Goal: Task Accomplishment & Management: Manage account settings

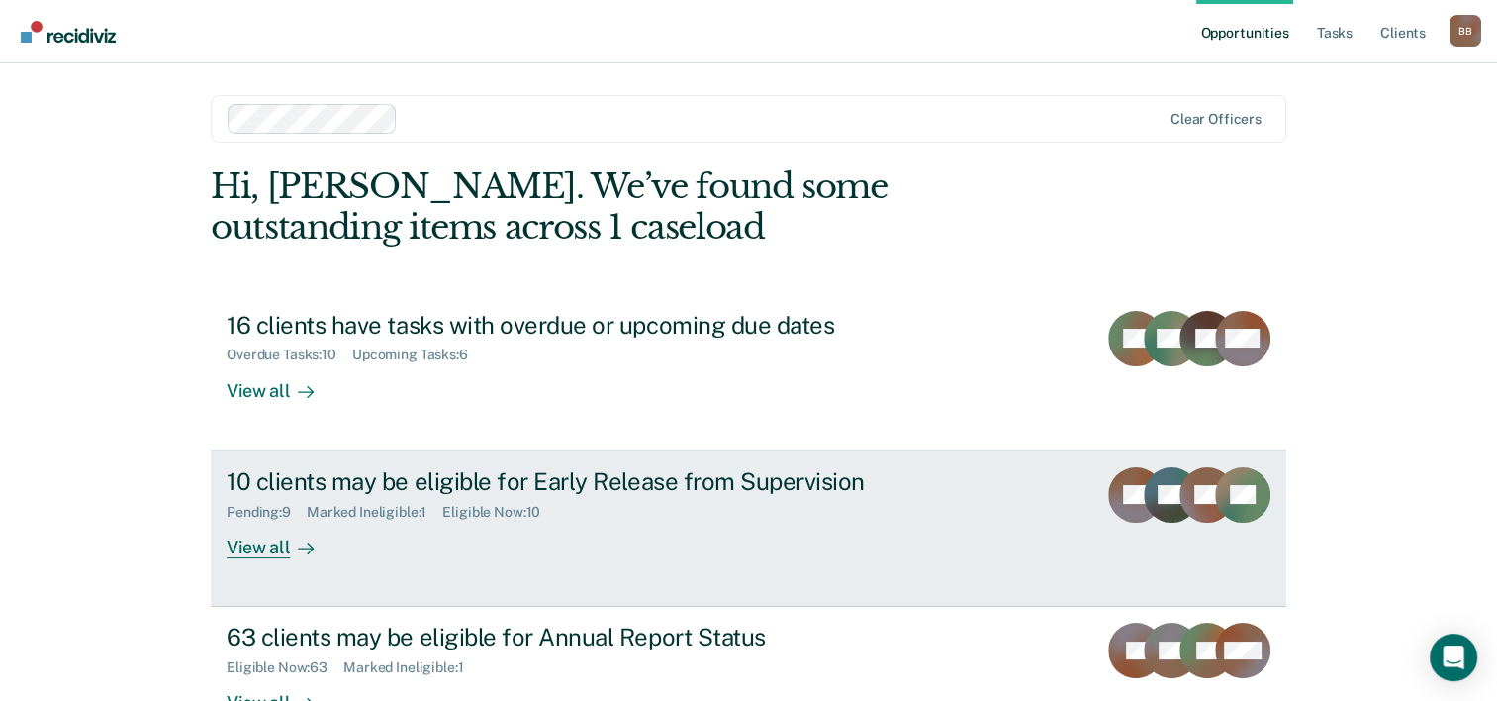
click at [272, 545] on div "View all" at bounding box center [282, 539] width 111 height 39
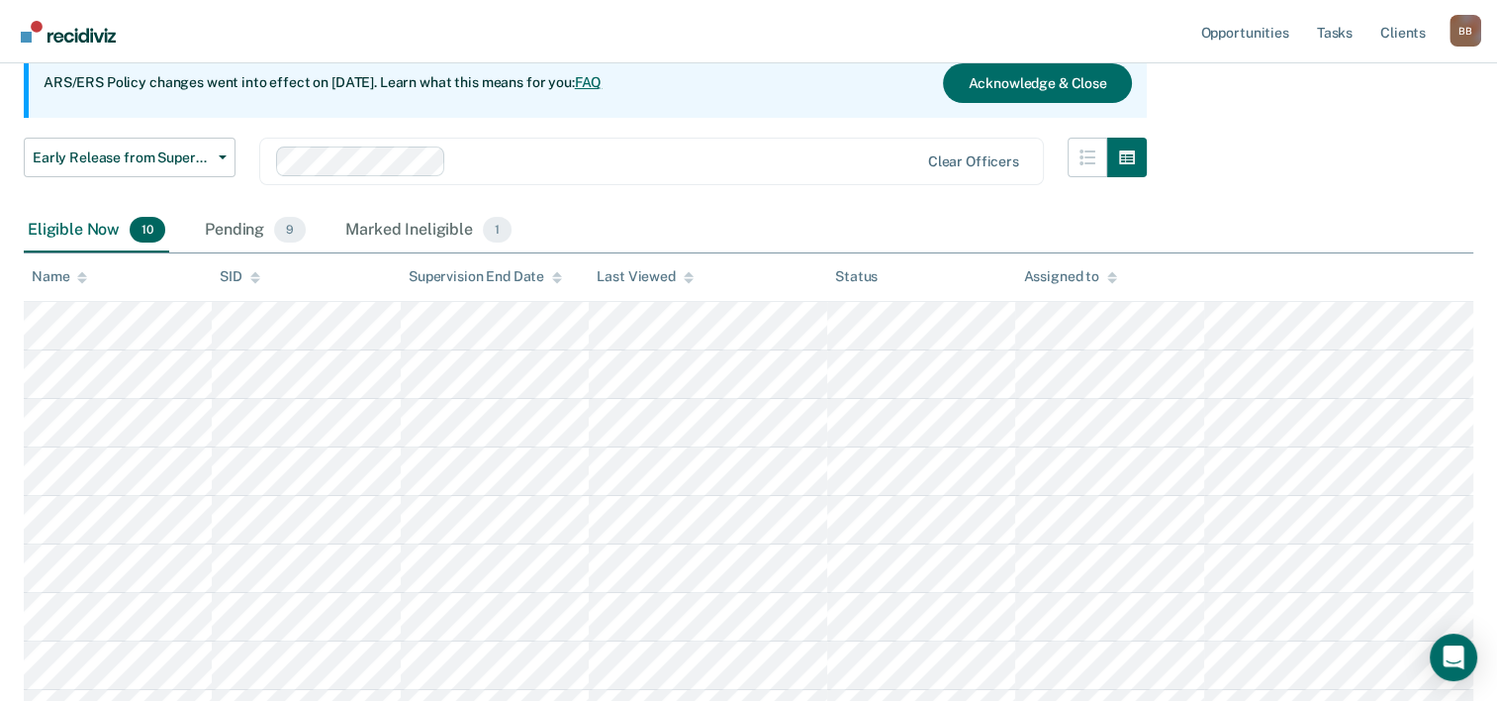
scroll to position [200, 0]
click at [240, 231] on div "Pending 9" at bounding box center [255, 229] width 109 height 44
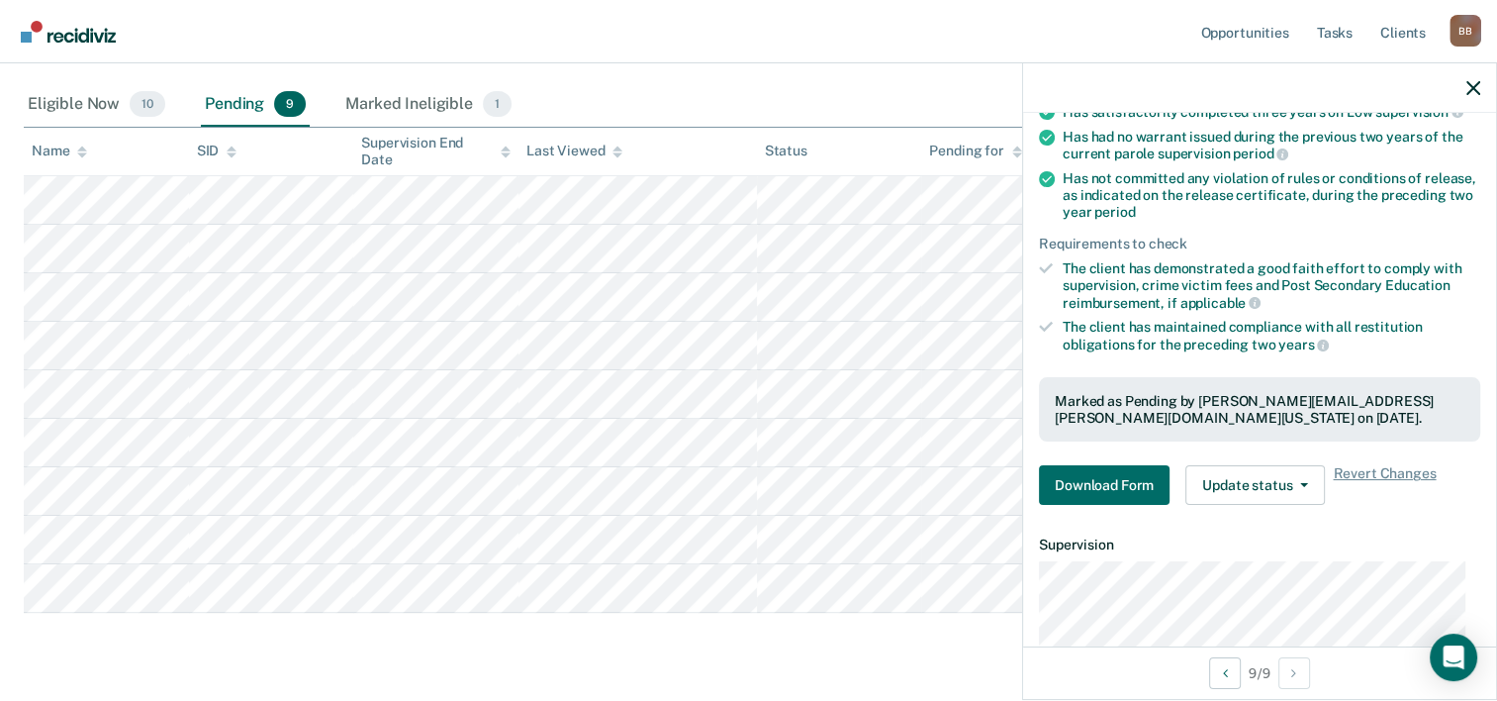
scroll to position [245, 0]
click at [1299, 483] on button "Update status" at bounding box center [1256, 484] width 140 height 40
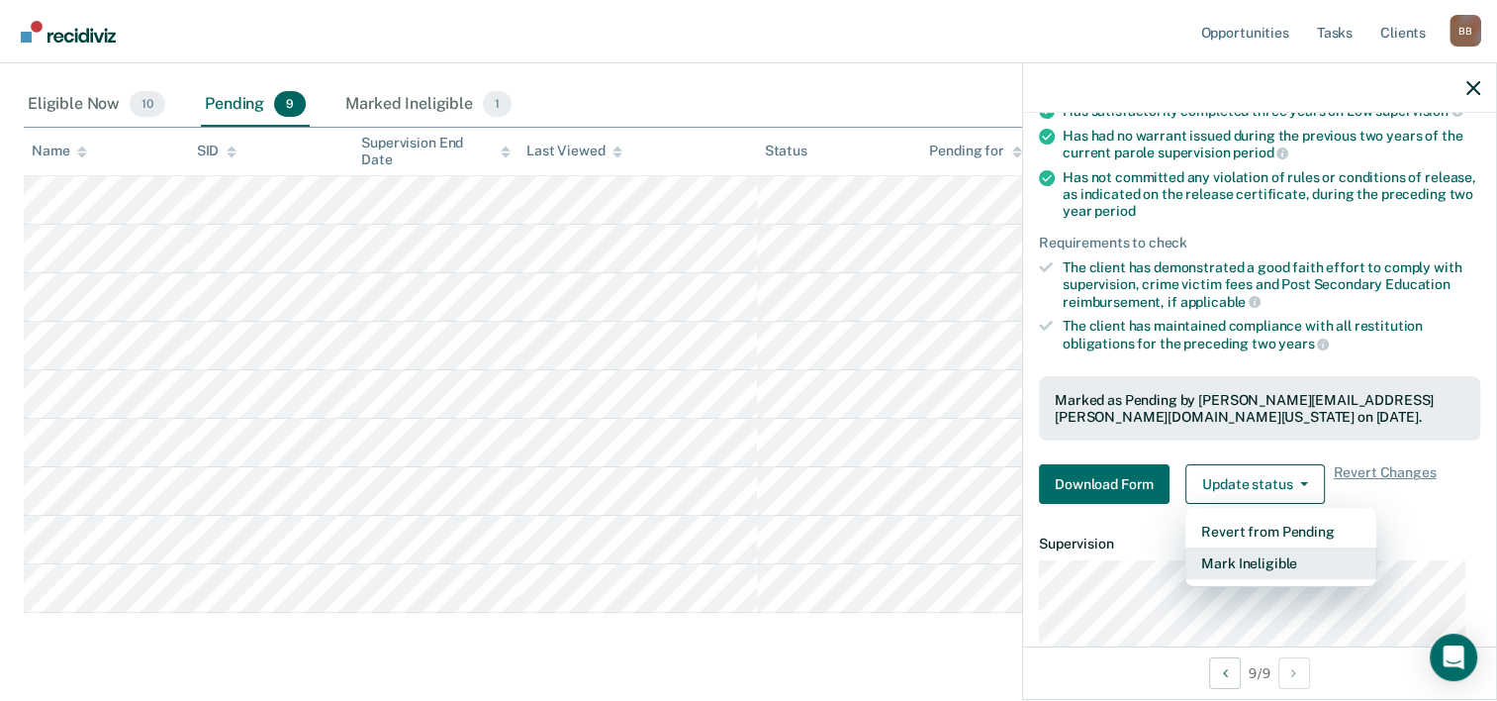
click at [1278, 565] on button "Mark Ineligible" at bounding box center [1281, 563] width 191 height 32
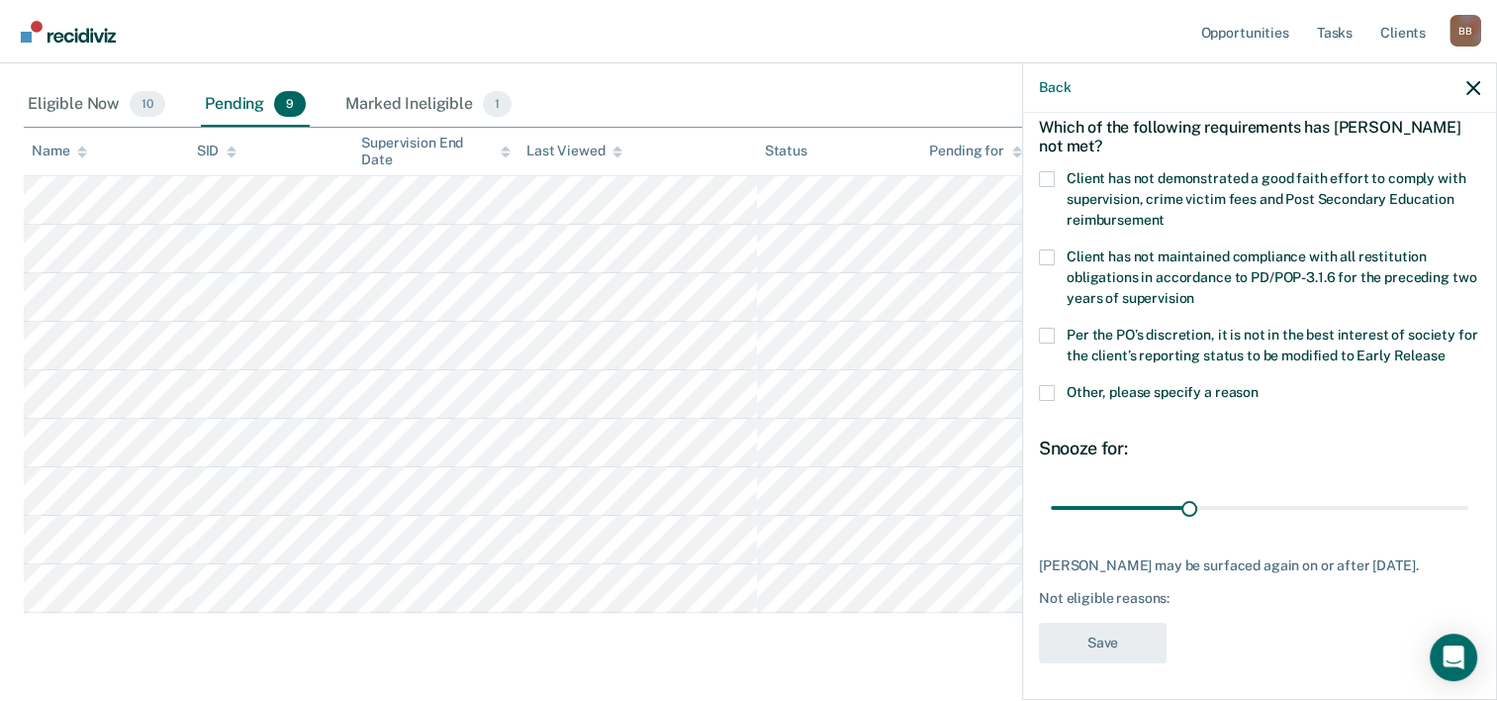
click at [1050, 388] on span at bounding box center [1047, 393] width 16 height 16
click at [1259, 385] on input "Other, please specify a reason" at bounding box center [1259, 385] width 0 height 0
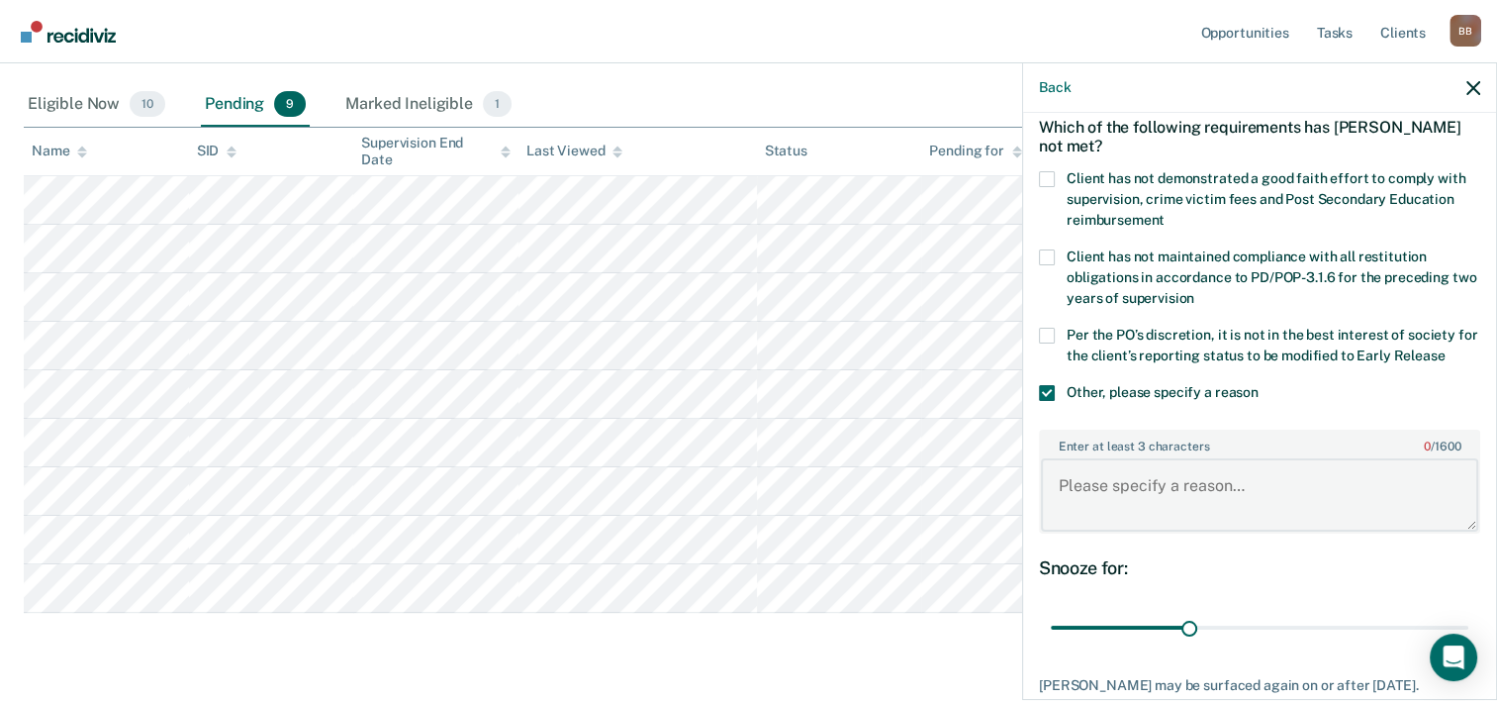
click at [1120, 495] on textarea "Enter at least 3 characters 0 / 1600" at bounding box center [1259, 494] width 437 height 73
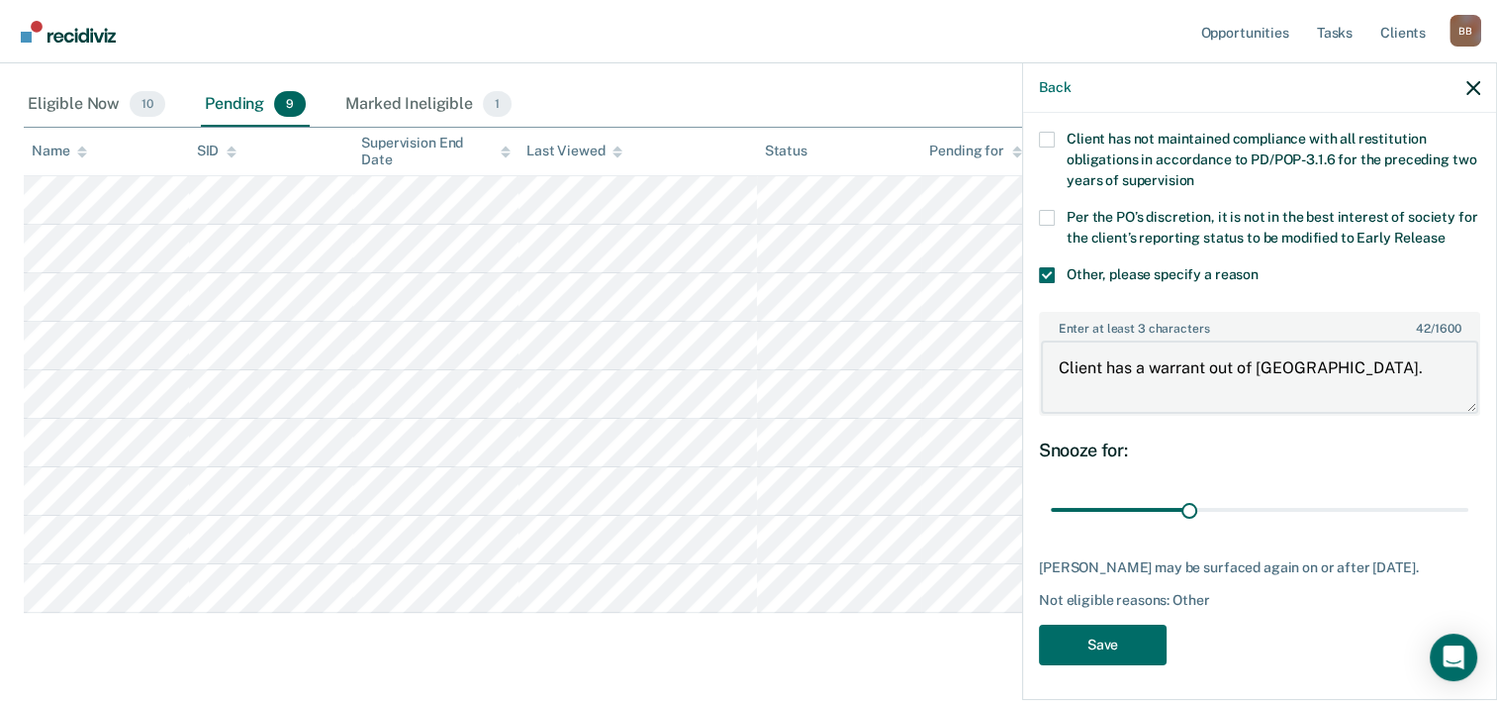
type textarea "Client has a warrant out of [GEOGRAPHIC_DATA]."
click at [1048, 214] on span at bounding box center [1047, 218] width 16 height 16
click at [1445, 231] on input "Per the PO’s discretion, it is not in the best interest of society for the clie…" at bounding box center [1445, 231] width 0 height 0
click at [1109, 644] on button "Save" at bounding box center [1103, 645] width 128 height 41
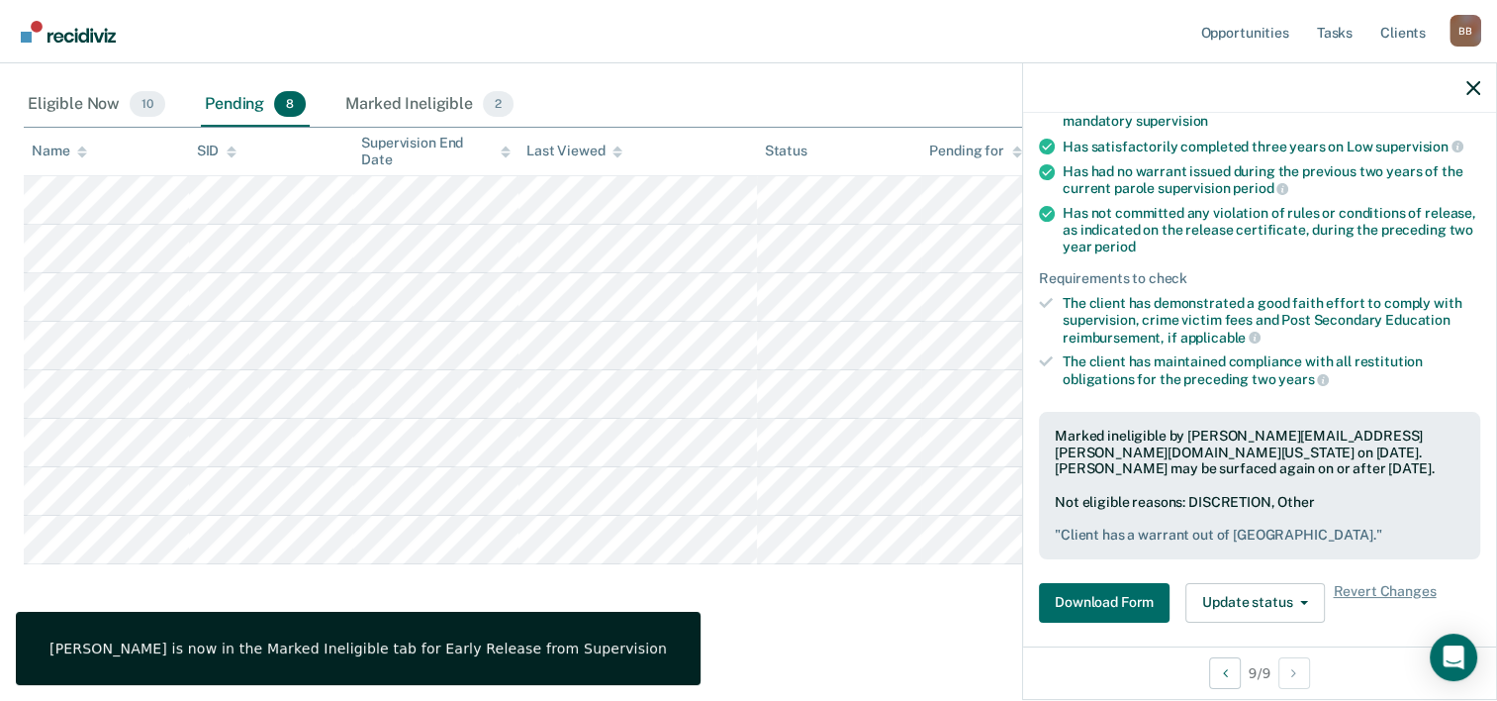
scroll to position [0, 0]
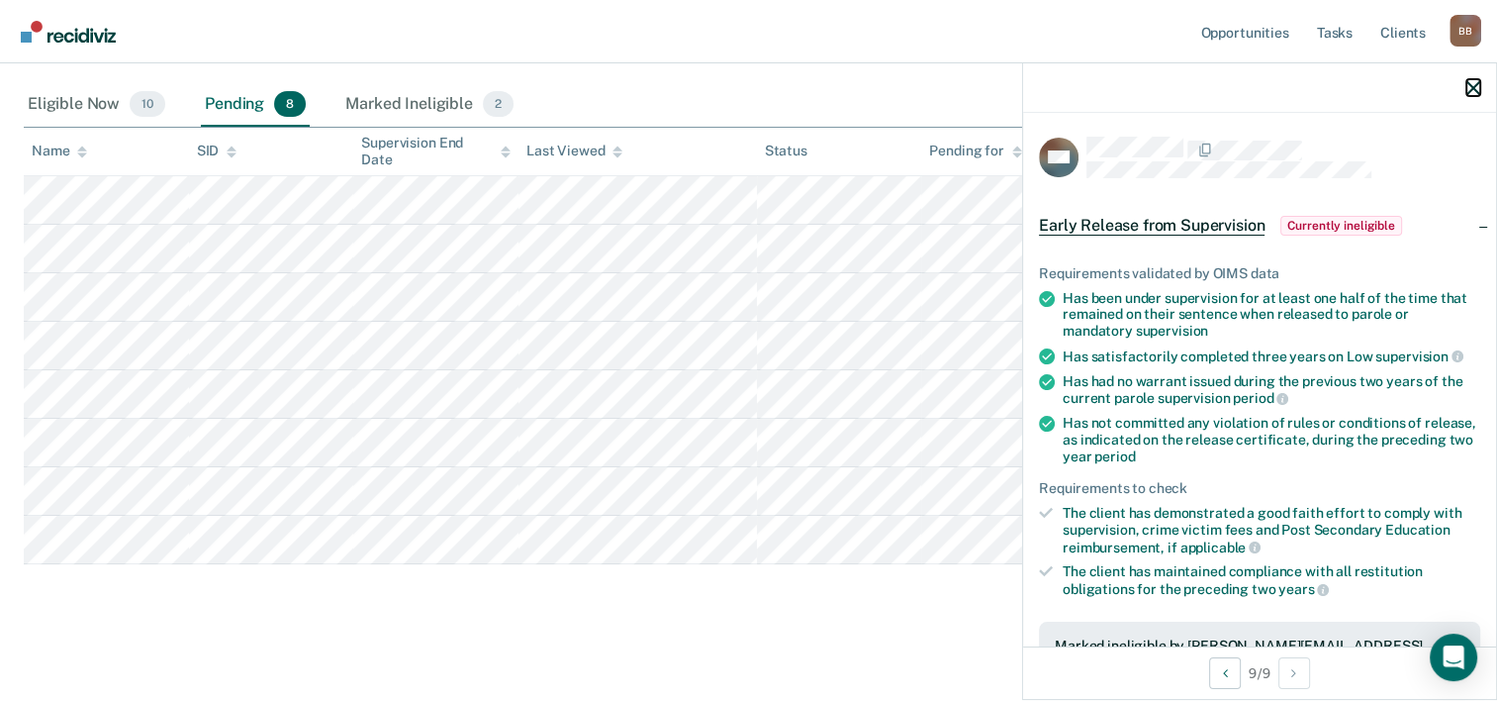
click at [1477, 82] on icon "button" at bounding box center [1474, 88] width 14 height 14
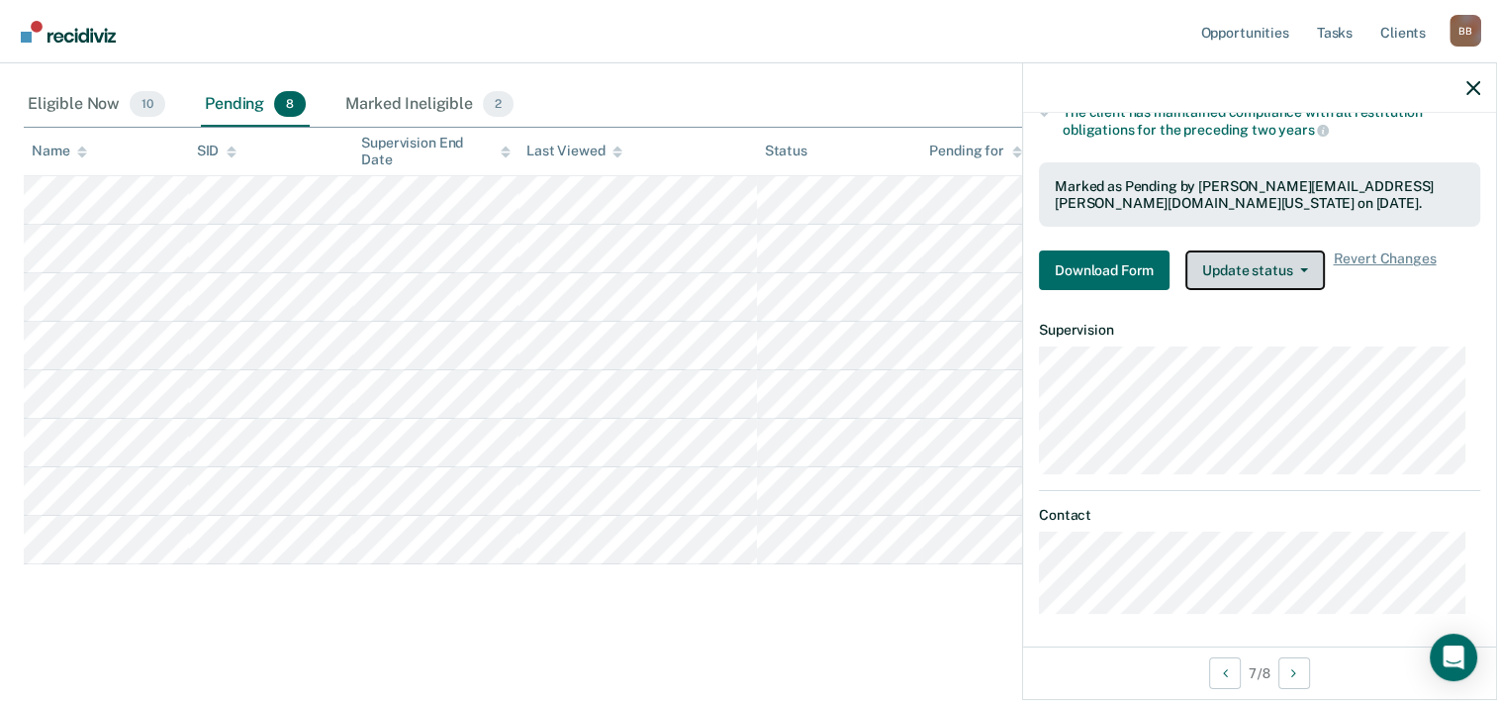
click at [1312, 272] on button "Update status" at bounding box center [1256, 270] width 140 height 40
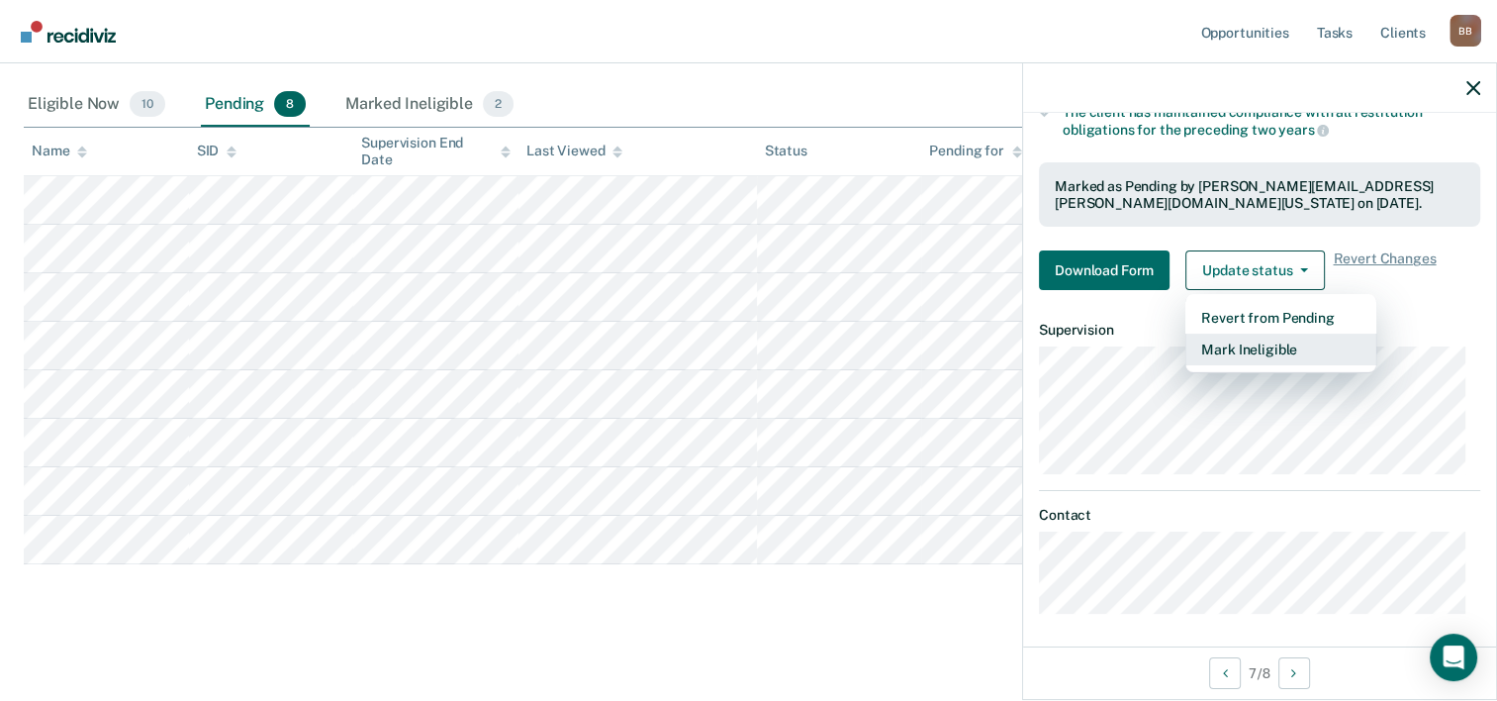
click at [1251, 344] on button "Mark Ineligible" at bounding box center [1281, 350] width 191 height 32
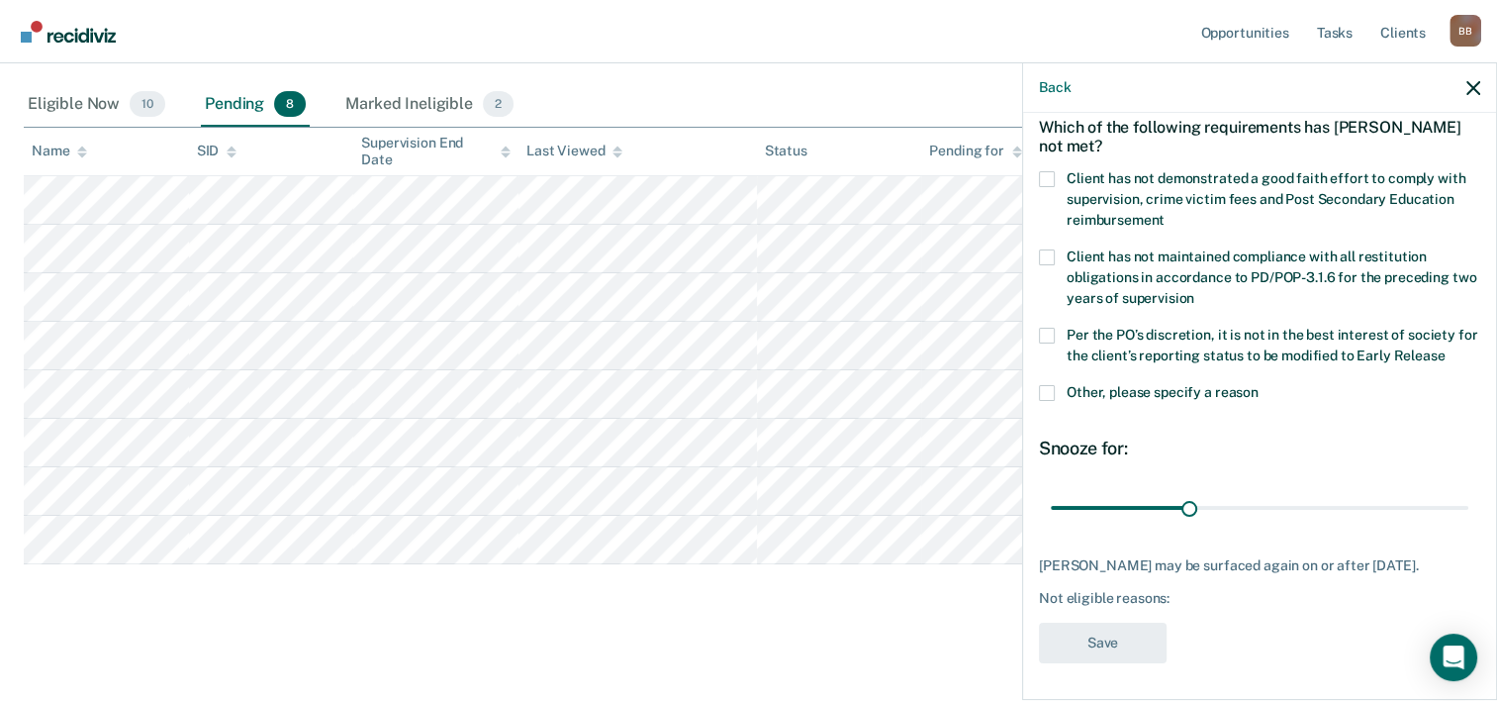
click at [1050, 385] on span at bounding box center [1047, 393] width 16 height 16
click at [1259, 385] on input "Other, please specify a reason" at bounding box center [1259, 385] width 0 height 0
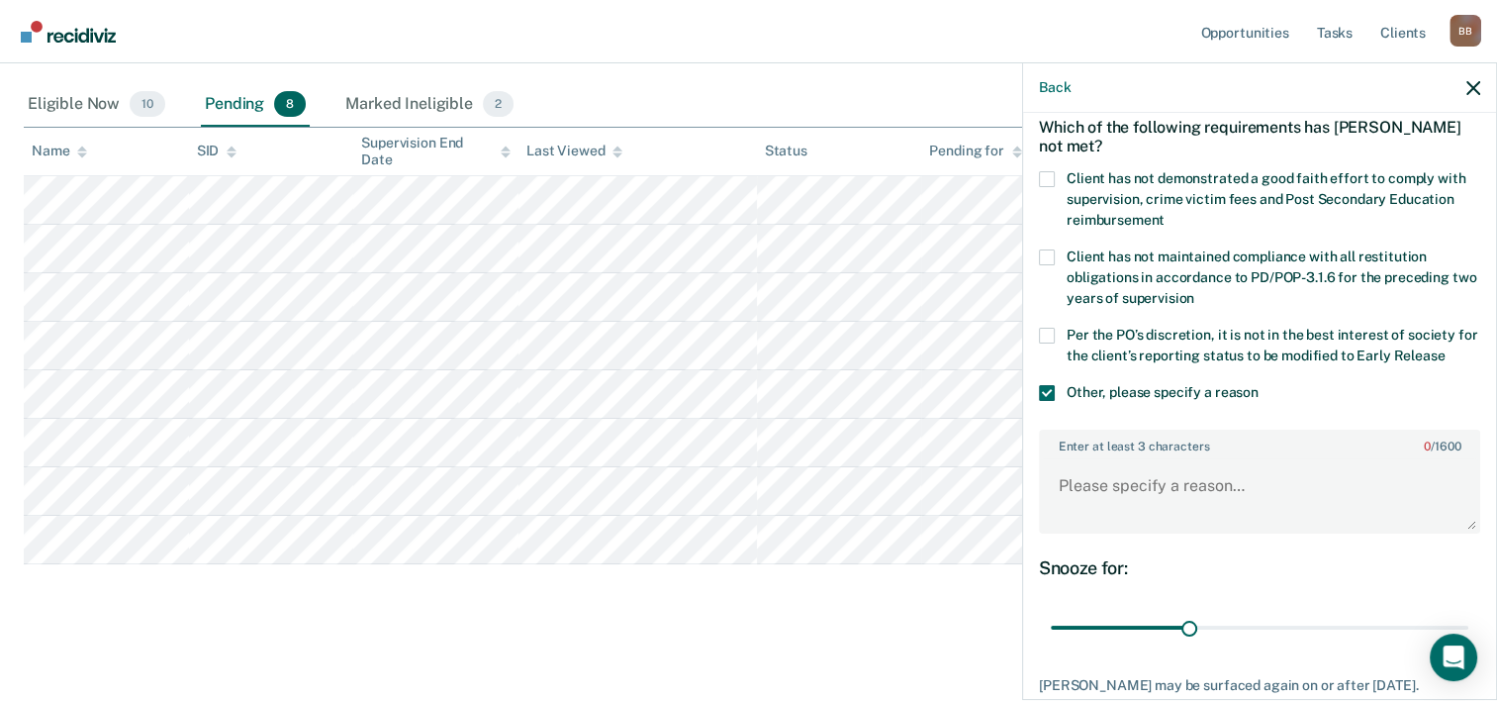
click at [1049, 336] on span at bounding box center [1047, 336] width 16 height 16
click at [1445, 348] on input "Per the PO’s discretion, it is not in the best interest of society for the clie…" at bounding box center [1445, 348] width 0 height 0
click at [1100, 475] on textarea "Enter at least 3 characters 0 / 1600" at bounding box center [1259, 494] width 437 height 73
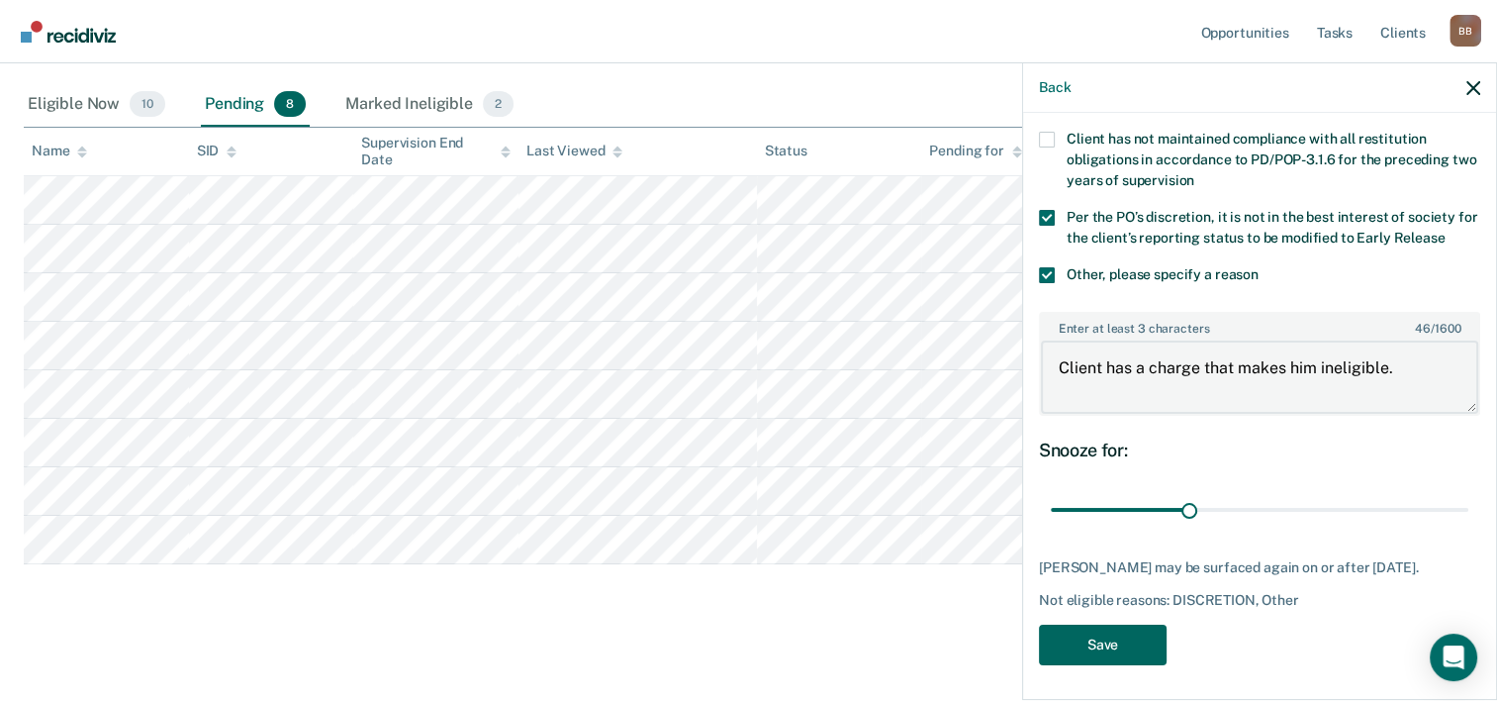
type textarea "Client has a charge that makes him ineligible."
click at [1108, 637] on button "Save" at bounding box center [1103, 645] width 128 height 41
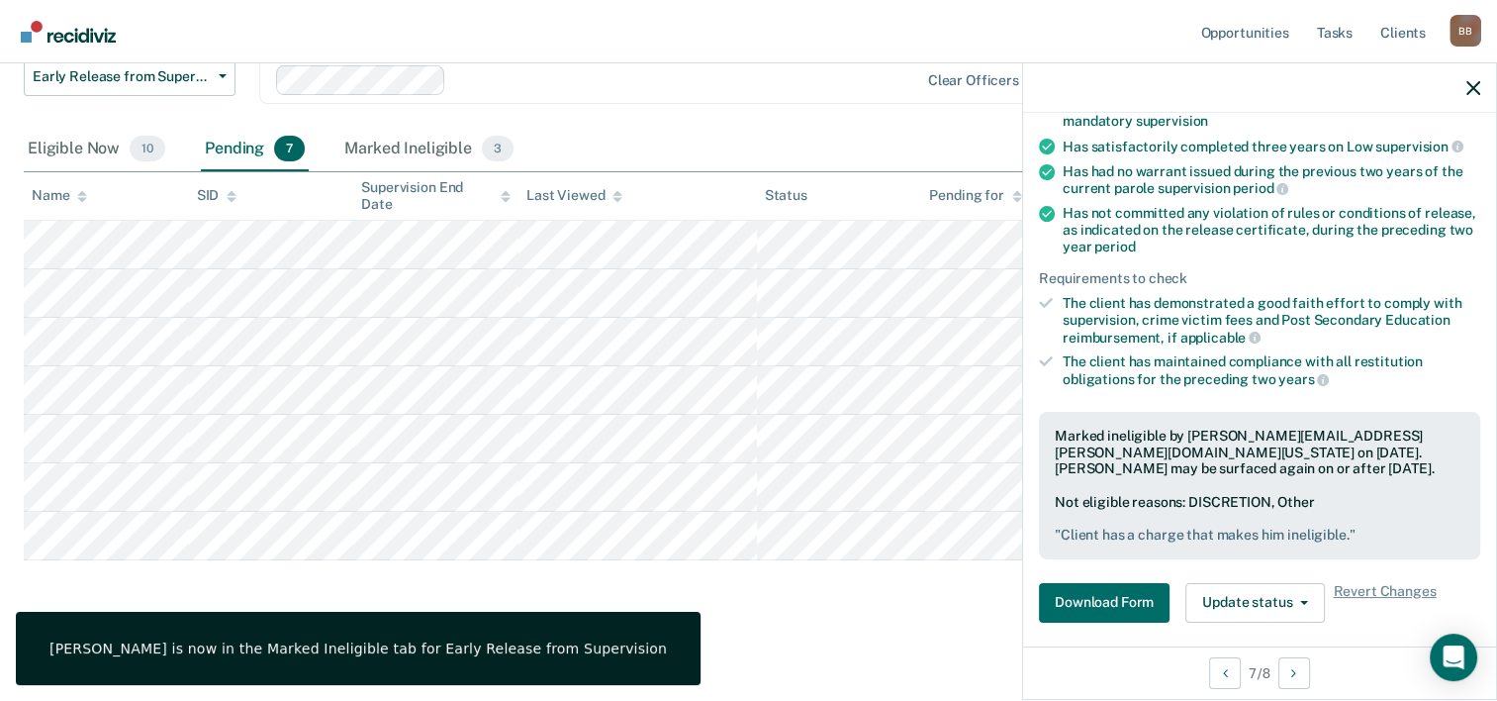
scroll to position [0, 0]
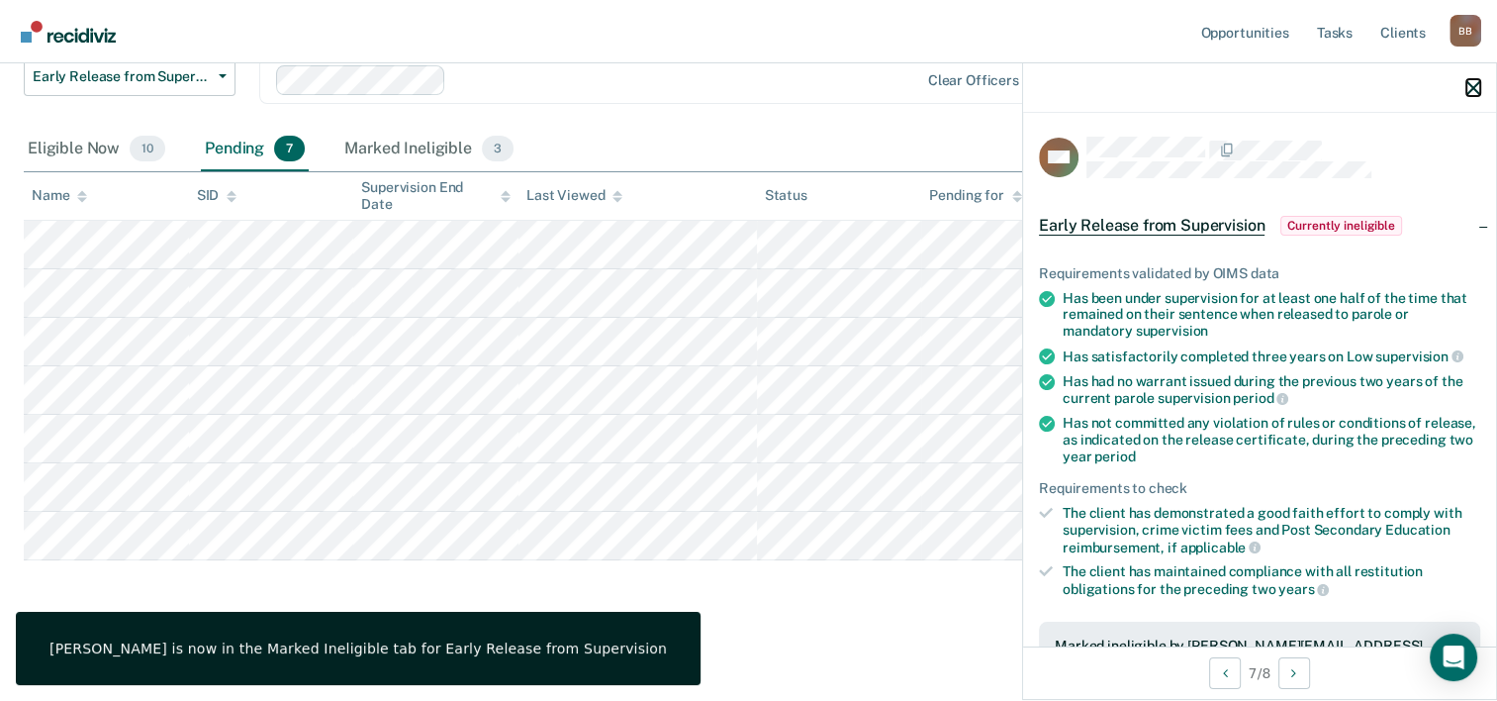
click at [1472, 90] on icon "button" at bounding box center [1474, 88] width 14 height 14
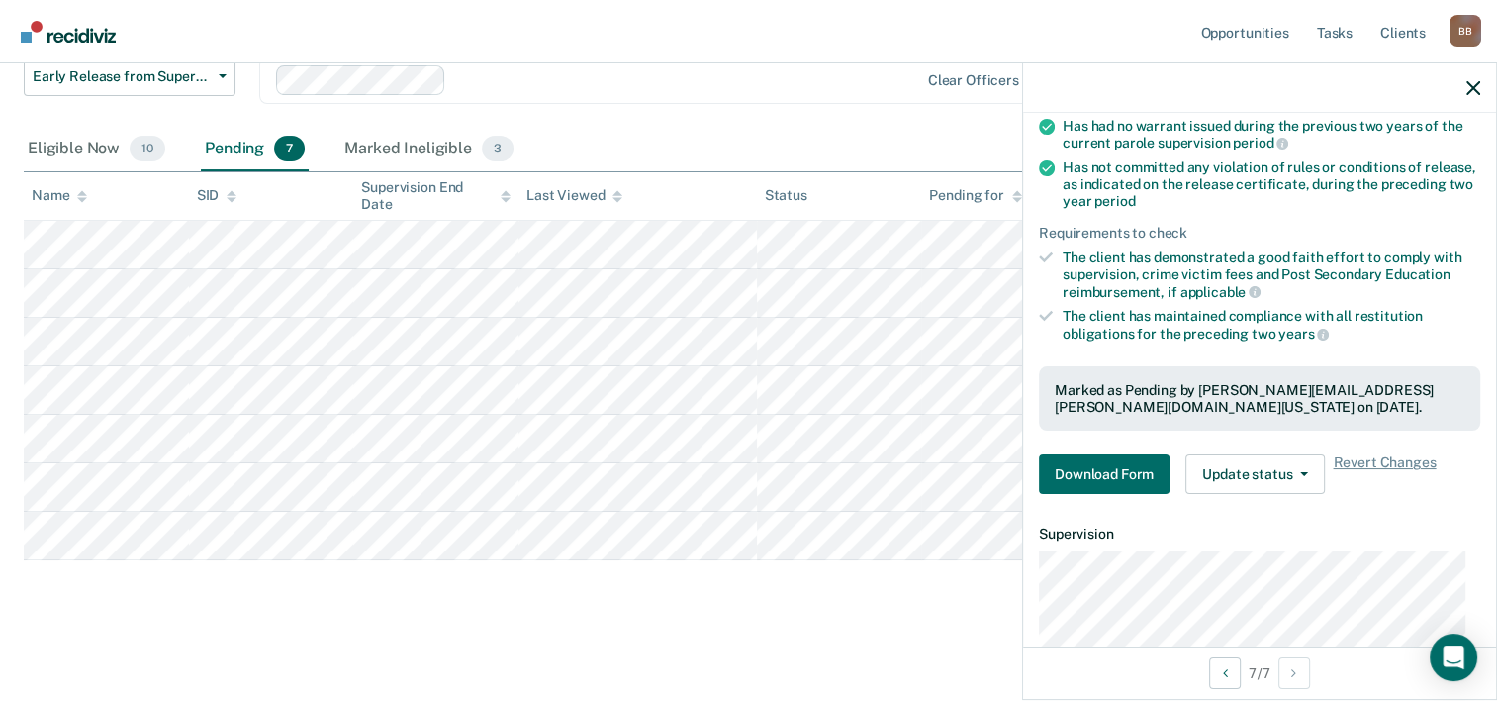
scroll to position [253, 0]
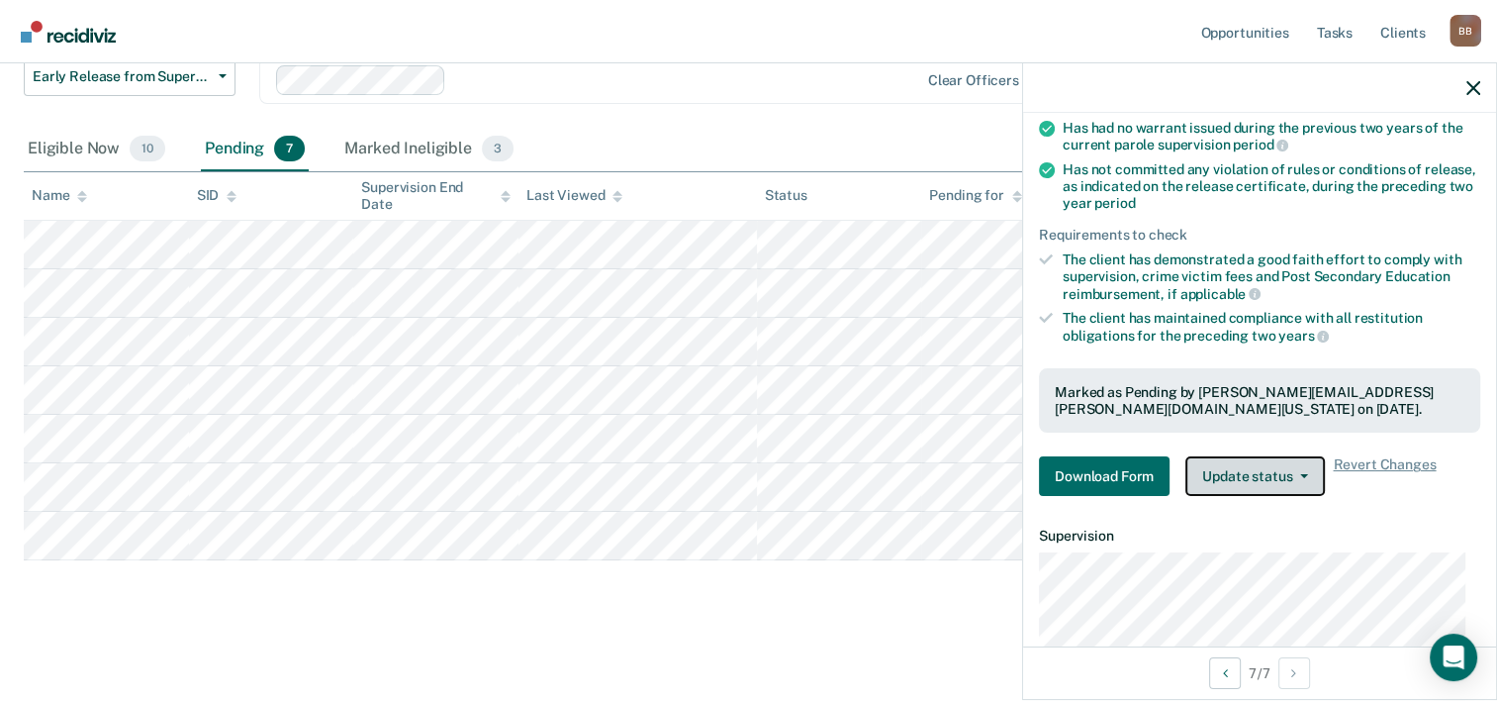
click at [1300, 474] on icon "button" at bounding box center [1304, 476] width 8 height 4
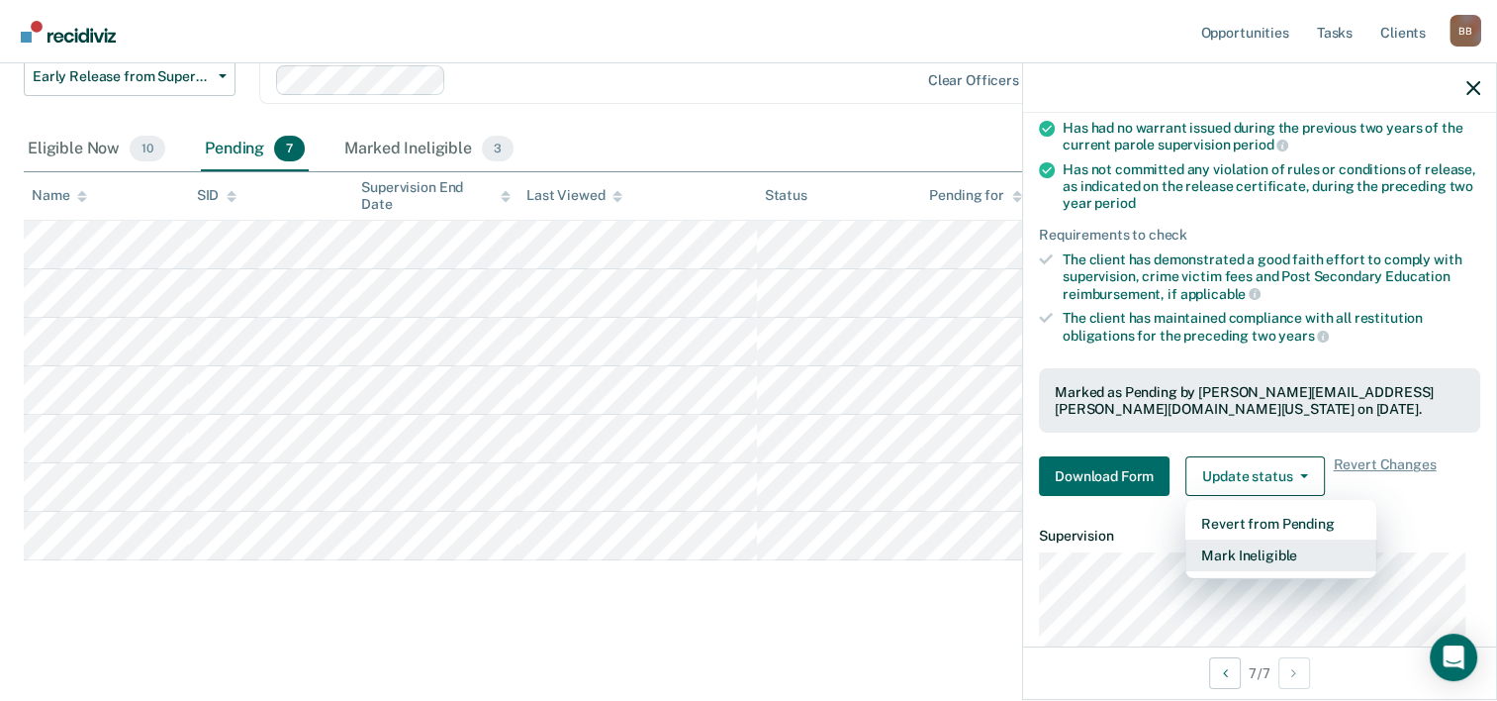
click at [1267, 541] on button "Mark Ineligible" at bounding box center [1281, 555] width 191 height 32
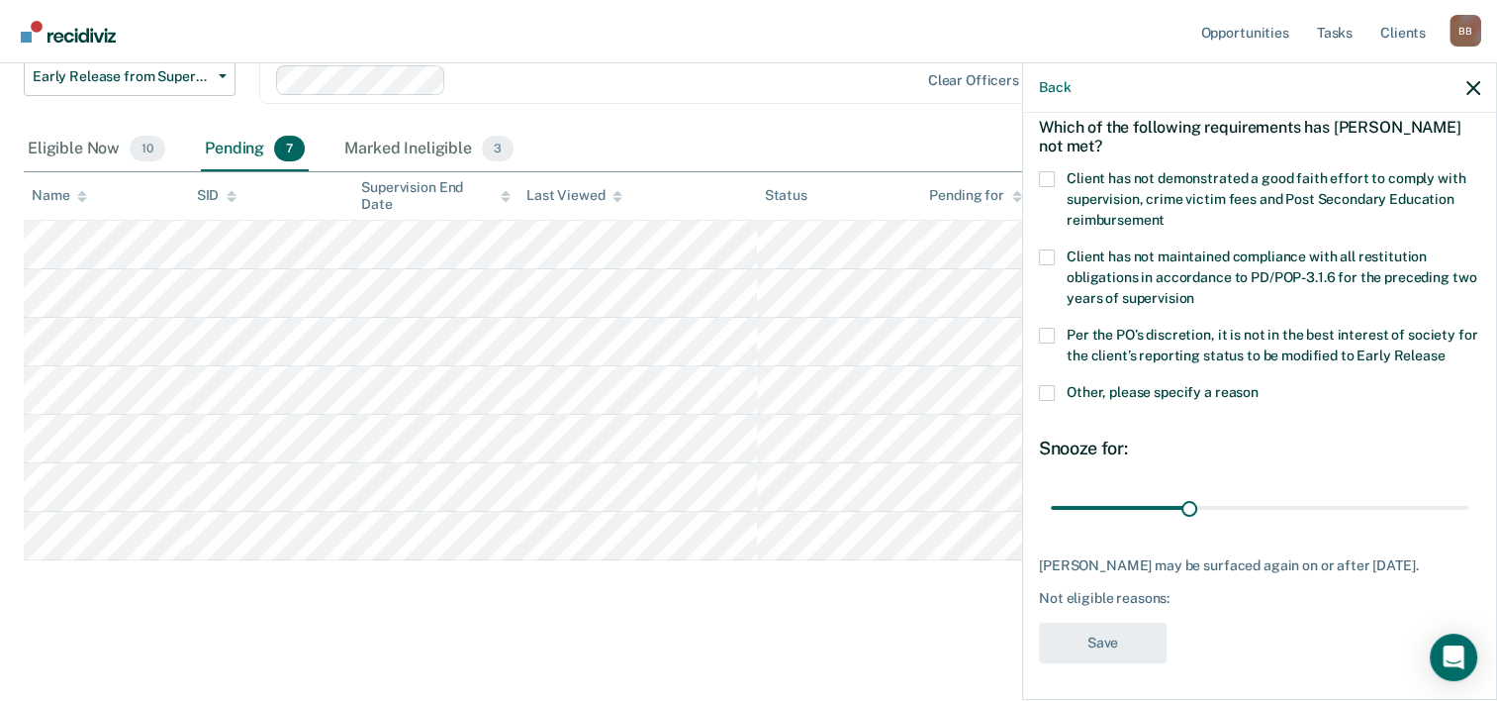
click at [1044, 391] on span at bounding box center [1047, 393] width 16 height 16
click at [1259, 385] on input "Other, please specify a reason" at bounding box center [1259, 385] width 0 height 0
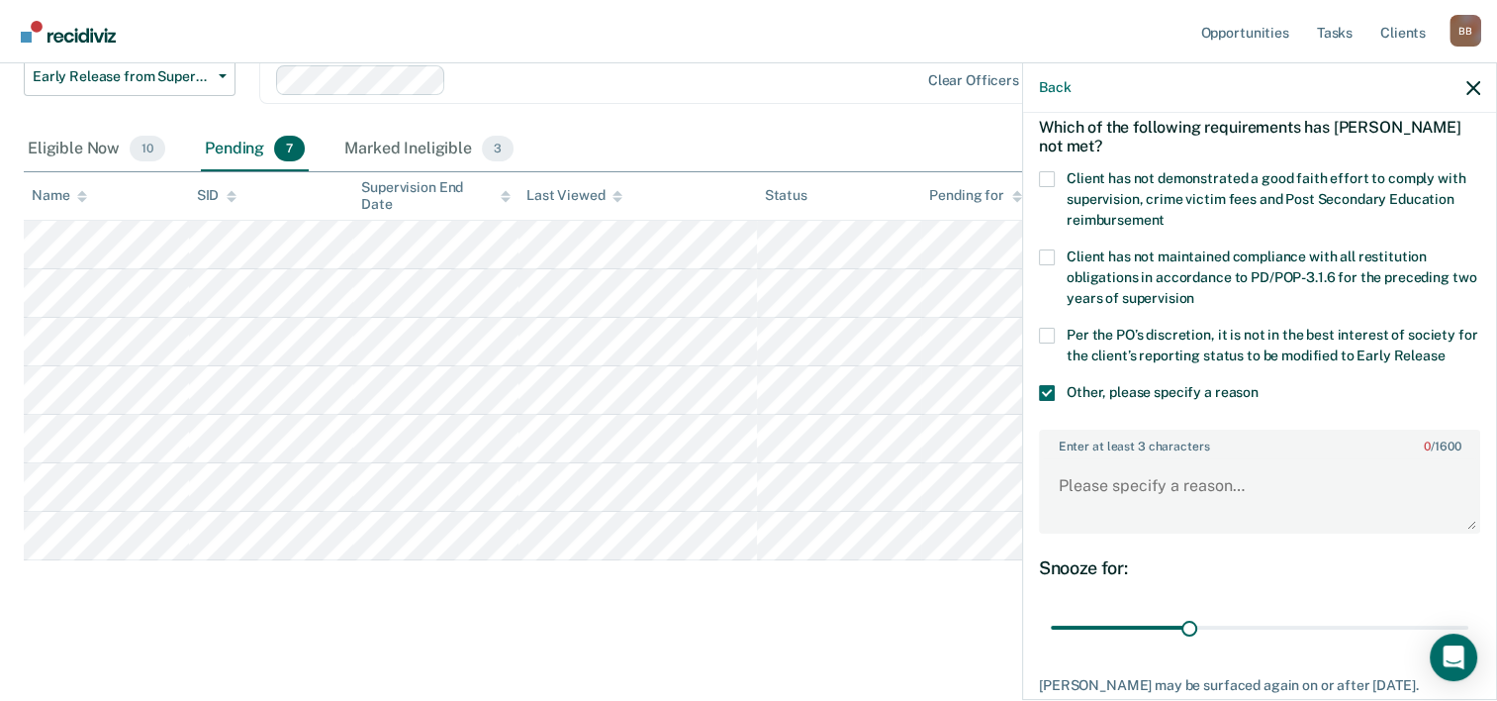
click at [1048, 333] on span at bounding box center [1047, 336] width 16 height 16
click at [1445, 348] on input "Per the PO’s discretion, it is not in the best interest of society for the clie…" at bounding box center [1445, 348] width 0 height 0
click at [1050, 176] on span at bounding box center [1047, 179] width 16 height 16
click at [1165, 213] on input "Client has not demonstrated a good faith effort to comply with supervision, cri…" at bounding box center [1165, 213] width 0 height 0
click at [1171, 489] on textarea "Enter at least 3 characters 0 / 1600" at bounding box center [1259, 494] width 437 height 73
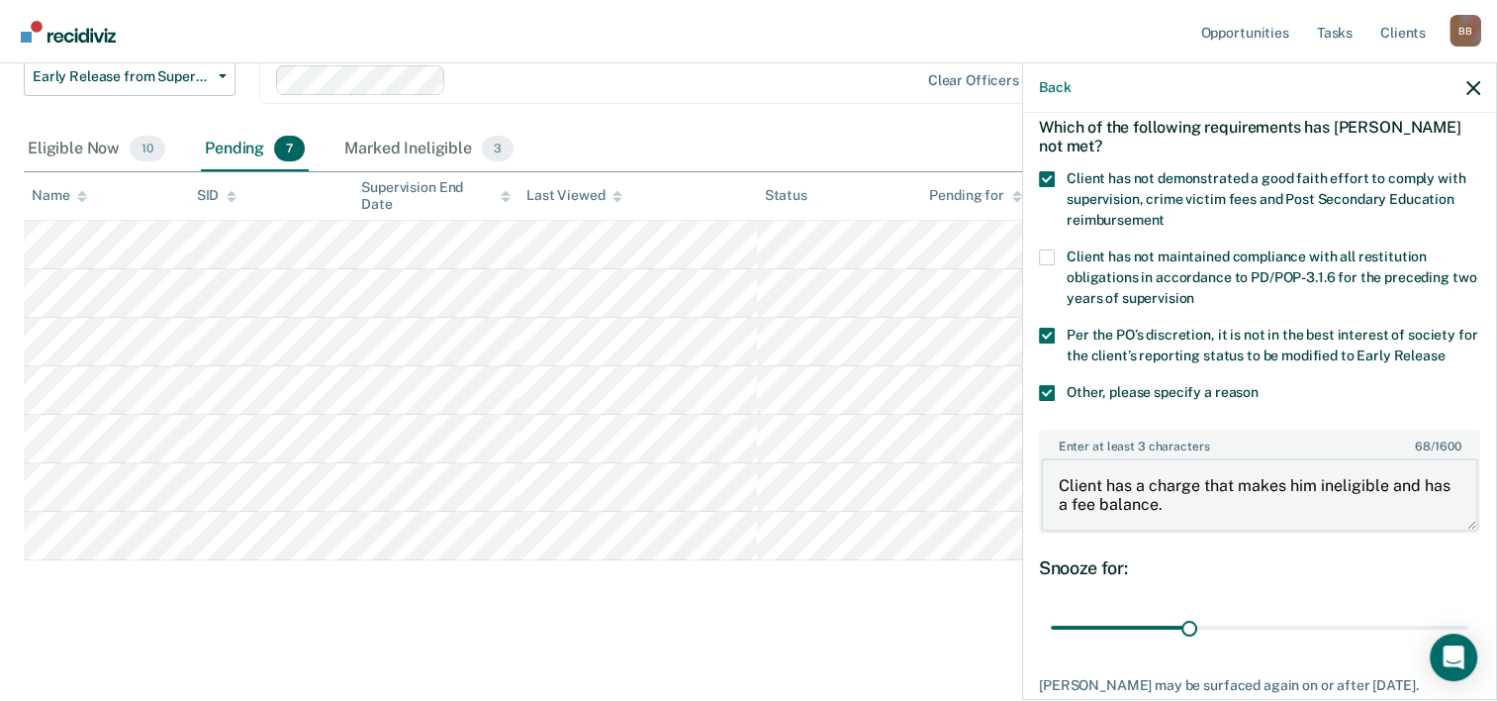
scroll to position [210, 0]
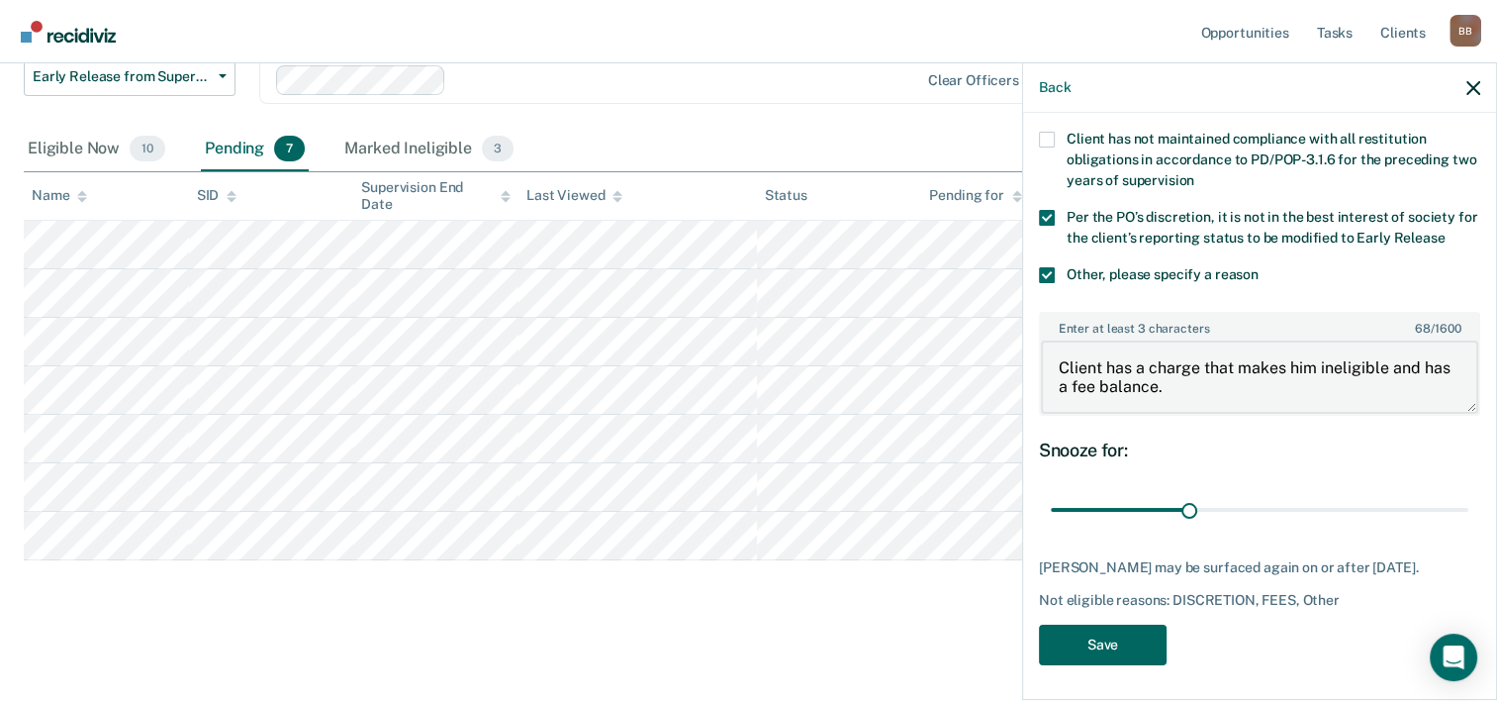
type textarea "Client has a charge that makes him ineligible and has a fee balance."
click at [1131, 639] on button "Save" at bounding box center [1103, 645] width 128 height 41
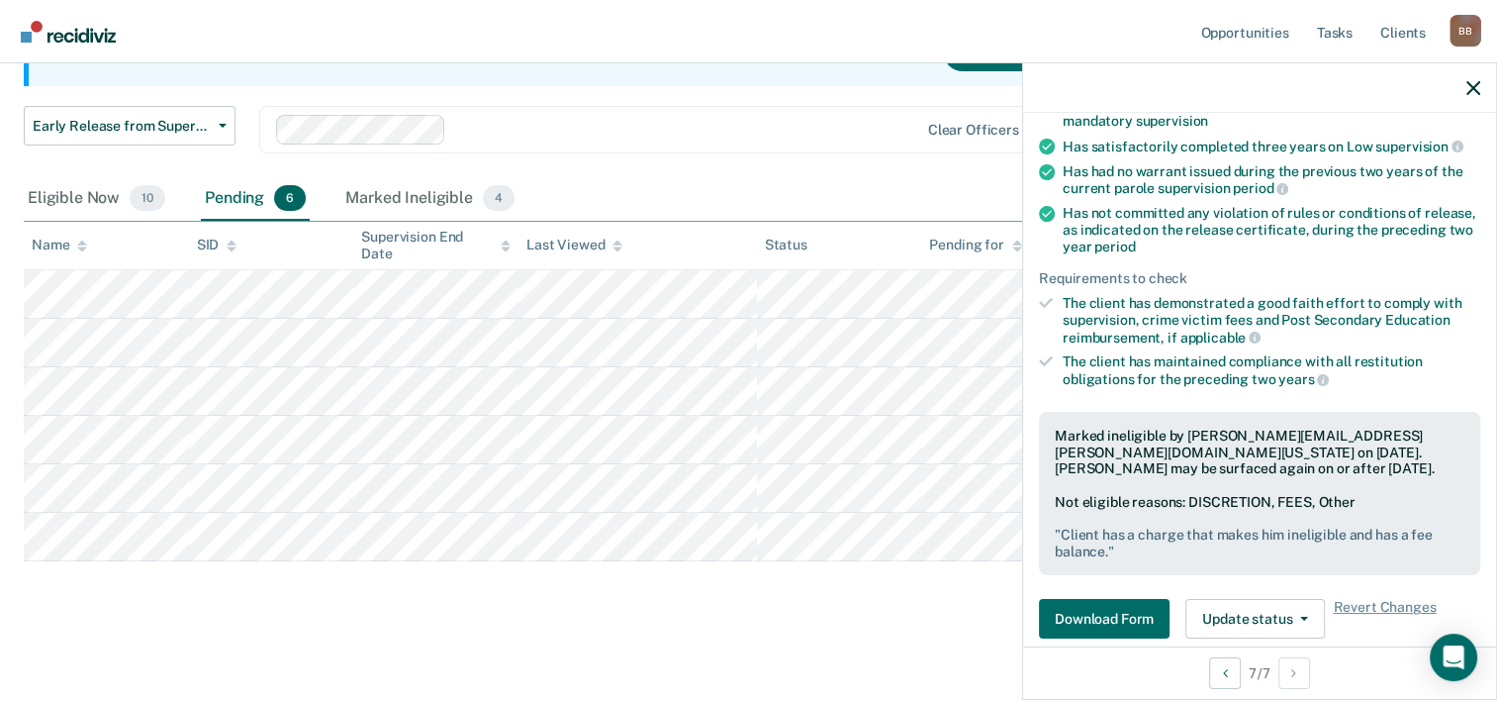
scroll to position [0, 0]
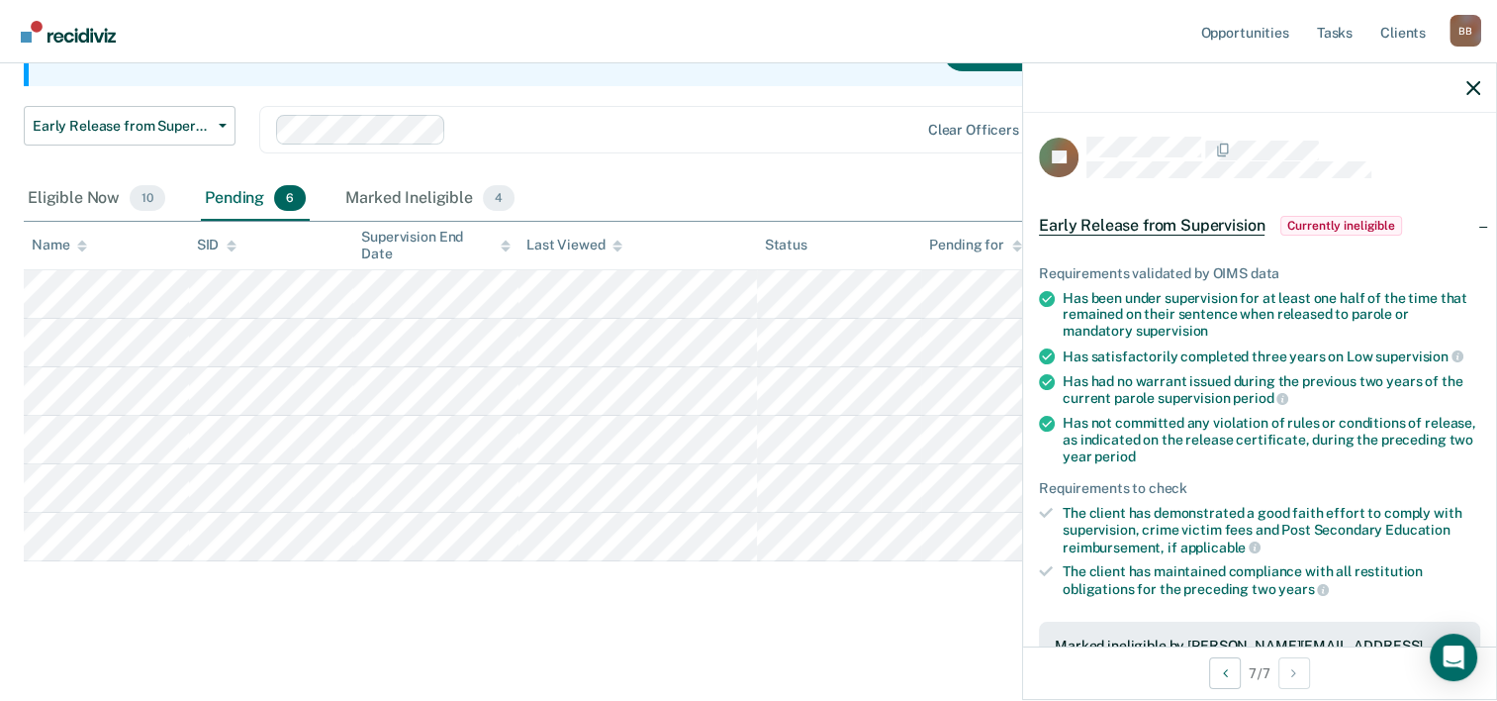
click at [1461, 88] on div at bounding box center [1259, 87] width 473 height 49
click at [1469, 91] on icon "button" at bounding box center [1474, 88] width 14 height 14
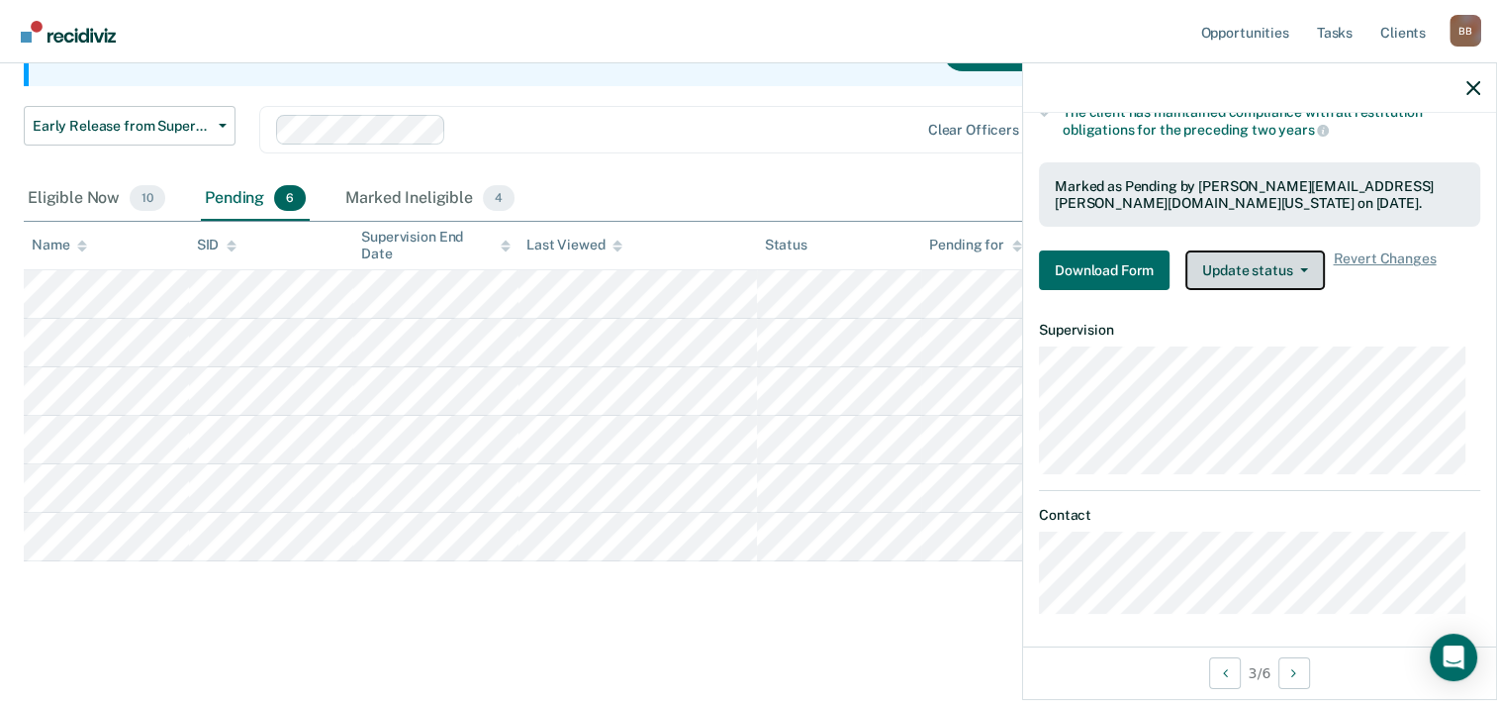
click at [1279, 269] on button "Update status" at bounding box center [1256, 270] width 140 height 40
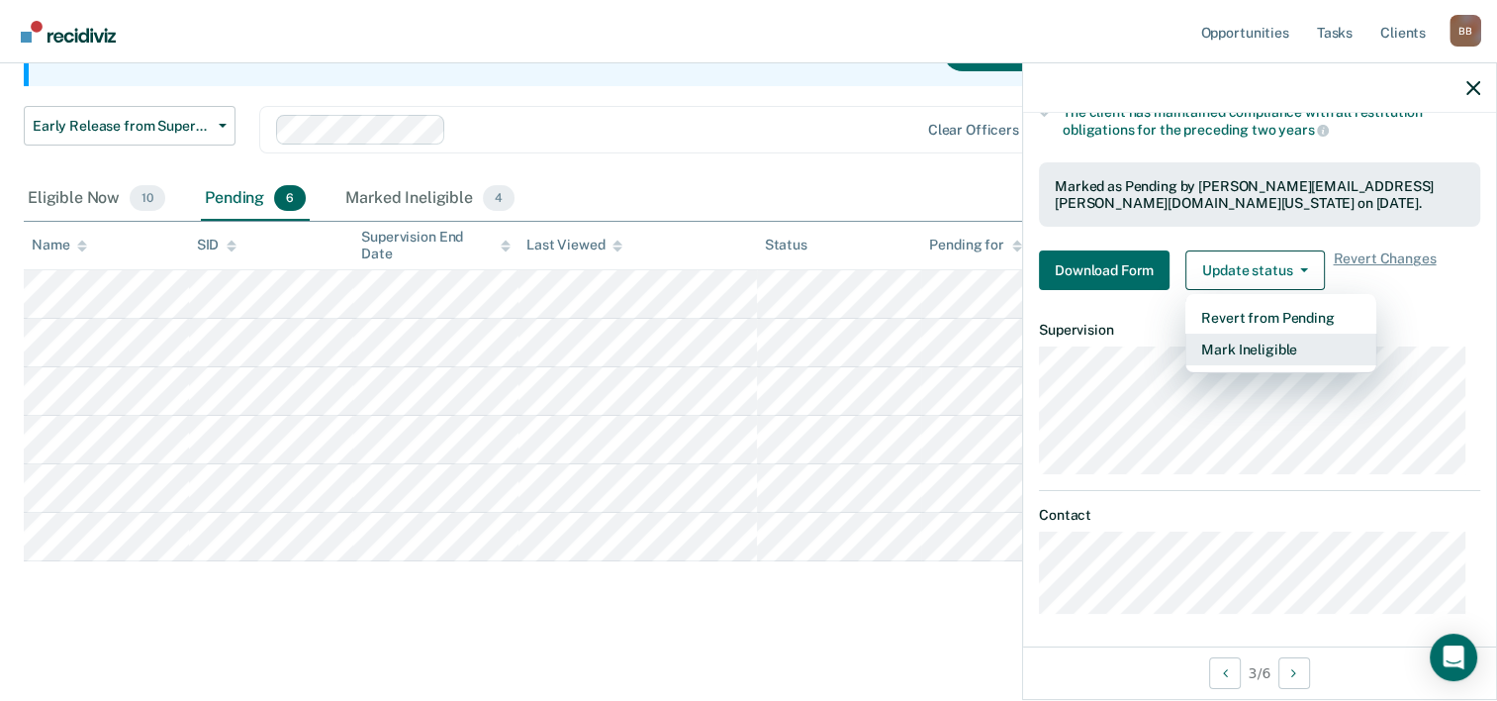
click at [1249, 340] on button "Mark Ineligible" at bounding box center [1281, 350] width 191 height 32
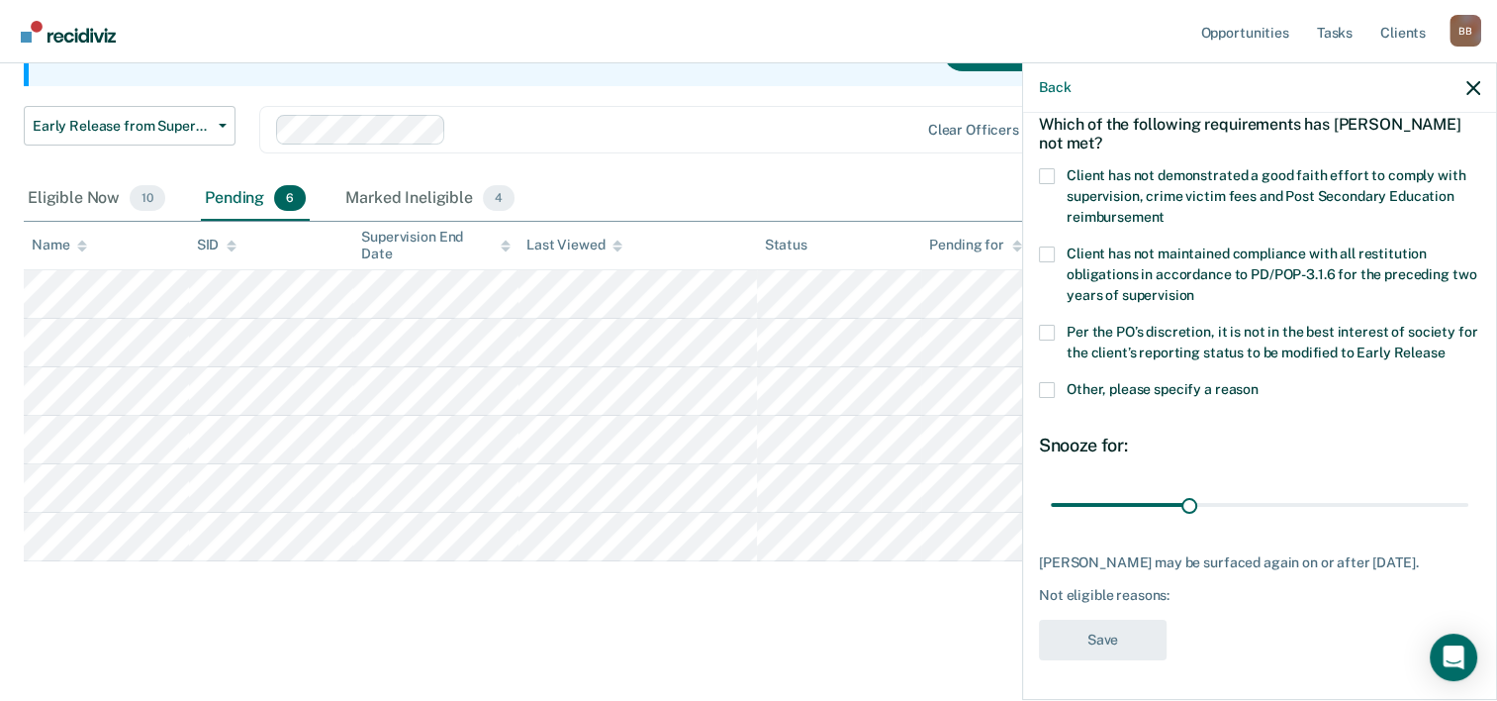
click at [1047, 325] on span at bounding box center [1047, 333] width 16 height 16
click at [1445, 345] on input "Per the PO’s discretion, it is not in the best interest of society for the clie…" at bounding box center [1445, 345] width 0 height 0
click at [1047, 382] on span at bounding box center [1047, 390] width 16 height 16
click at [1259, 382] on input "Other, please specify a reason" at bounding box center [1259, 382] width 0 height 0
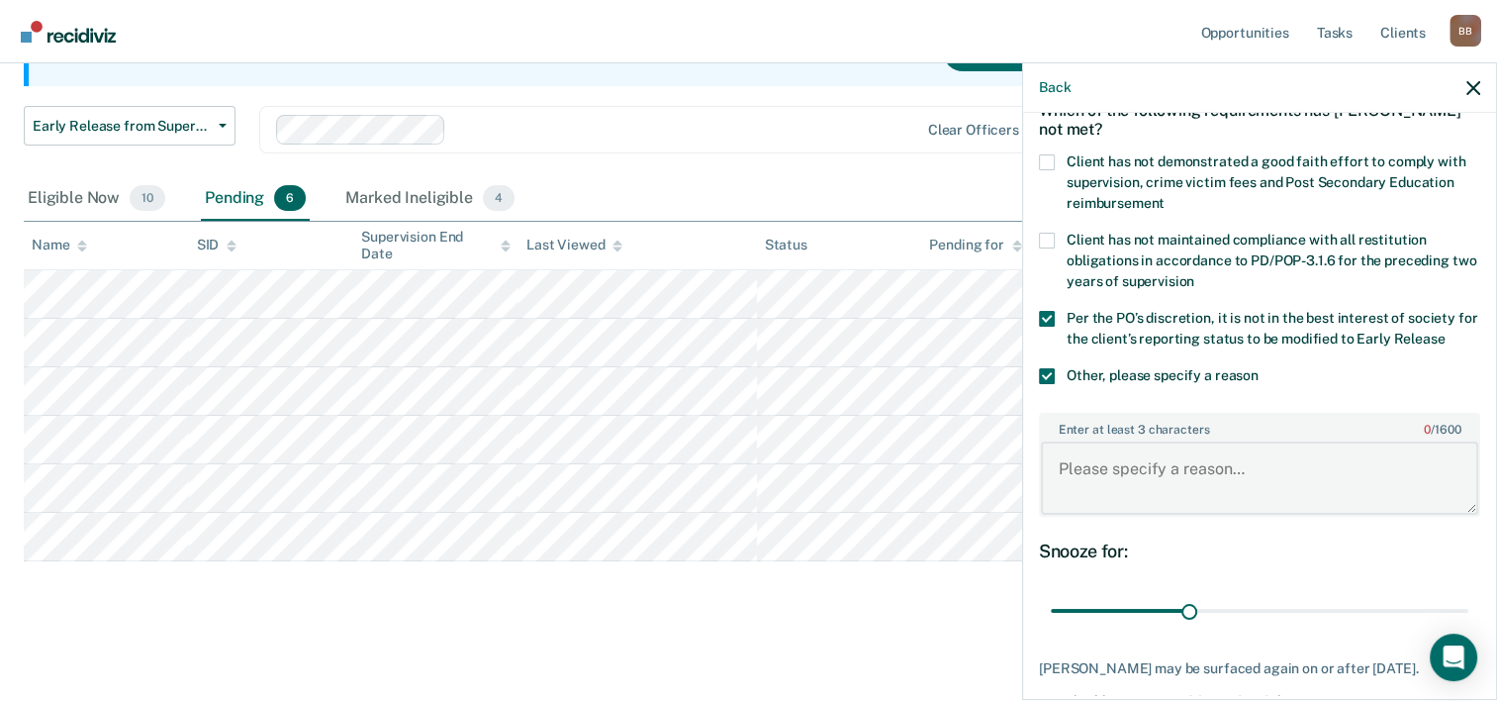
click at [1090, 466] on textarea "Enter at least 3 characters 0 / 1600" at bounding box center [1259, 477] width 437 height 73
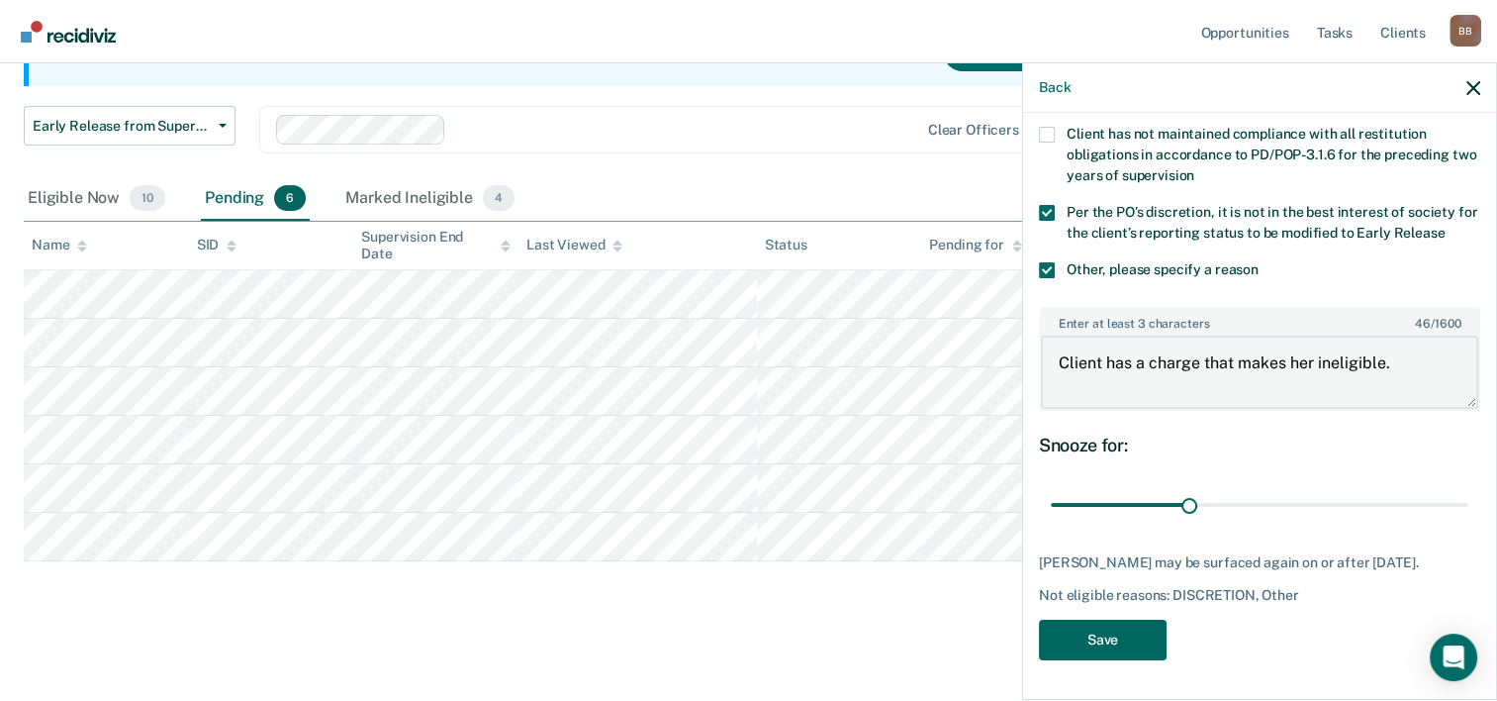
type textarea "Client has a charge that makes her ineligible."
click at [1116, 643] on button "Save" at bounding box center [1103, 640] width 128 height 41
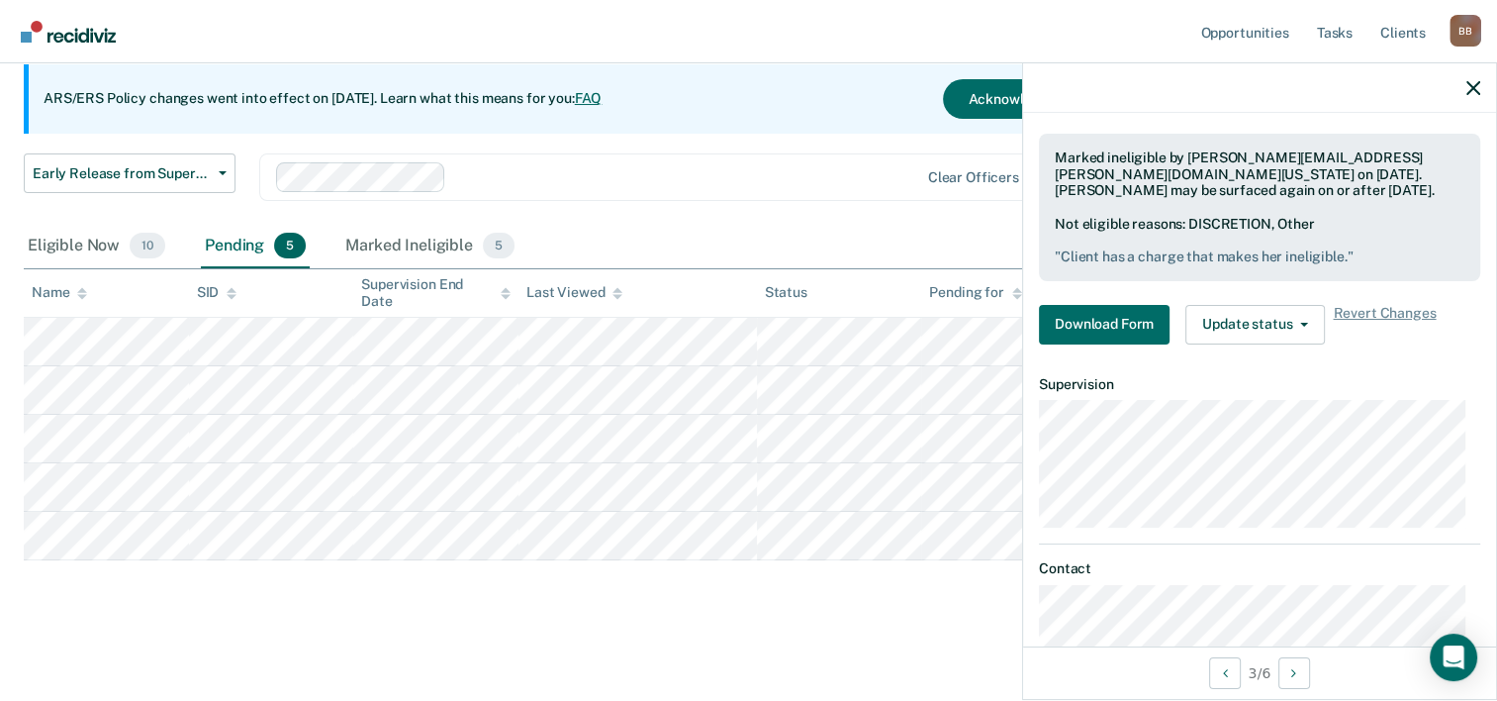
scroll to position [0, 0]
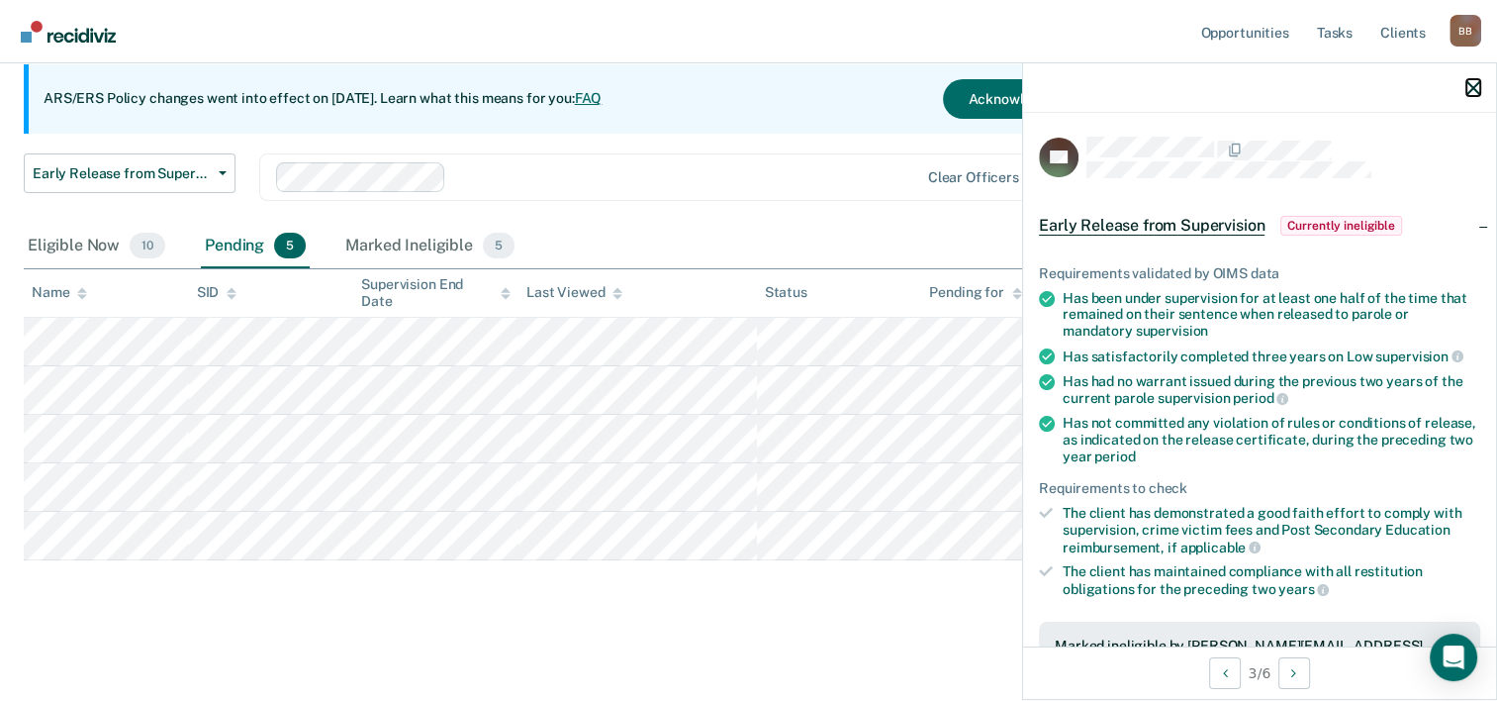
click at [1477, 90] on icon "button" at bounding box center [1474, 88] width 14 height 14
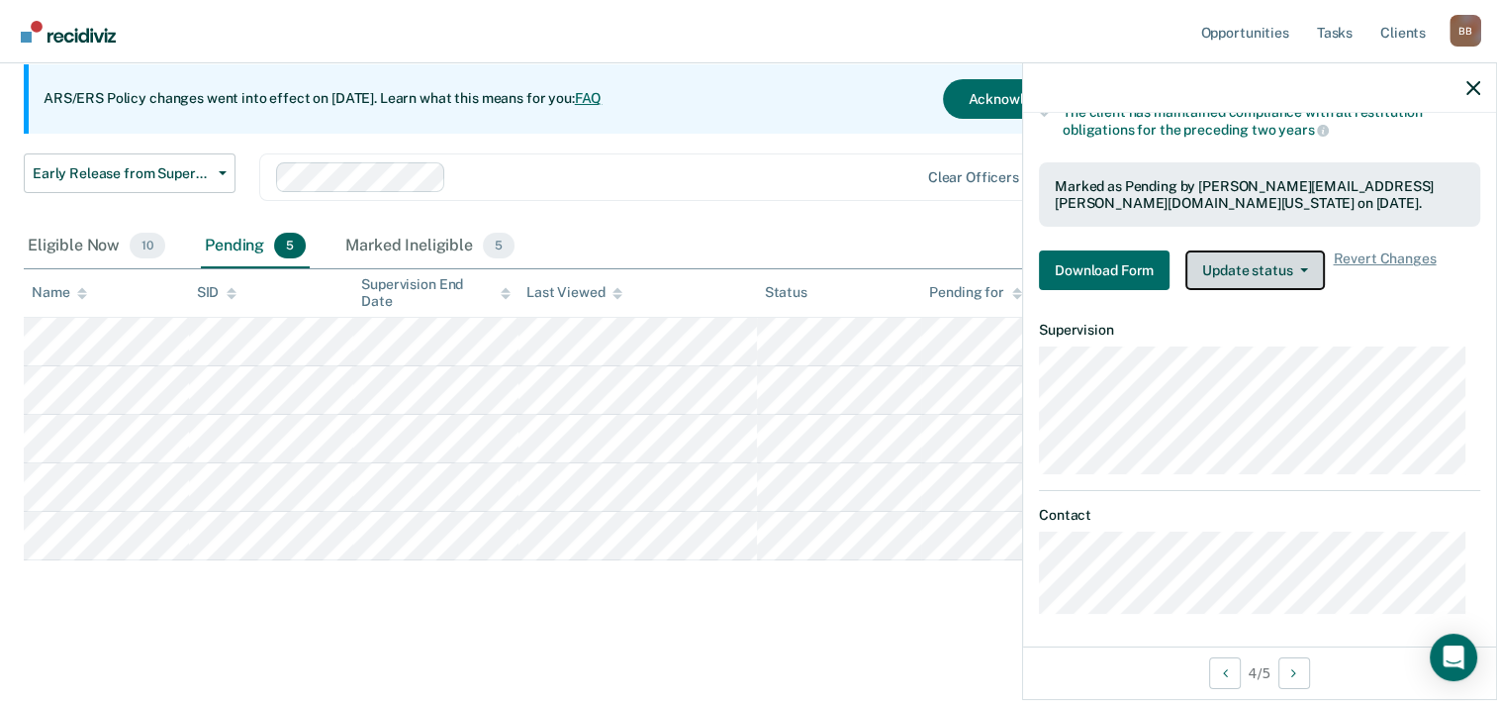
click at [1302, 269] on button "Update status" at bounding box center [1256, 270] width 140 height 40
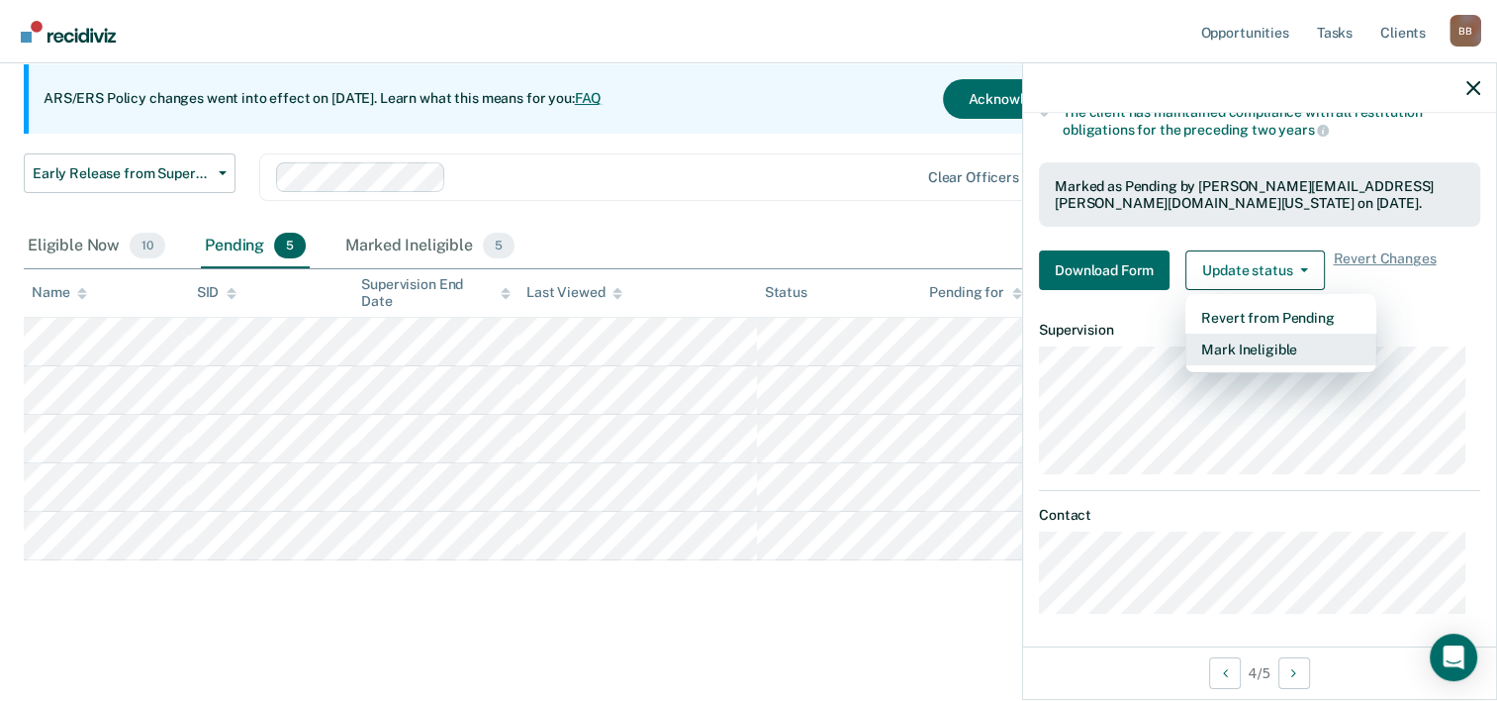
click at [1266, 343] on button "Mark Ineligible" at bounding box center [1281, 350] width 191 height 32
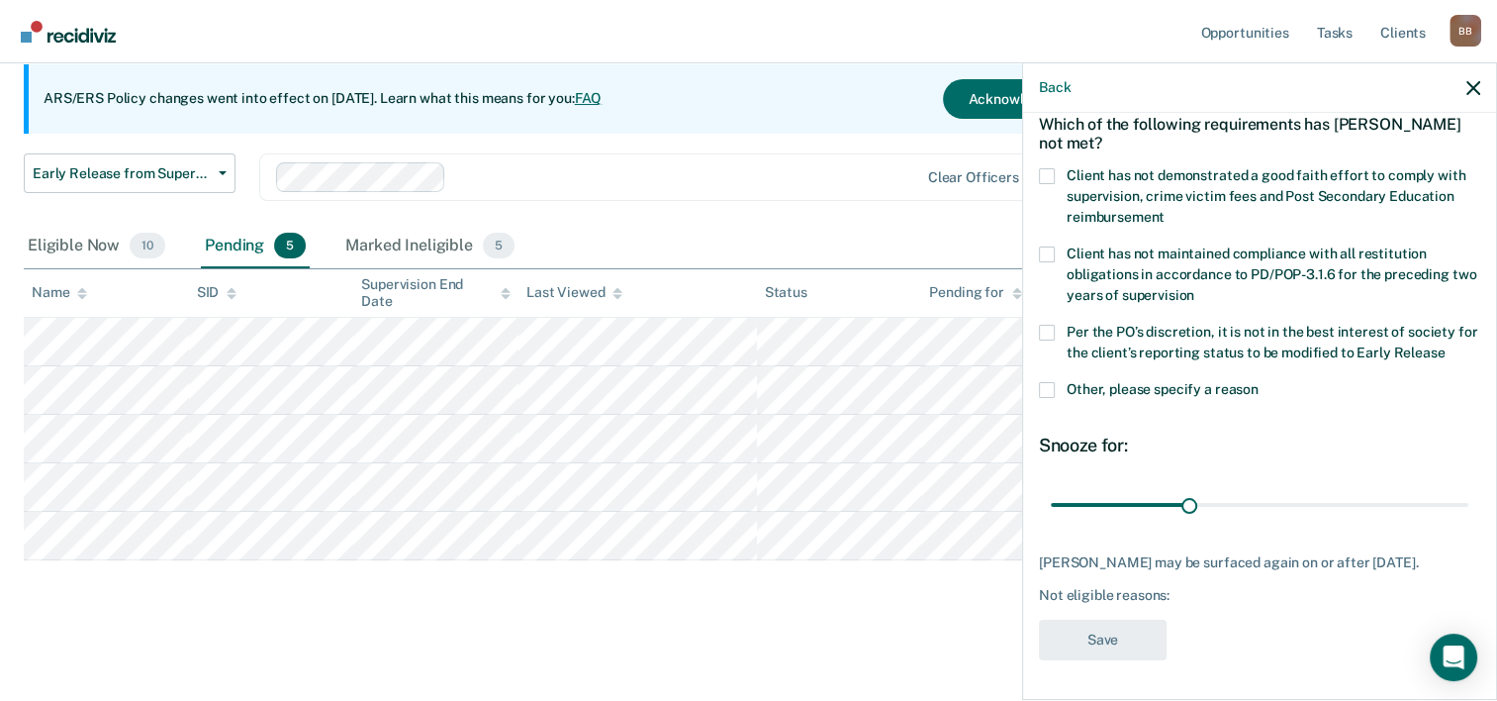
click at [1057, 382] on label "Other, please specify a reason" at bounding box center [1259, 392] width 441 height 21
click at [1259, 382] on input "Other, please specify a reason" at bounding box center [1259, 382] width 0 height 0
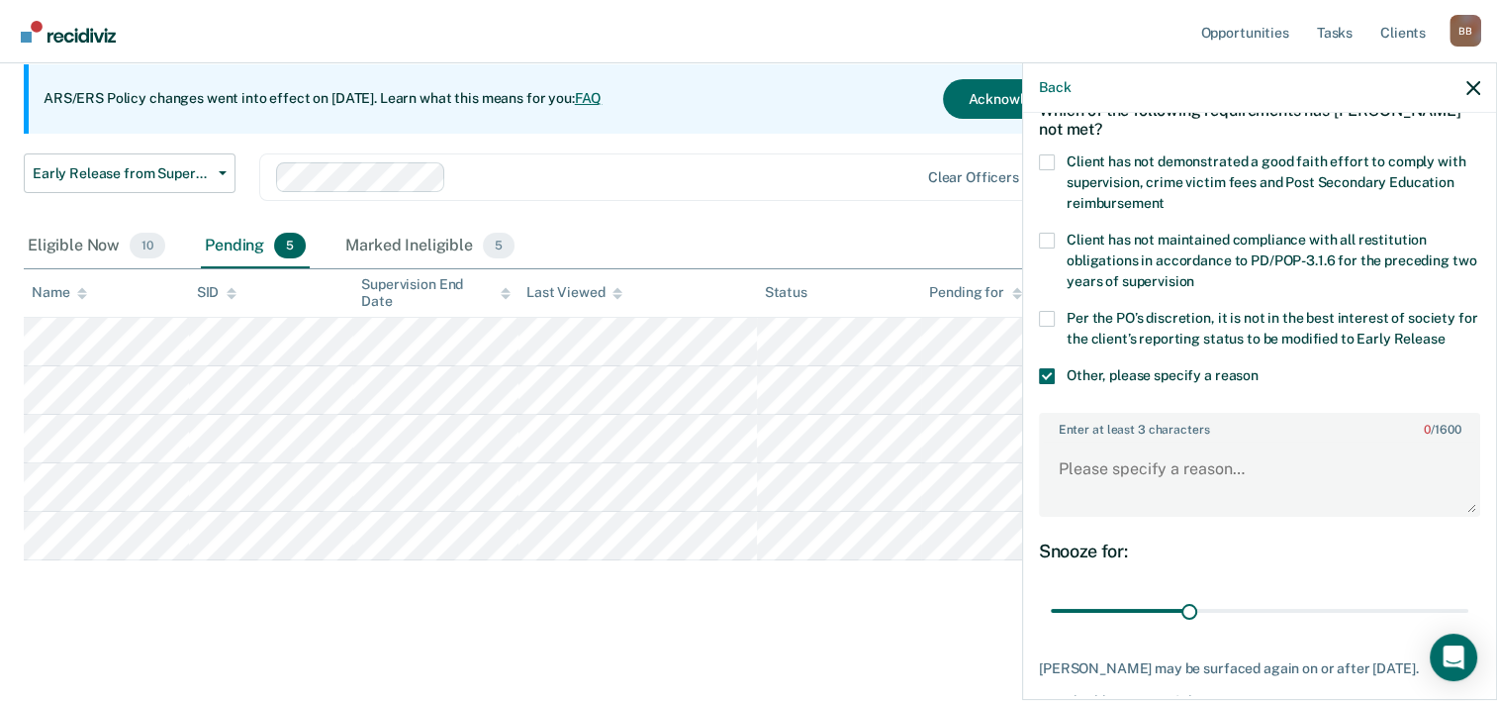
click at [1049, 325] on label "Per the PO’s discretion, it is not in the best interest of society for the clie…" at bounding box center [1259, 332] width 441 height 42
click at [1445, 332] on input "Per the PO’s discretion, it is not in the best interest of society for the clie…" at bounding box center [1445, 332] width 0 height 0
click at [1077, 457] on textarea "Enter at least 3 characters 0 / 1600" at bounding box center [1259, 477] width 437 height 73
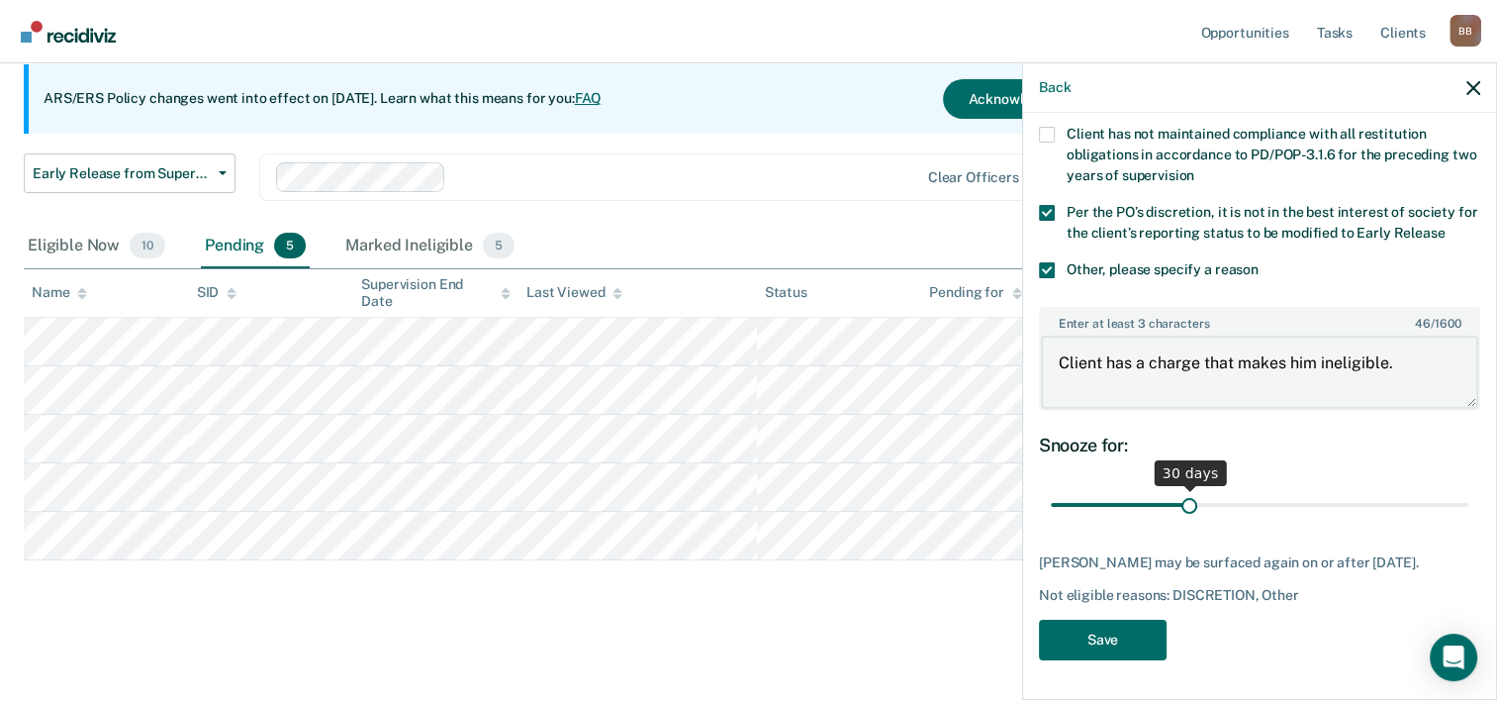
type textarea "Client has a charge that makes him ineligible."
click at [1291, 489] on input "range" at bounding box center [1260, 505] width 418 height 35
click at [1449, 488] on input "range" at bounding box center [1260, 505] width 418 height 35
drag, startPoint x: 1449, startPoint y: 487, endPoint x: 1180, endPoint y: 526, distance: 272.0
click at [1180, 523] on input "range" at bounding box center [1260, 505] width 418 height 35
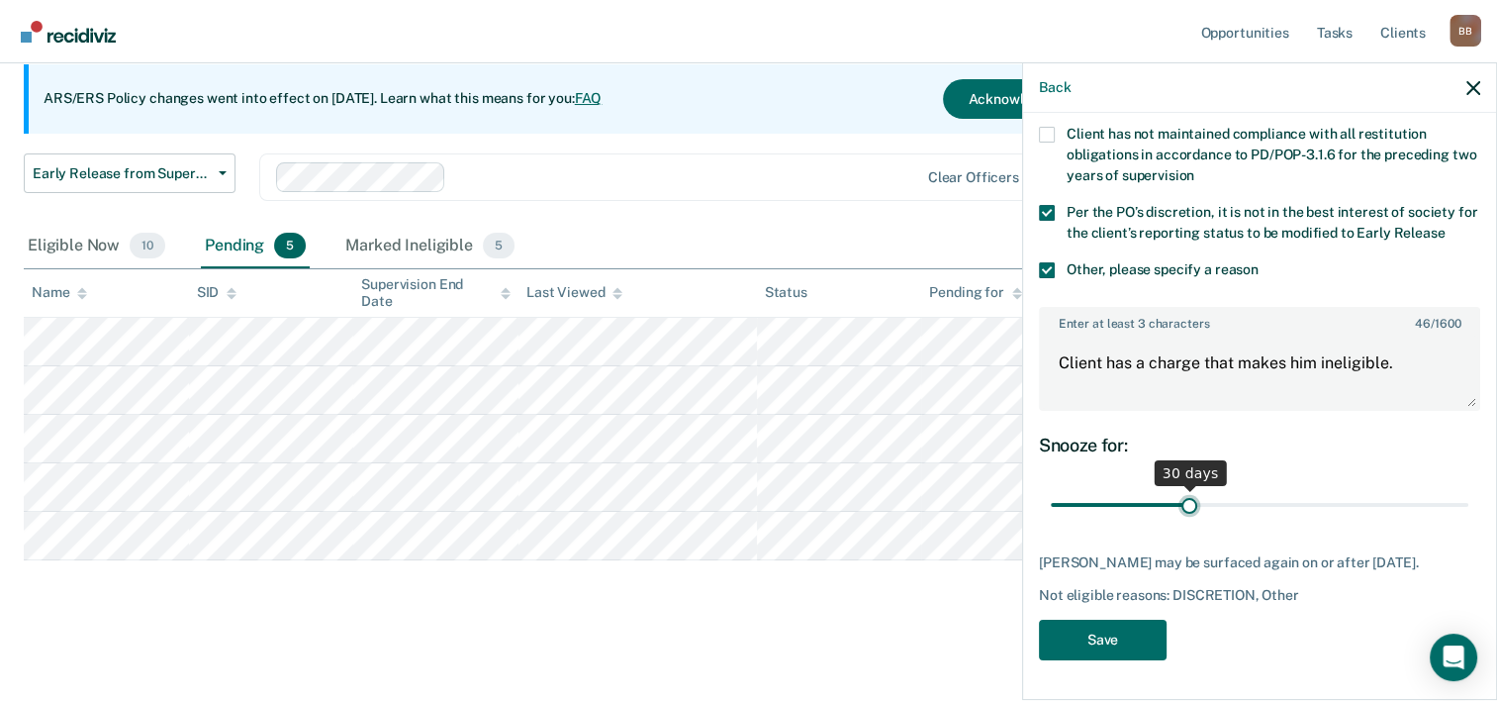
type input "30"
click at [1184, 488] on input "range" at bounding box center [1260, 505] width 418 height 35
click at [1108, 637] on button "Save" at bounding box center [1103, 640] width 128 height 41
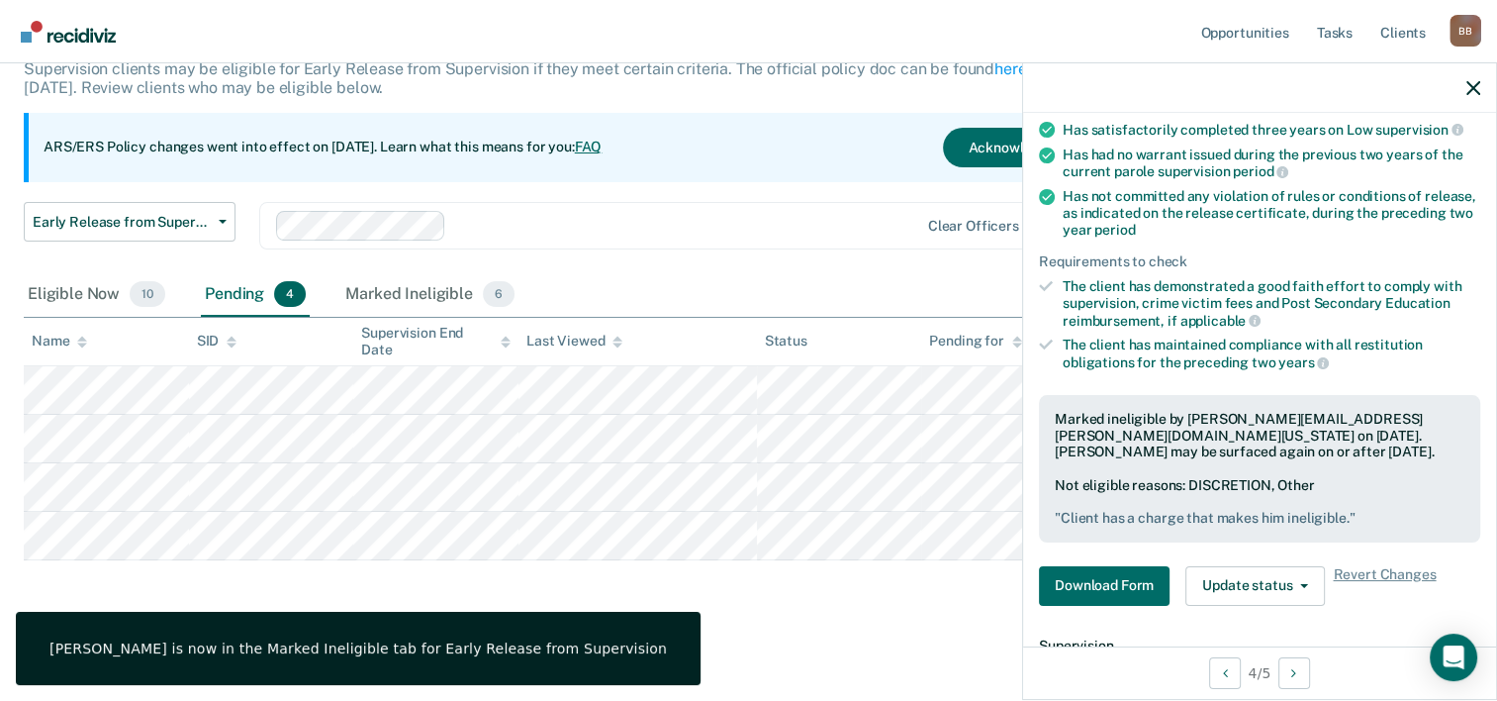
scroll to position [0, 0]
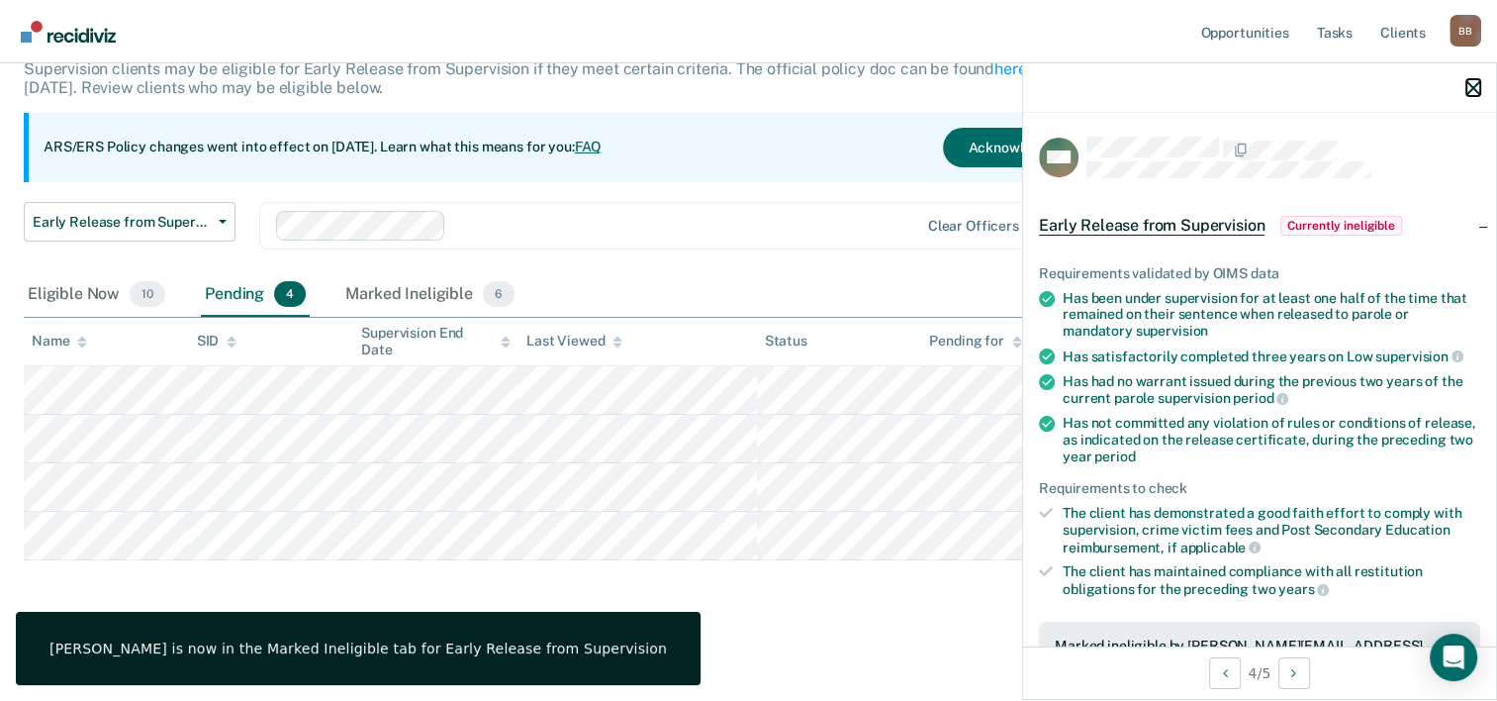
click at [1473, 89] on icon "button" at bounding box center [1474, 88] width 14 height 14
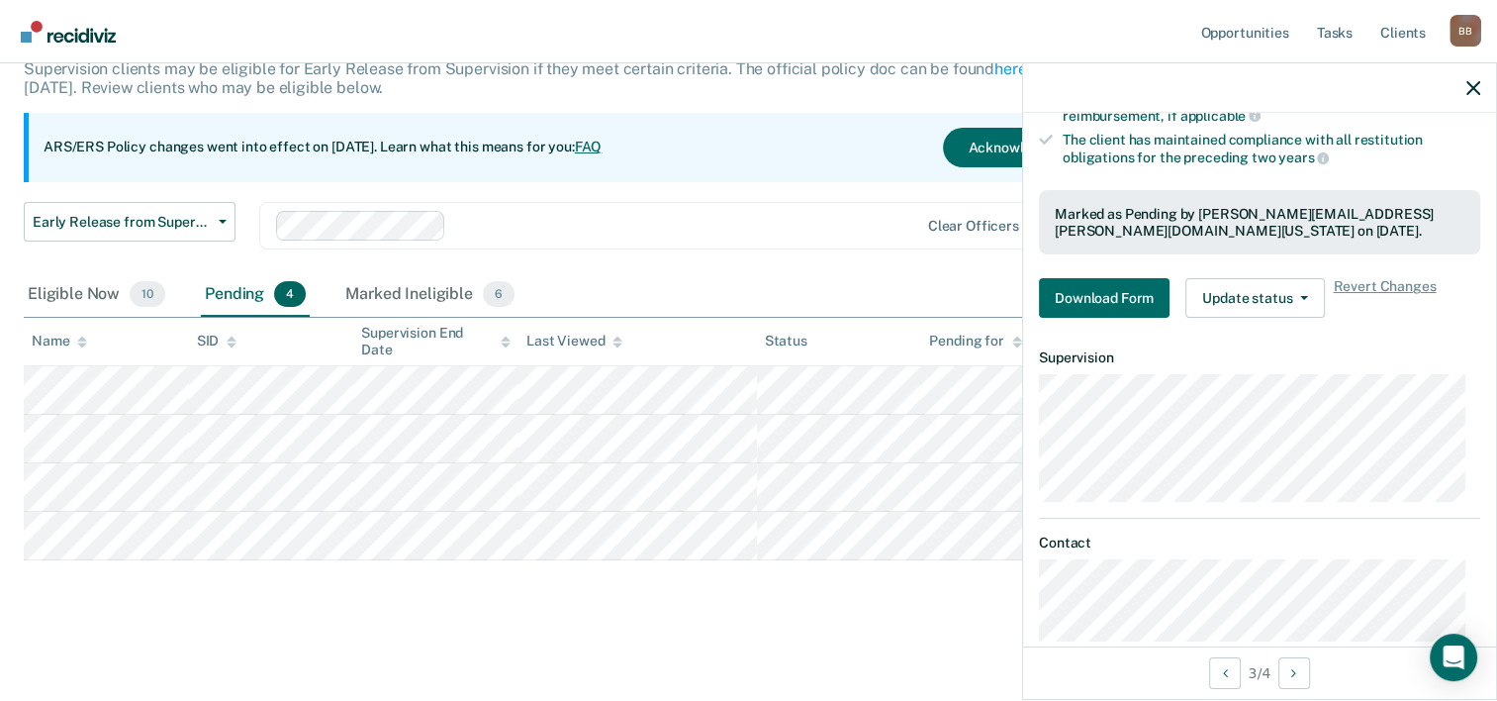
scroll to position [459, 0]
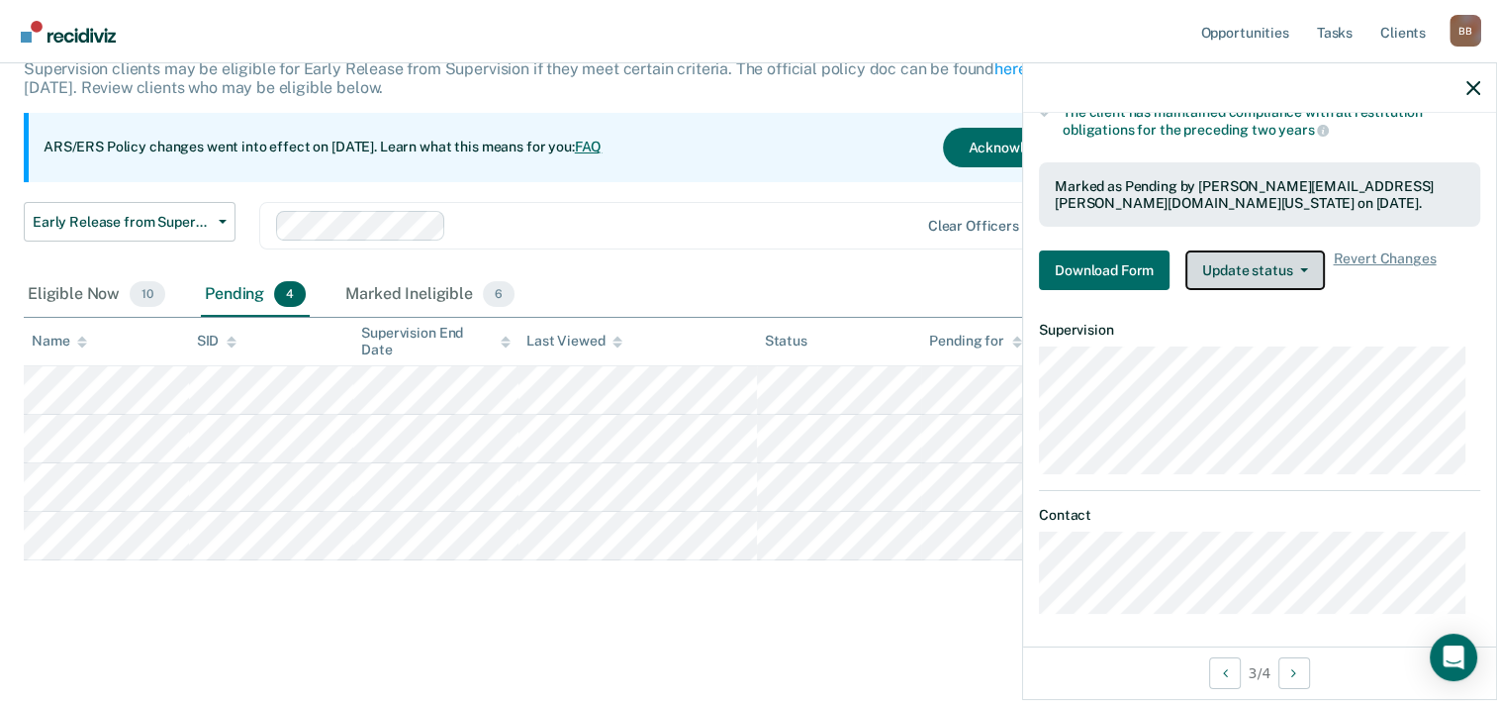
click at [1291, 261] on button "Update status" at bounding box center [1256, 270] width 140 height 40
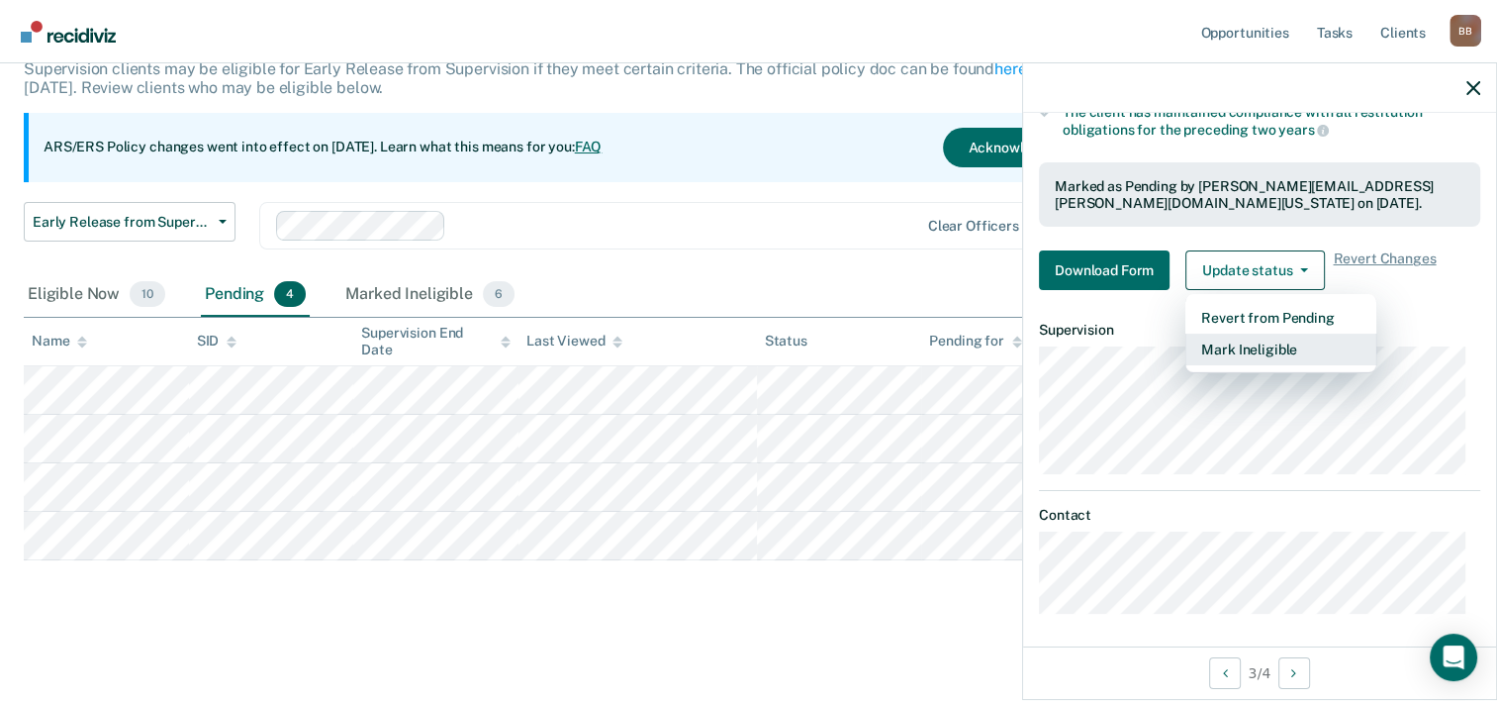
click at [1263, 348] on button "Mark Ineligible" at bounding box center [1281, 350] width 191 height 32
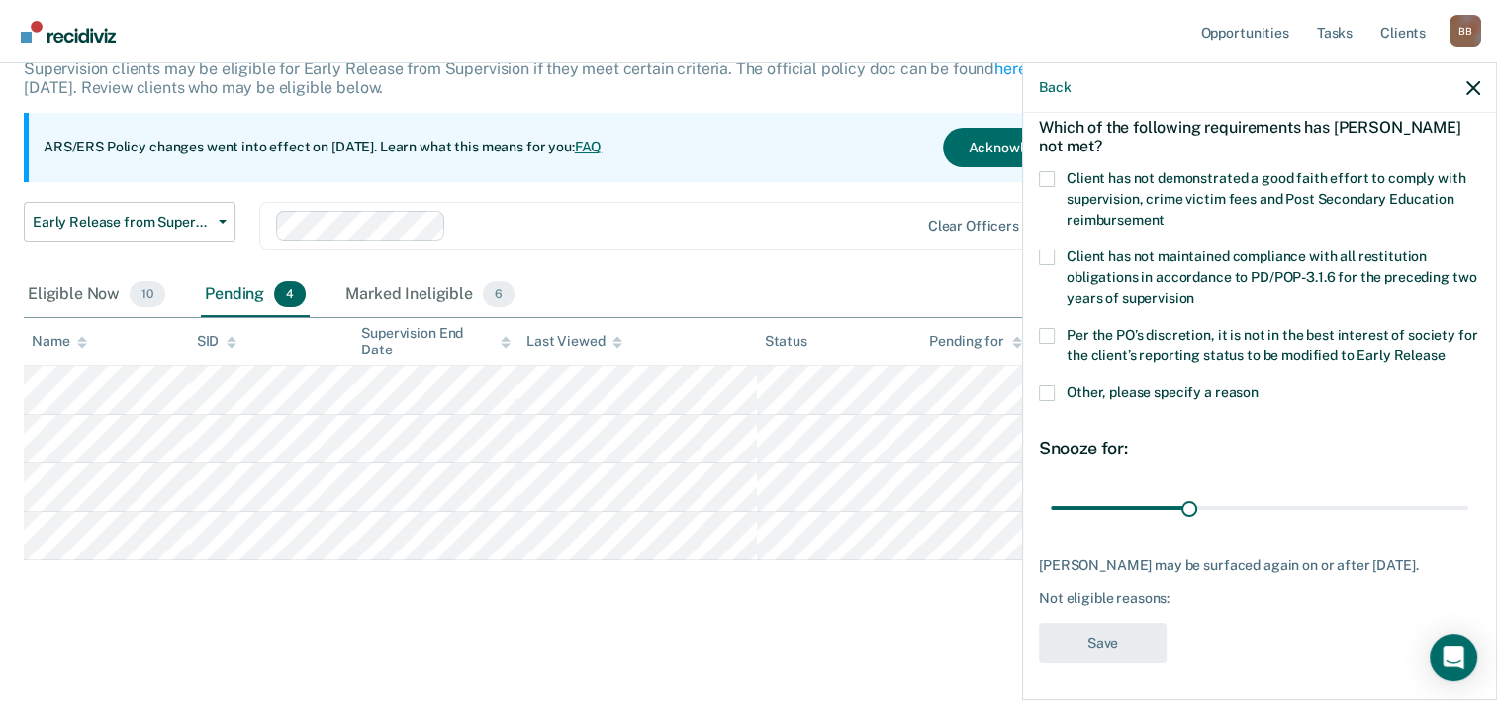
click at [1046, 390] on span at bounding box center [1047, 393] width 16 height 16
click at [1259, 385] on input "Other, please specify a reason" at bounding box center [1259, 385] width 0 height 0
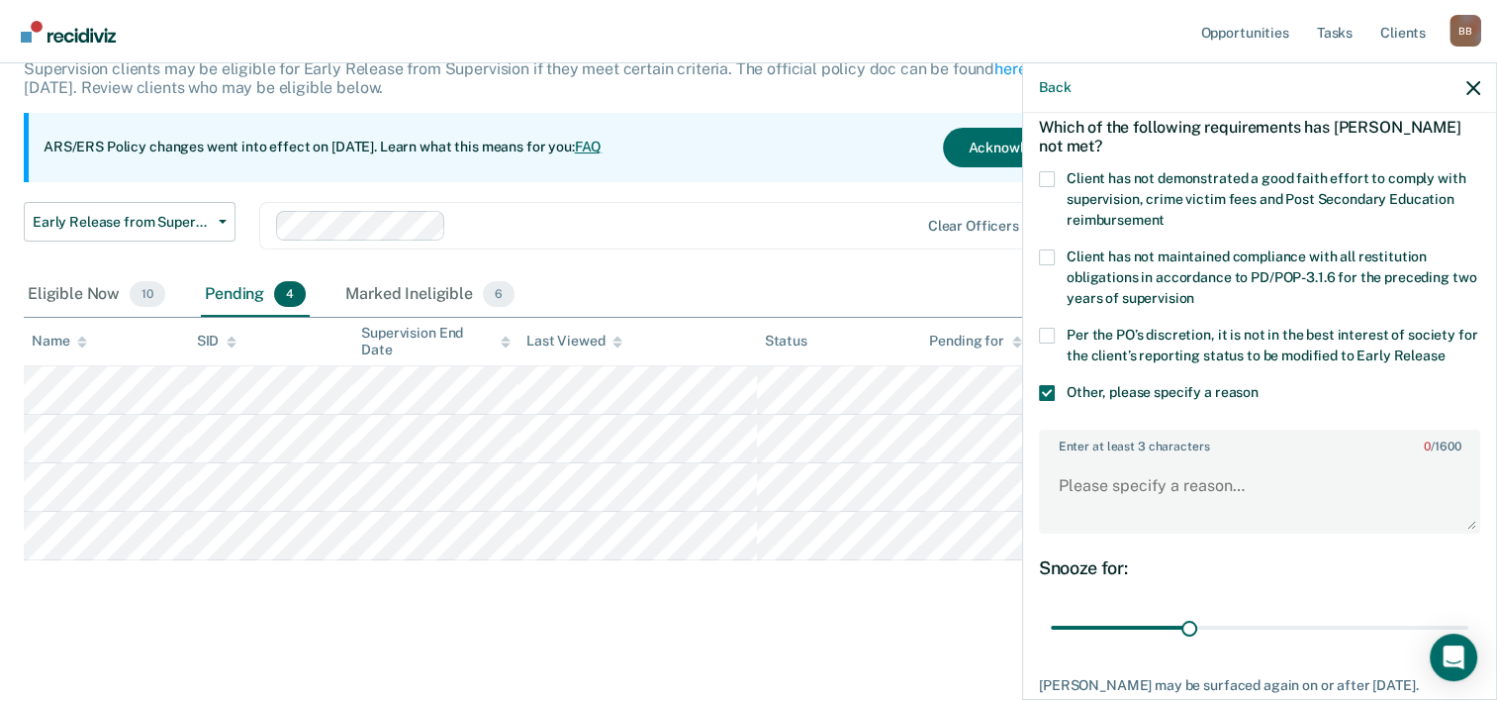
click at [1046, 174] on span at bounding box center [1047, 179] width 16 height 16
click at [1165, 213] on input "Client has not demonstrated a good faith effort to comply with supervision, cri…" at bounding box center [1165, 213] width 0 height 0
click at [1129, 479] on textarea "Enter at least 3 characters 0 / 1600" at bounding box center [1259, 494] width 437 height 73
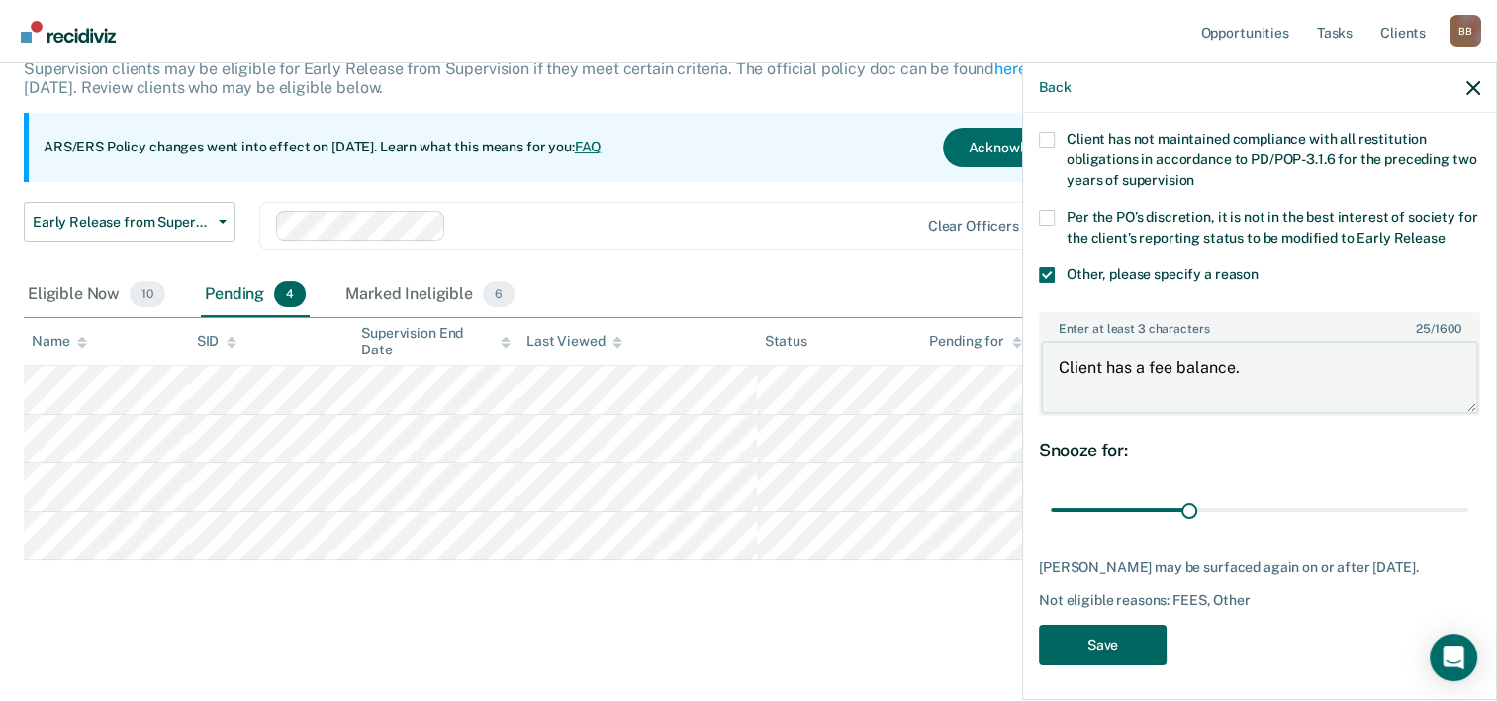
type textarea "Client has a fee balance."
click at [1120, 634] on button "Save" at bounding box center [1103, 645] width 128 height 41
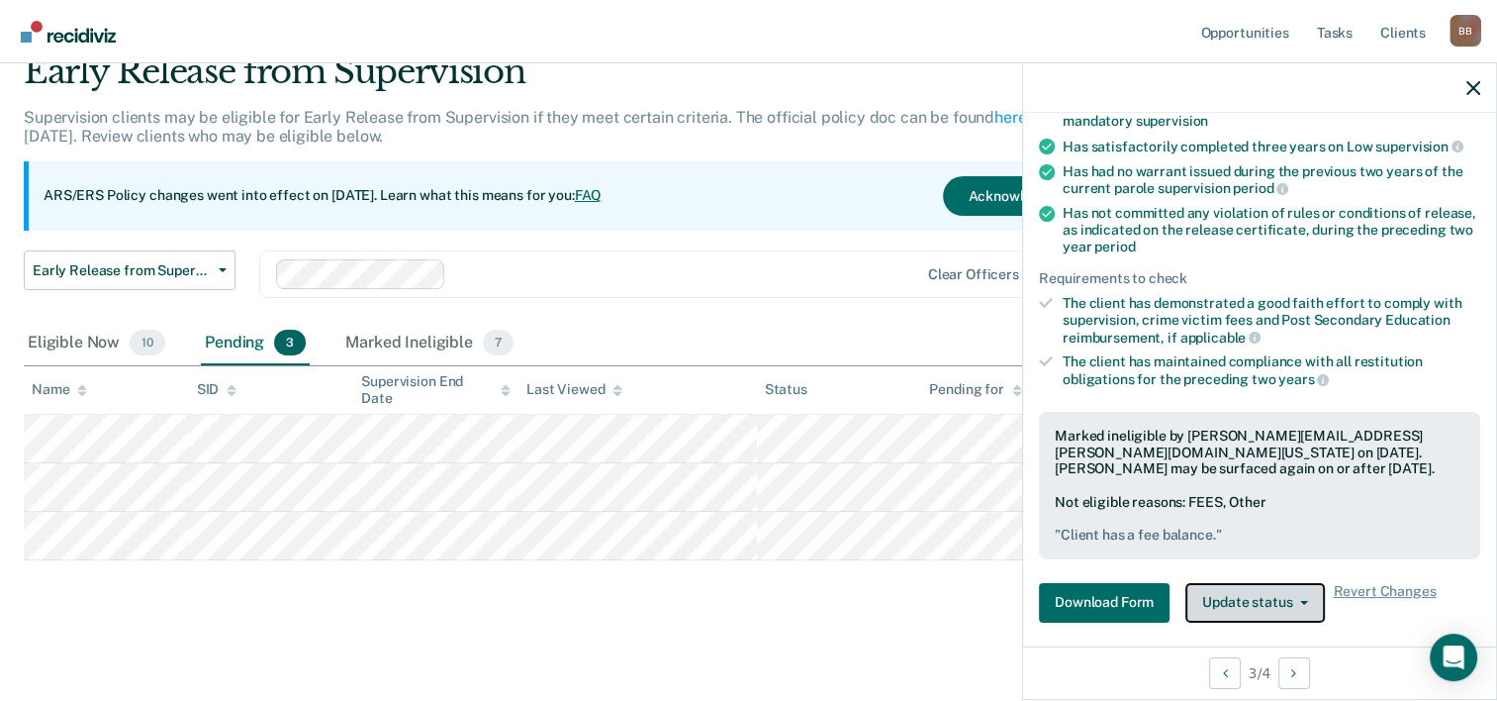
click at [1239, 599] on button "Update status" at bounding box center [1256, 603] width 140 height 40
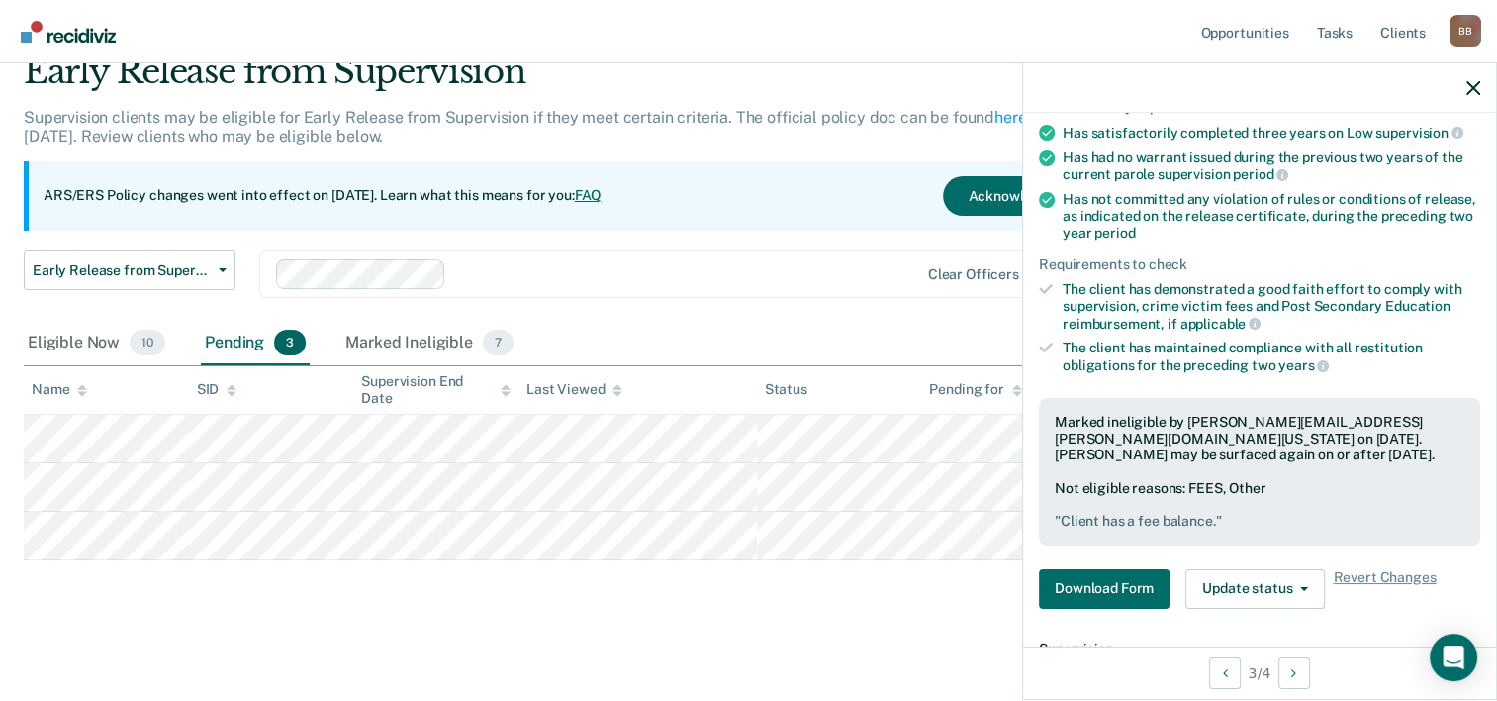
click at [1310, 448] on div "Marked ineligible by [PERSON_NAME][EMAIL_ADDRESS][PERSON_NAME][DOMAIN_NAME][US_…" at bounding box center [1260, 438] width 410 height 49
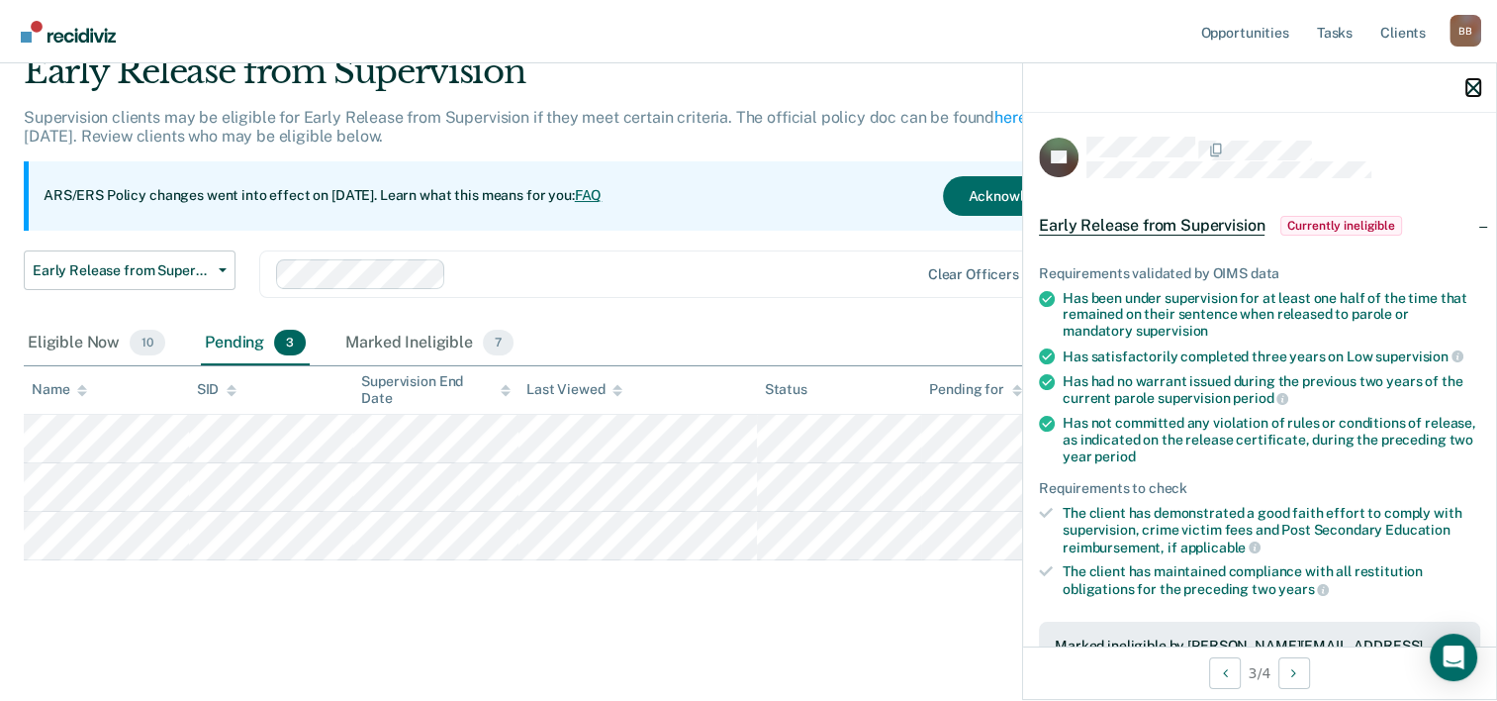
click at [1469, 88] on icon "button" at bounding box center [1474, 88] width 14 height 14
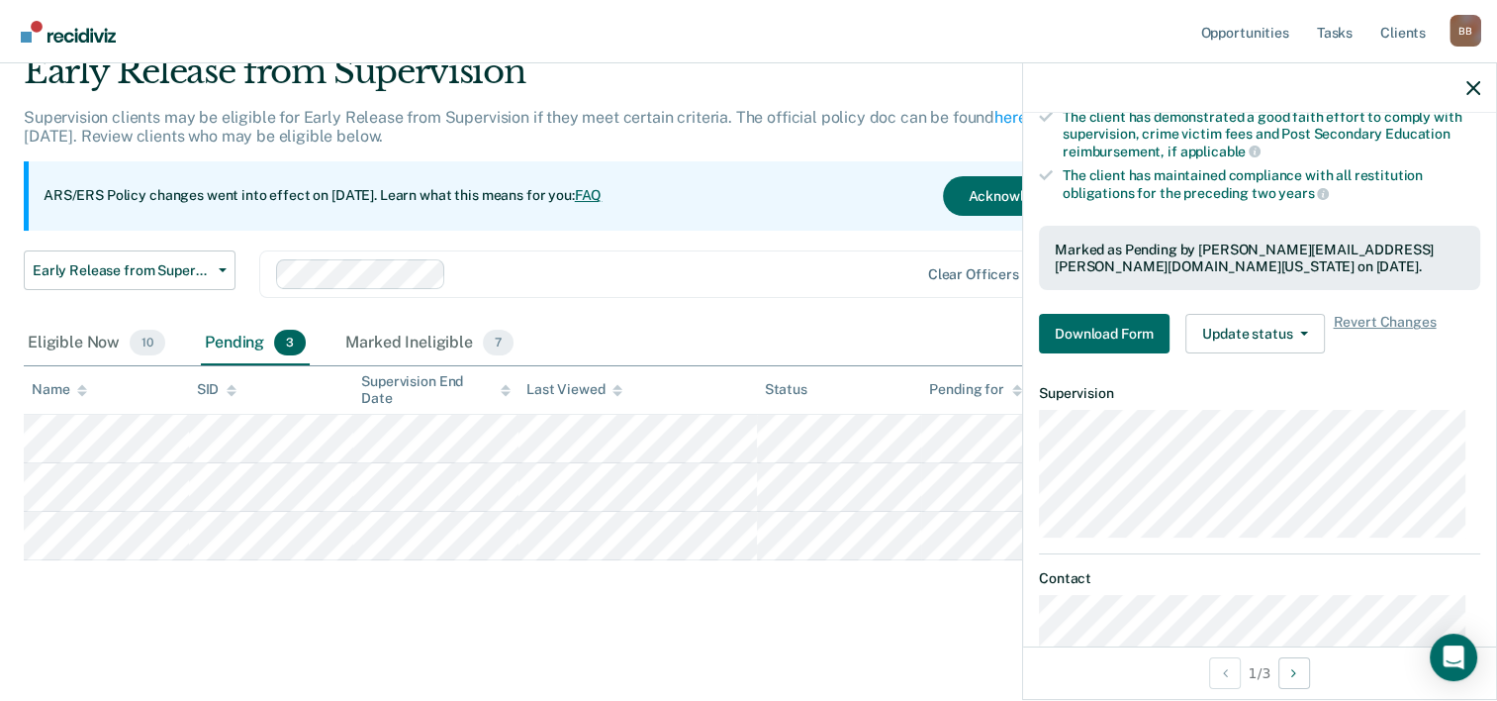
scroll to position [459, 0]
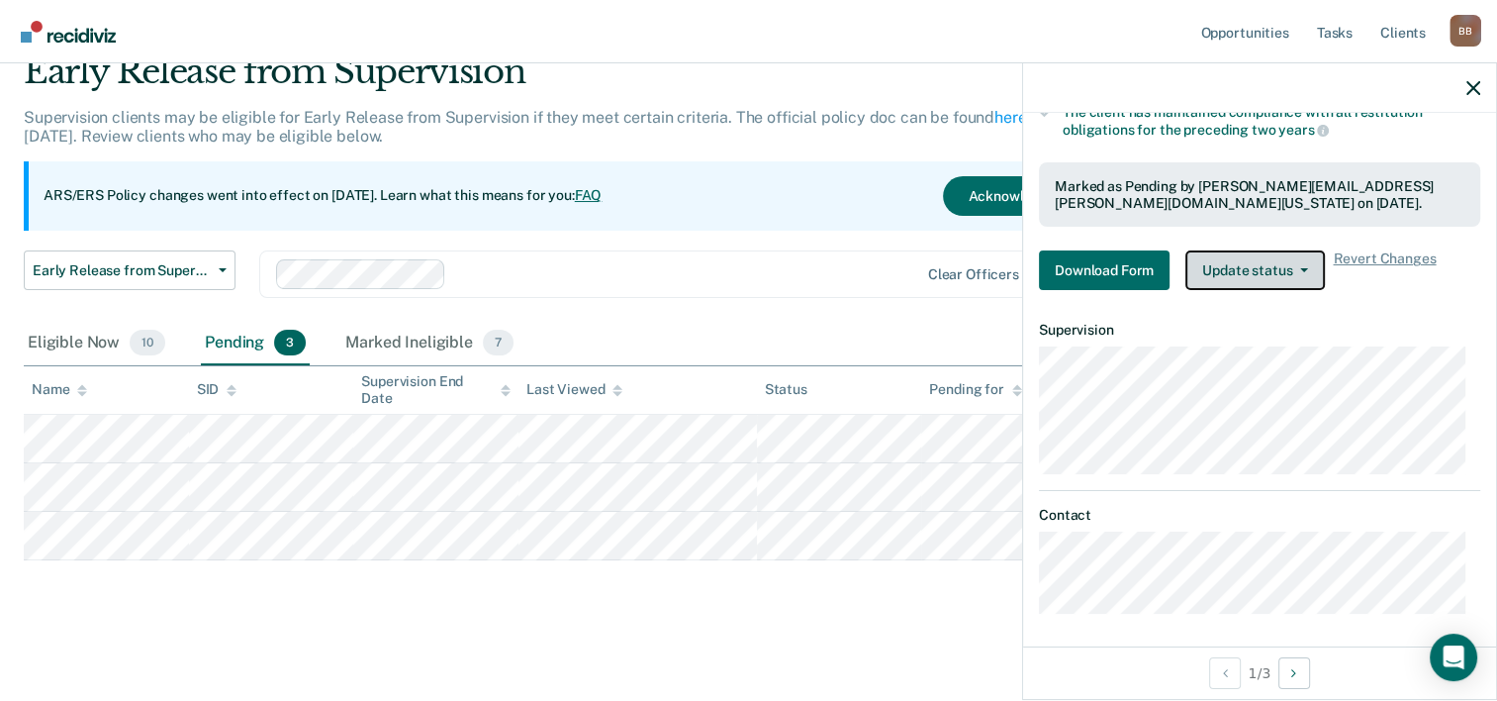
click at [1227, 269] on button "Update status" at bounding box center [1256, 270] width 140 height 40
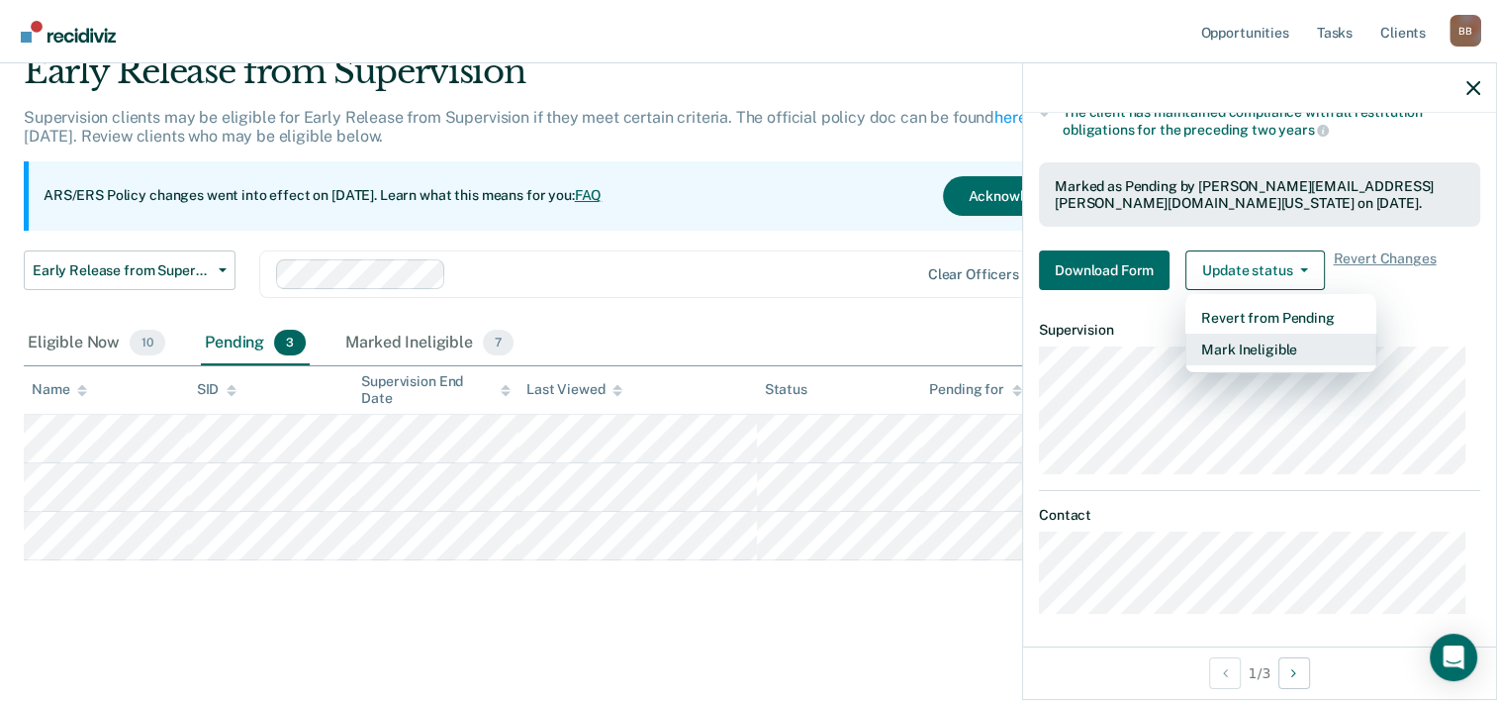
click at [1260, 348] on button "Mark Ineligible" at bounding box center [1281, 350] width 191 height 32
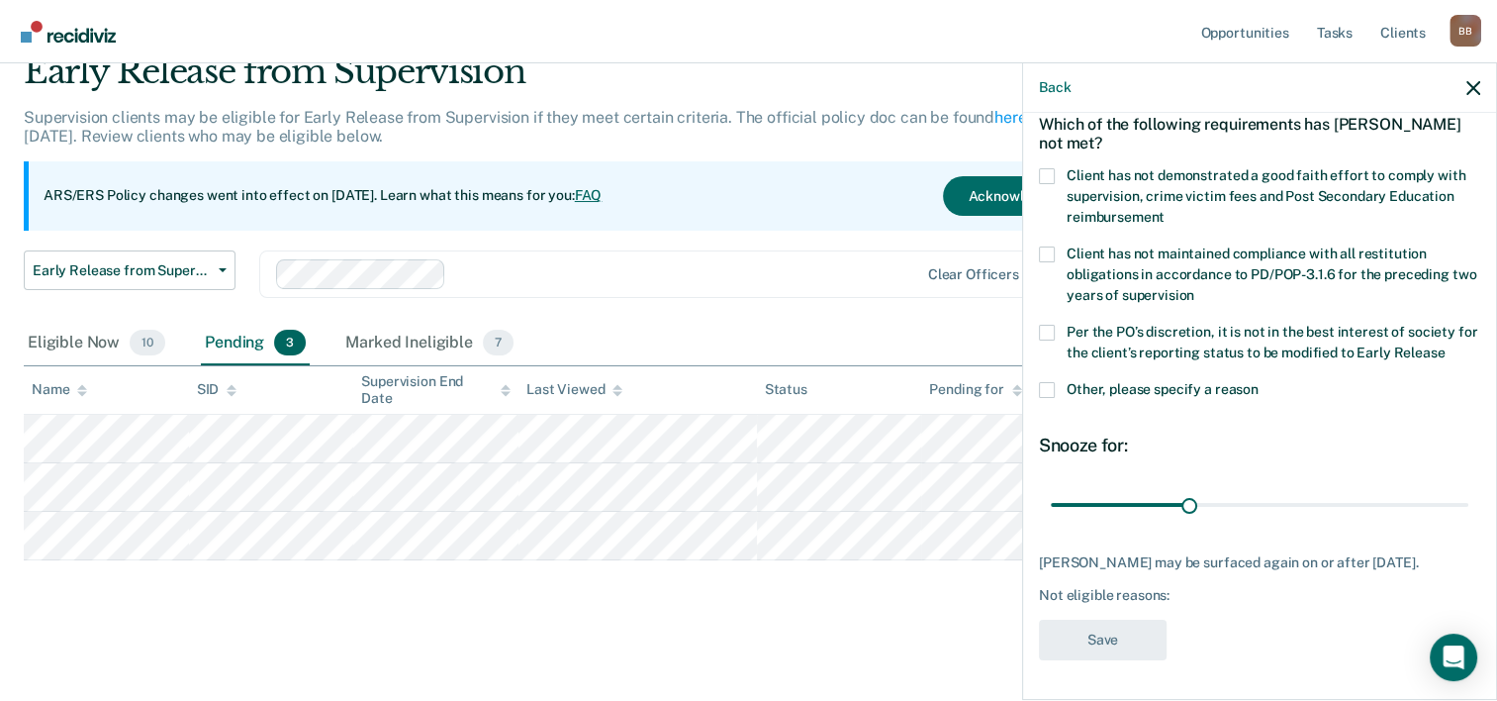
scroll to position [92, 0]
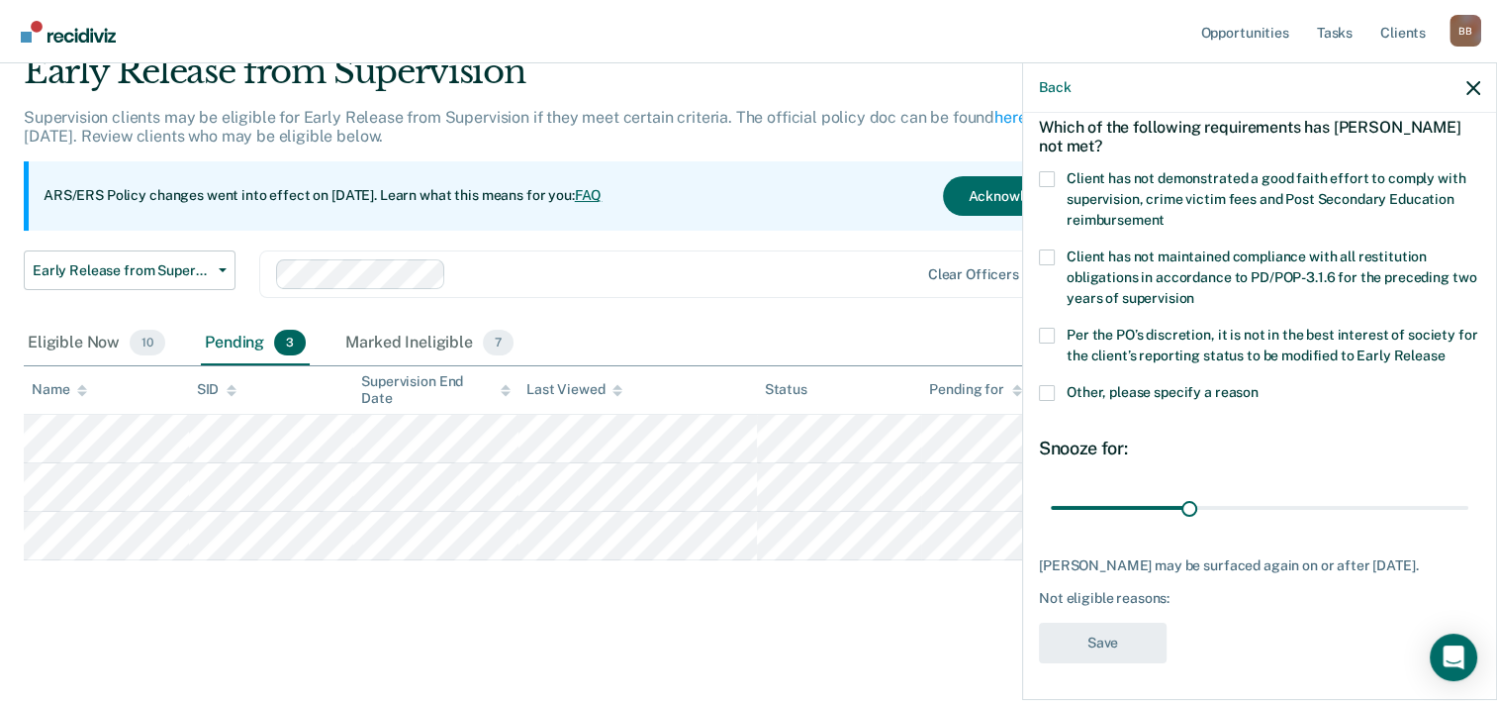
click at [1050, 389] on span at bounding box center [1047, 393] width 16 height 16
click at [1259, 385] on input "Other, please specify a reason" at bounding box center [1259, 385] width 0 height 0
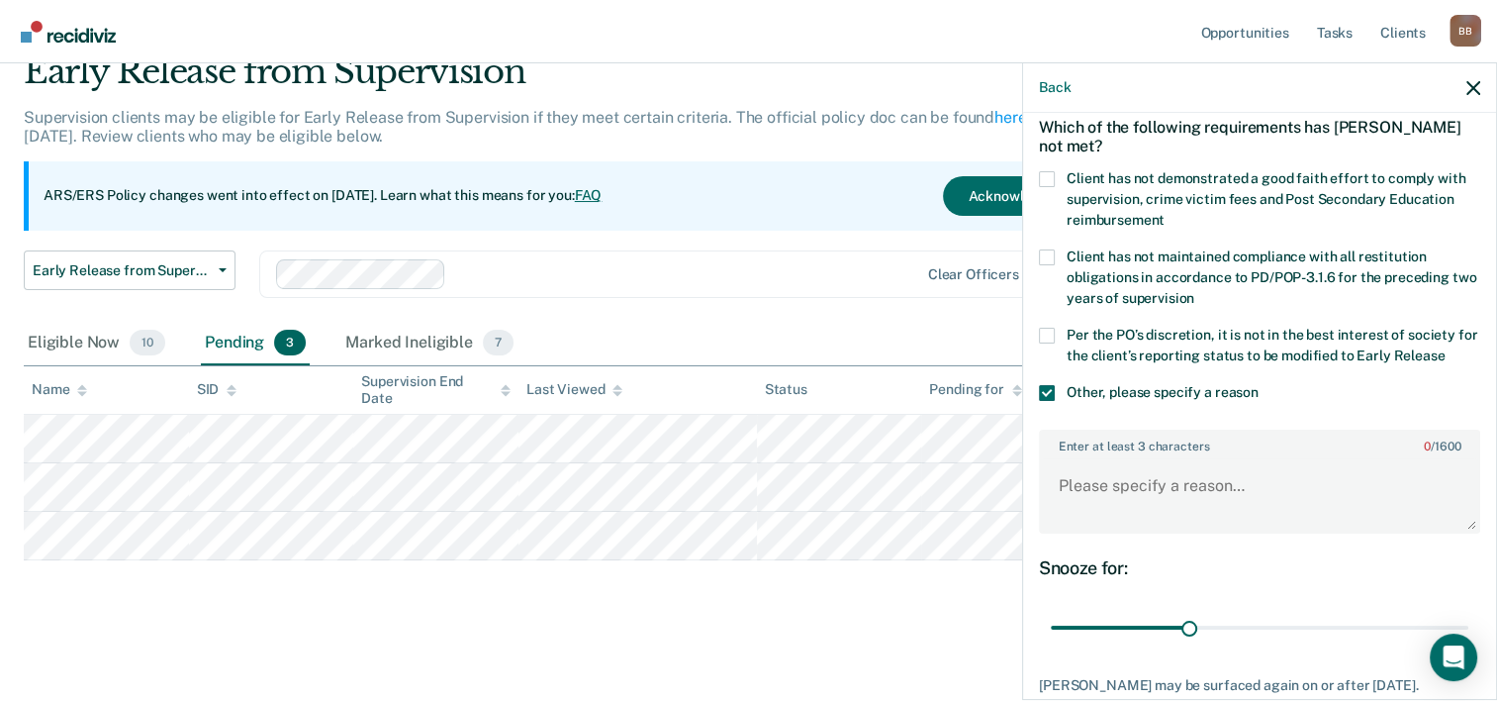
click at [1049, 171] on span at bounding box center [1047, 179] width 16 height 16
click at [1165, 213] on input "Client has not demonstrated a good faith effort to comply with supervision, cri…" at bounding box center [1165, 213] width 0 height 0
click at [1148, 487] on textarea "Enter at least 3 characters 0 / 1600" at bounding box center [1259, 494] width 437 height 73
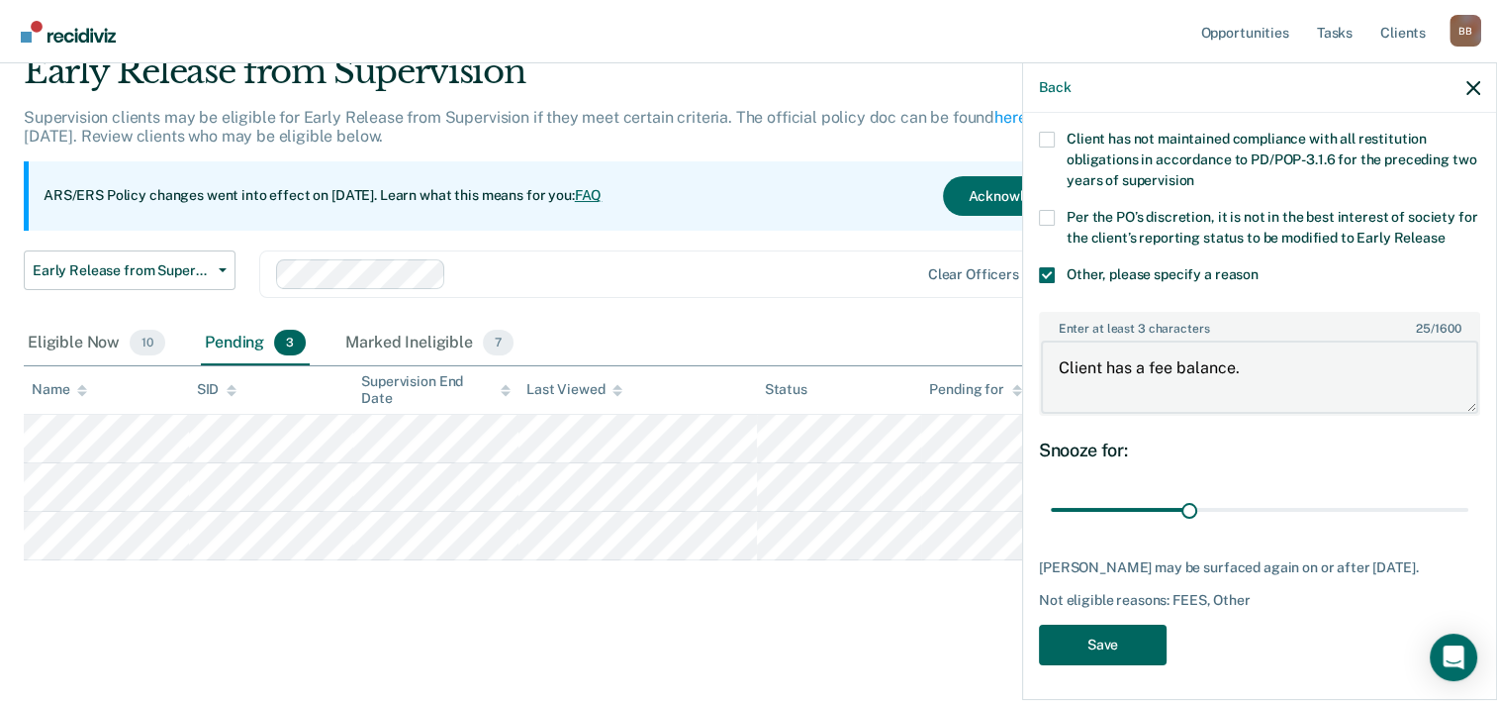
type textarea "Client has a fee balance."
click at [1134, 632] on button "Save" at bounding box center [1103, 645] width 128 height 41
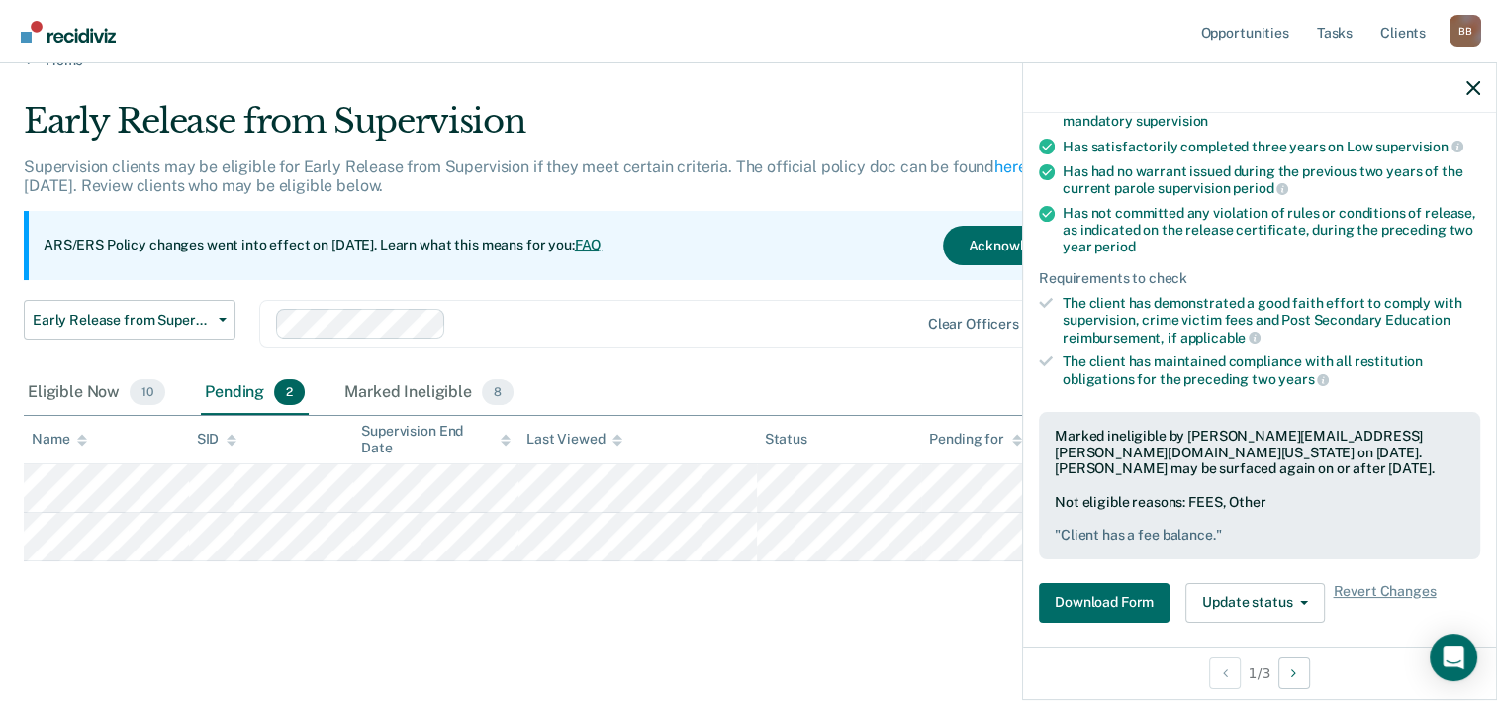
scroll to position [0, 0]
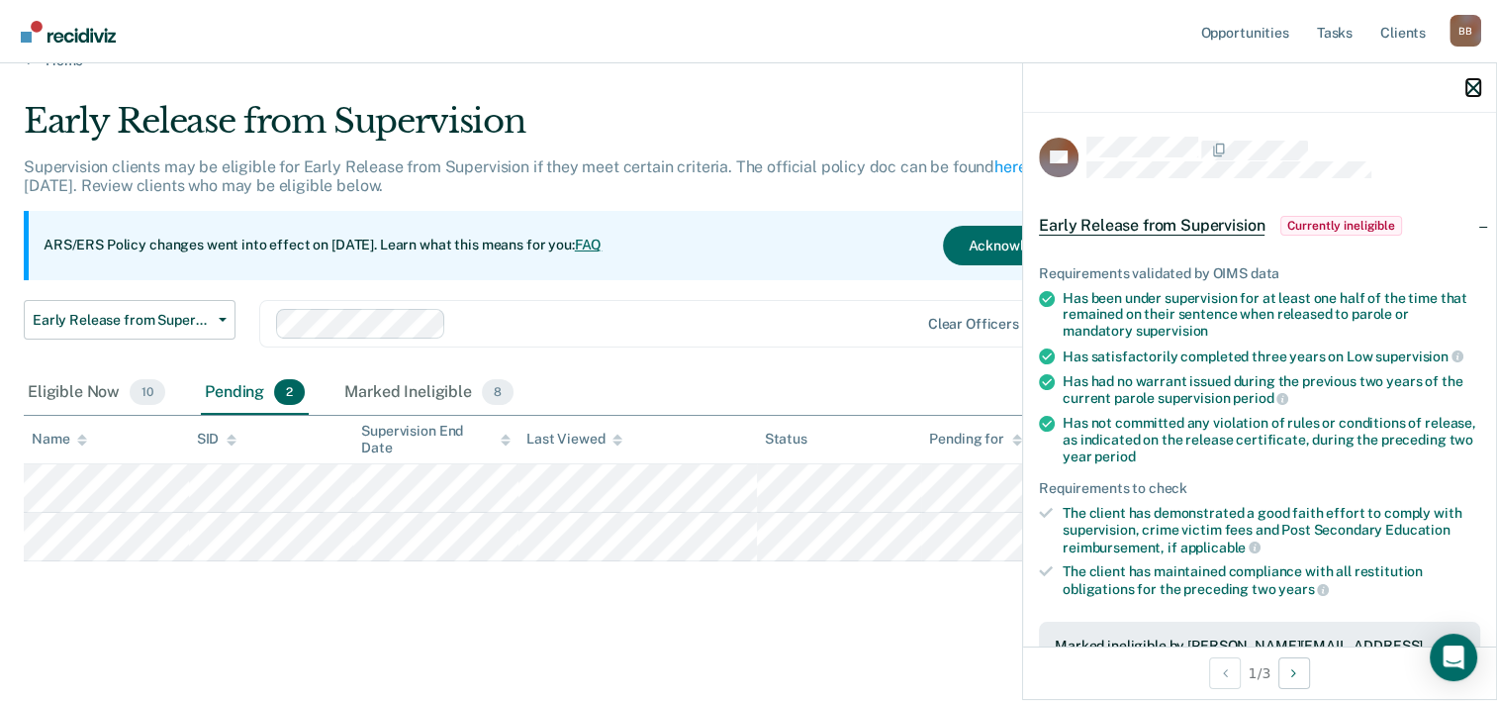
click at [1471, 95] on icon "button" at bounding box center [1474, 88] width 14 height 14
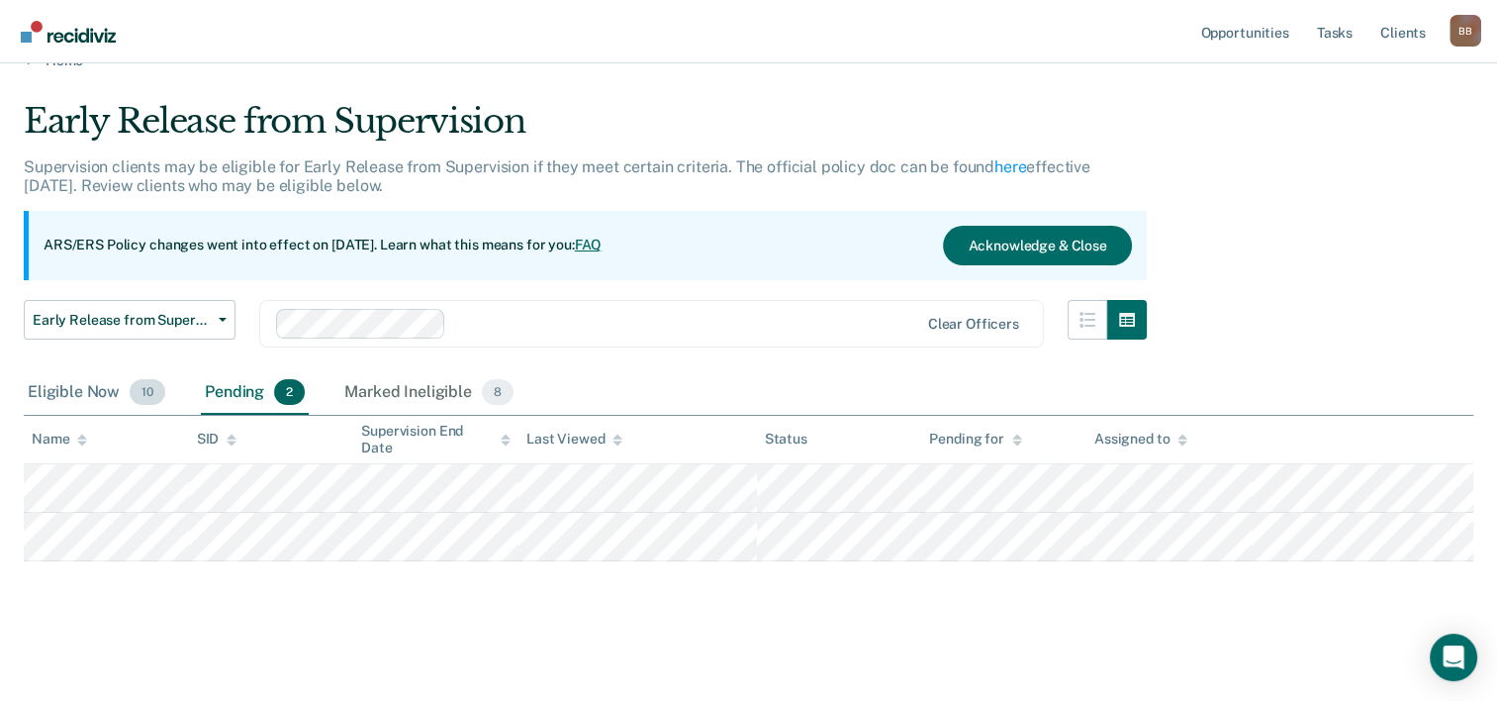
click at [75, 394] on div "Eligible Now 10" at bounding box center [96, 393] width 145 height 44
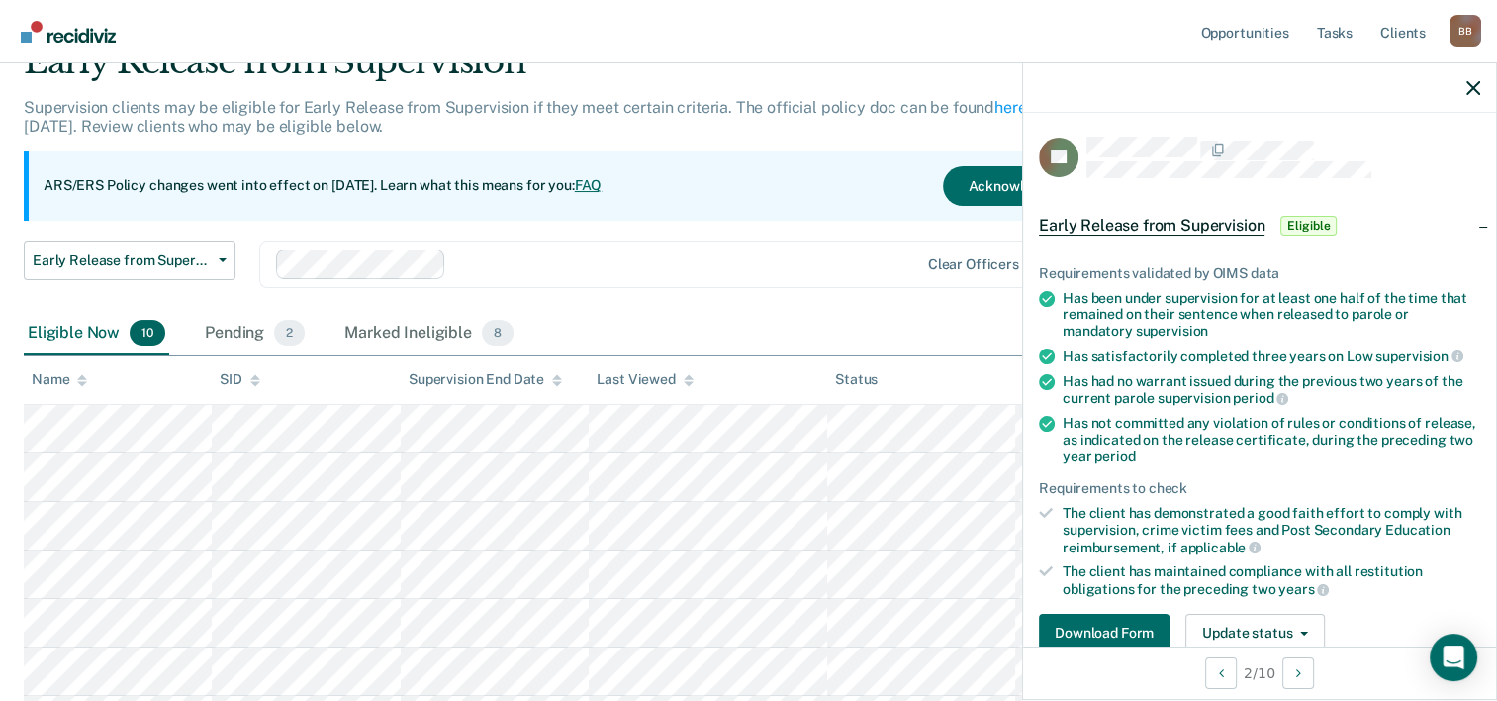
scroll to position [363, 0]
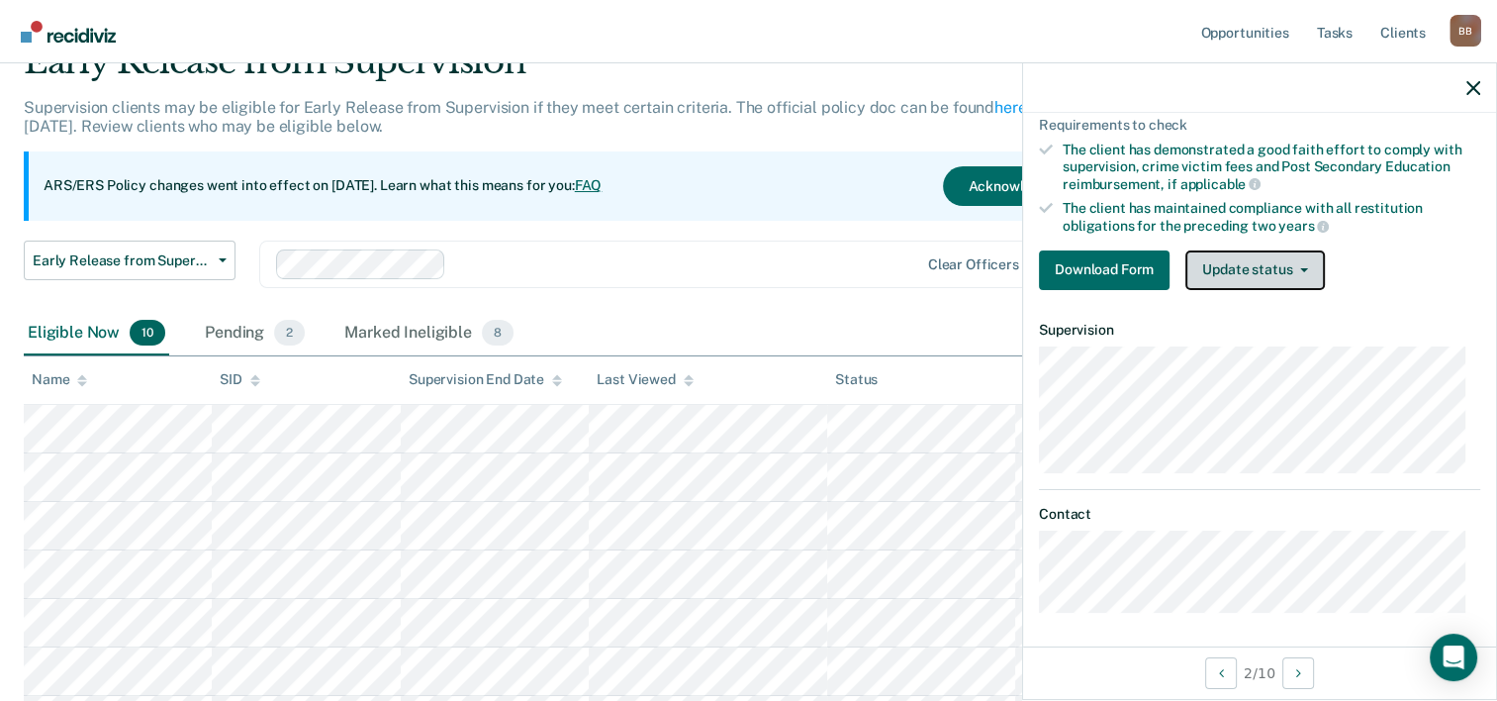
click at [1267, 260] on button "Update status" at bounding box center [1256, 270] width 140 height 40
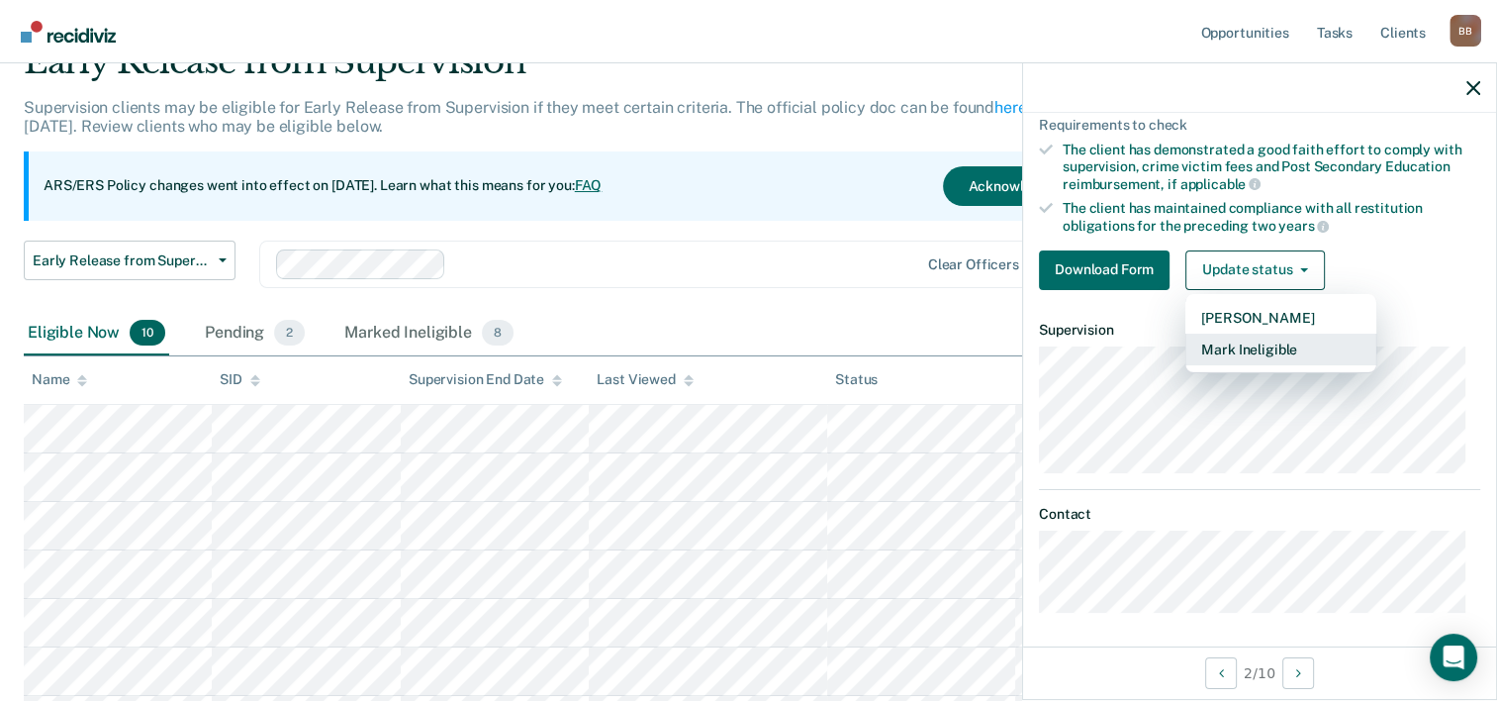
click at [1249, 340] on button "Mark Ineligible" at bounding box center [1281, 350] width 191 height 32
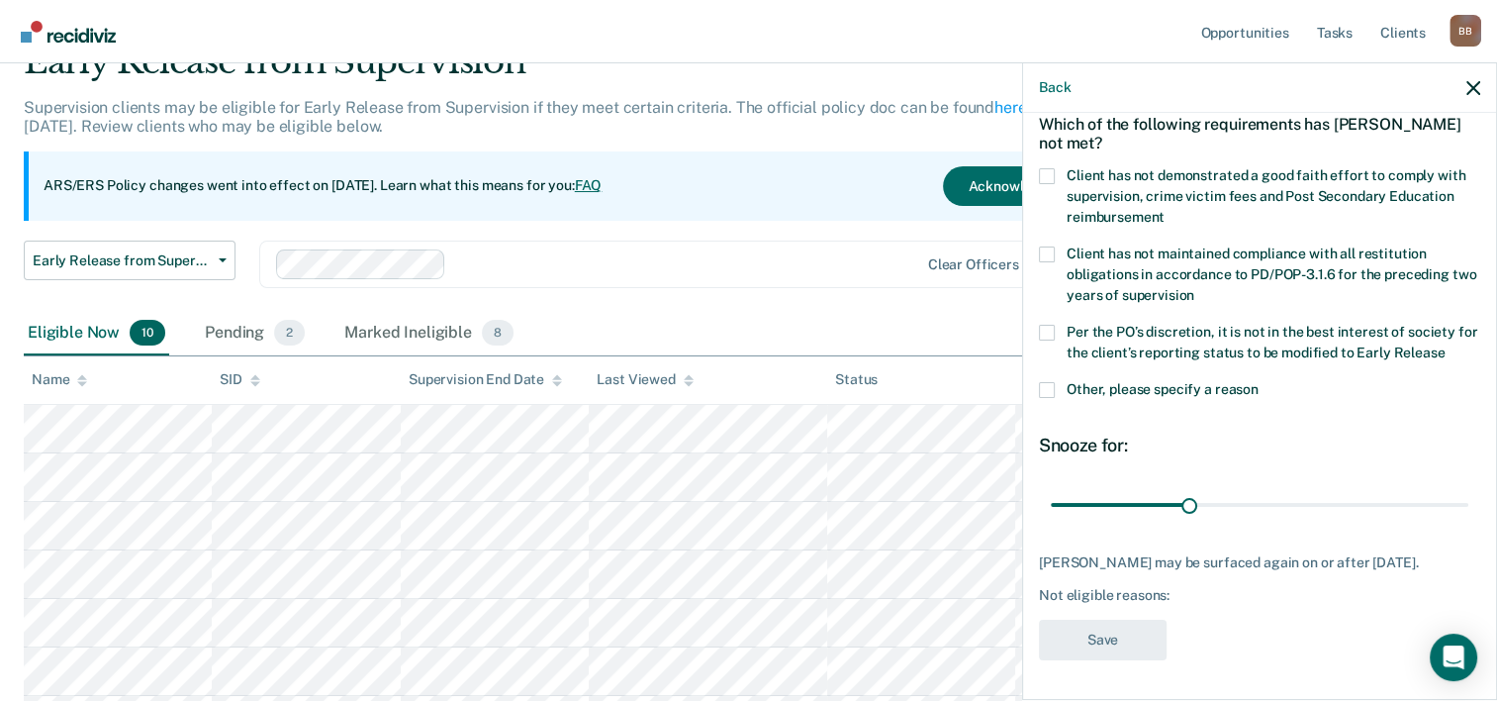
scroll to position [92, 0]
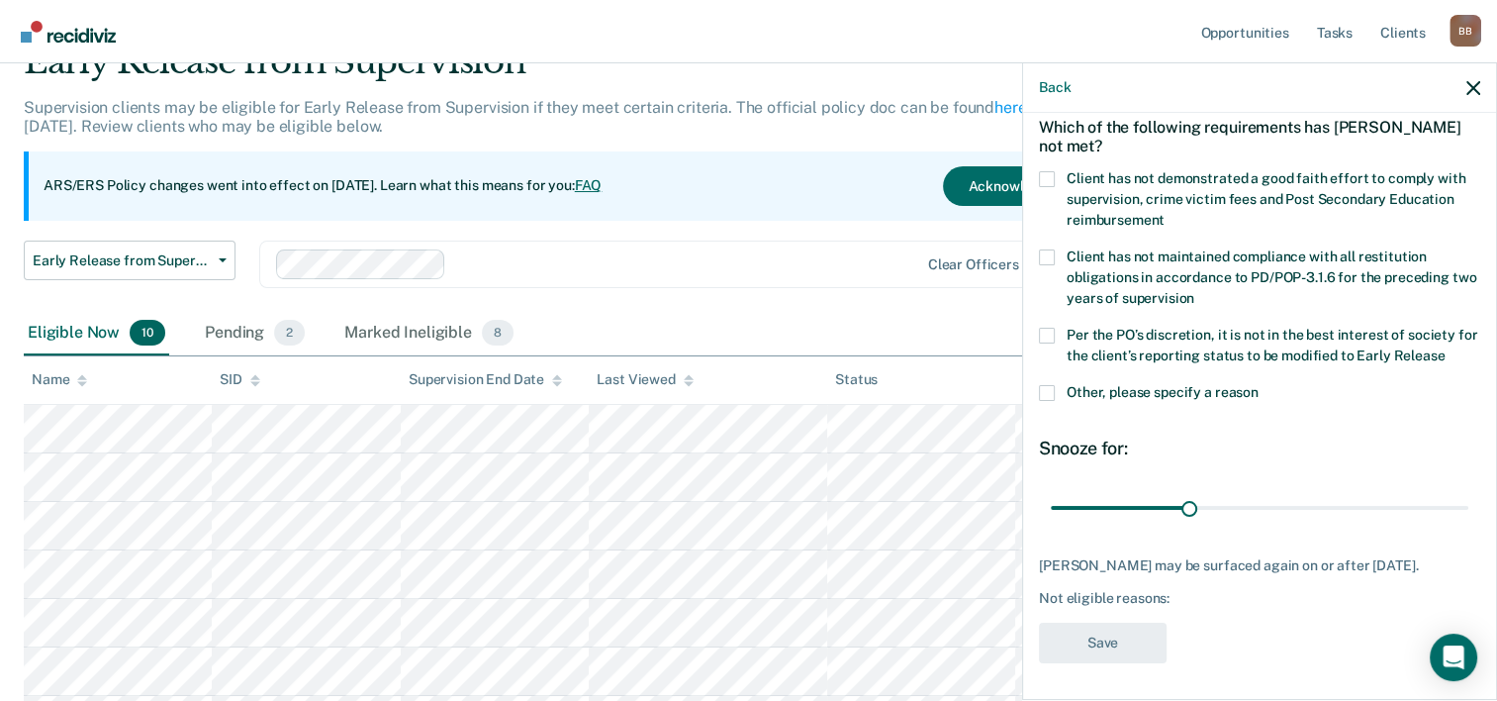
click at [1047, 390] on span at bounding box center [1047, 393] width 16 height 16
click at [1259, 385] on input "Other, please specify a reason" at bounding box center [1259, 385] width 0 height 0
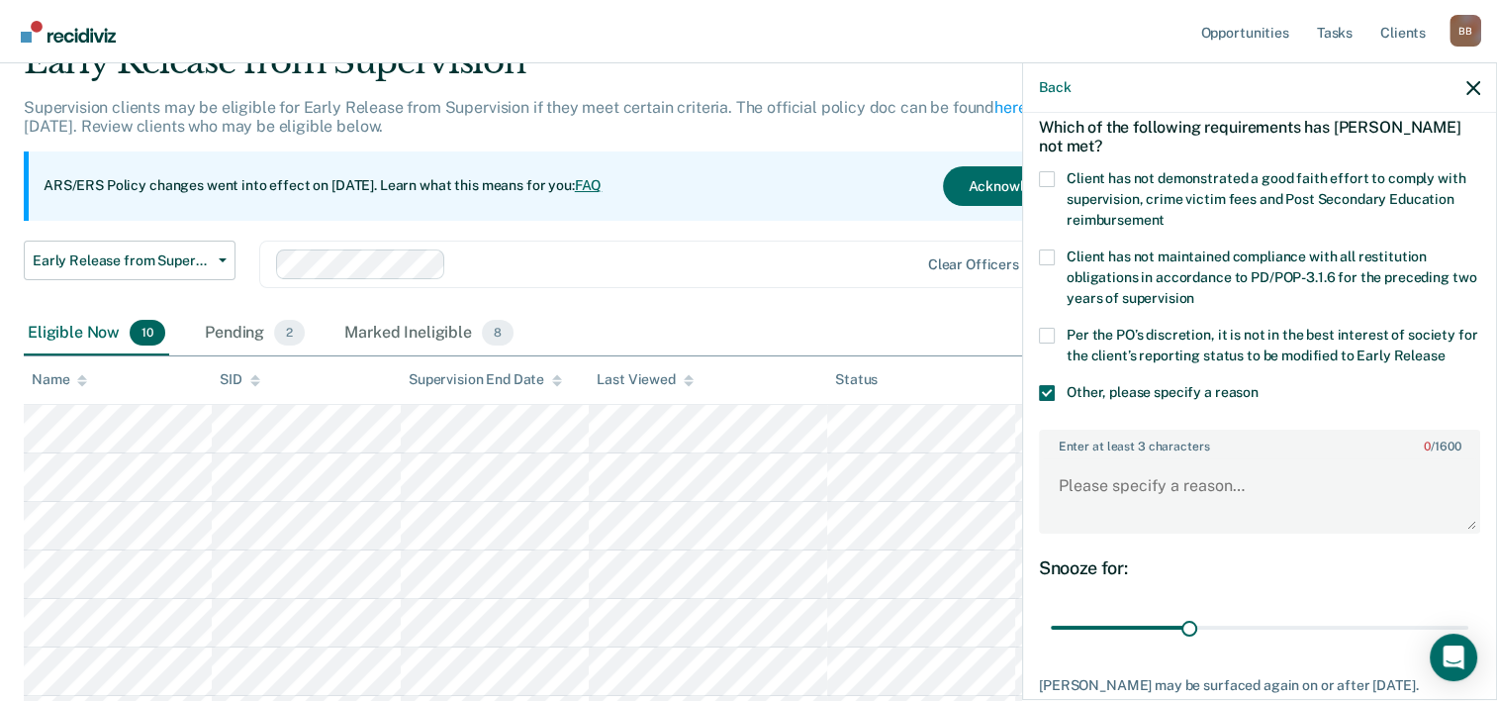
click at [1052, 176] on span at bounding box center [1047, 179] width 16 height 16
click at [1165, 213] on input "Client has not demonstrated a good faith effort to comply with supervision, cri…" at bounding box center [1165, 213] width 0 height 0
click at [1115, 484] on textarea "Enter at least 3 characters 0 / 1600" at bounding box center [1259, 494] width 437 height 73
click at [1296, 498] on textarea "Client has a charge that makes him ineligible and has a fee balance." at bounding box center [1259, 494] width 437 height 73
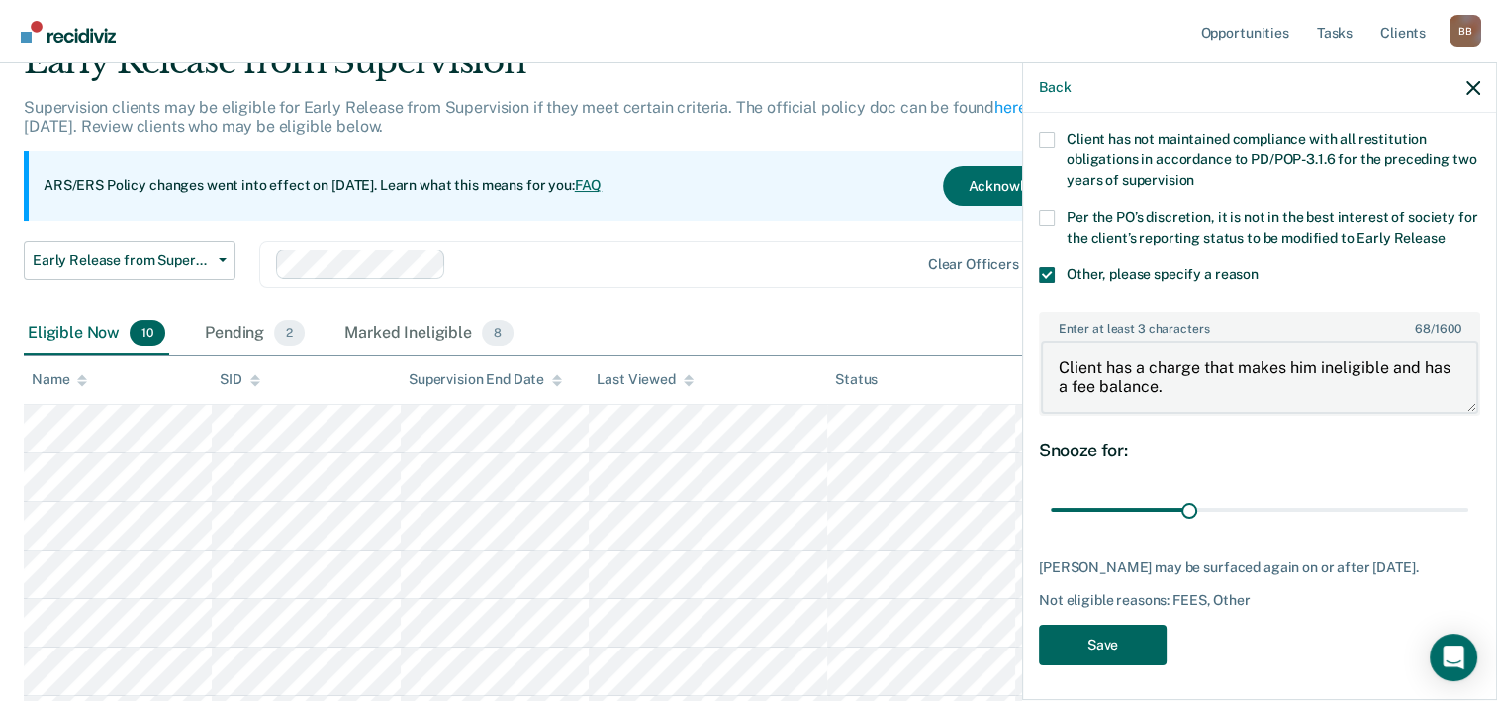
type textarea "Client has a charge that makes him ineligible and has a fee balance."
click at [1113, 641] on button "Save" at bounding box center [1103, 645] width 128 height 41
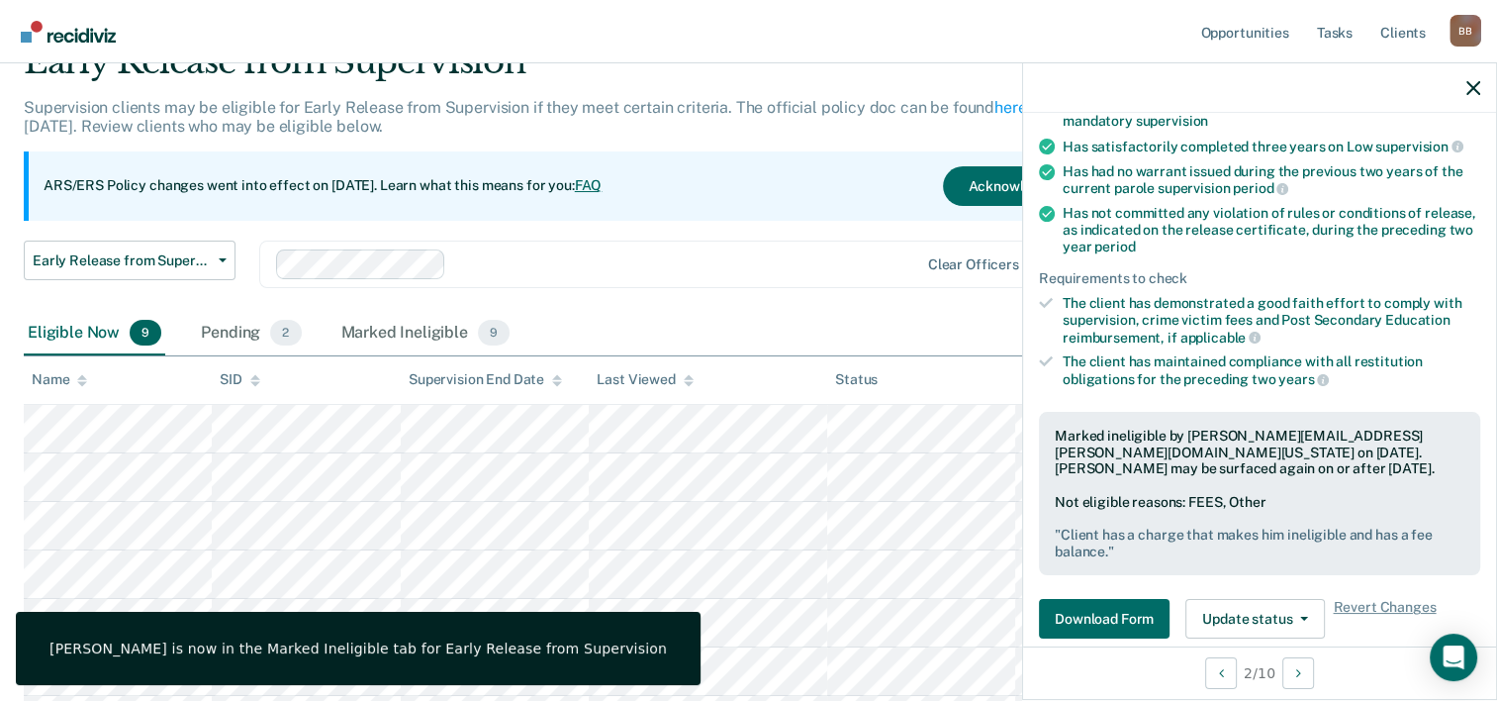
click at [1465, 89] on div at bounding box center [1259, 87] width 473 height 49
click at [1477, 88] on icon "button" at bounding box center [1474, 88] width 14 height 14
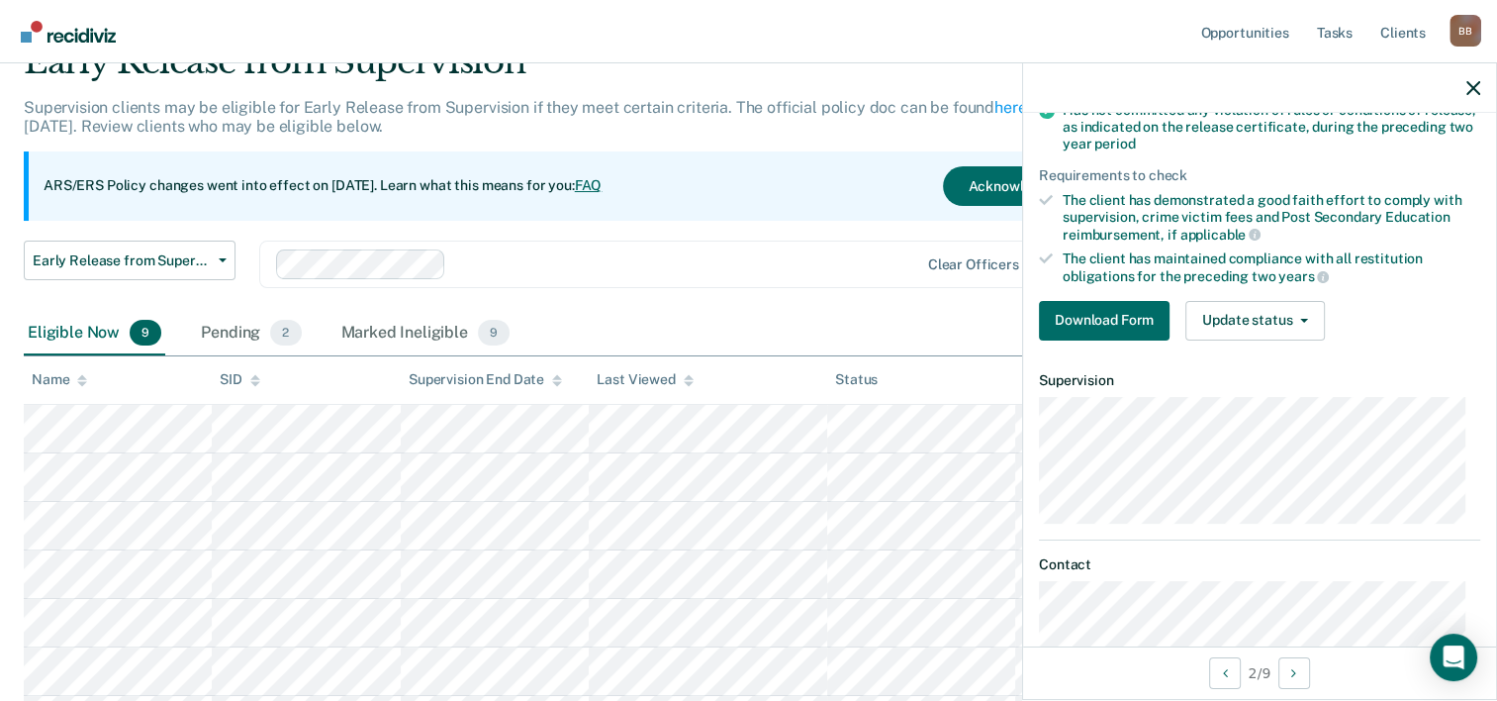
scroll to position [323, 0]
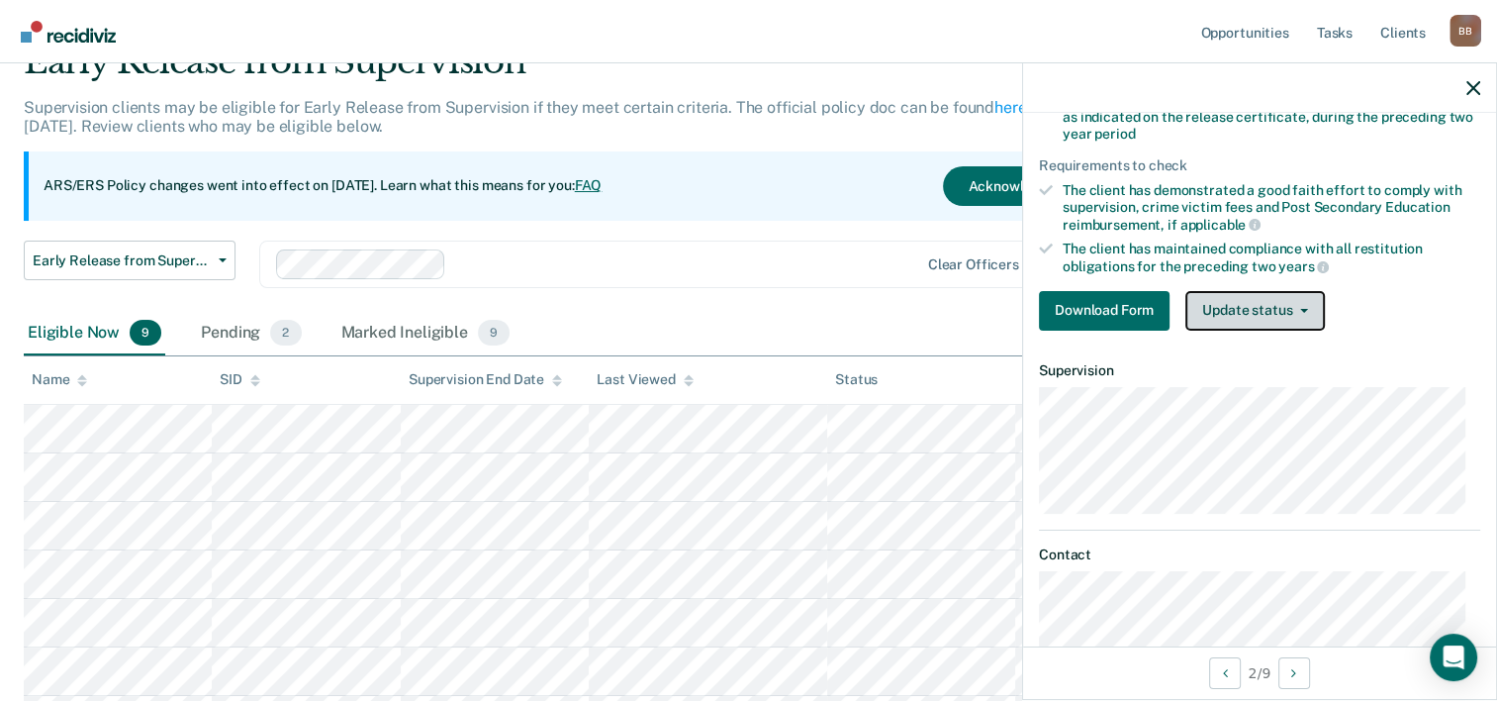
click at [1241, 309] on button "Update status" at bounding box center [1256, 311] width 140 height 40
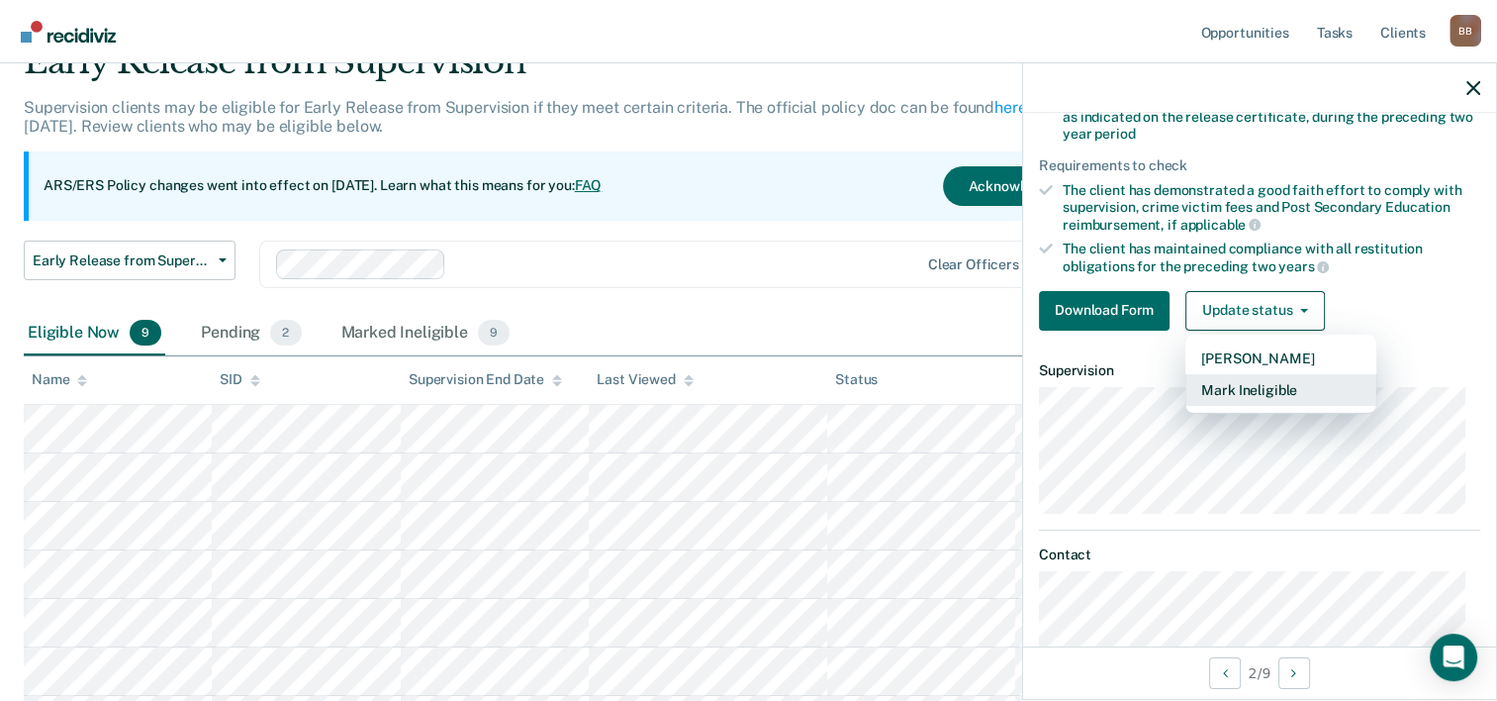
click at [1254, 381] on button "Mark Ineligible" at bounding box center [1281, 390] width 191 height 32
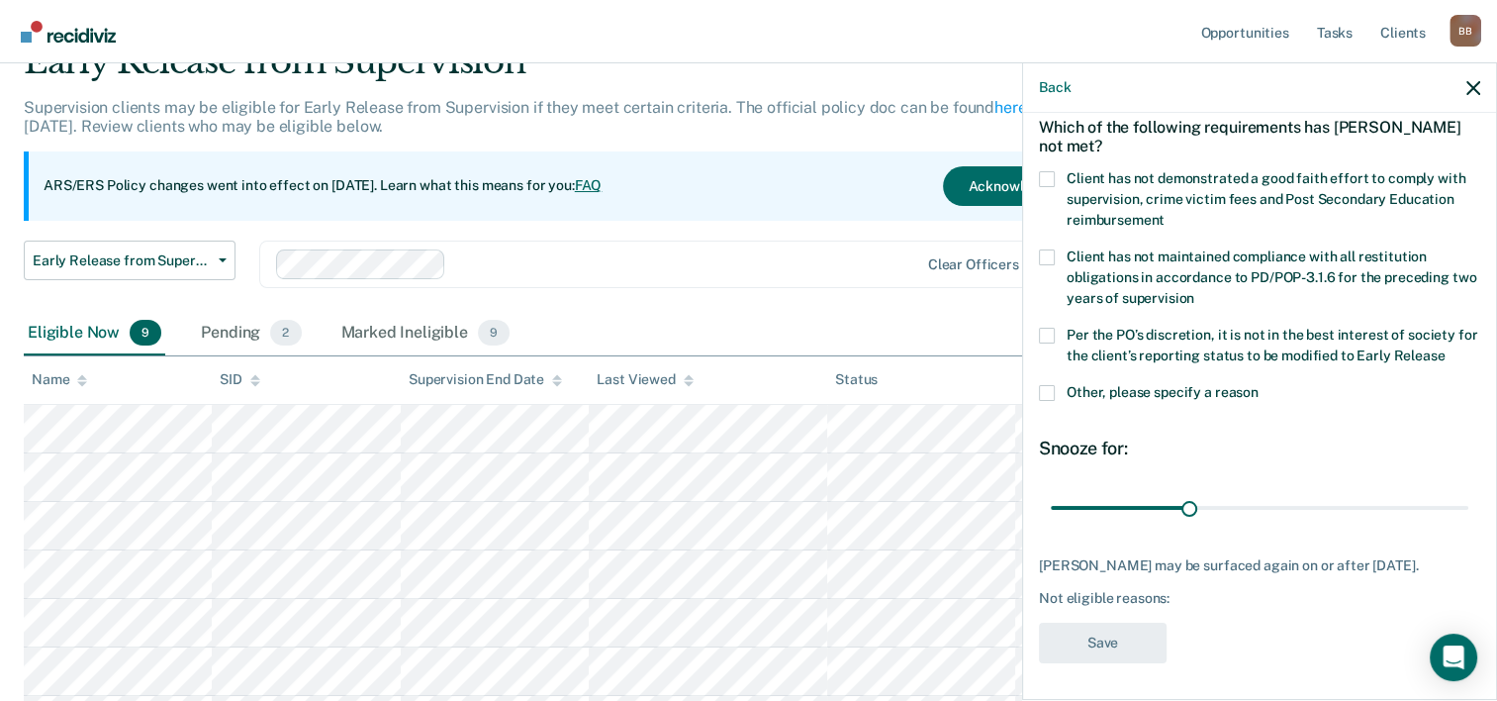
click at [1046, 390] on span at bounding box center [1047, 393] width 16 height 16
click at [1259, 385] on input "Other, please specify a reason" at bounding box center [1259, 385] width 0 height 0
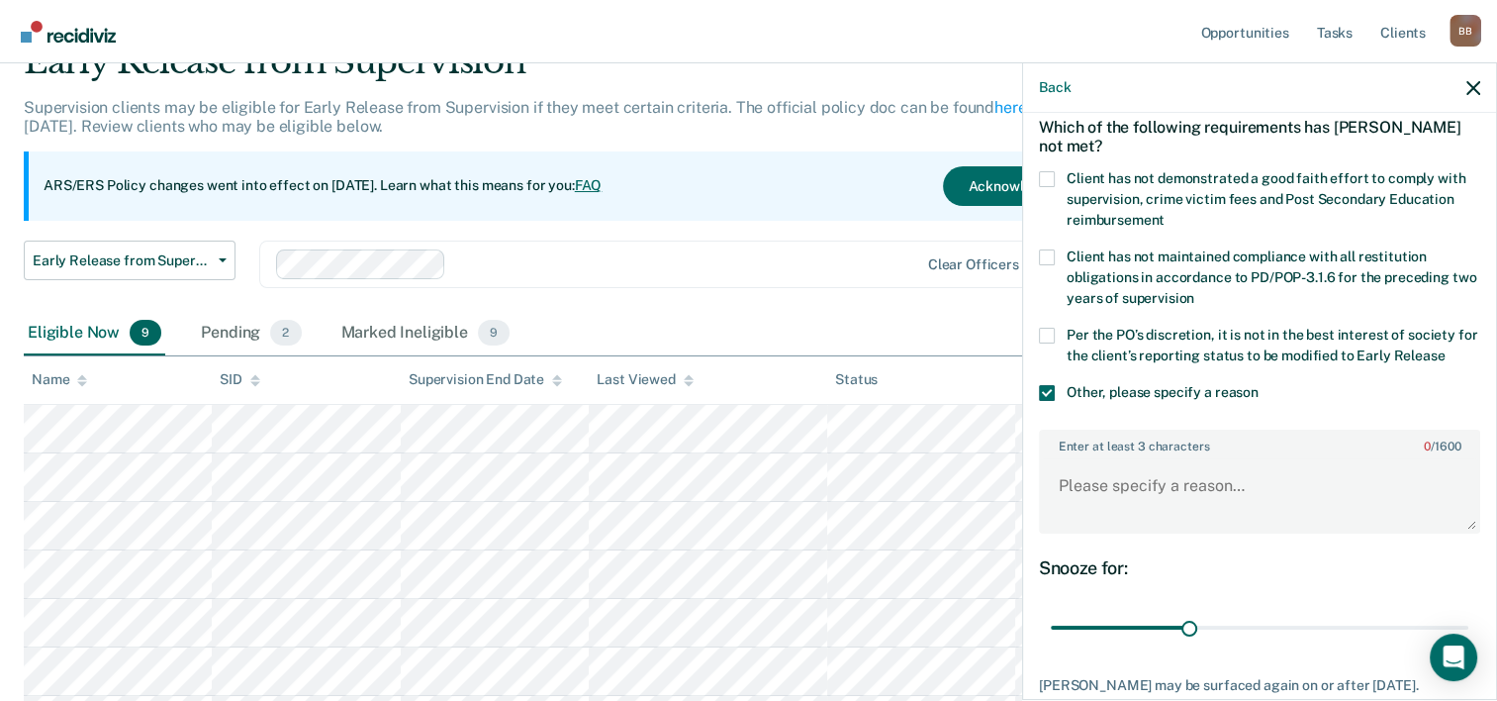
click at [1048, 173] on span at bounding box center [1047, 179] width 16 height 16
click at [1165, 213] on input "Client has not demonstrated a good faith effort to comply with supervision, cri…" at bounding box center [1165, 213] width 0 height 0
click at [1132, 481] on textarea "Enter at least 3 characters 0 / 1600" at bounding box center [1259, 494] width 437 height 73
type textarea "l"
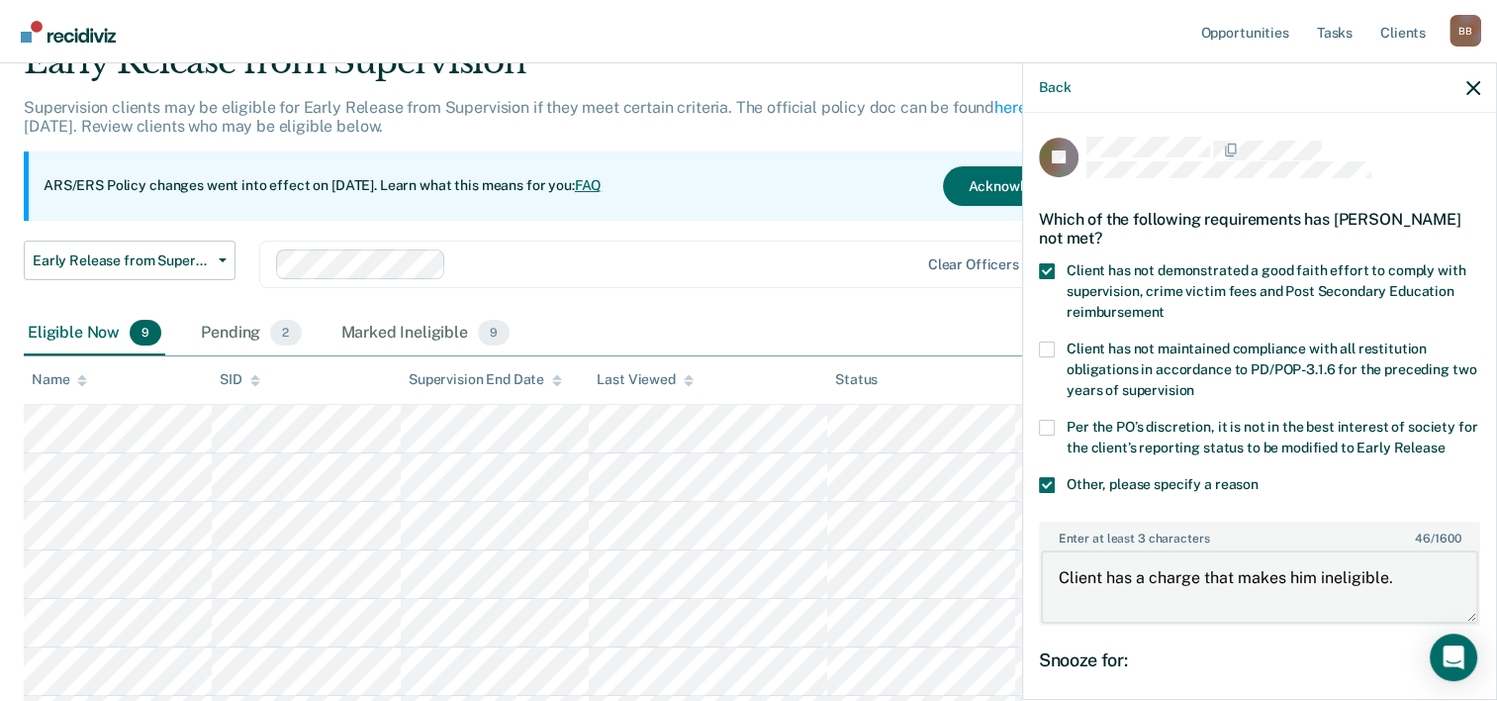
scroll to position [1, 0]
type textarea "Client has a charge that makes him ineligible."
click at [1046, 269] on span at bounding box center [1047, 270] width 16 height 16
click at [1165, 304] on input "Client has not demonstrated a good faith effort to comply with supervision, cri…" at bounding box center [1165, 304] width 0 height 0
click at [1041, 431] on span at bounding box center [1047, 427] width 16 height 16
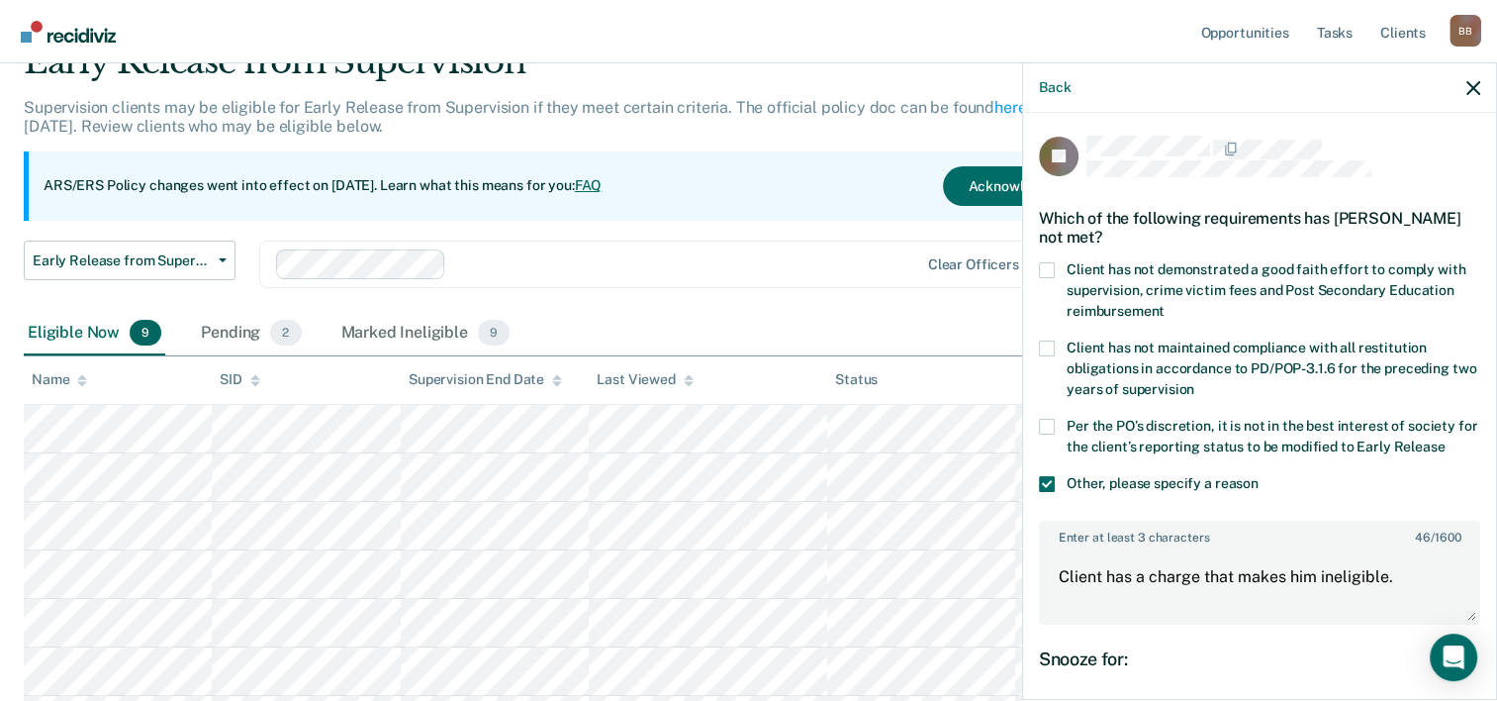
click at [1445, 439] on input "Per the PO’s discretion, it is not in the best interest of society for the clie…" at bounding box center [1445, 439] width 0 height 0
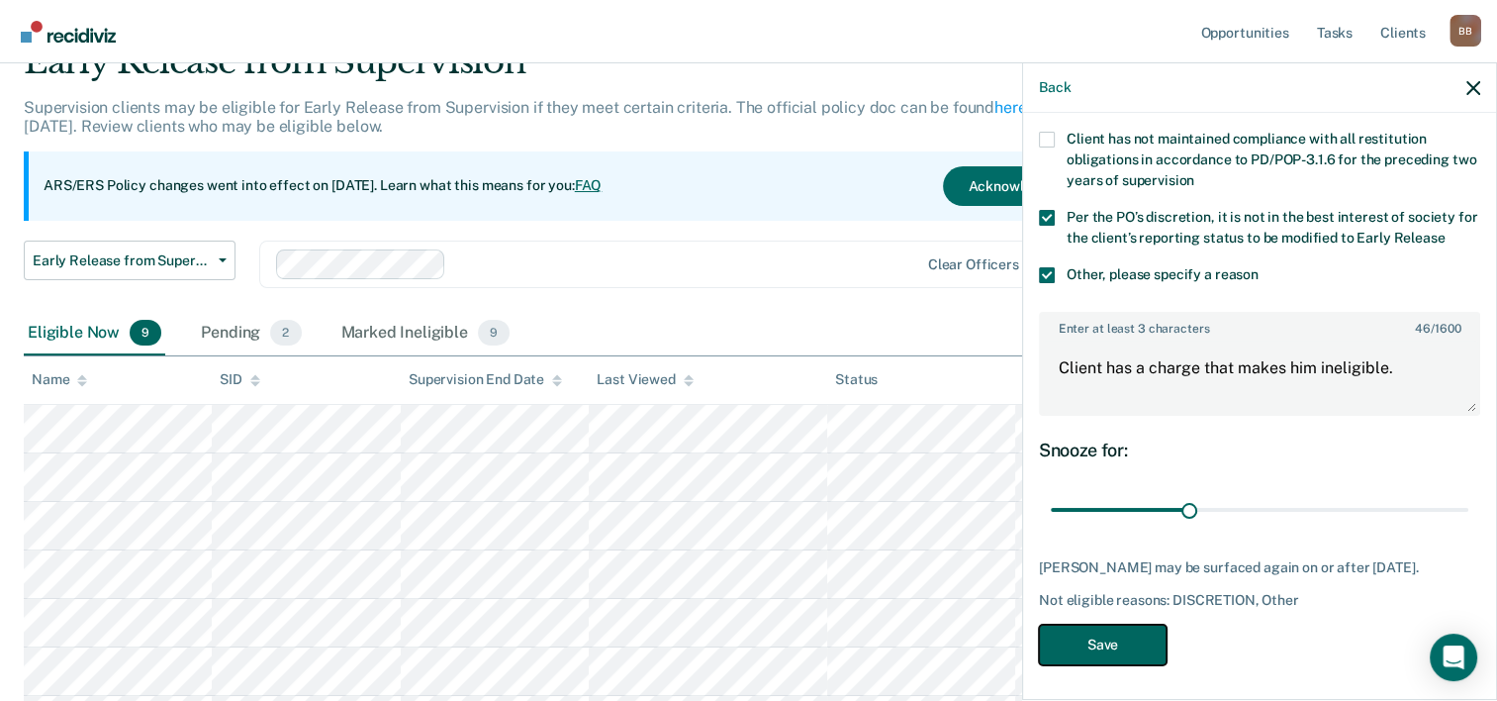
click at [1093, 637] on button "Save" at bounding box center [1103, 645] width 128 height 41
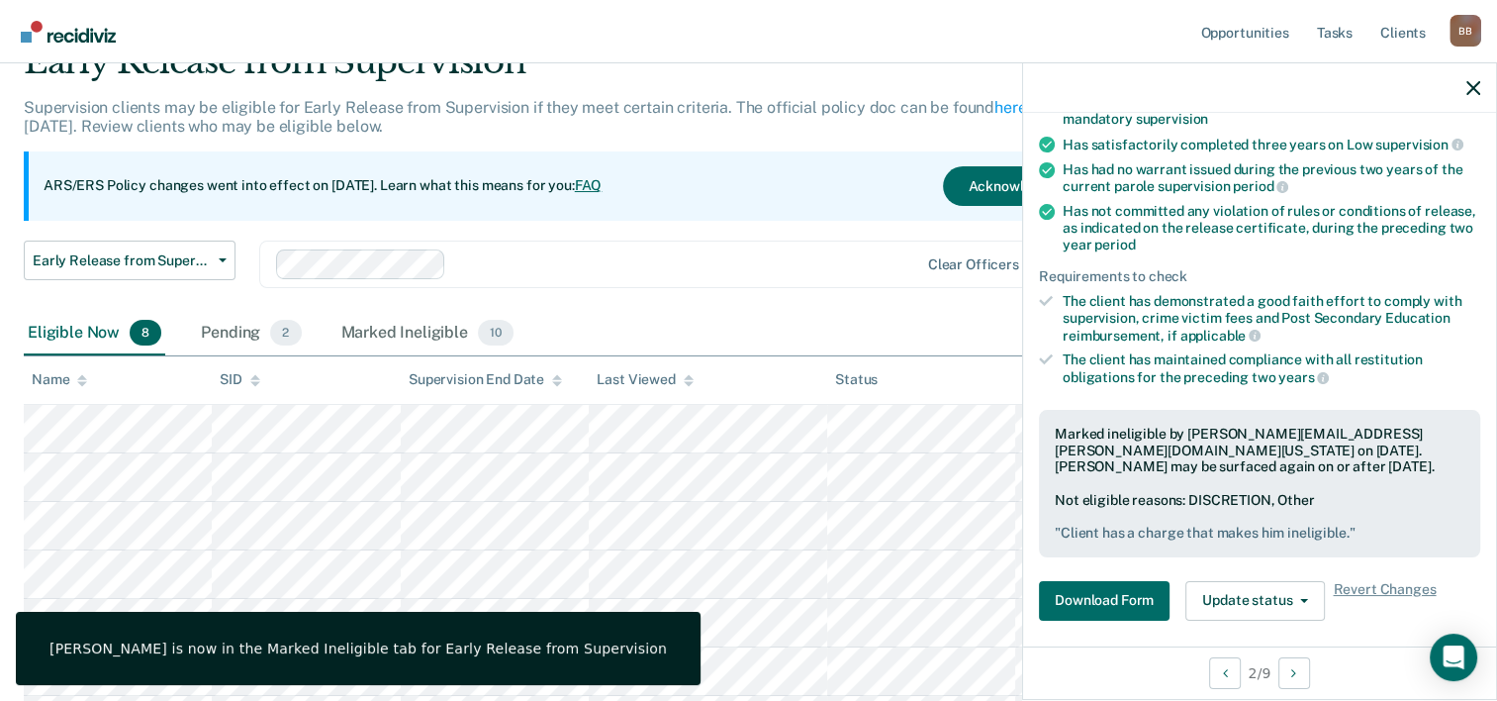
scroll to position [0, 0]
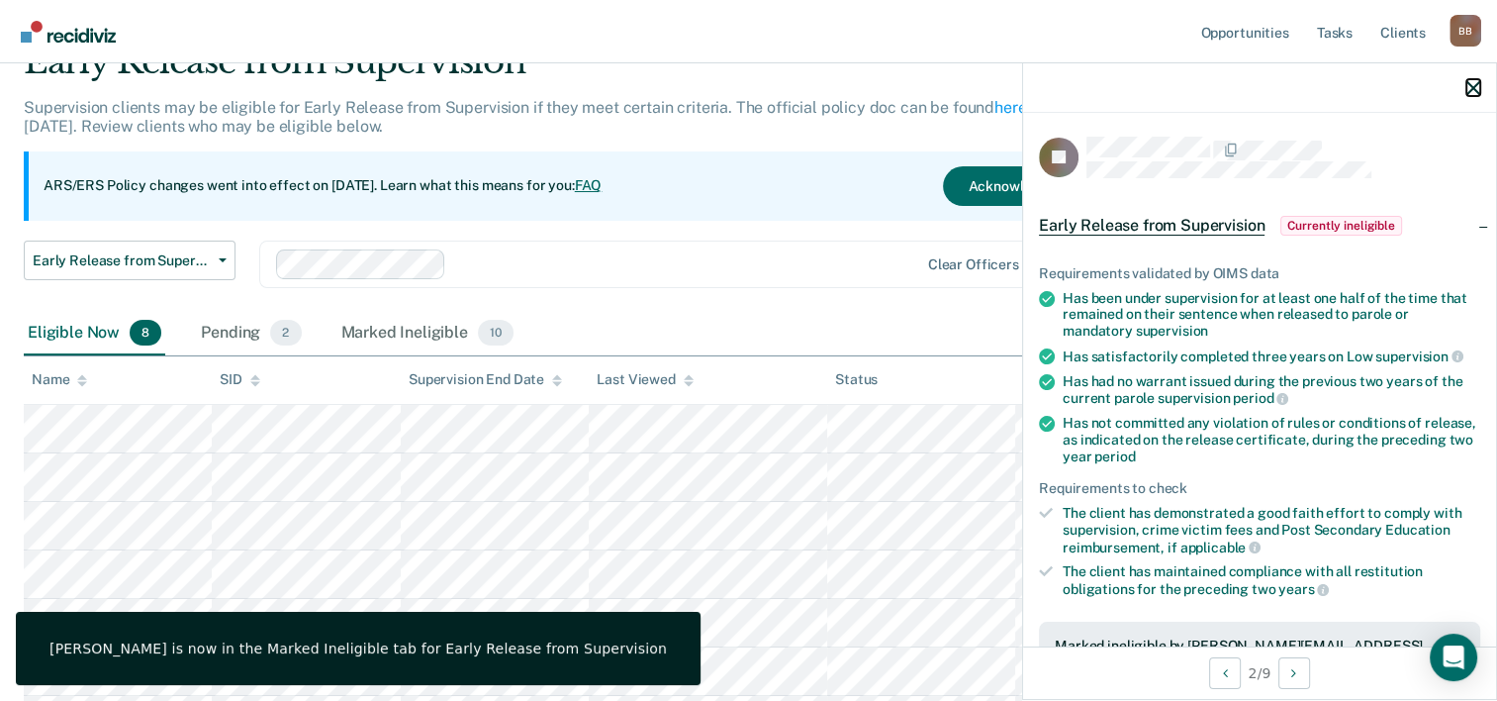
click at [1472, 80] on button "button" at bounding box center [1474, 87] width 14 height 17
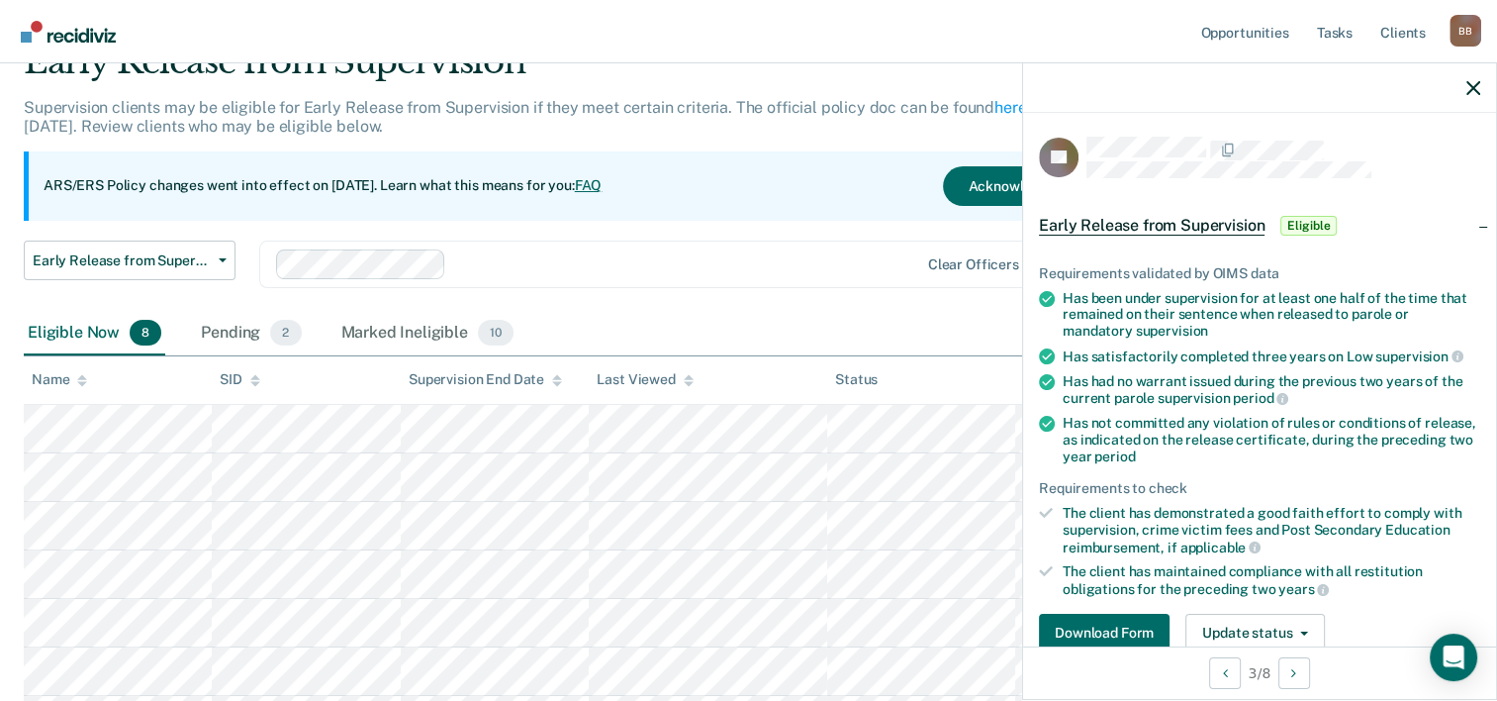
scroll to position [363, 0]
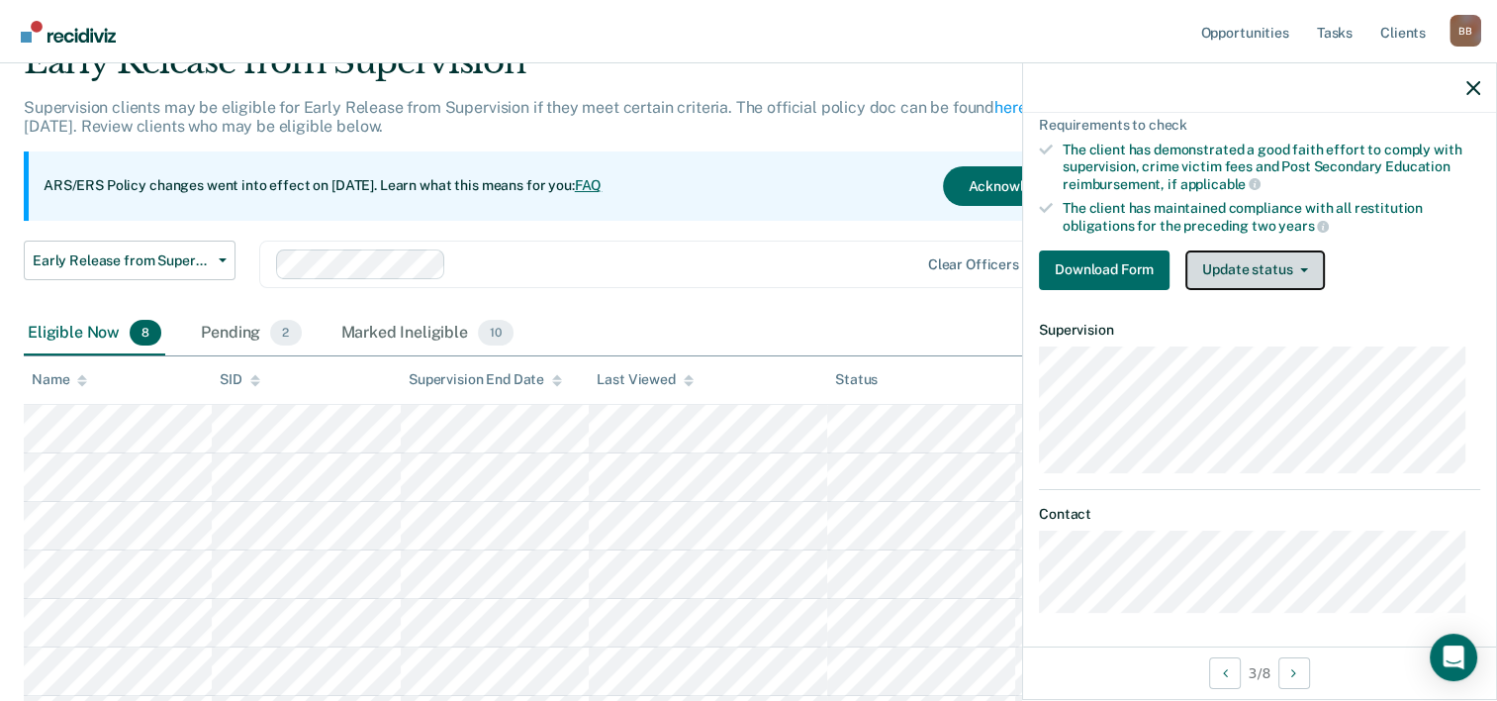
click at [1265, 265] on button "Update status" at bounding box center [1256, 270] width 140 height 40
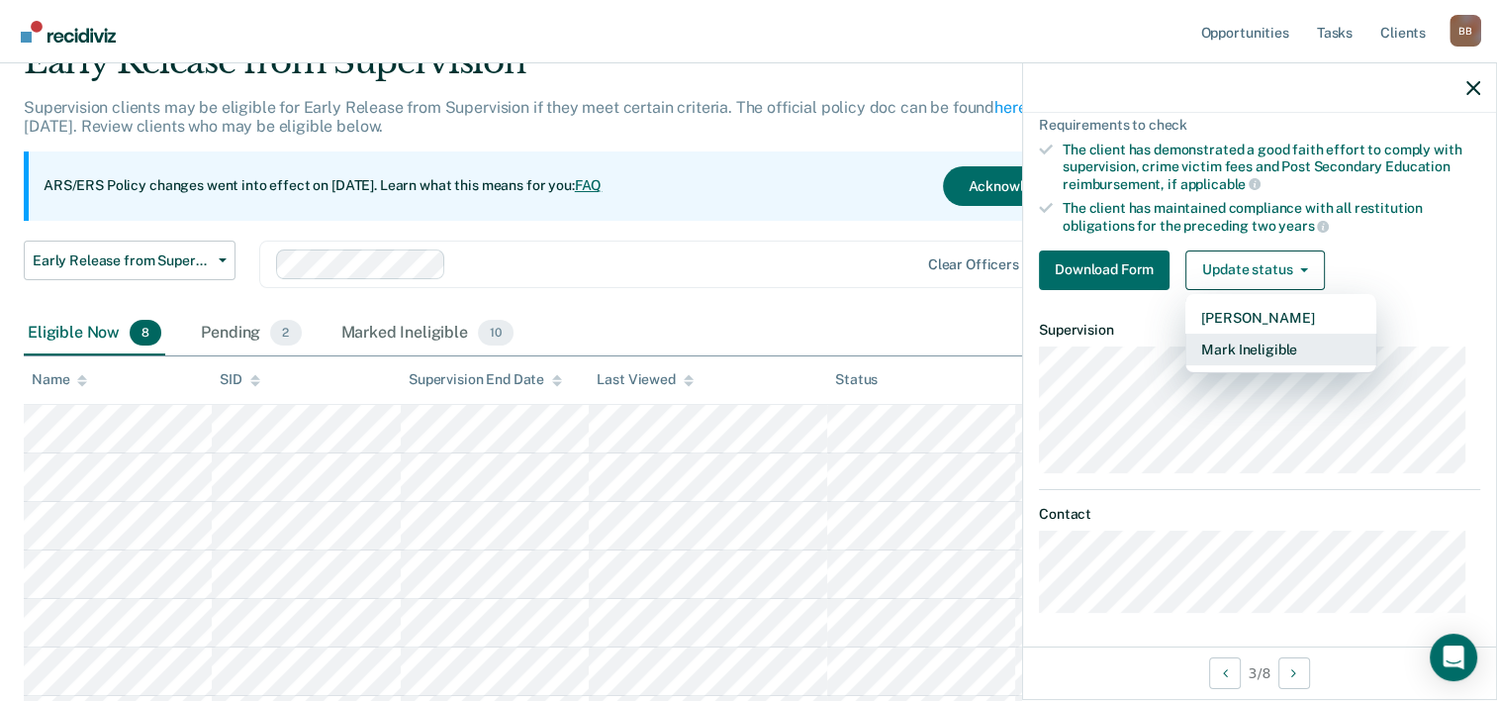
click at [1250, 345] on button "Mark Ineligible" at bounding box center [1281, 350] width 191 height 32
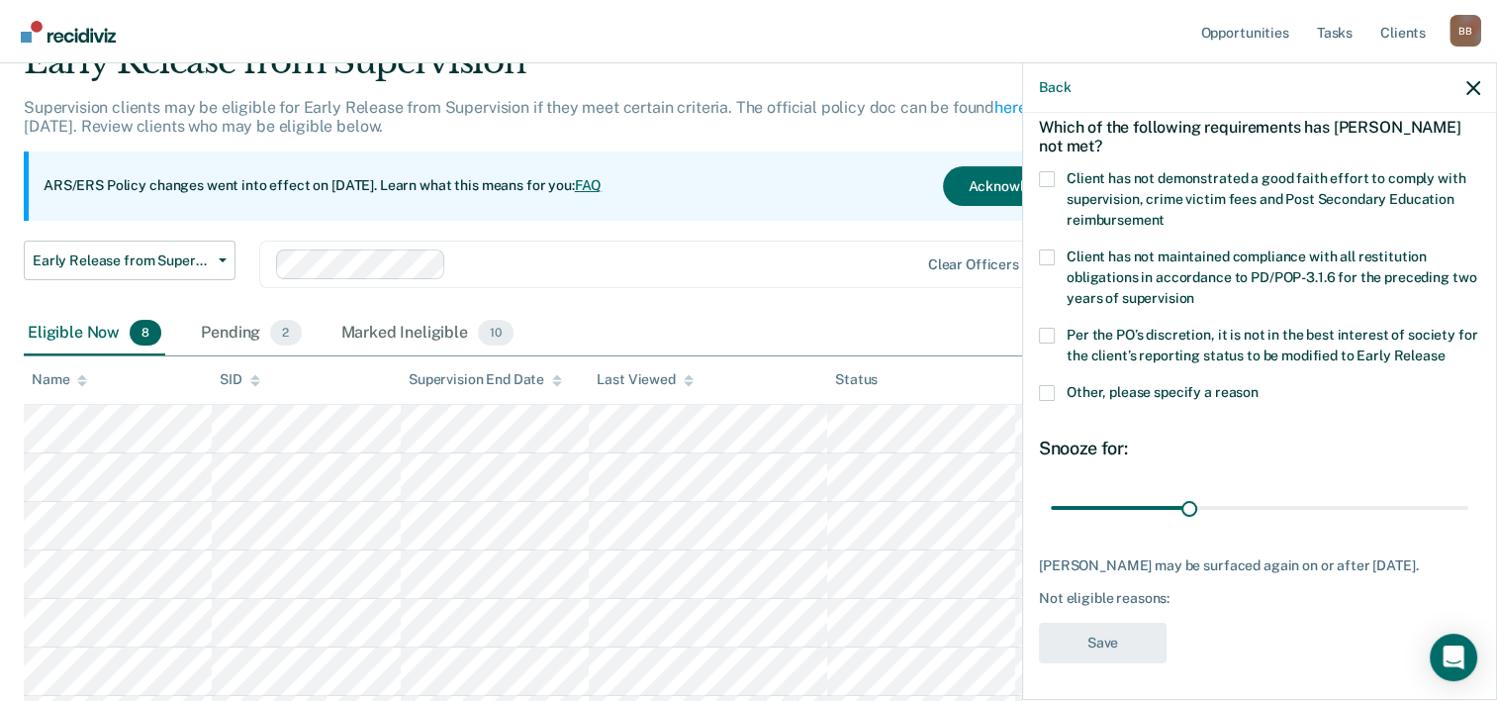
click at [1045, 392] on span at bounding box center [1047, 393] width 16 height 16
click at [1259, 385] on input "Other, please specify a reason" at bounding box center [1259, 385] width 0 height 0
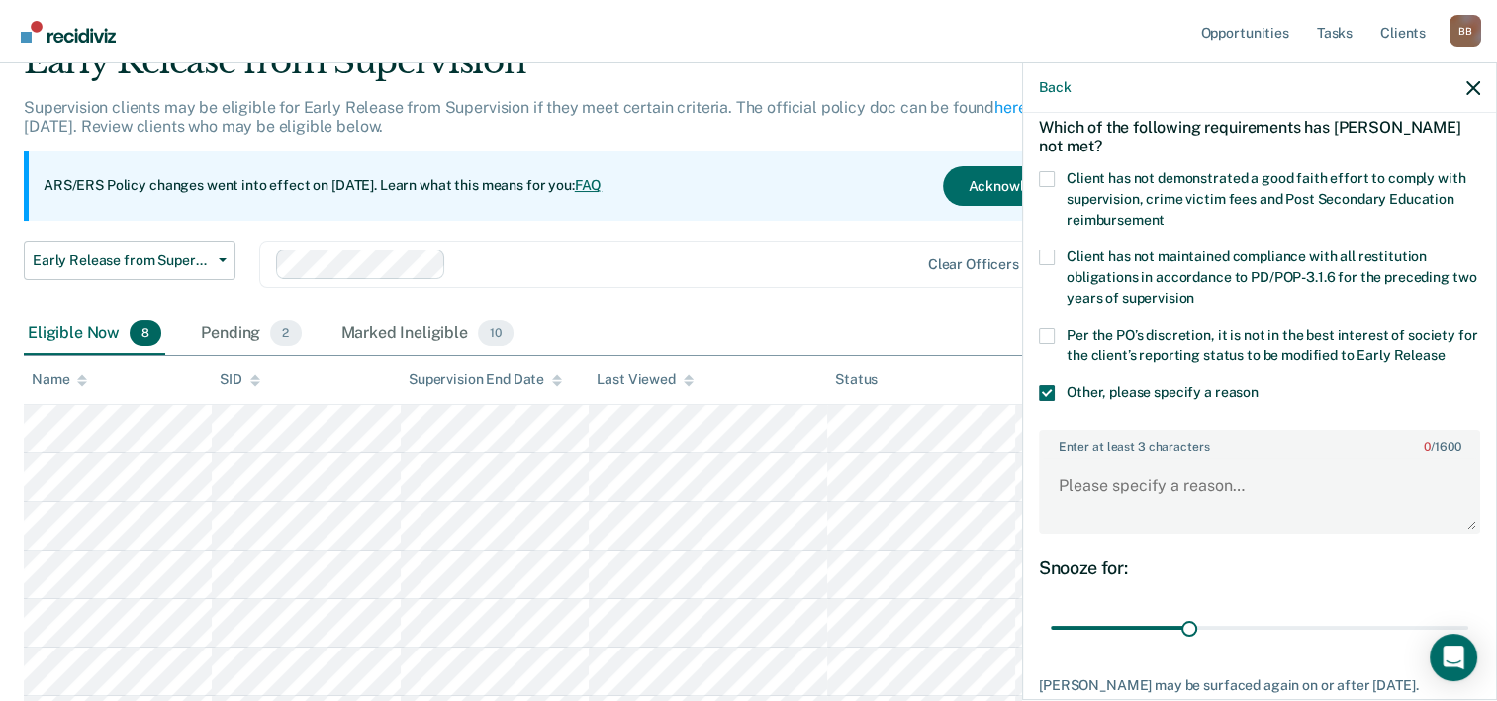
click at [1049, 171] on span at bounding box center [1047, 179] width 16 height 16
click at [1165, 213] on input "Client has not demonstrated a good faith effort to comply with supervision, cri…" at bounding box center [1165, 213] width 0 height 0
click at [1049, 334] on span at bounding box center [1047, 336] width 16 height 16
click at [1445, 348] on input "Per the PO’s discretion, it is not in the best interest of society for the clie…" at bounding box center [1445, 348] width 0 height 0
click at [1122, 469] on textarea "Enter at least 3 characters 0 / 1600" at bounding box center [1259, 494] width 437 height 73
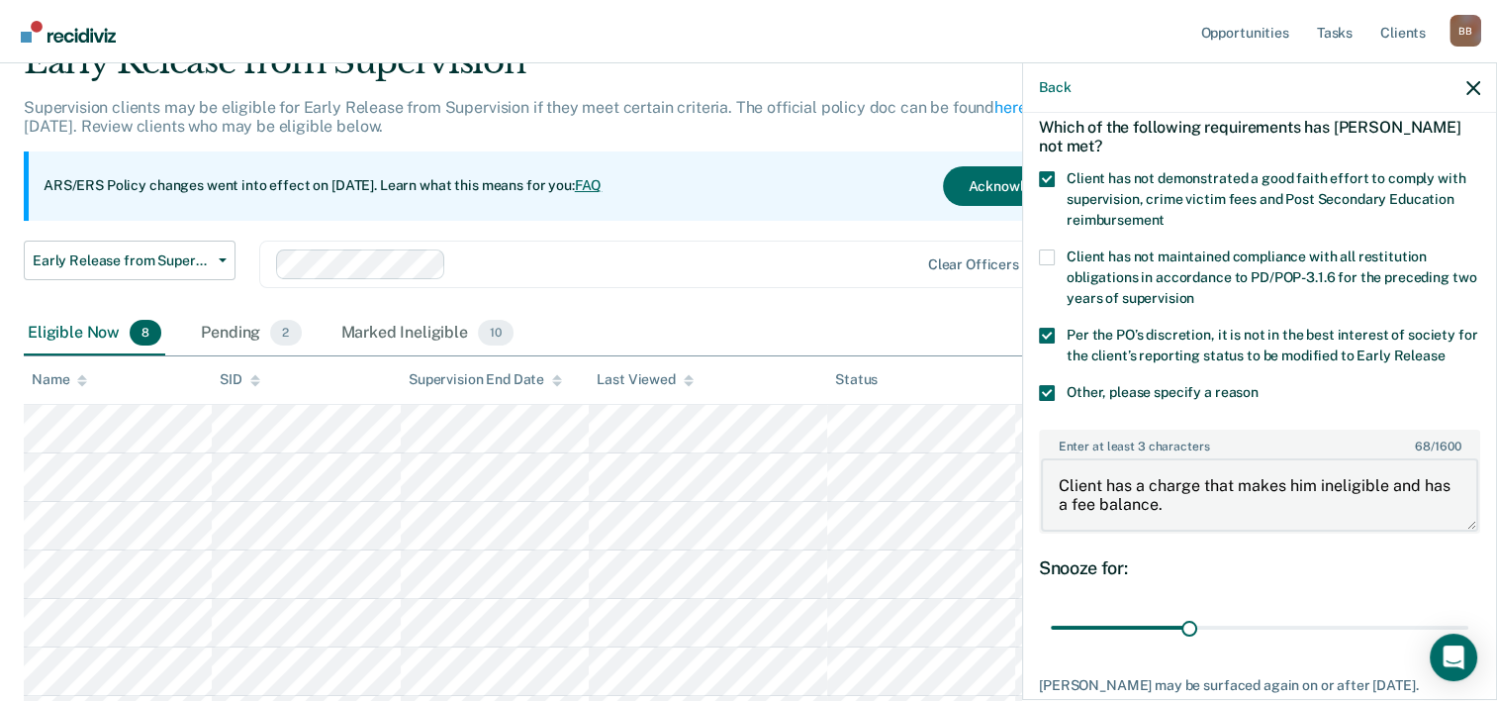
scroll to position [210, 0]
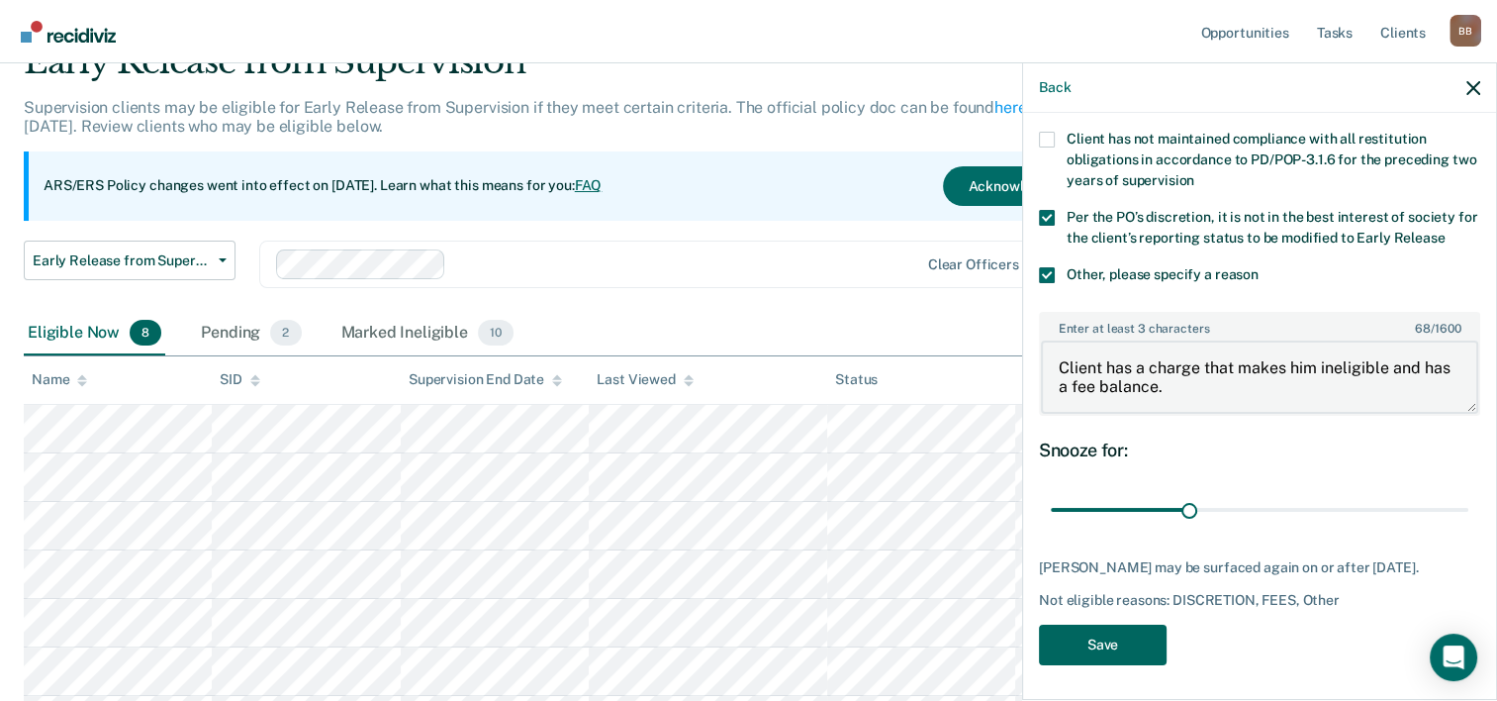
type textarea "Client has a charge that makes him ineligible and has a fee balance."
click at [1122, 647] on button "Save" at bounding box center [1103, 645] width 128 height 41
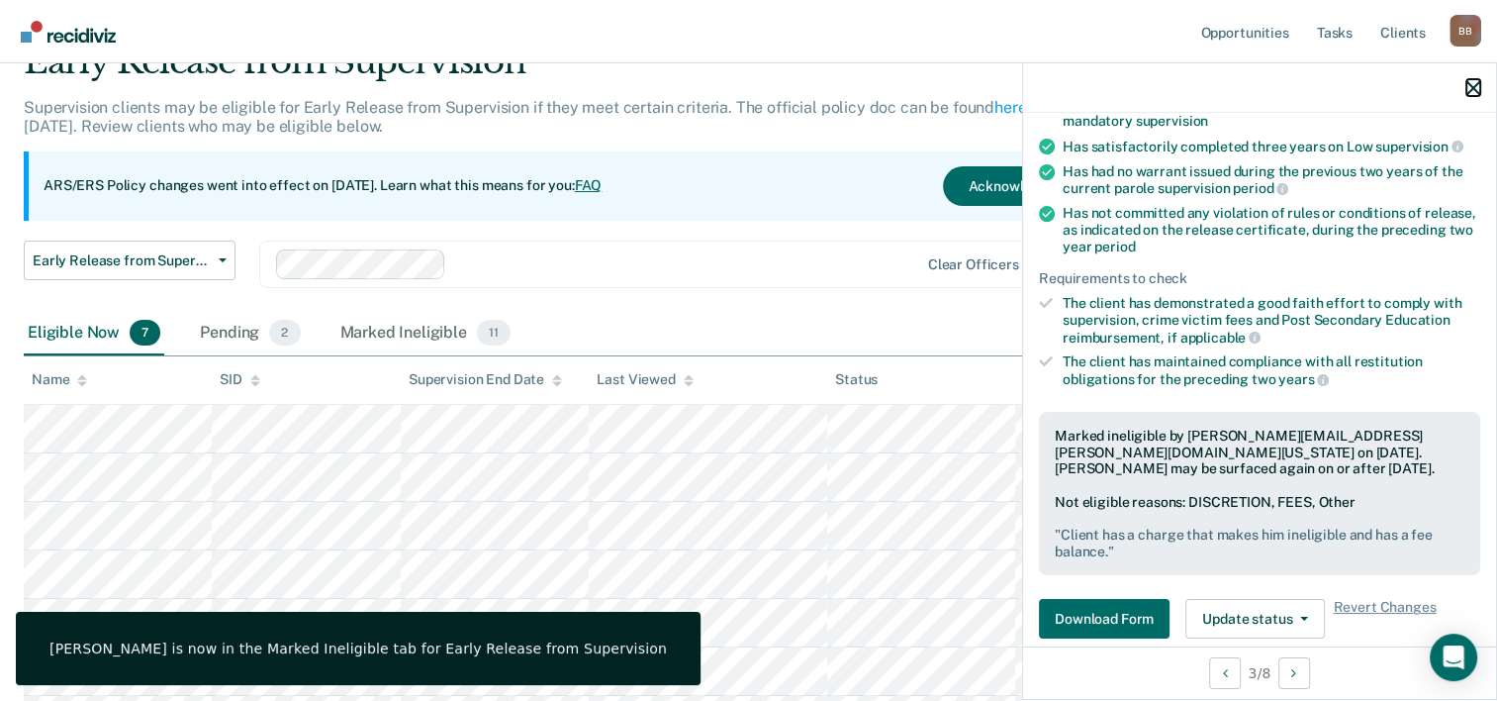
click at [1477, 90] on icon "button" at bounding box center [1474, 88] width 14 height 14
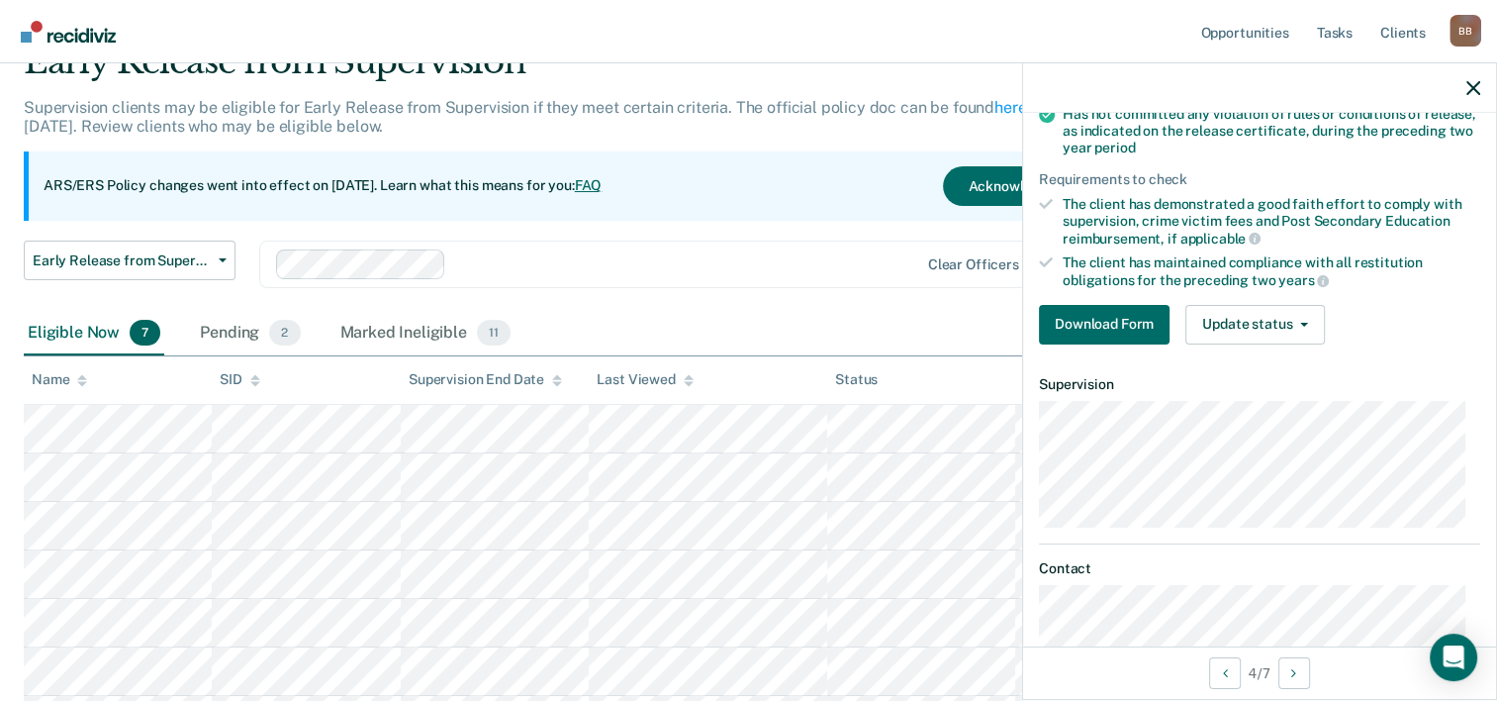
scroll to position [312, 0]
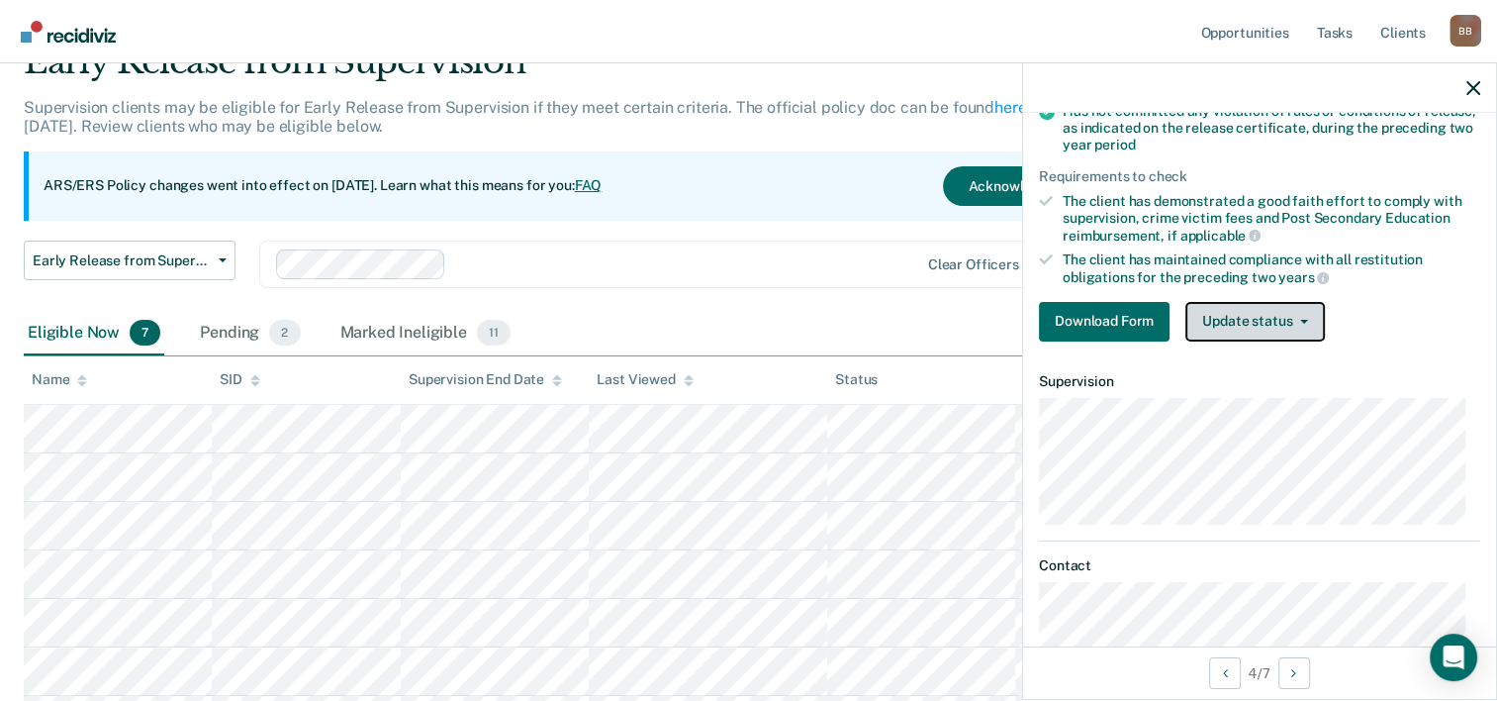
click at [1298, 310] on button "Update status" at bounding box center [1256, 322] width 140 height 40
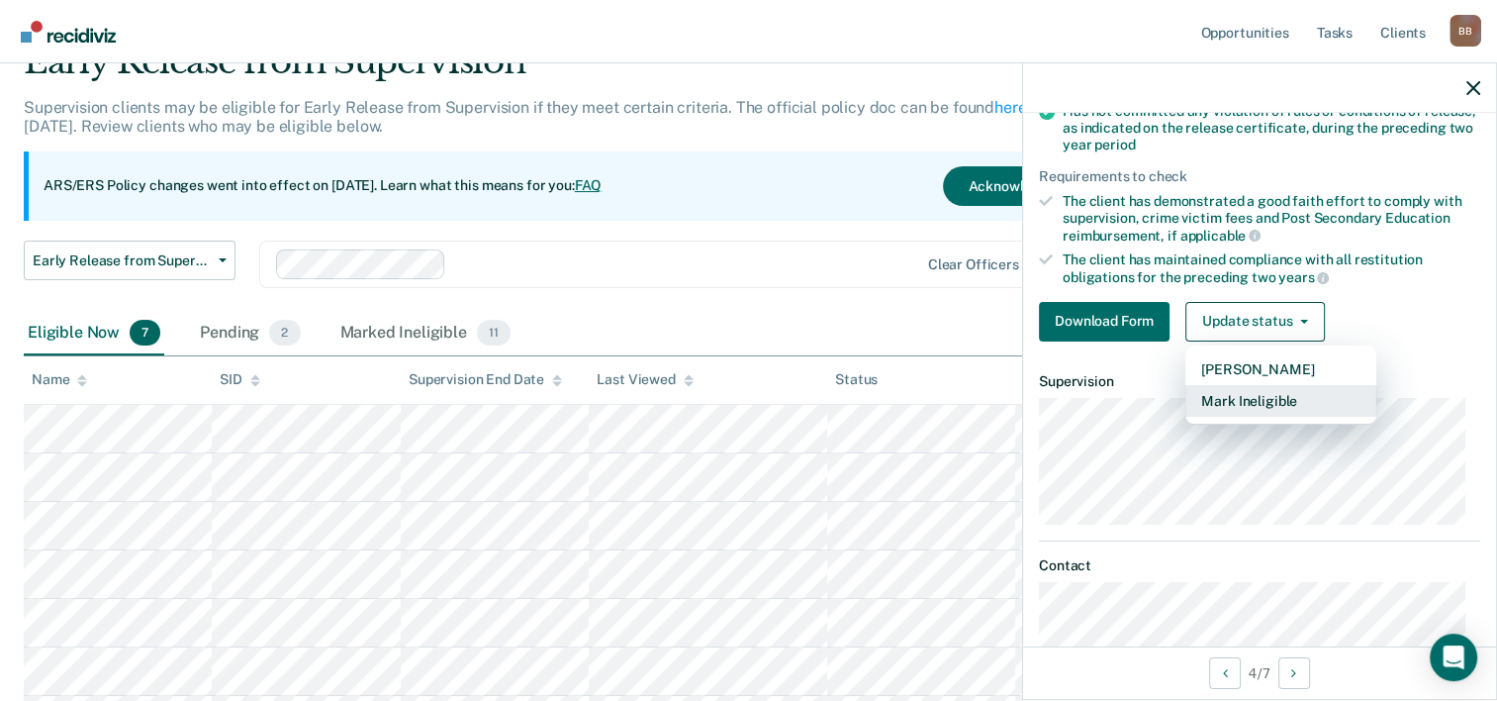
click at [1239, 396] on button "Mark Ineligible" at bounding box center [1281, 401] width 191 height 32
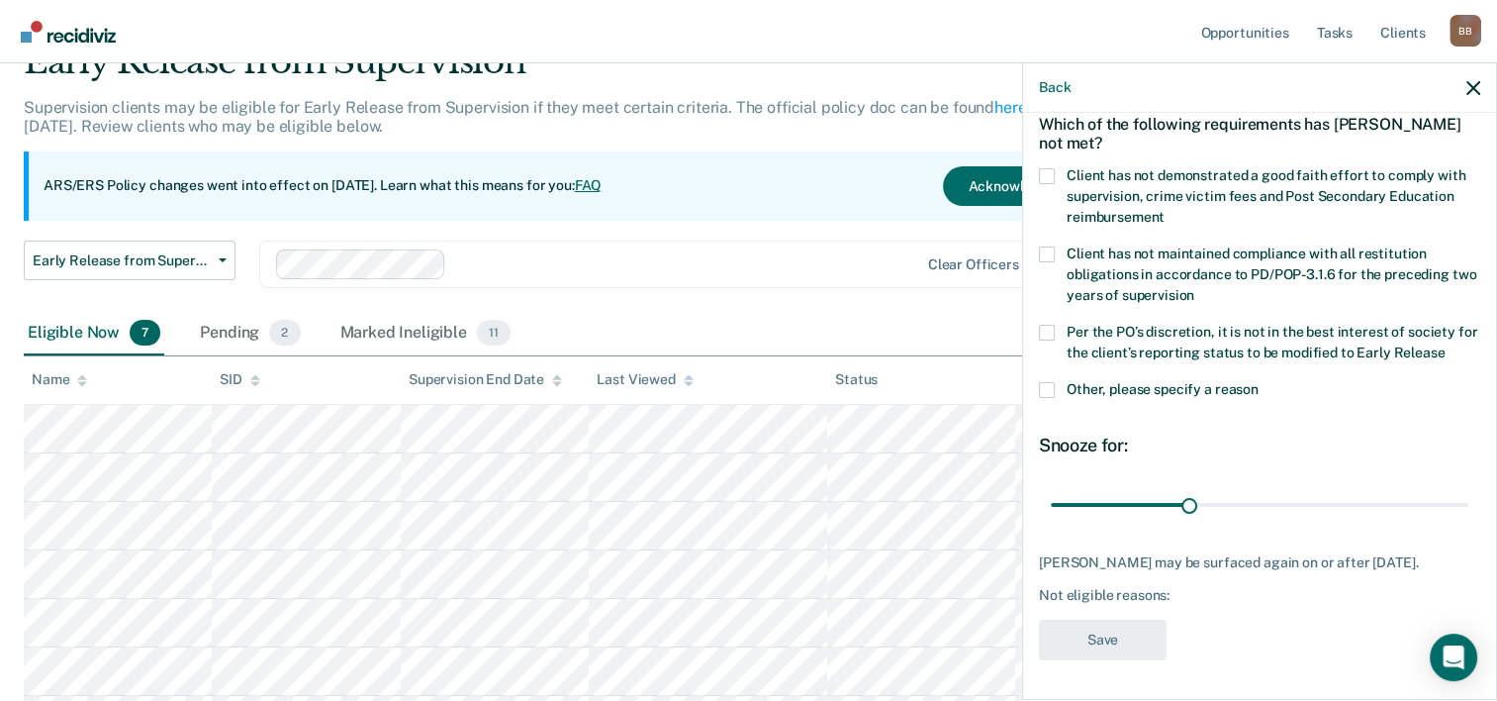
scroll to position [92, 0]
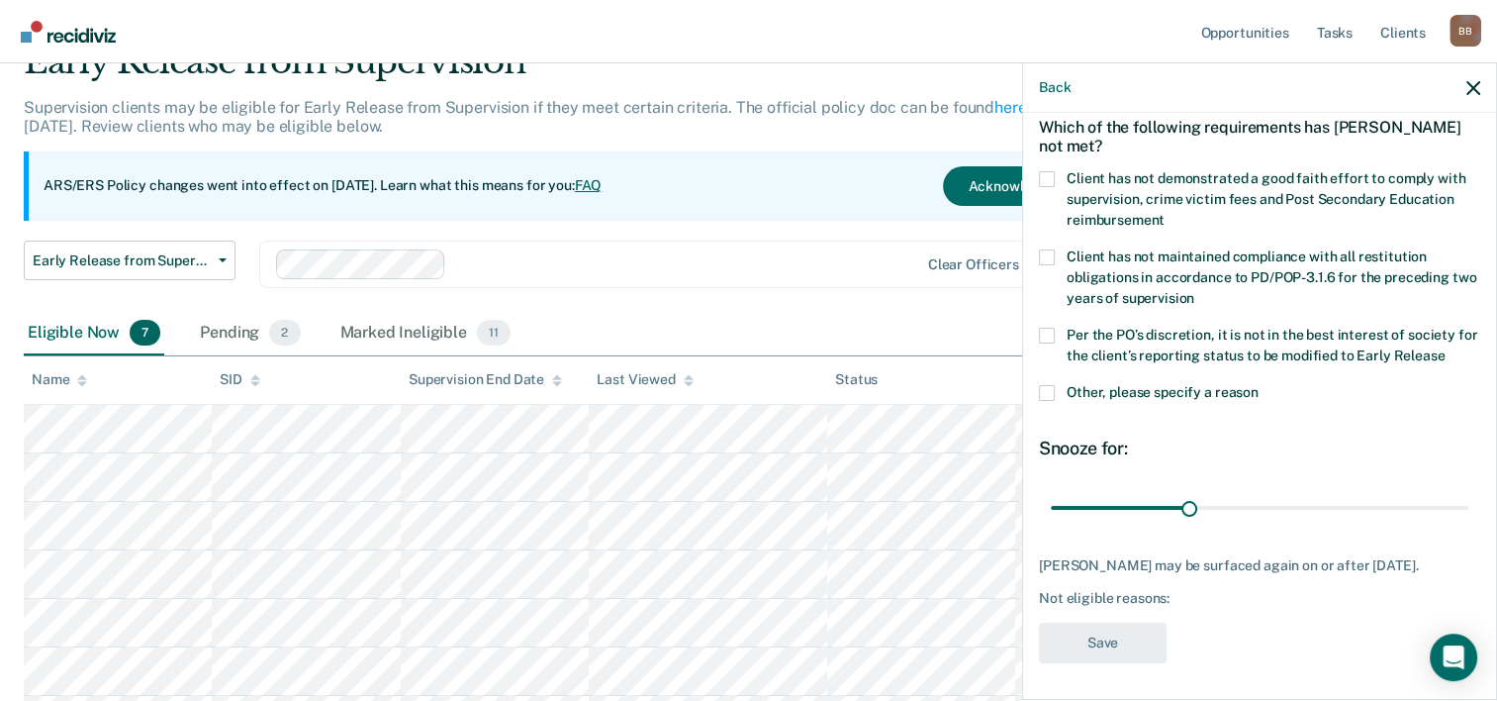
click at [1049, 387] on span at bounding box center [1047, 393] width 16 height 16
click at [1259, 385] on input "Other, please specify a reason" at bounding box center [1259, 385] width 0 height 0
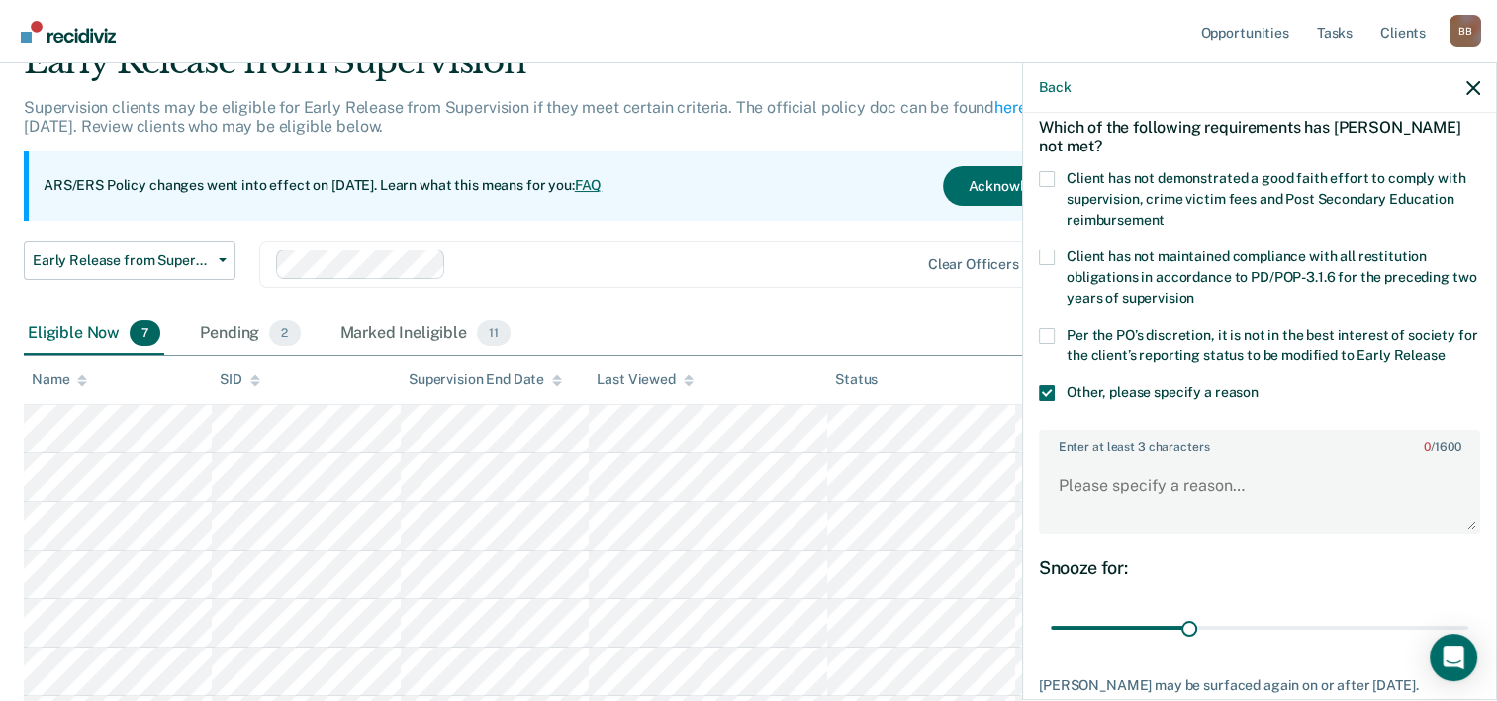
click at [1045, 336] on span at bounding box center [1047, 336] width 16 height 16
click at [1445, 348] on input "Per the PO’s discretion, it is not in the best interest of society for the clie…" at bounding box center [1445, 348] width 0 height 0
click at [1045, 176] on span at bounding box center [1047, 179] width 16 height 16
click at [1165, 213] on input "Client has not demonstrated a good faith effort to comply with supervision, cri…" at bounding box center [1165, 213] width 0 height 0
click at [1177, 495] on textarea "Enter at least 3 characters 0 / 1600" at bounding box center [1259, 494] width 437 height 73
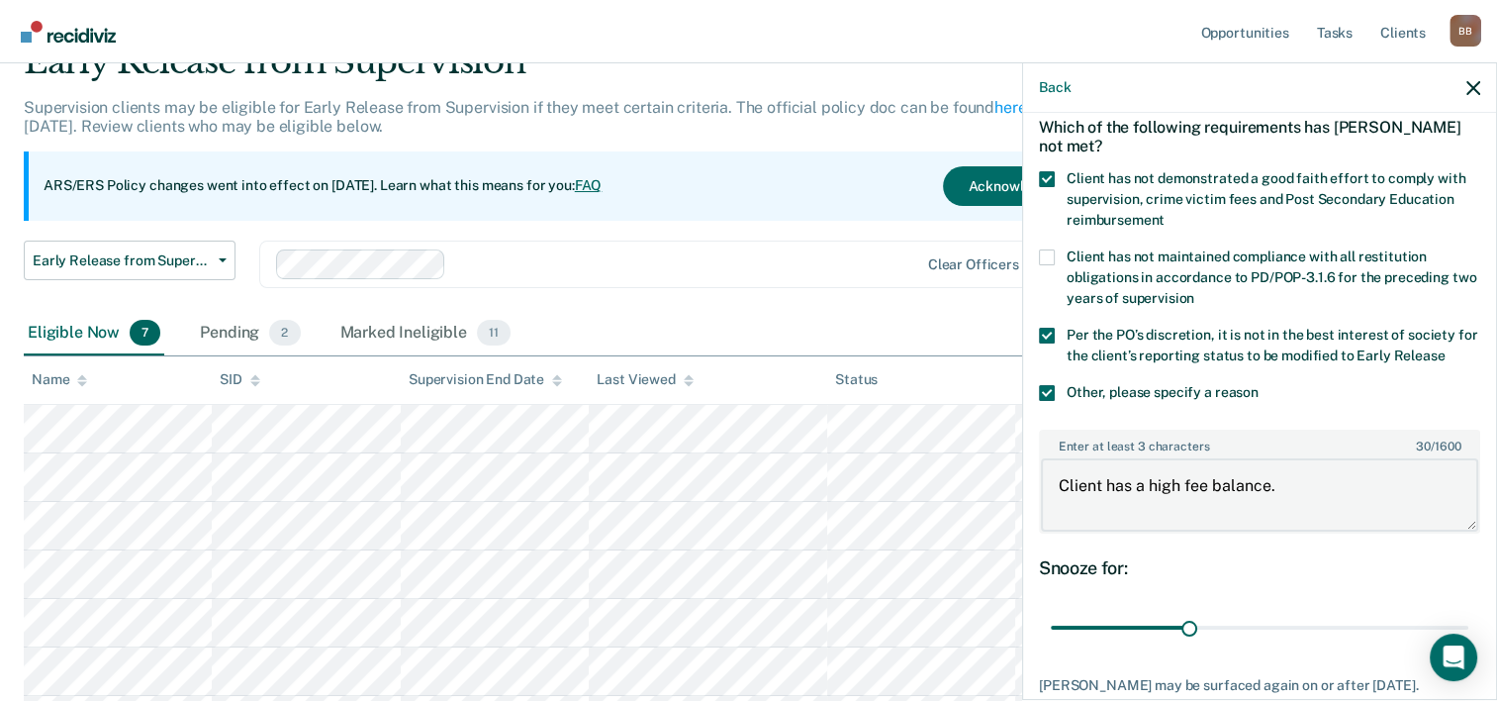
scroll to position [210, 0]
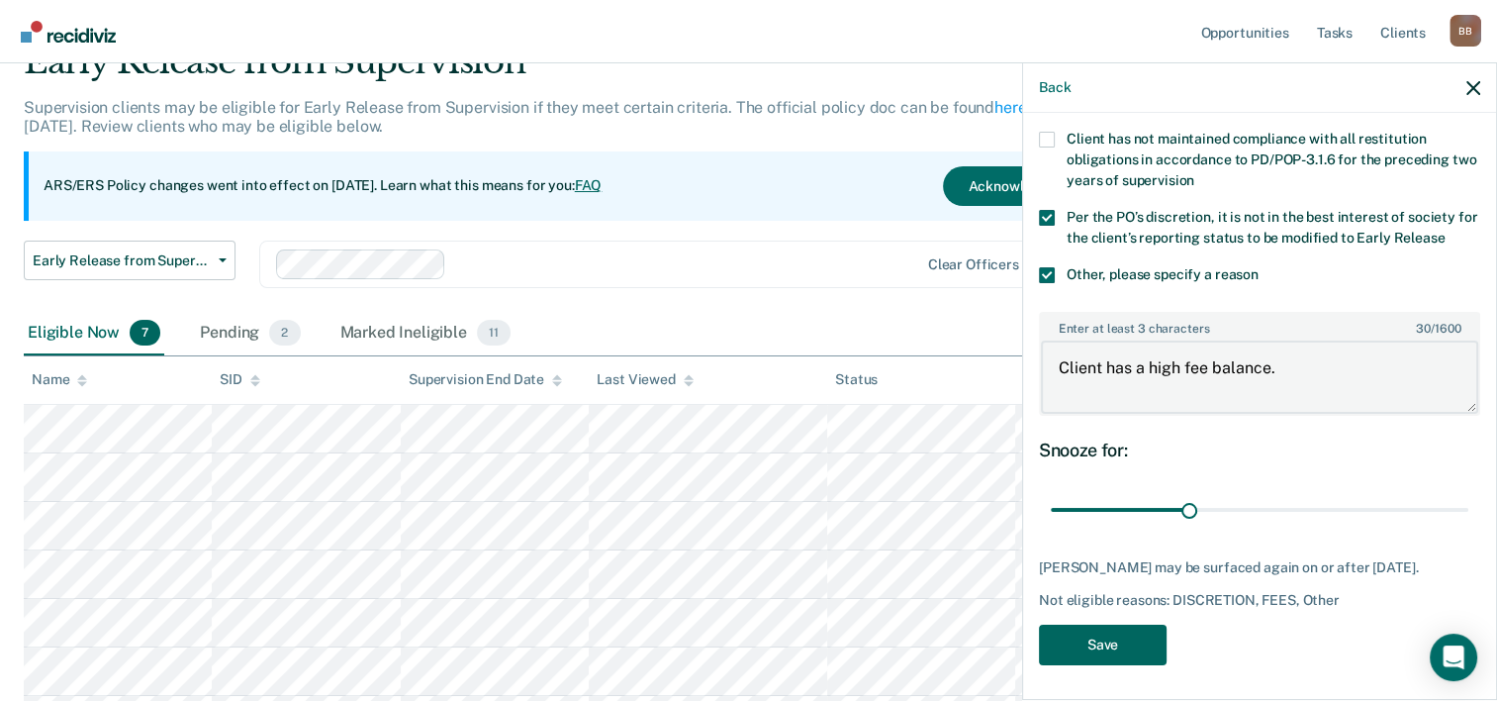
type textarea "Client has a high fee balance."
click at [1110, 644] on button "Save" at bounding box center [1103, 645] width 128 height 41
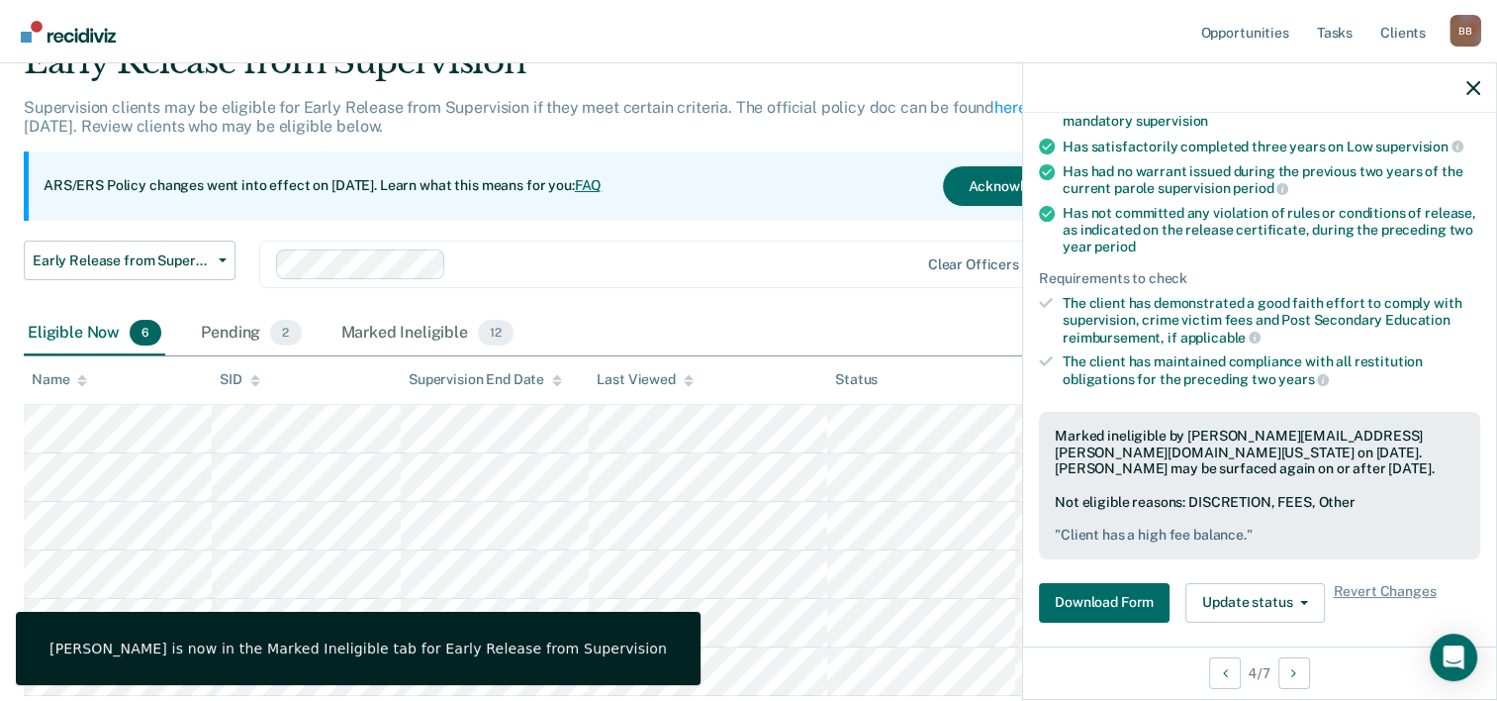
scroll to position [0, 0]
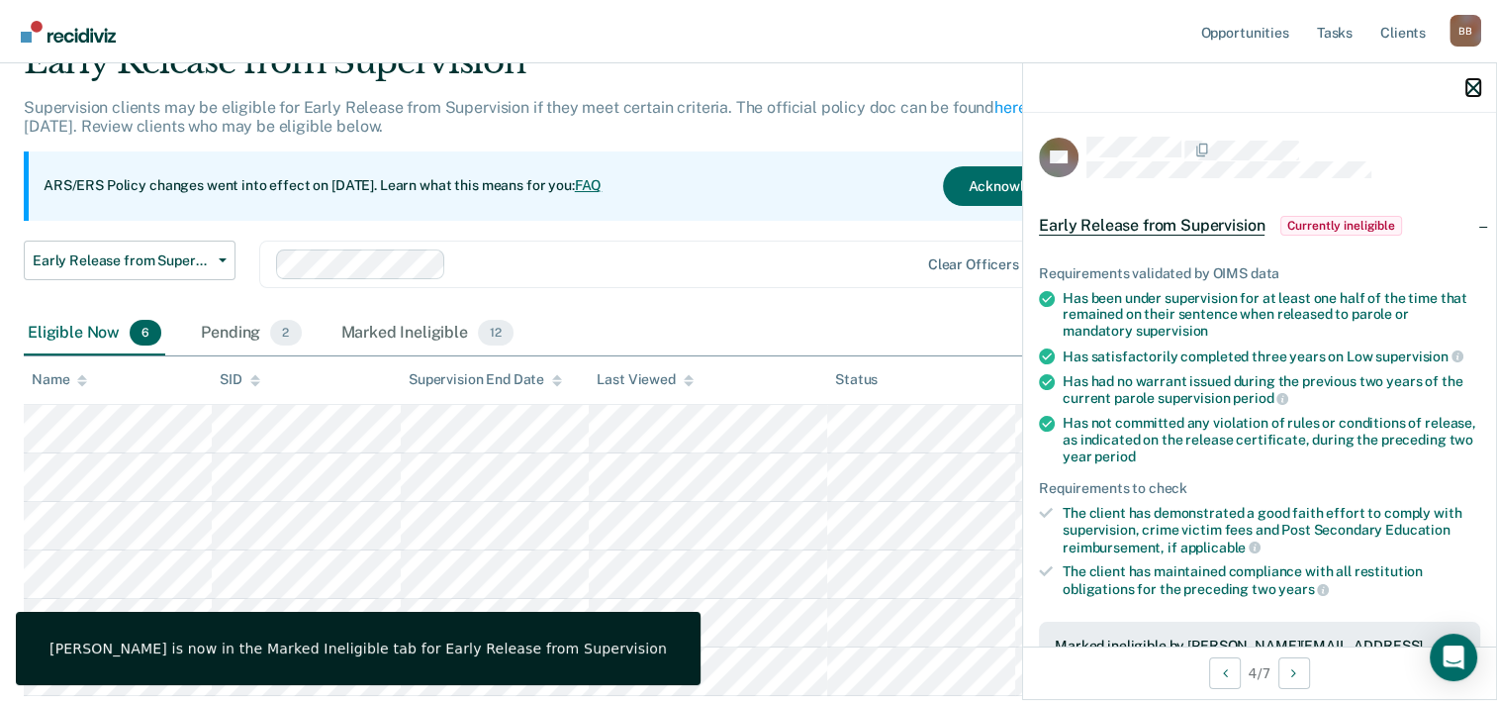
click at [1469, 89] on icon "button" at bounding box center [1474, 88] width 14 height 14
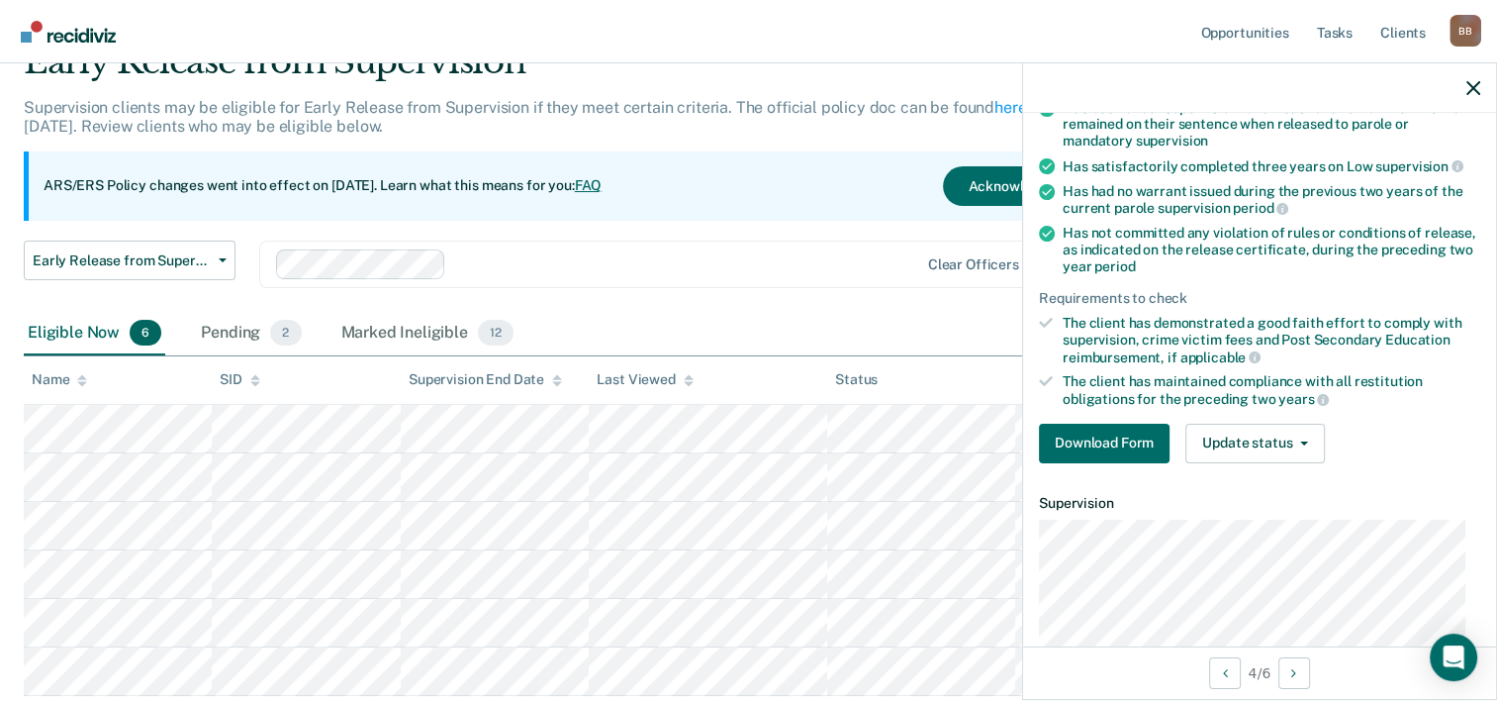
scroll to position [196, 0]
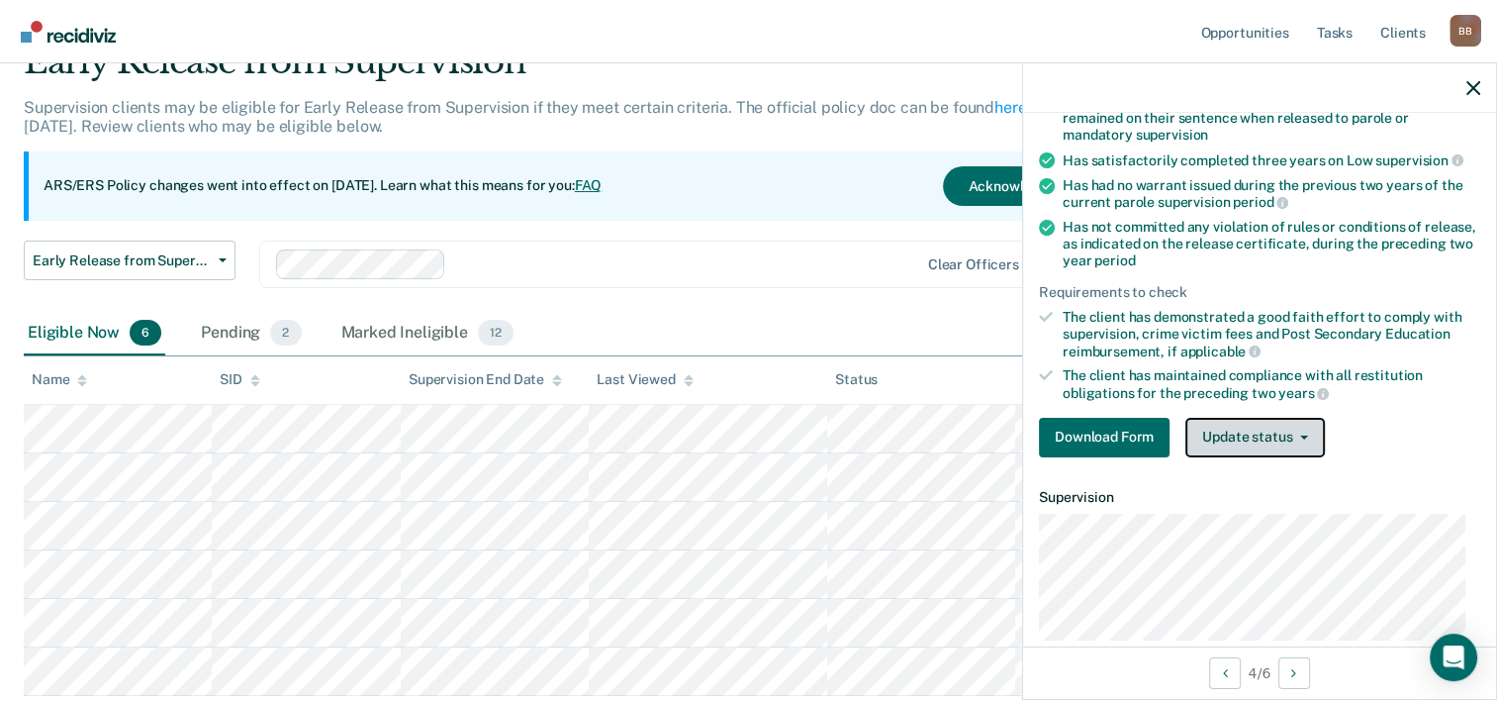
click at [1261, 428] on button "Update status" at bounding box center [1256, 438] width 140 height 40
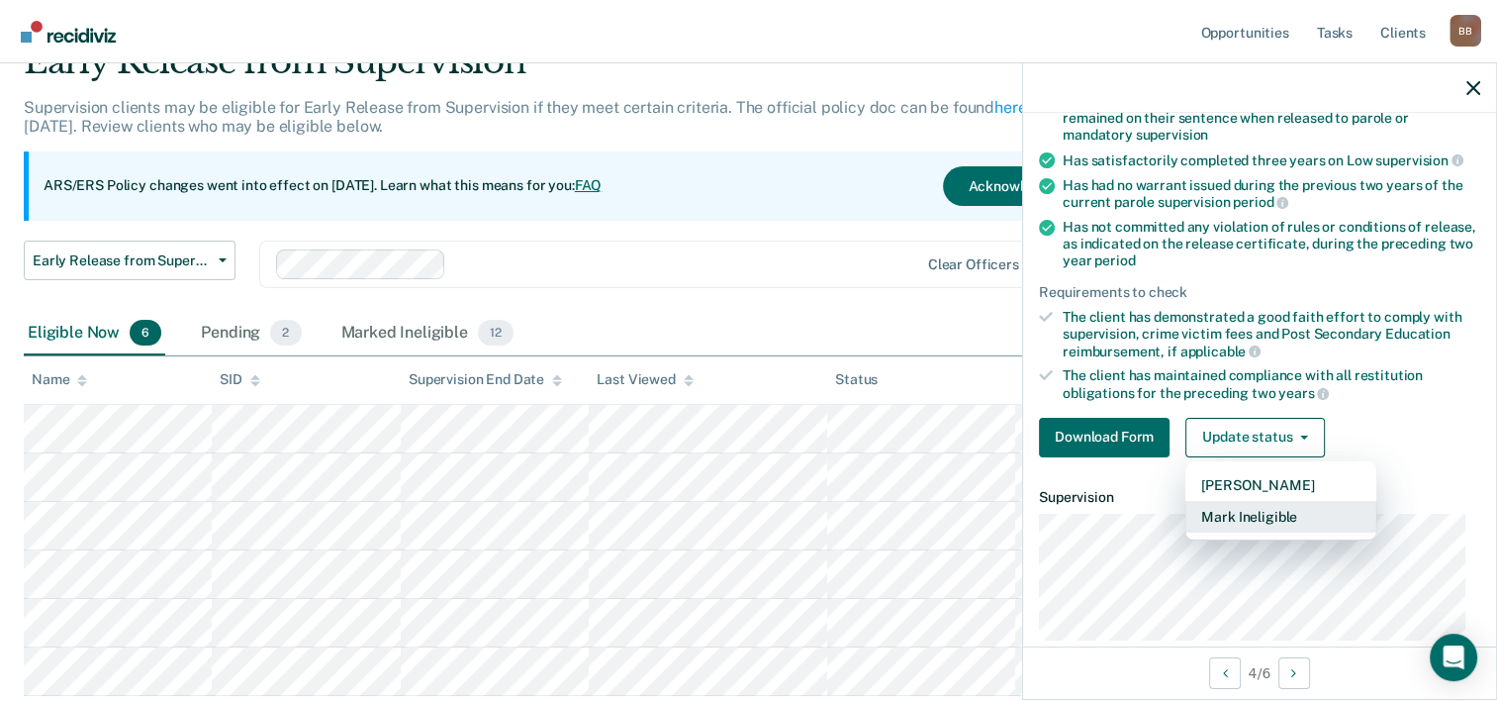
click at [1262, 505] on button "Mark Ineligible" at bounding box center [1281, 517] width 191 height 32
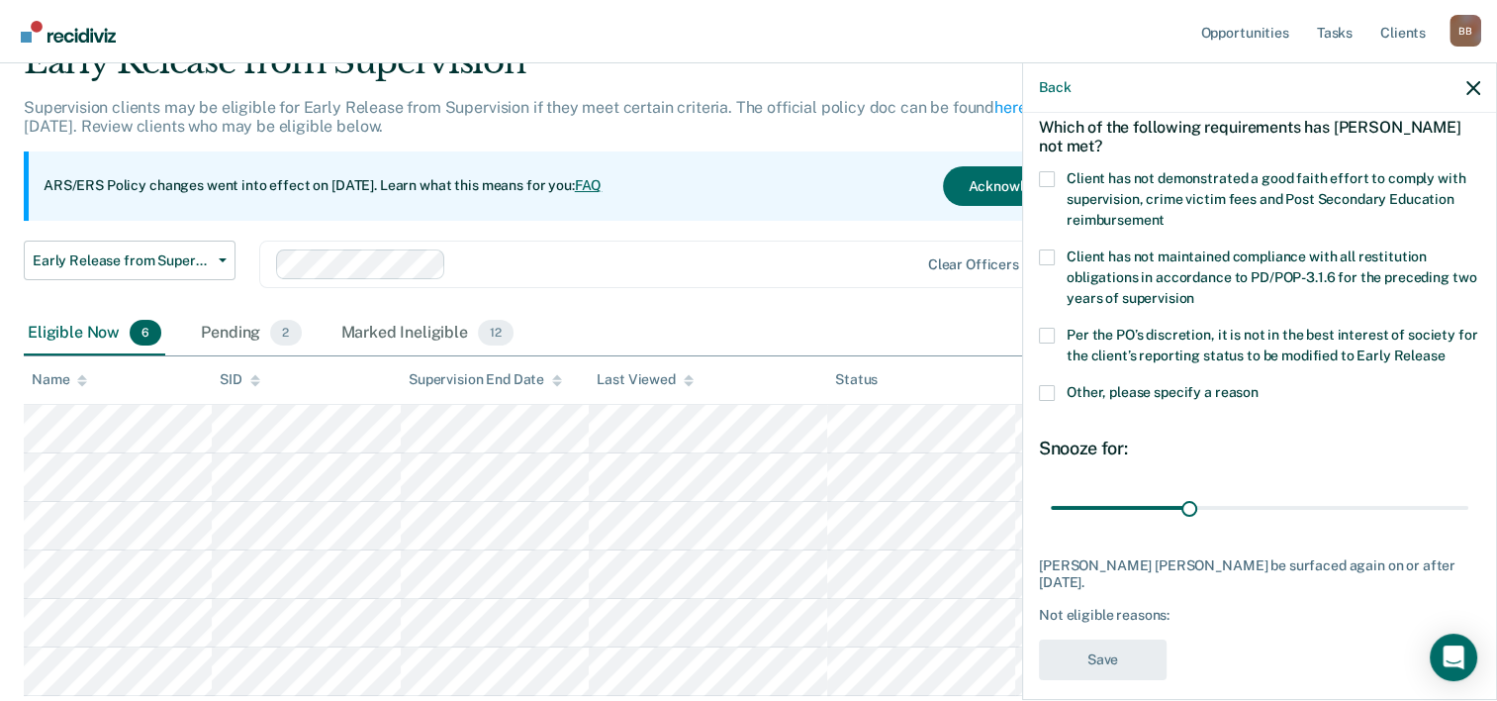
click at [1049, 391] on span at bounding box center [1047, 393] width 16 height 16
click at [1259, 385] on input "Other, please specify a reason" at bounding box center [1259, 385] width 0 height 0
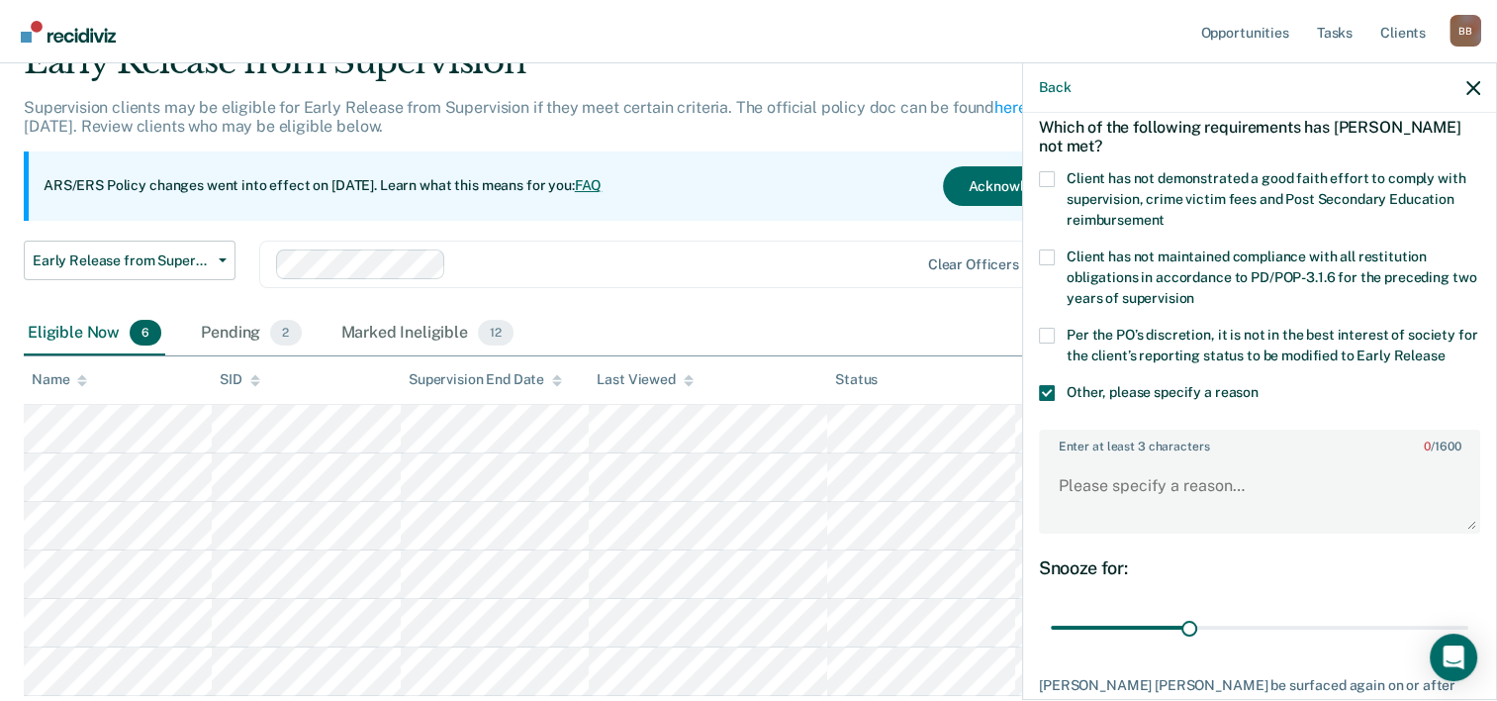
click at [1043, 333] on span at bounding box center [1047, 336] width 16 height 16
click at [1445, 348] on input "Per the PO’s discretion, it is not in the best interest of society for the clie…" at bounding box center [1445, 348] width 0 height 0
click at [1050, 179] on span at bounding box center [1047, 179] width 16 height 16
click at [1165, 213] on input "Client has not demonstrated a good faith effort to comply with supervision, cri…" at bounding box center [1165, 213] width 0 height 0
click at [1130, 495] on textarea "Enter at least 3 characters 0 / 1600" at bounding box center [1259, 494] width 437 height 73
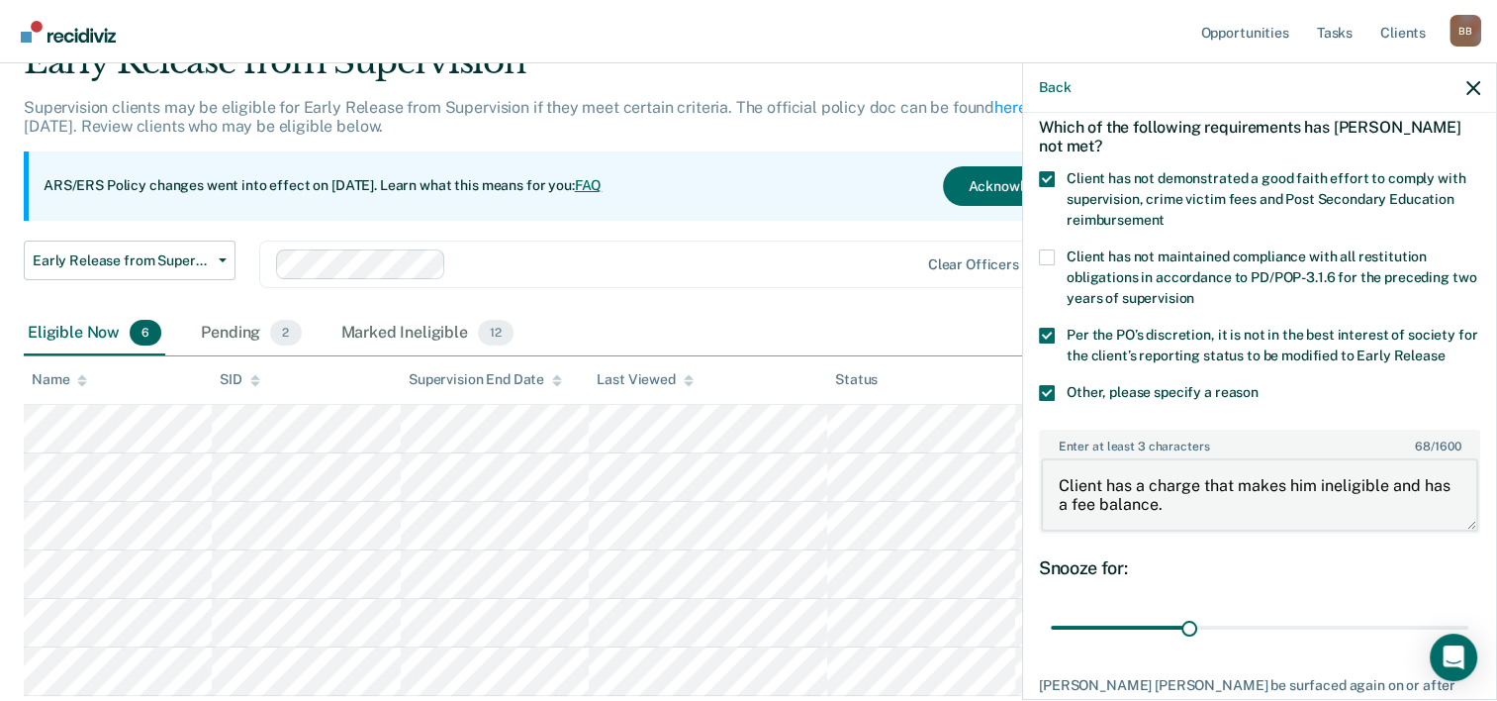
scroll to position [210, 0]
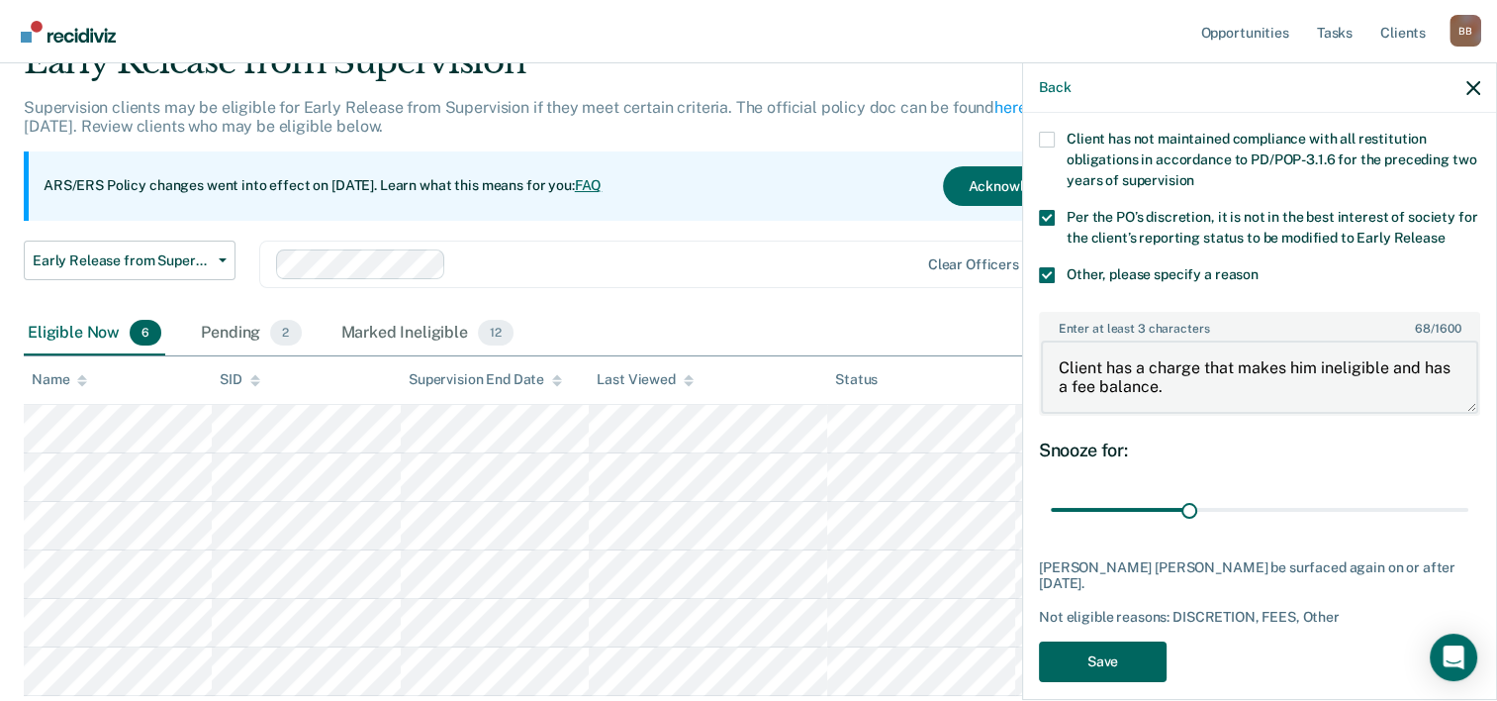
type textarea "Client has a charge that makes him ineligible and has a fee balance."
click at [1097, 645] on button "Save" at bounding box center [1103, 661] width 128 height 41
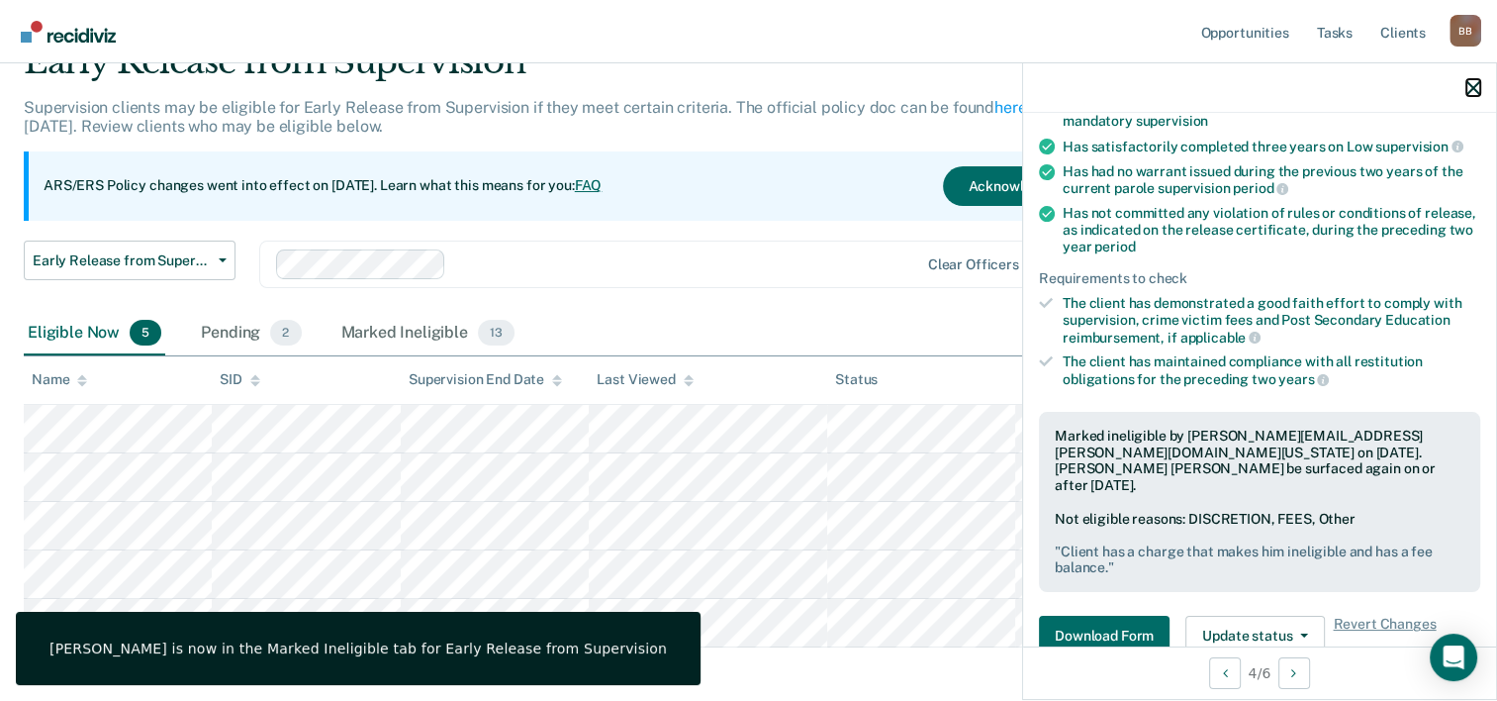
click at [1473, 87] on icon "button" at bounding box center [1474, 88] width 14 height 14
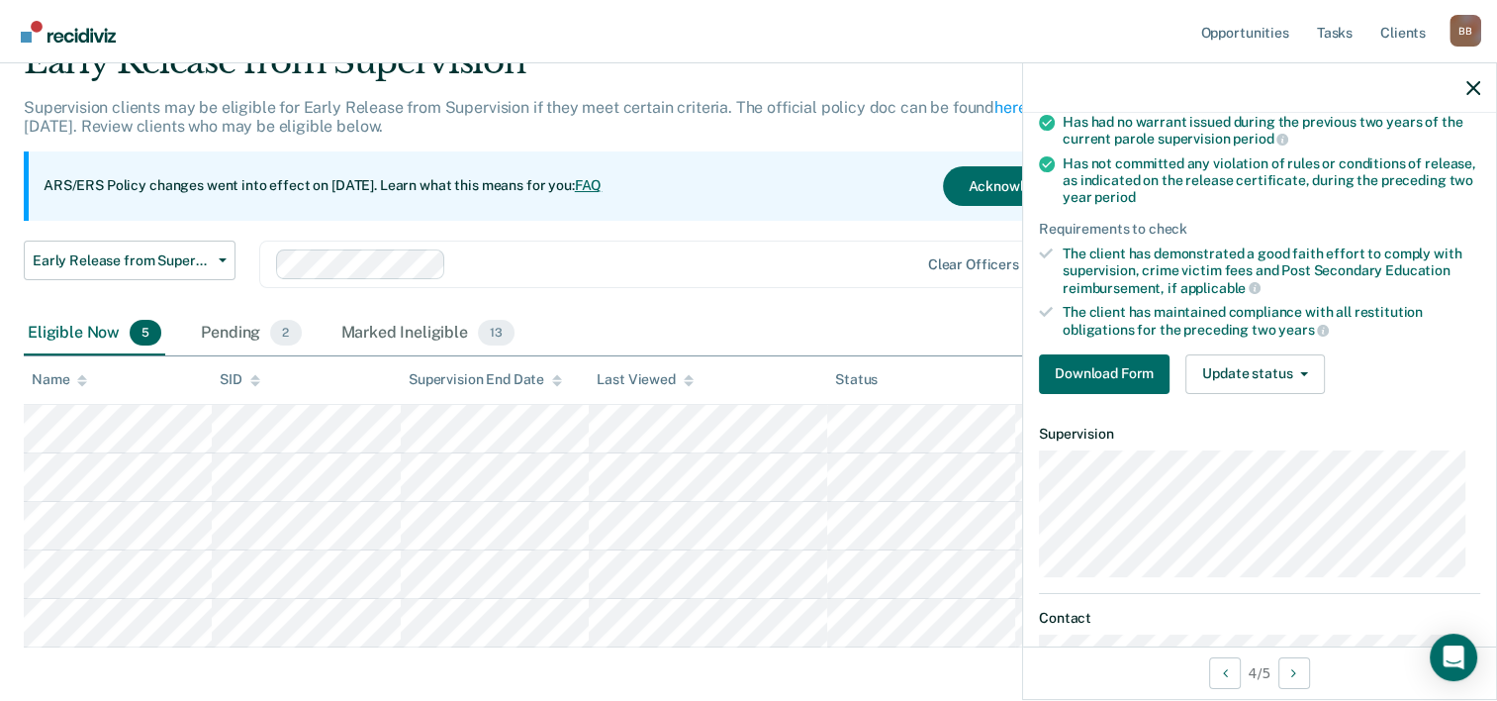
scroll to position [267, 0]
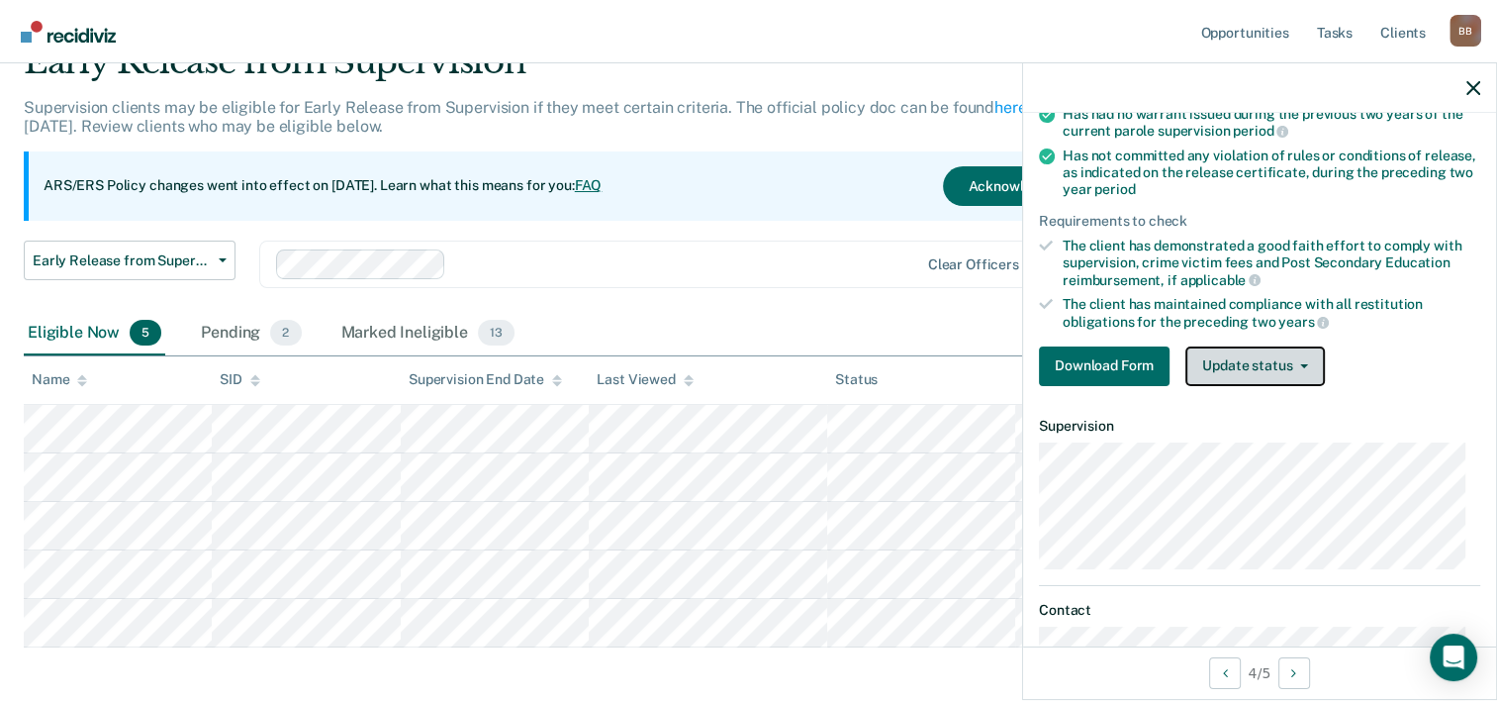
click at [1251, 351] on button "Update status" at bounding box center [1256, 366] width 140 height 40
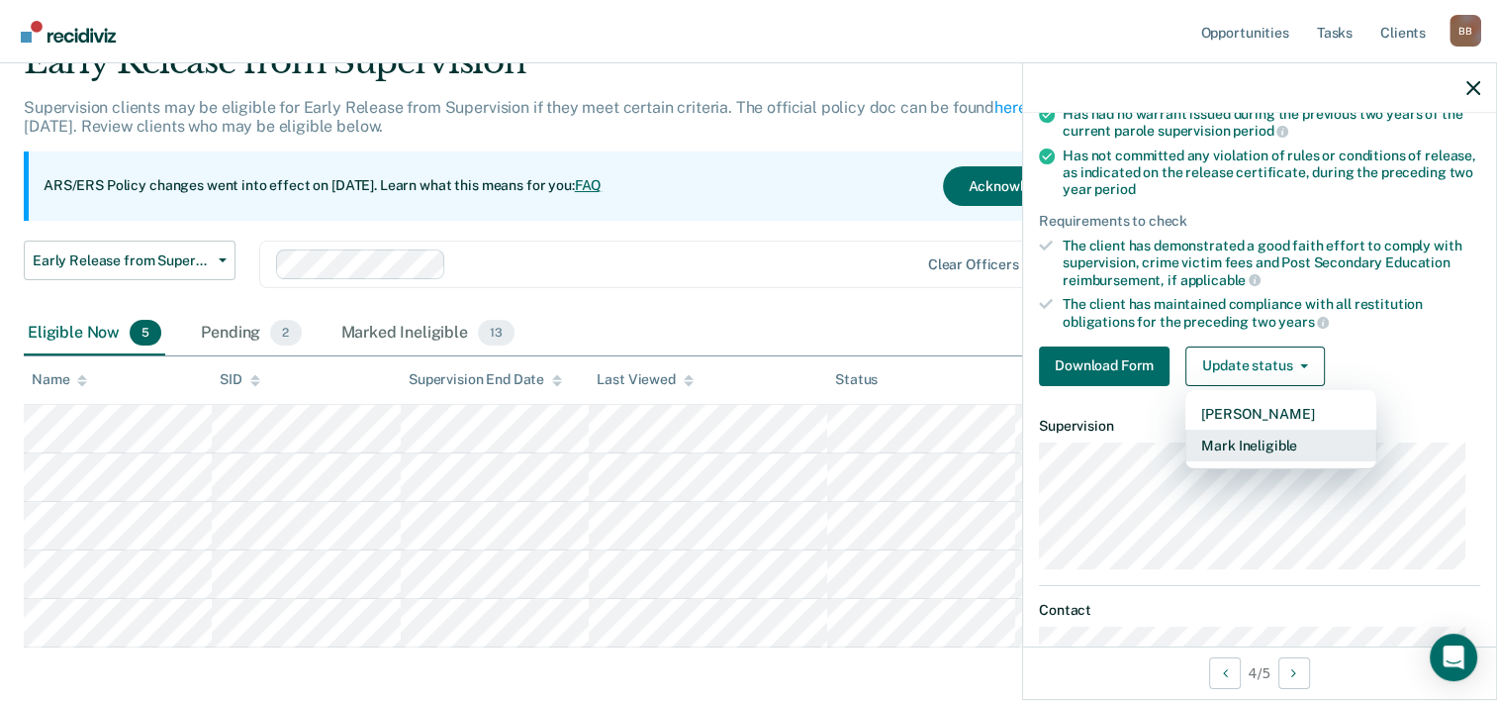
click at [1251, 436] on button "Mark Ineligible" at bounding box center [1281, 446] width 191 height 32
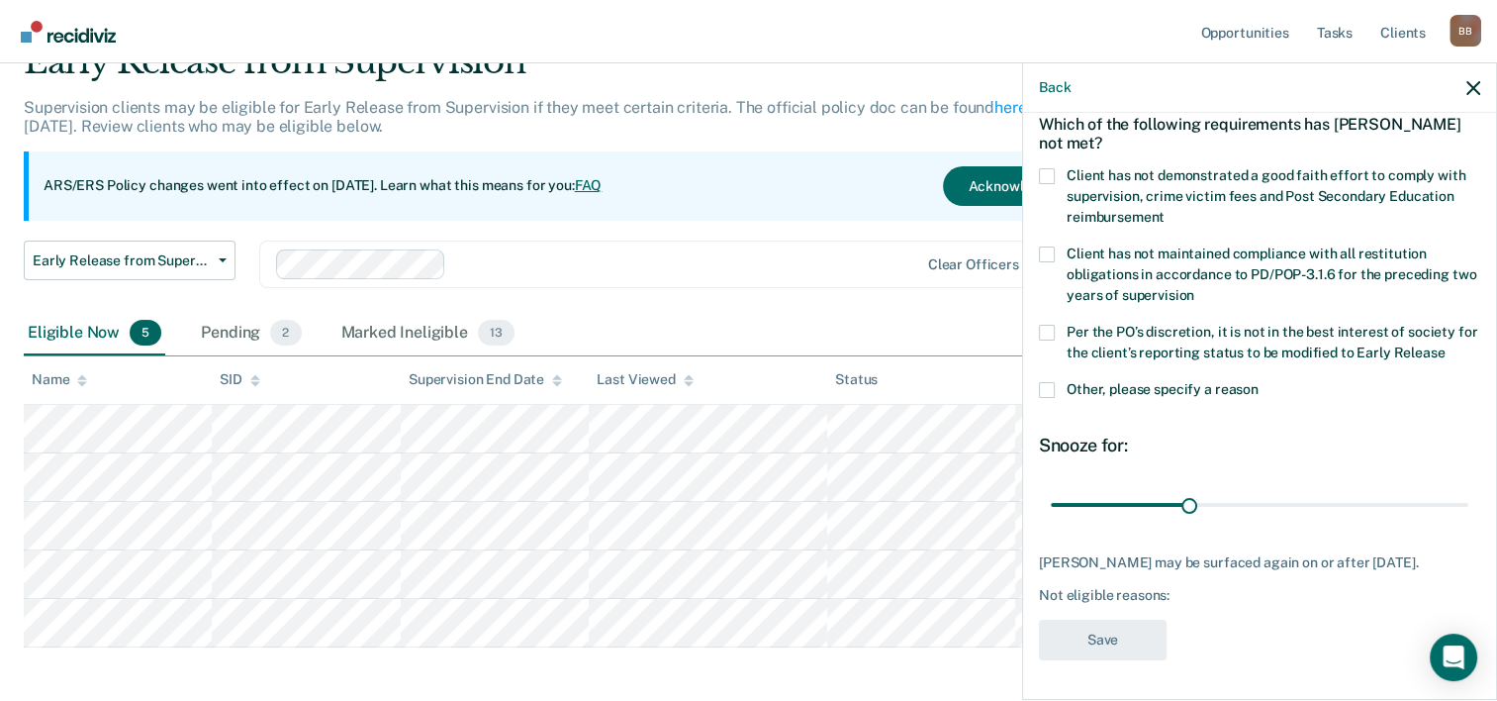
scroll to position [109, 0]
click at [1041, 382] on span at bounding box center [1047, 390] width 16 height 16
click at [1259, 382] on input "Other, please specify a reason" at bounding box center [1259, 382] width 0 height 0
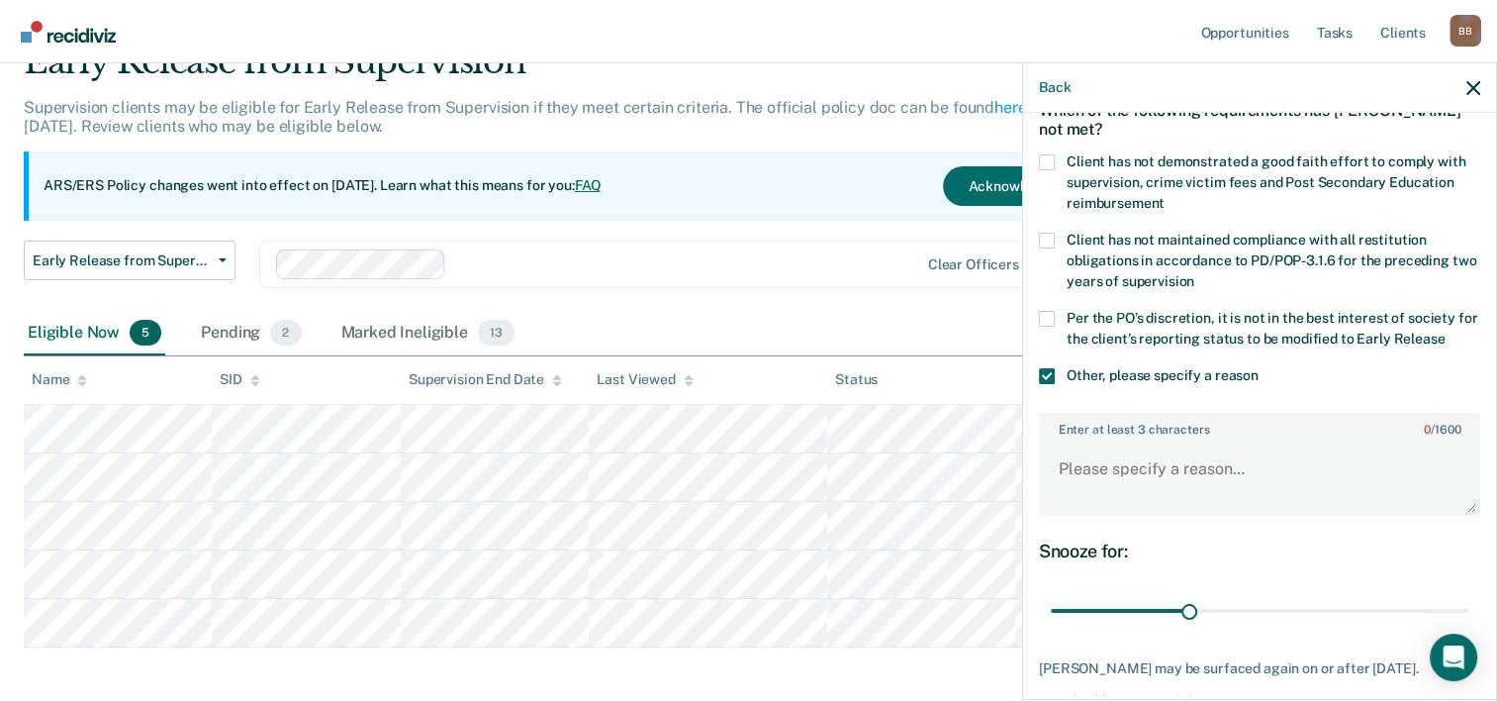
click at [1048, 317] on span at bounding box center [1047, 319] width 16 height 16
click at [1445, 332] on input "Per the PO’s discretion, it is not in the best interest of society for the clie…" at bounding box center [1445, 332] width 0 height 0
click at [1093, 483] on textarea "Enter at least 3 characters 0 / 1600" at bounding box center [1259, 477] width 437 height 73
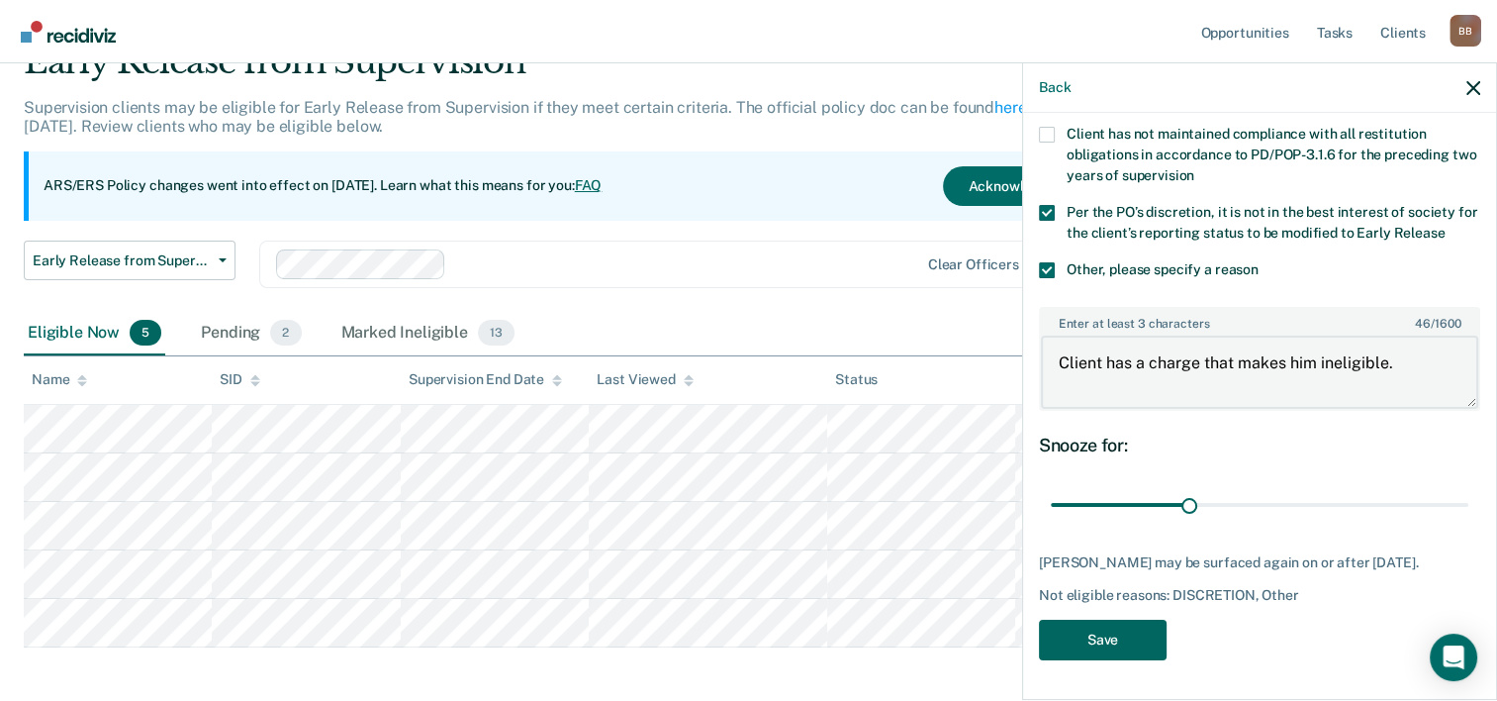
type textarea "Client has a charge that makes him ineligible."
click at [1100, 641] on button "Save" at bounding box center [1103, 640] width 128 height 41
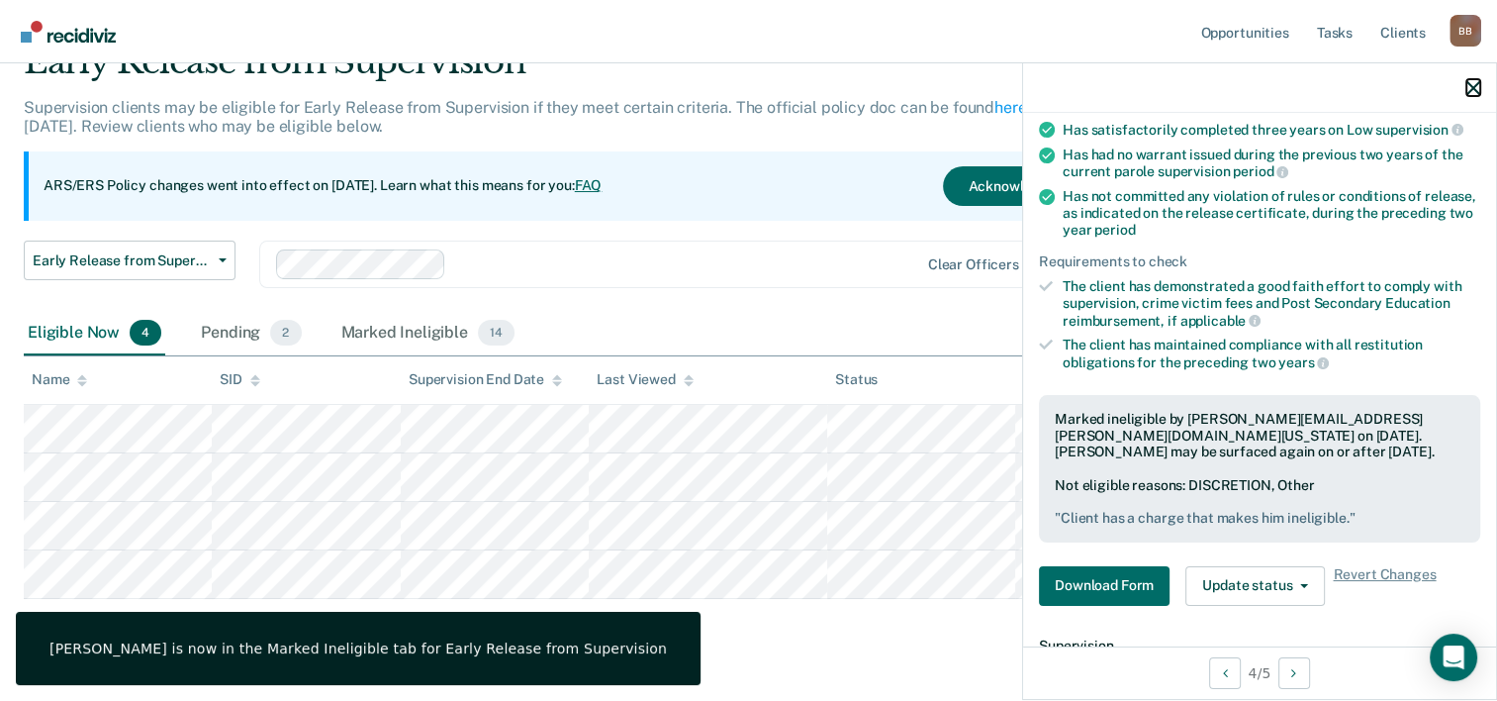
click at [1480, 87] on icon "button" at bounding box center [1474, 88] width 14 height 14
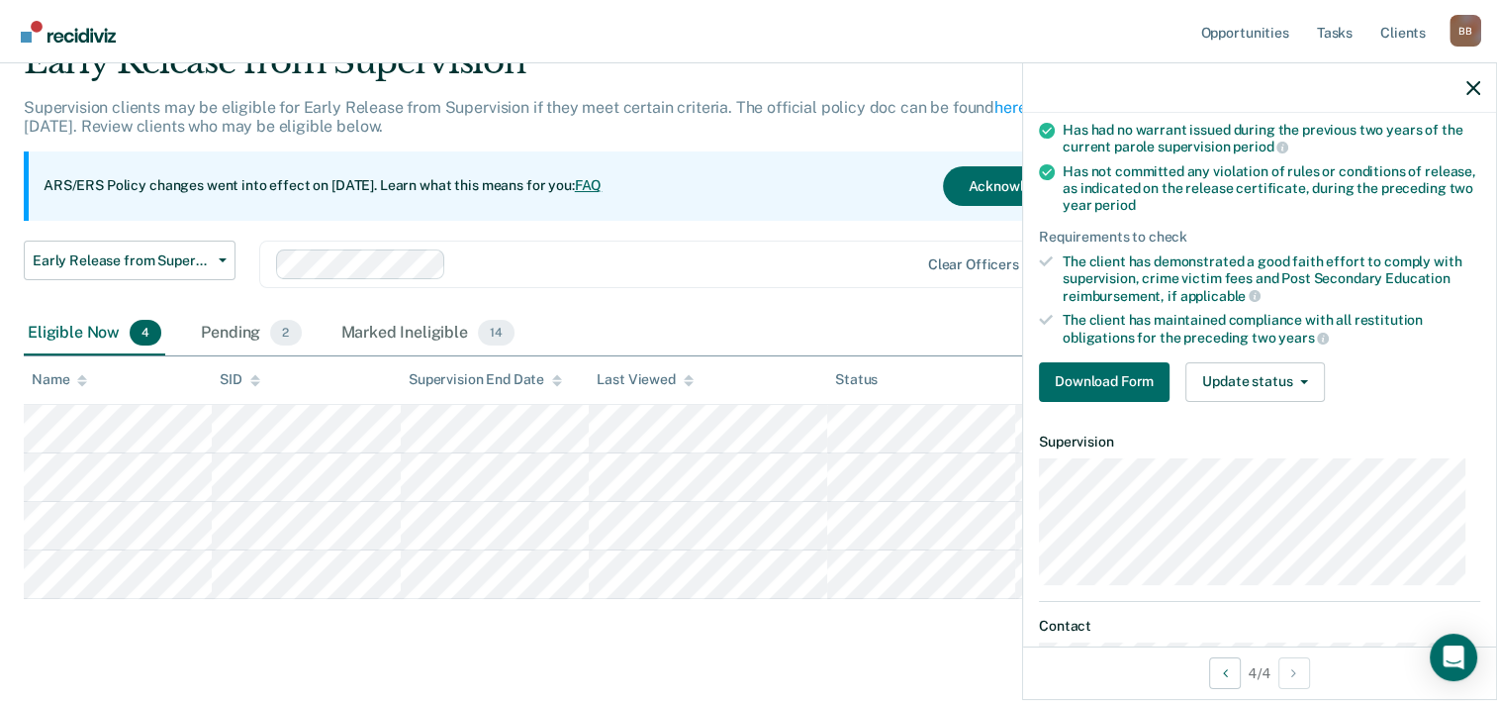
scroll to position [253, 0]
click at [1271, 373] on button "Update status" at bounding box center [1256, 380] width 140 height 40
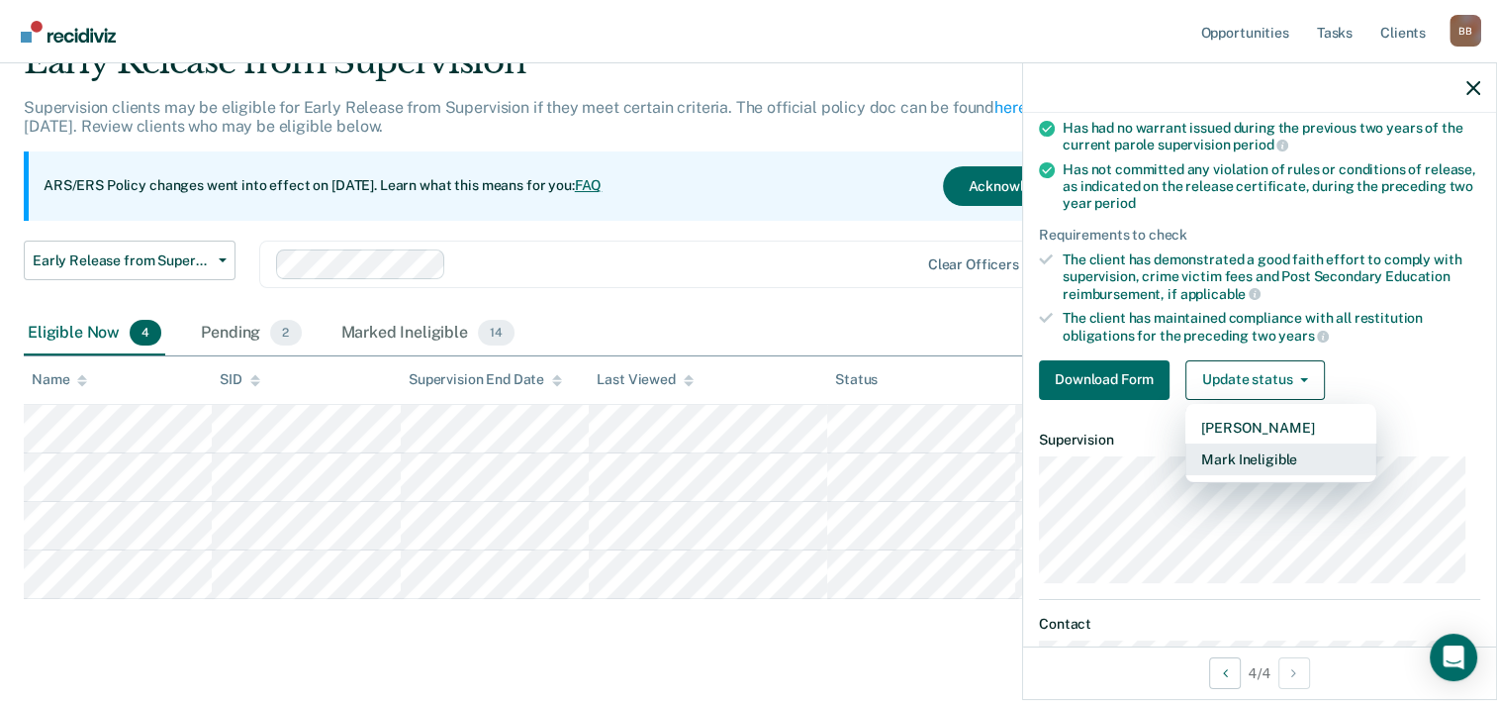
click at [1250, 450] on button "Mark Ineligible" at bounding box center [1281, 459] width 191 height 32
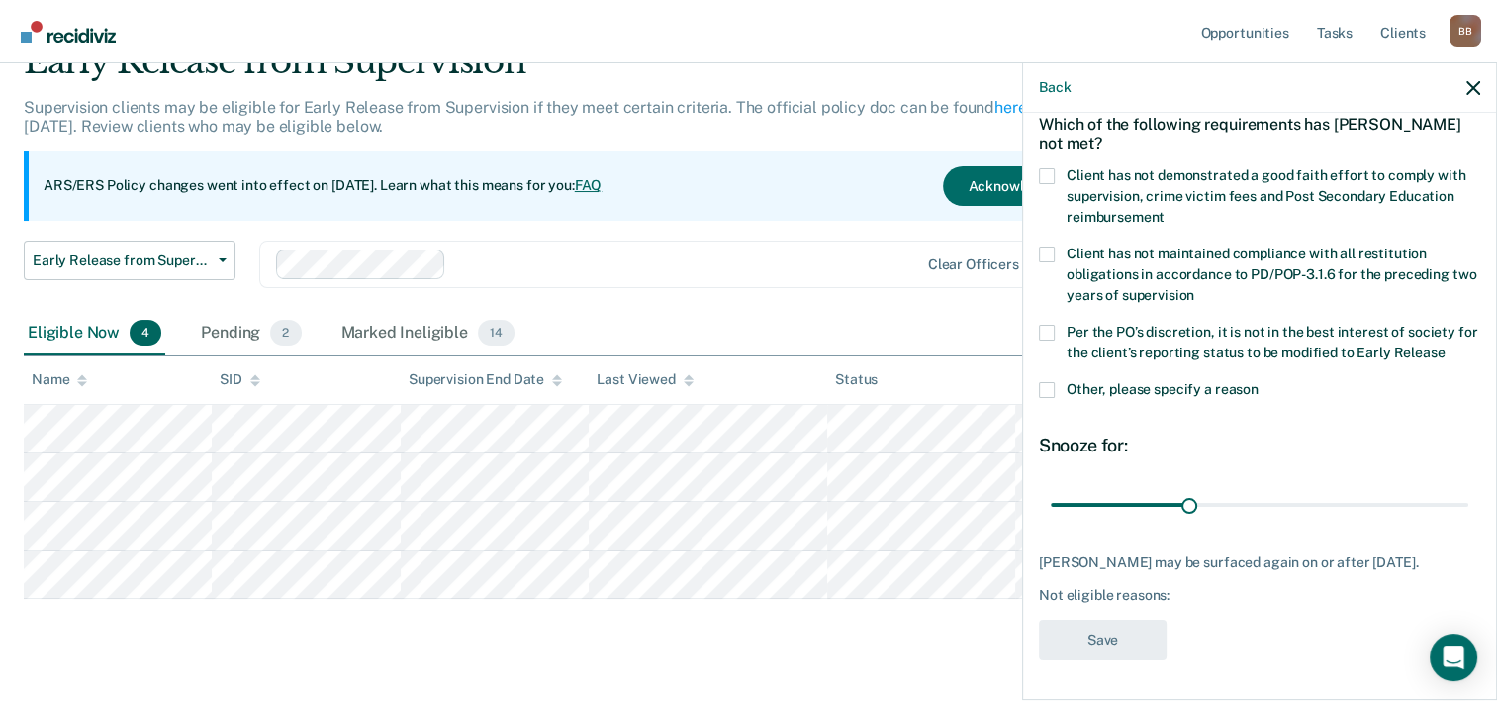
click at [1048, 382] on span at bounding box center [1047, 390] width 16 height 16
click at [1259, 382] on input "Other, please specify a reason" at bounding box center [1259, 382] width 0 height 0
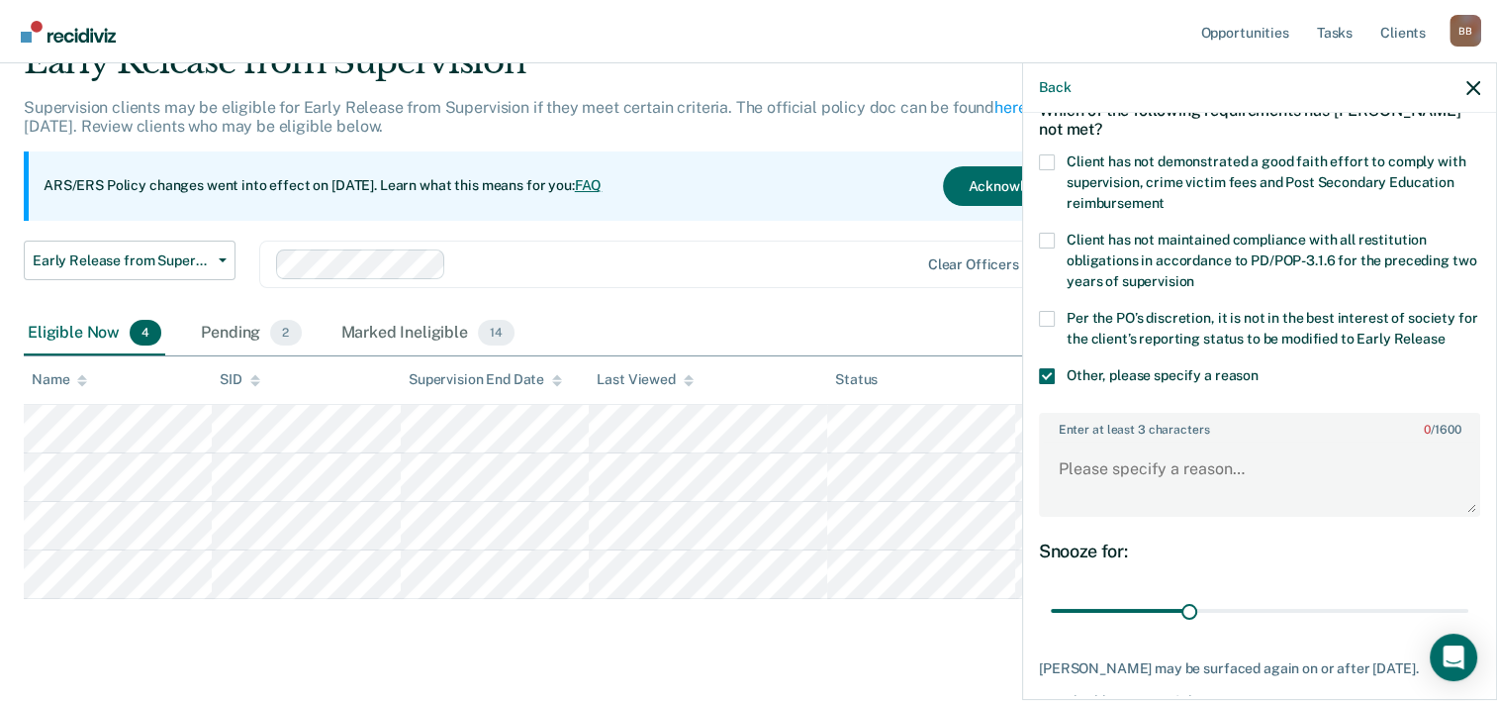
click at [1045, 154] on span at bounding box center [1047, 162] width 16 height 16
click at [1165, 196] on input "Client has not demonstrated a good faith effort to comply with supervision, cri…" at bounding box center [1165, 196] width 0 height 0
click at [1127, 463] on textarea "Enter at least 3 characters 0 / 1600" at bounding box center [1259, 477] width 437 height 73
type textarea "Client has a high fee balance."
click at [1050, 316] on span at bounding box center [1047, 319] width 16 height 16
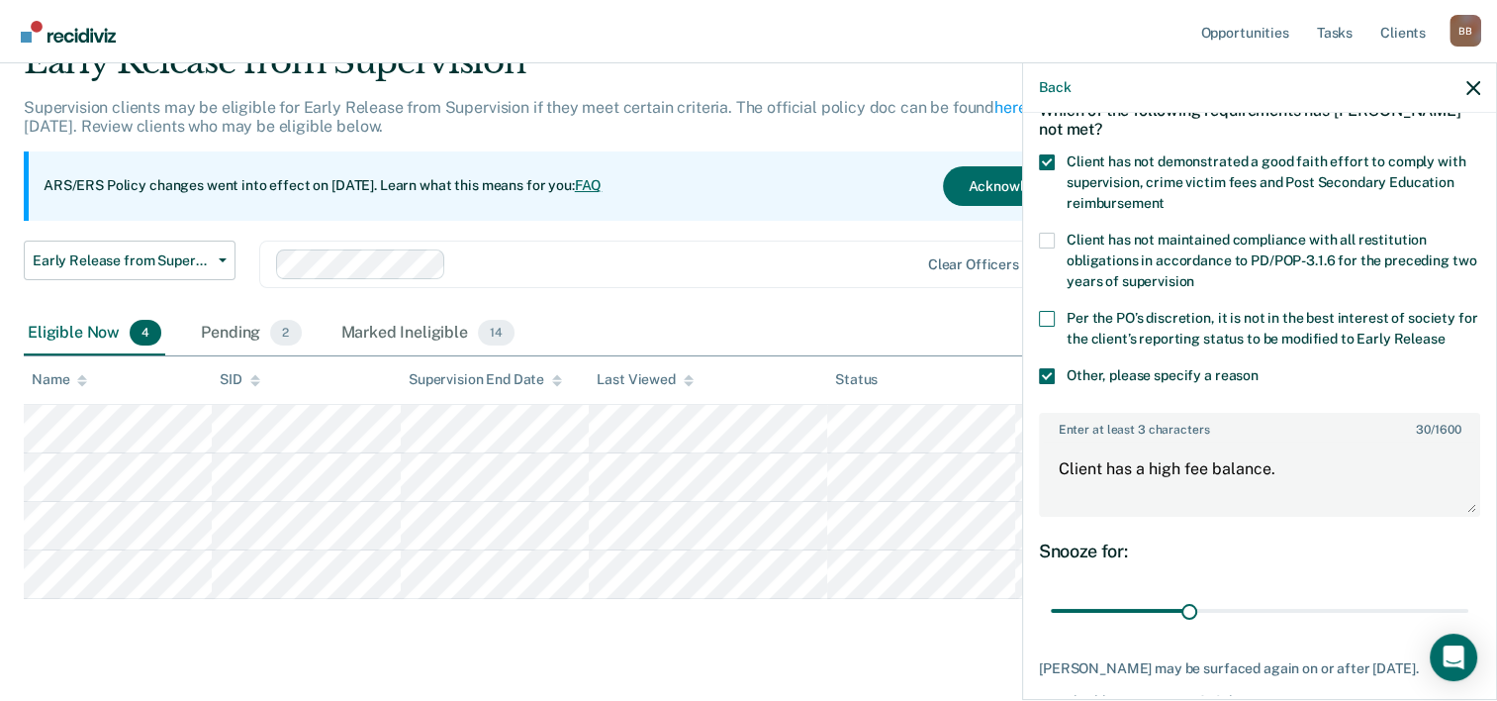
click at [1445, 332] on input "Per the PO’s discretion, it is not in the best interest of society for the clie…" at bounding box center [1445, 332] width 0 height 0
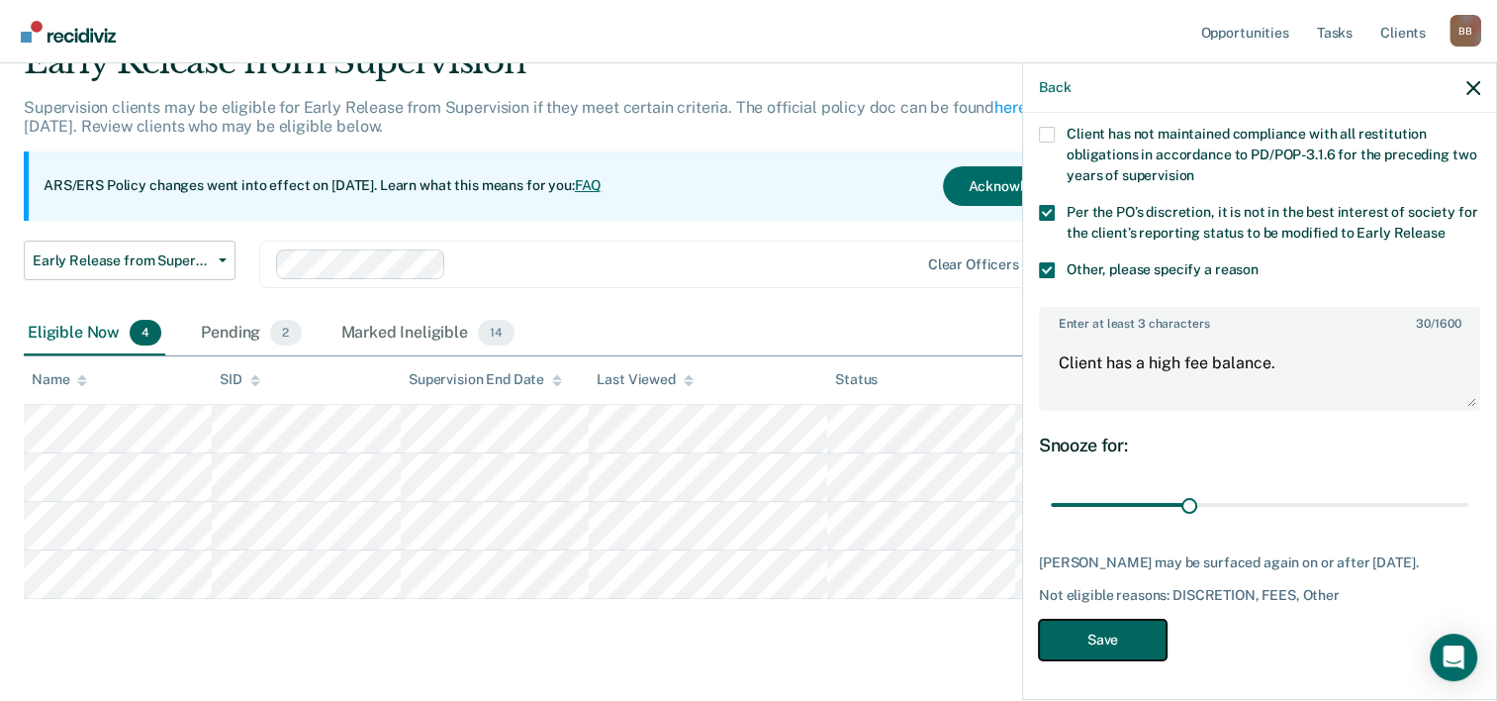
click at [1123, 638] on button "Save" at bounding box center [1103, 640] width 128 height 41
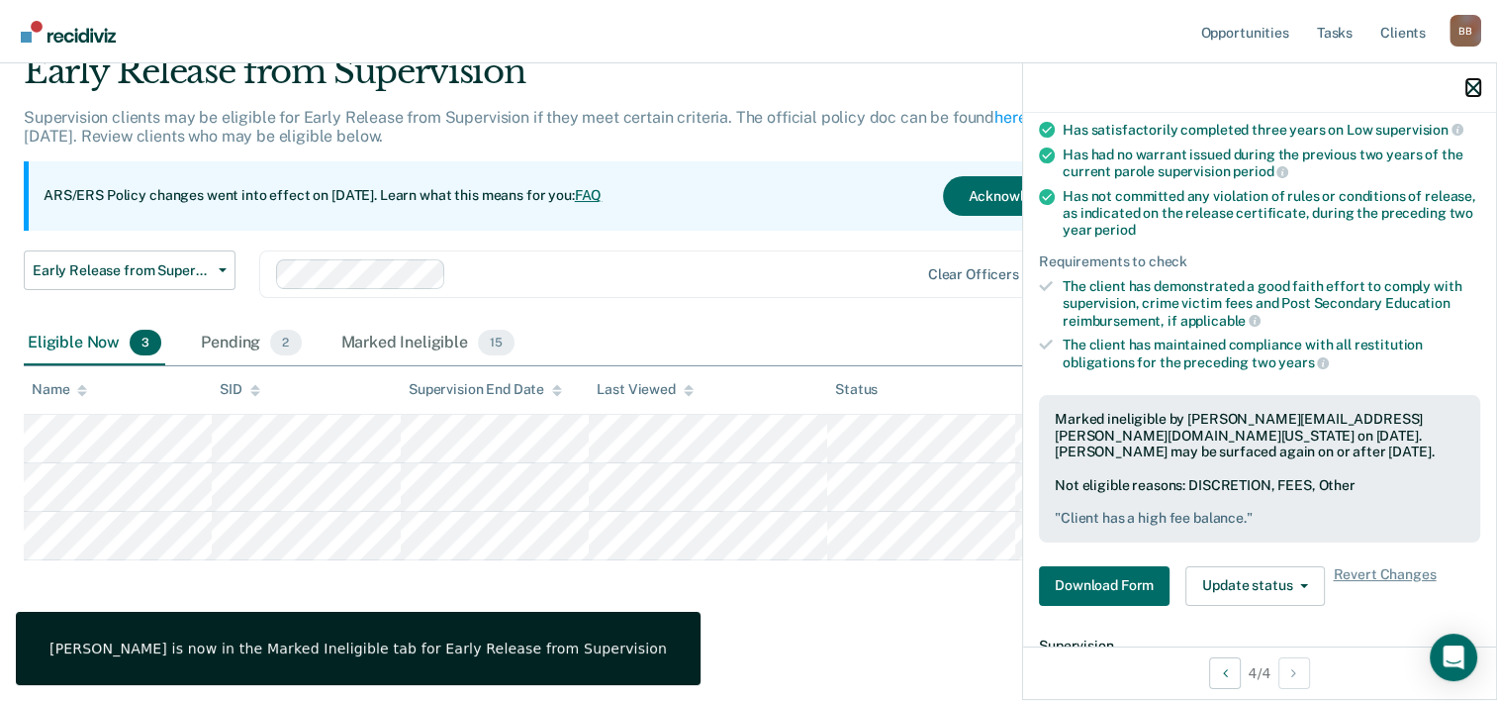
click at [1471, 91] on icon "button" at bounding box center [1474, 88] width 14 height 14
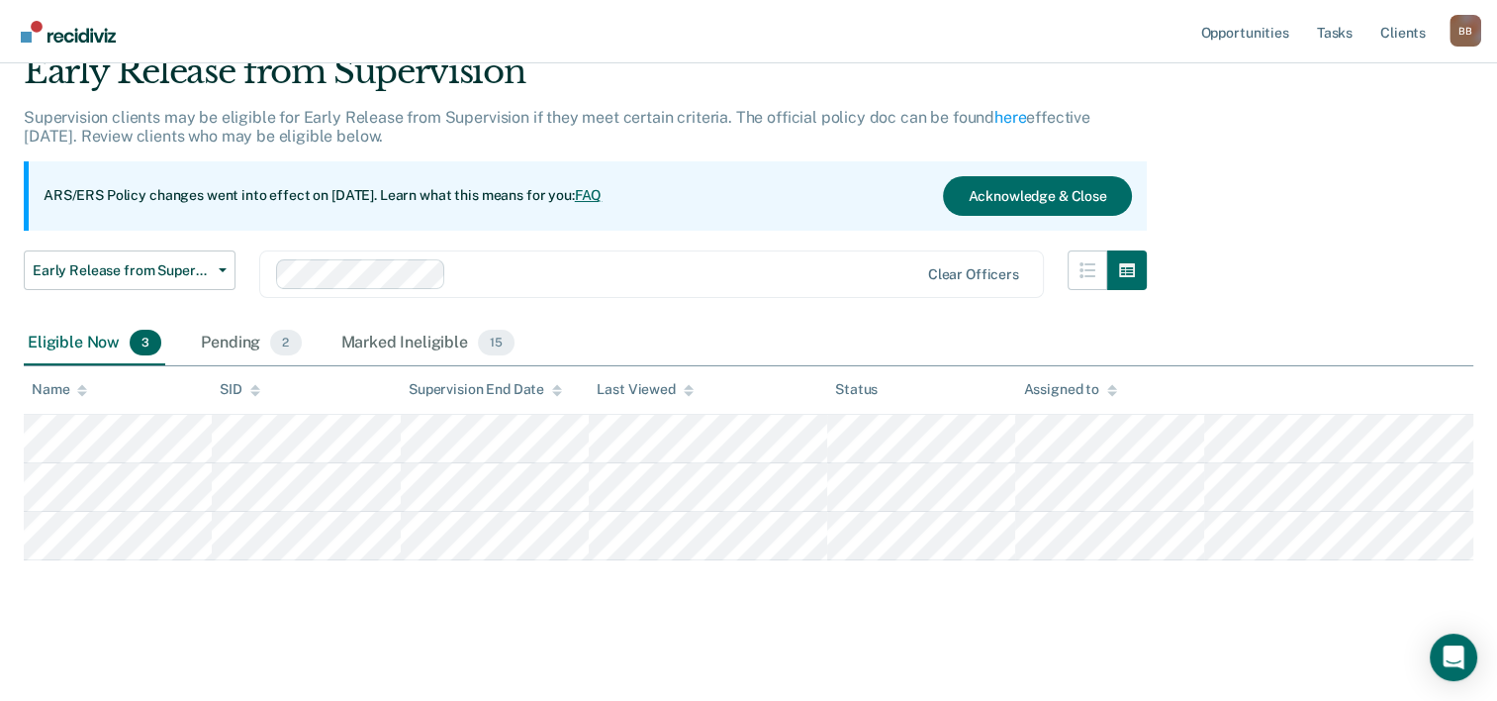
scroll to position [0, 0]
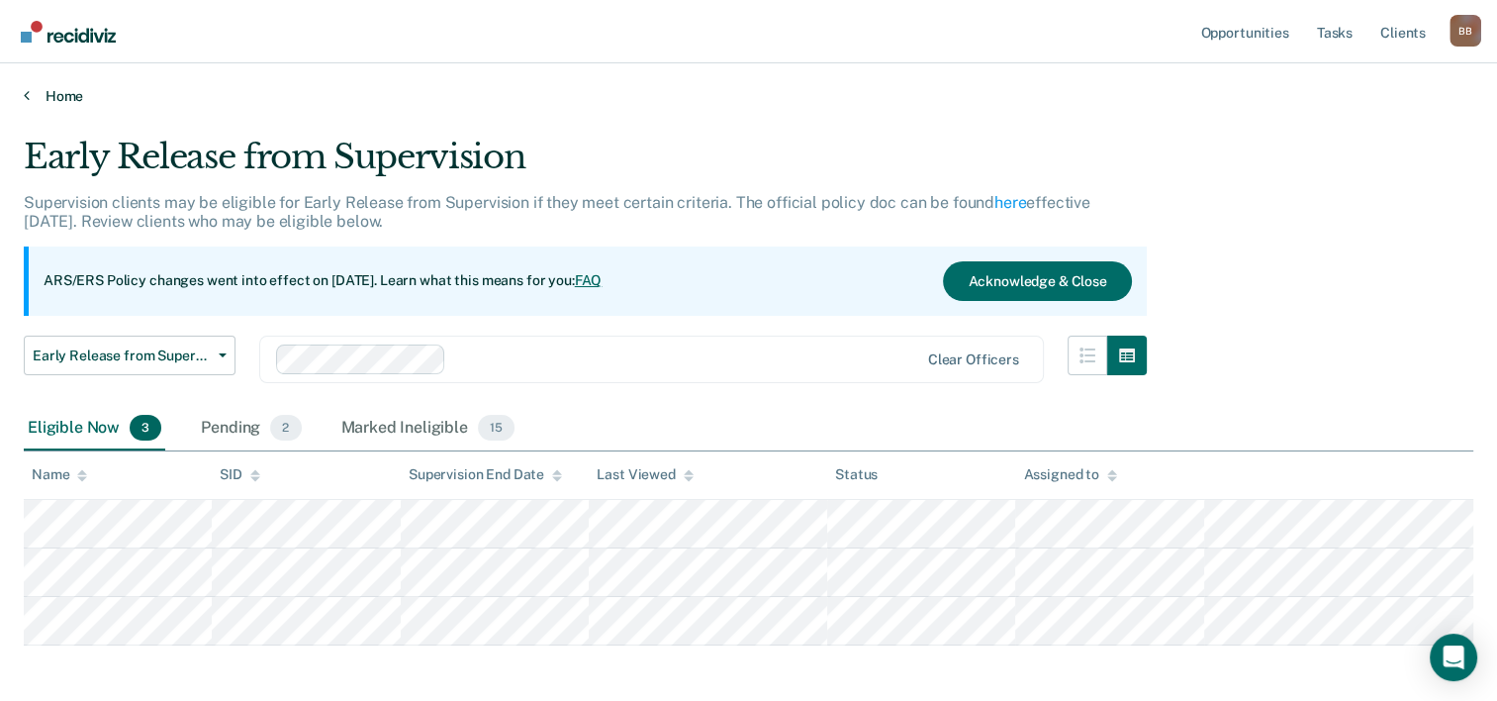
click at [59, 95] on link "Home" at bounding box center [749, 96] width 1450 height 18
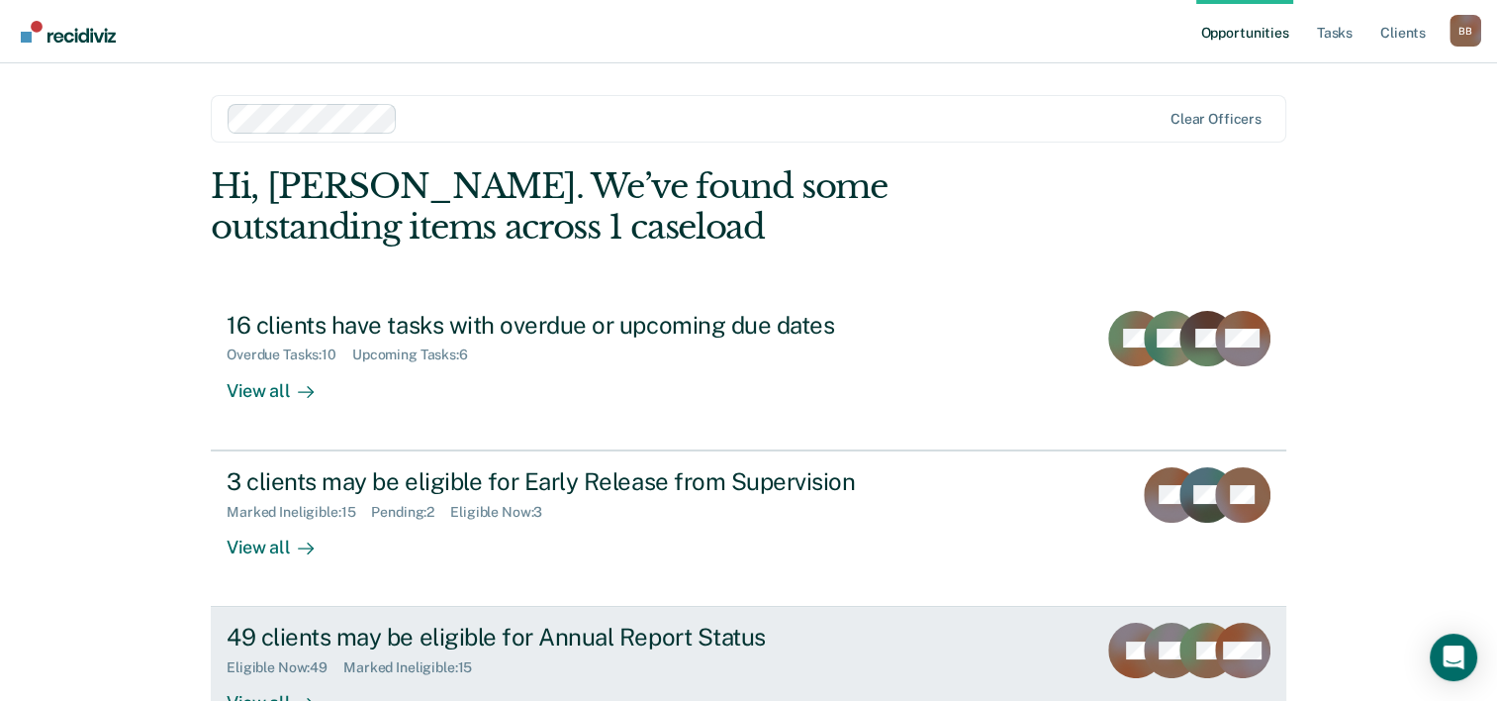
scroll to position [140, 0]
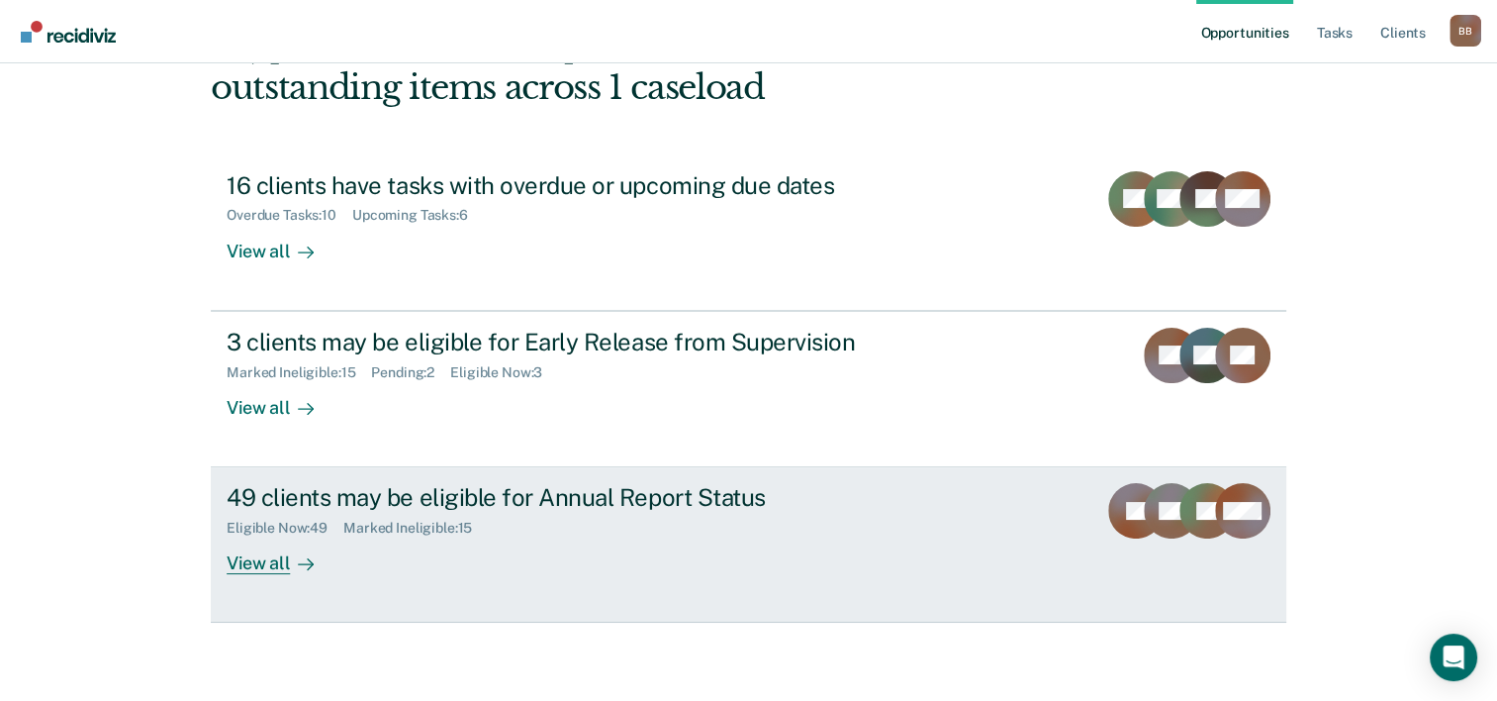
click at [267, 562] on div "View all" at bounding box center [282, 555] width 111 height 39
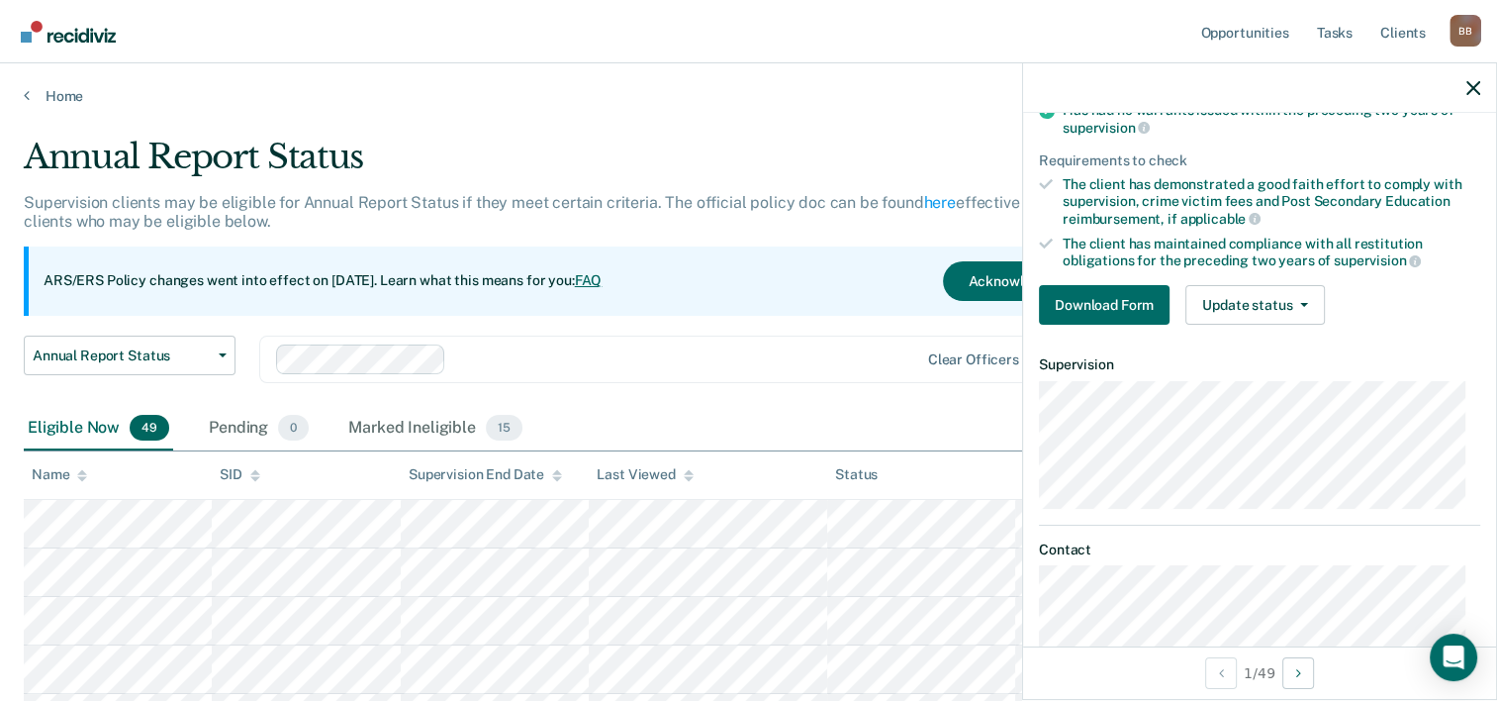
scroll to position [214, 0]
click at [1247, 297] on button "Update status" at bounding box center [1256, 304] width 140 height 40
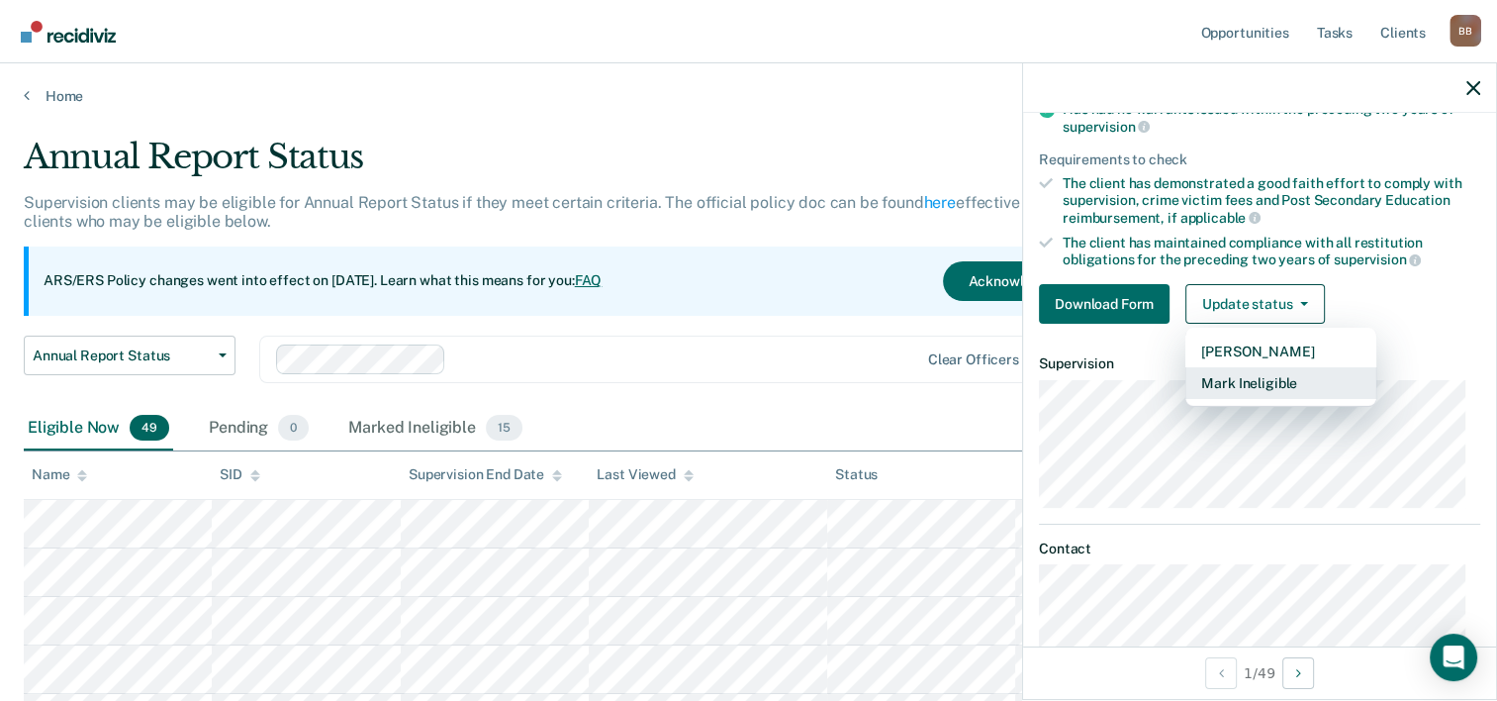
click at [1241, 382] on button "Mark Ineligible" at bounding box center [1281, 383] width 191 height 32
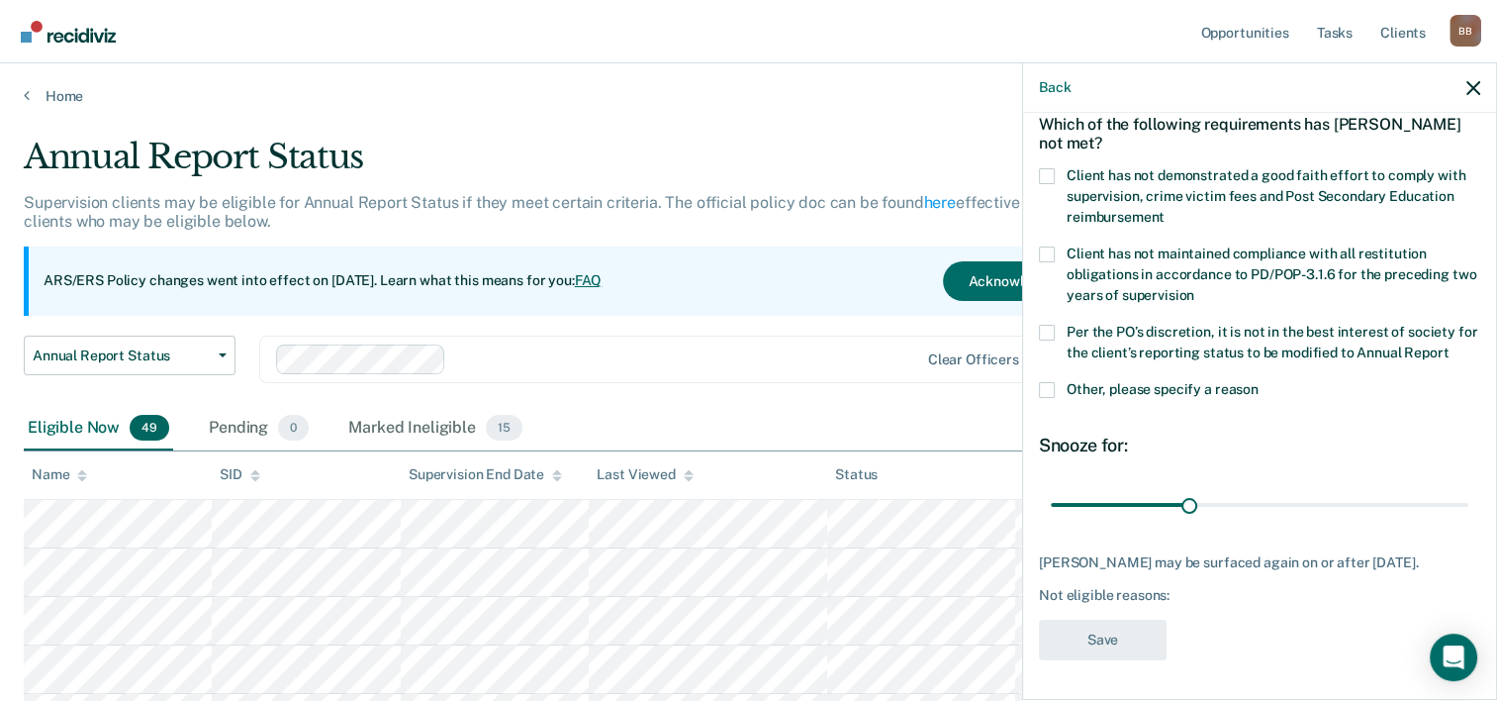
click at [1049, 388] on span at bounding box center [1047, 390] width 16 height 16
click at [1259, 382] on input "Other, please specify a reason" at bounding box center [1259, 382] width 0 height 0
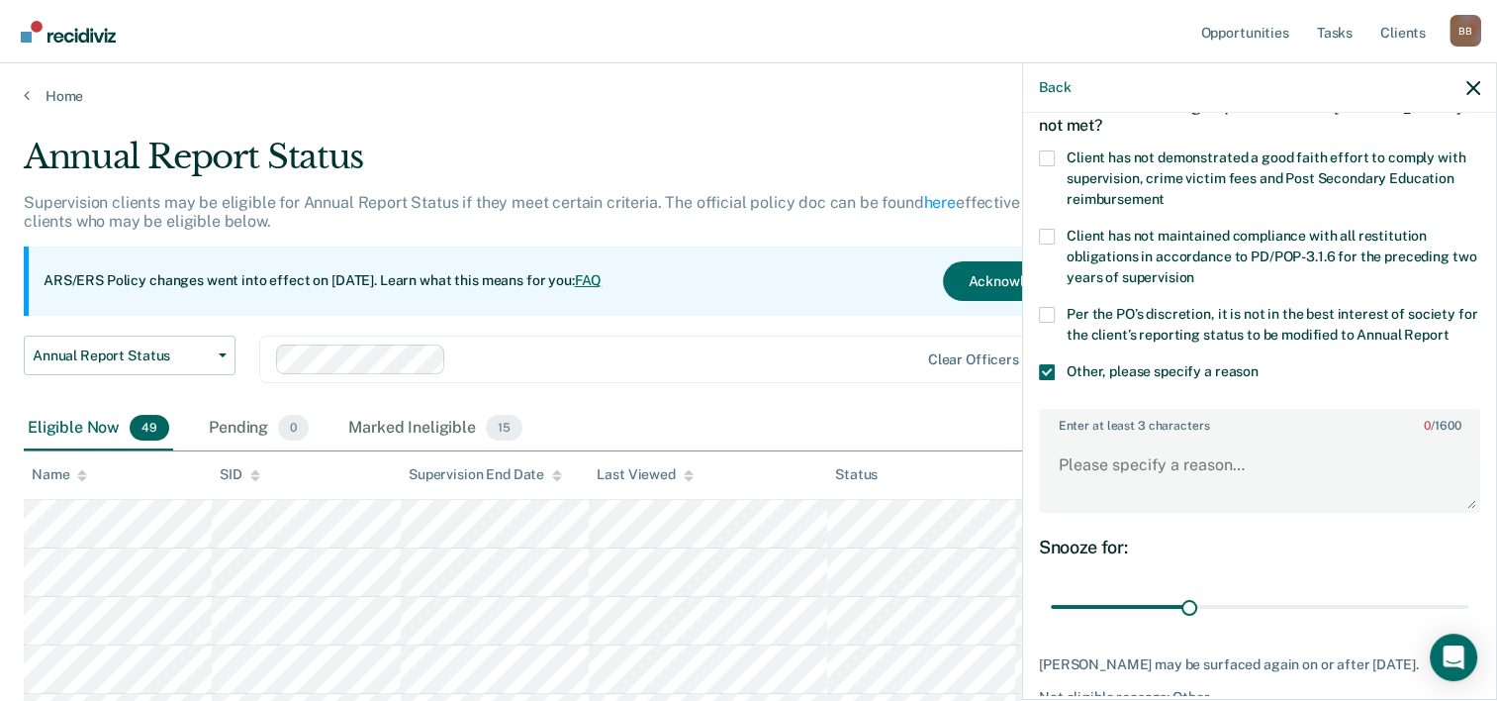
click at [1046, 311] on span at bounding box center [1047, 315] width 16 height 16
click at [1449, 328] on input "Per the PO’s discretion, it is not in the best interest of society for the clie…" at bounding box center [1449, 328] width 0 height 0
click at [1047, 154] on span at bounding box center [1047, 158] width 16 height 16
click at [1165, 192] on input "Client has not demonstrated a good faith effort to comply with supervision, cri…" at bounding box center [1165, 192] width 0 height 0
click at [1121, 481] on textarea "Enter at least 3 characters 0 / 1600" at bounding box center [1259, 473] width 437 height 73
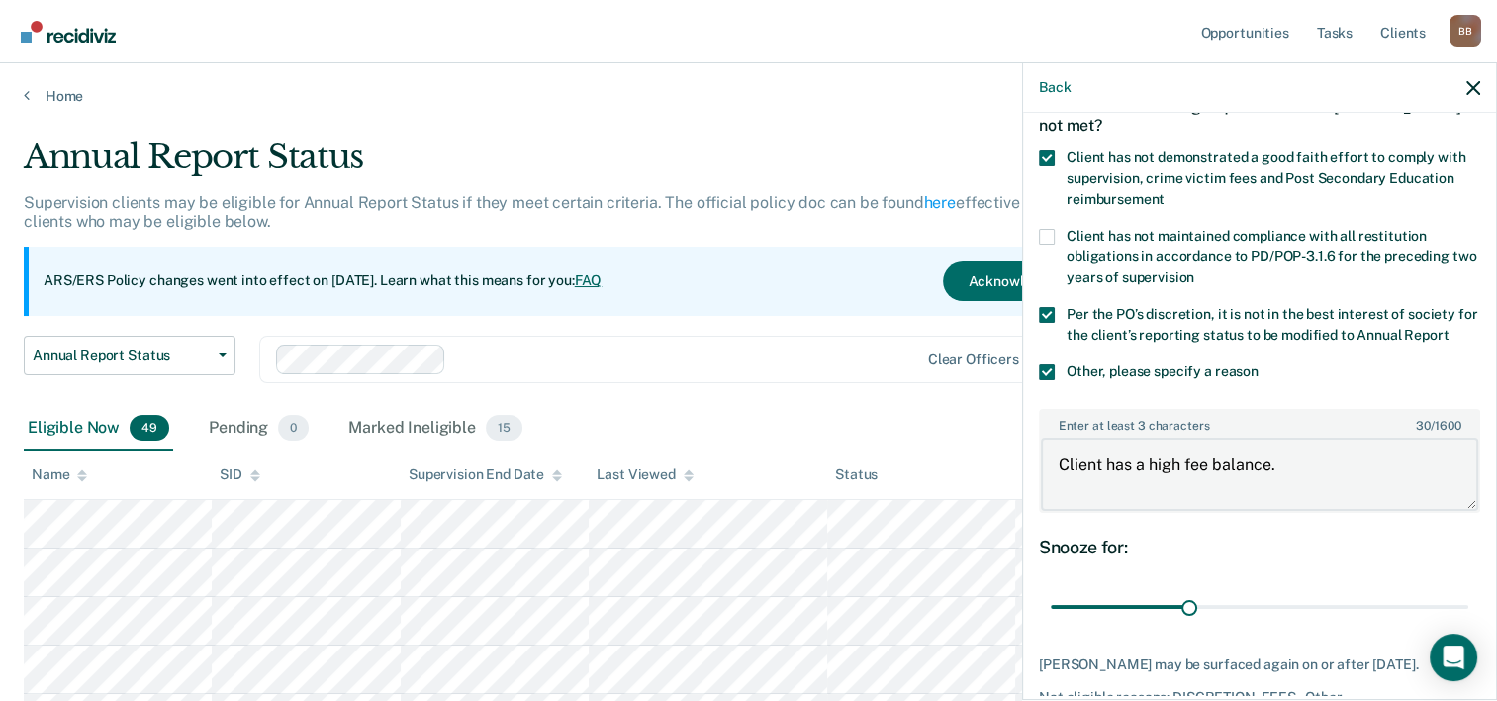
scroll to position [231, 0]
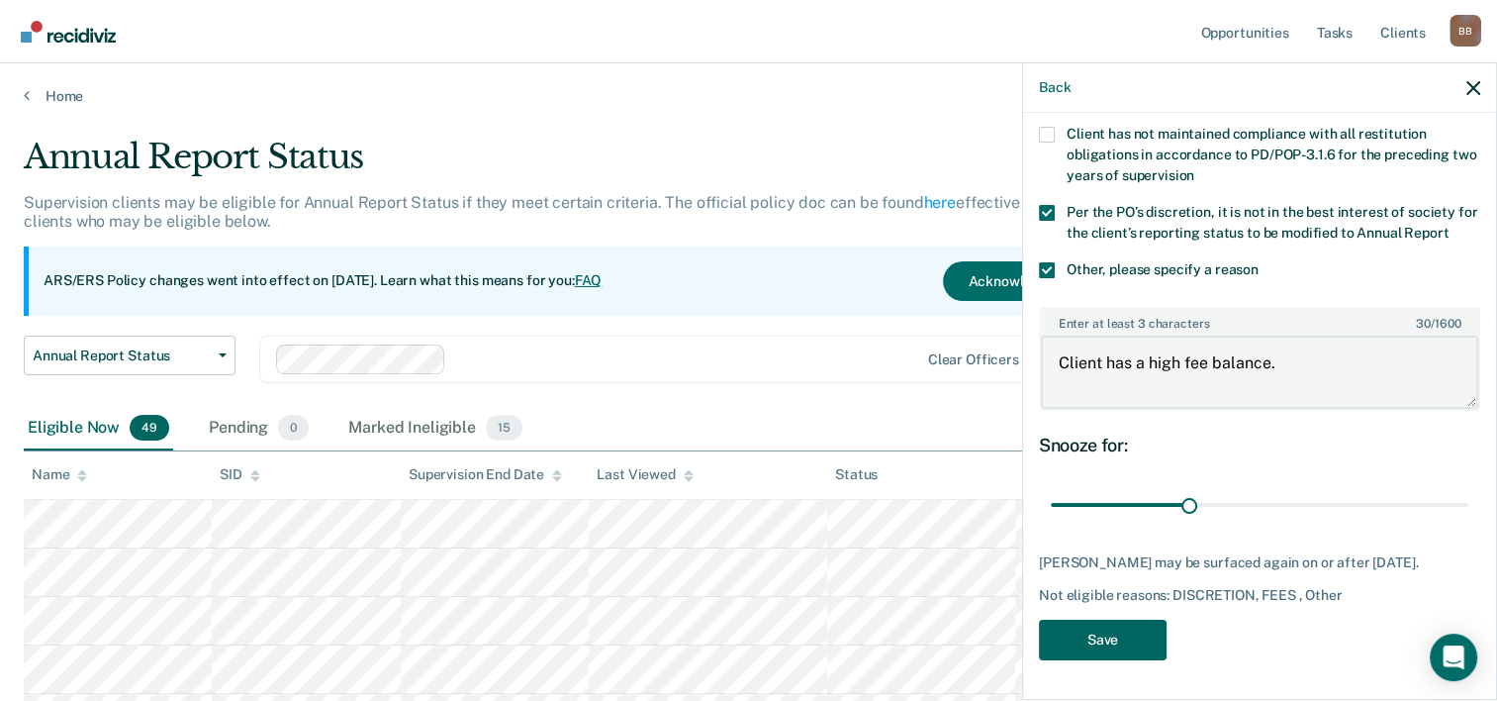
type textarea "Client has a high fee balance."
click at [1097, 642] on button "Save" at bounding box center [1103, 640] width 128 height 41
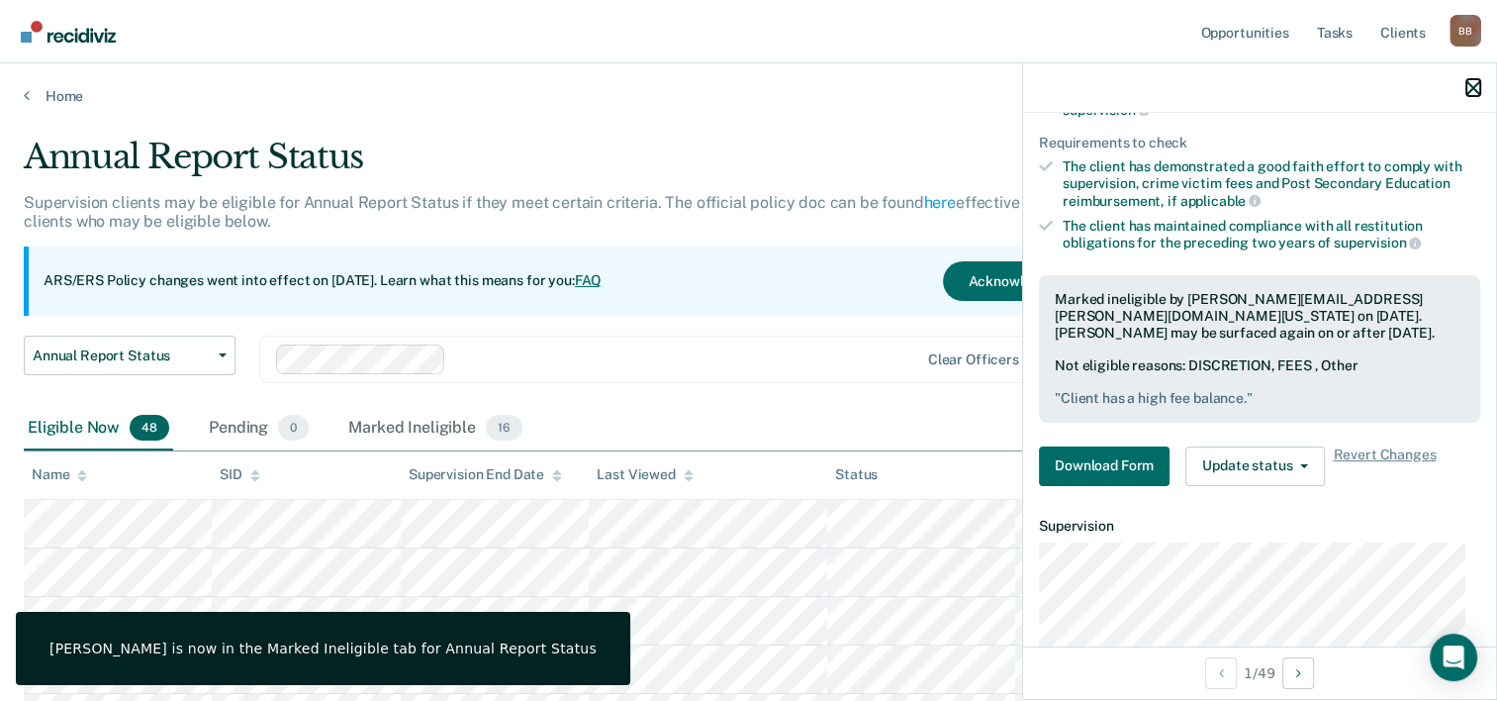
click at [1475, 85] on icon "button" at bounding box center [1474, 88] width 14 height 14
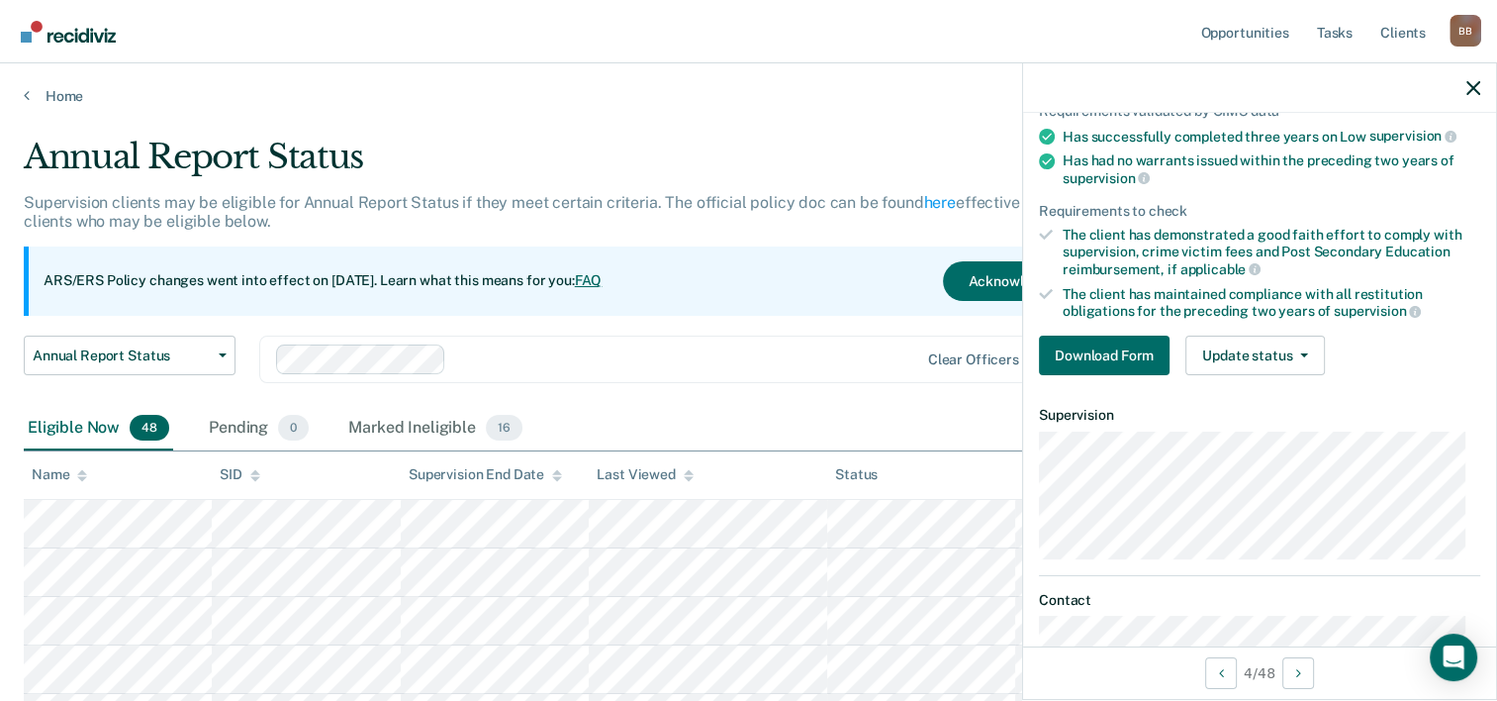
scroll to position [165, 0]
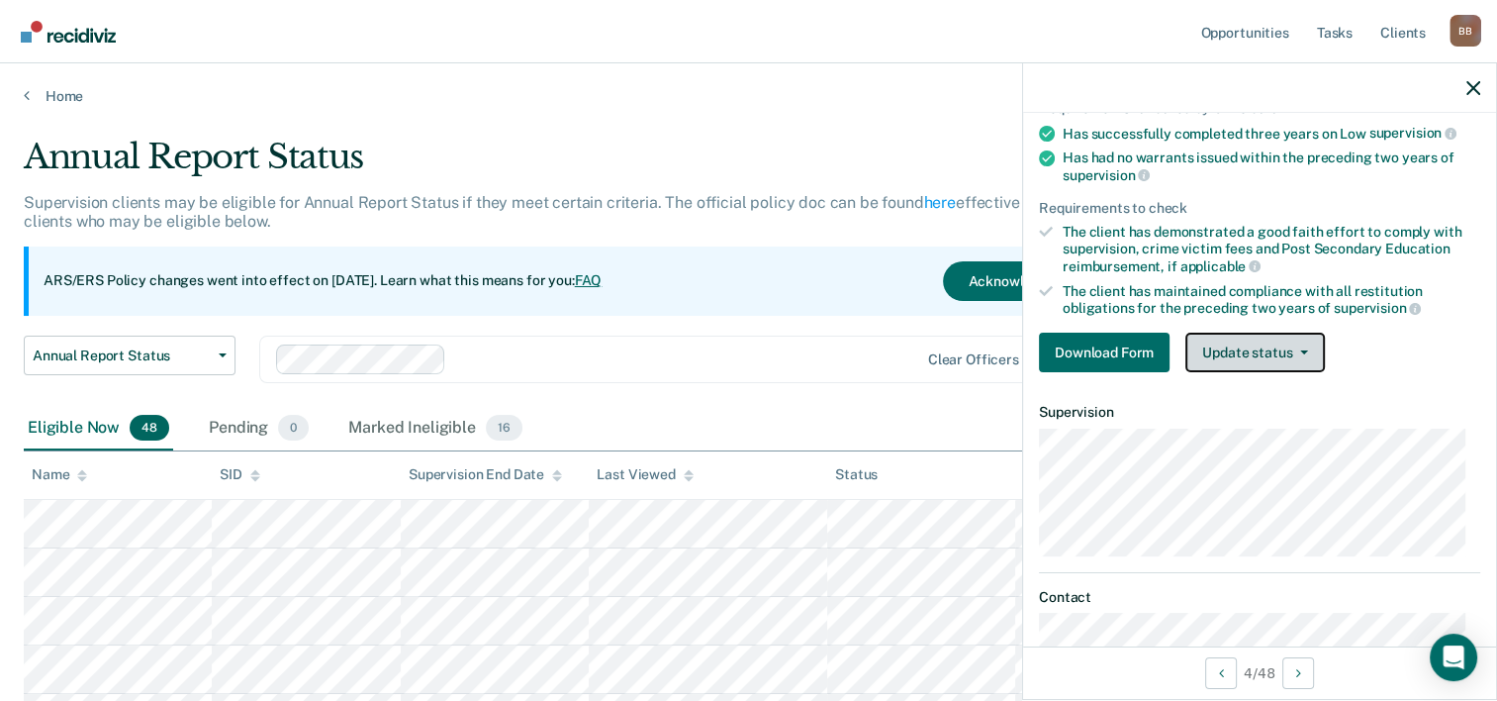
click at [1239, 353] on button "Update status" at bounding box center [1256, 353] width 140 height 40
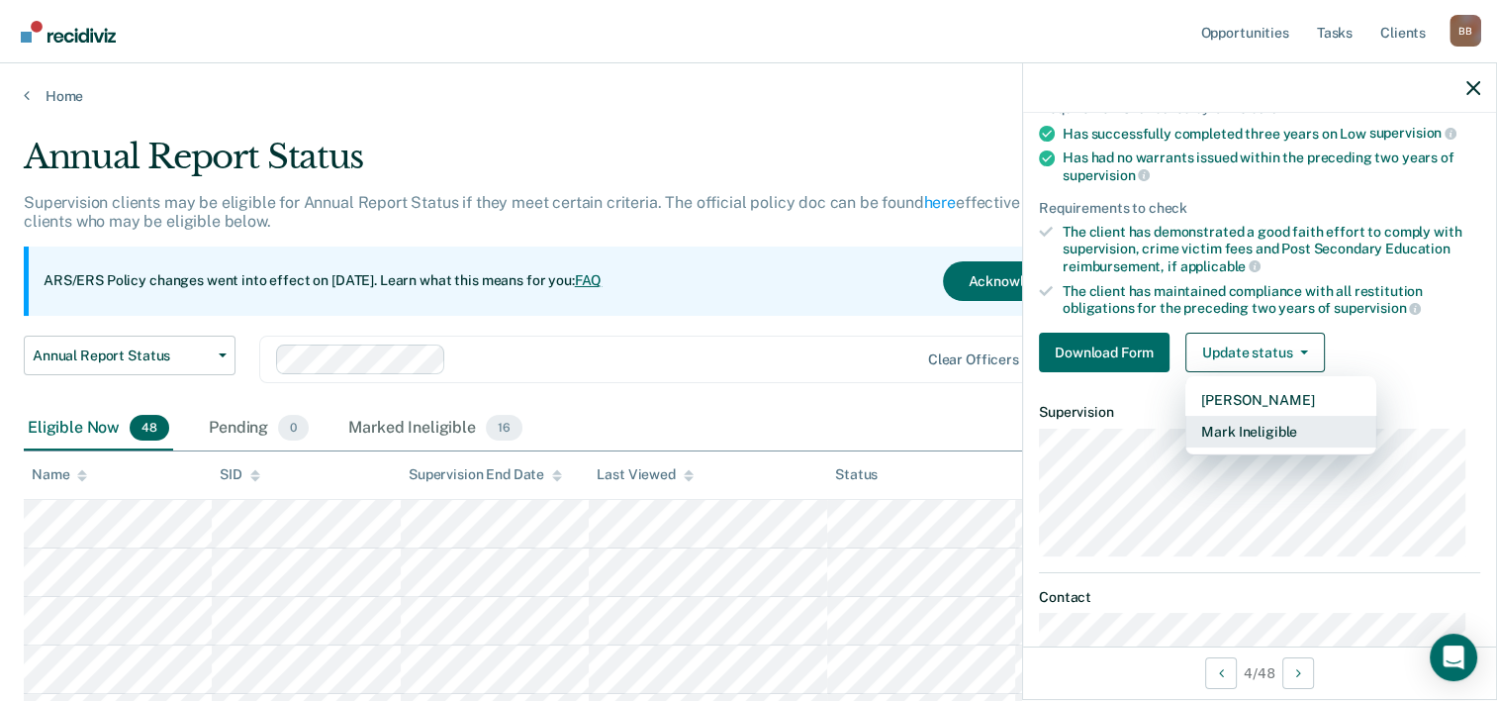
click at [1253, 430] on button "Mark Ineligible" at bounding box center [1281, 432] width 191 height 32
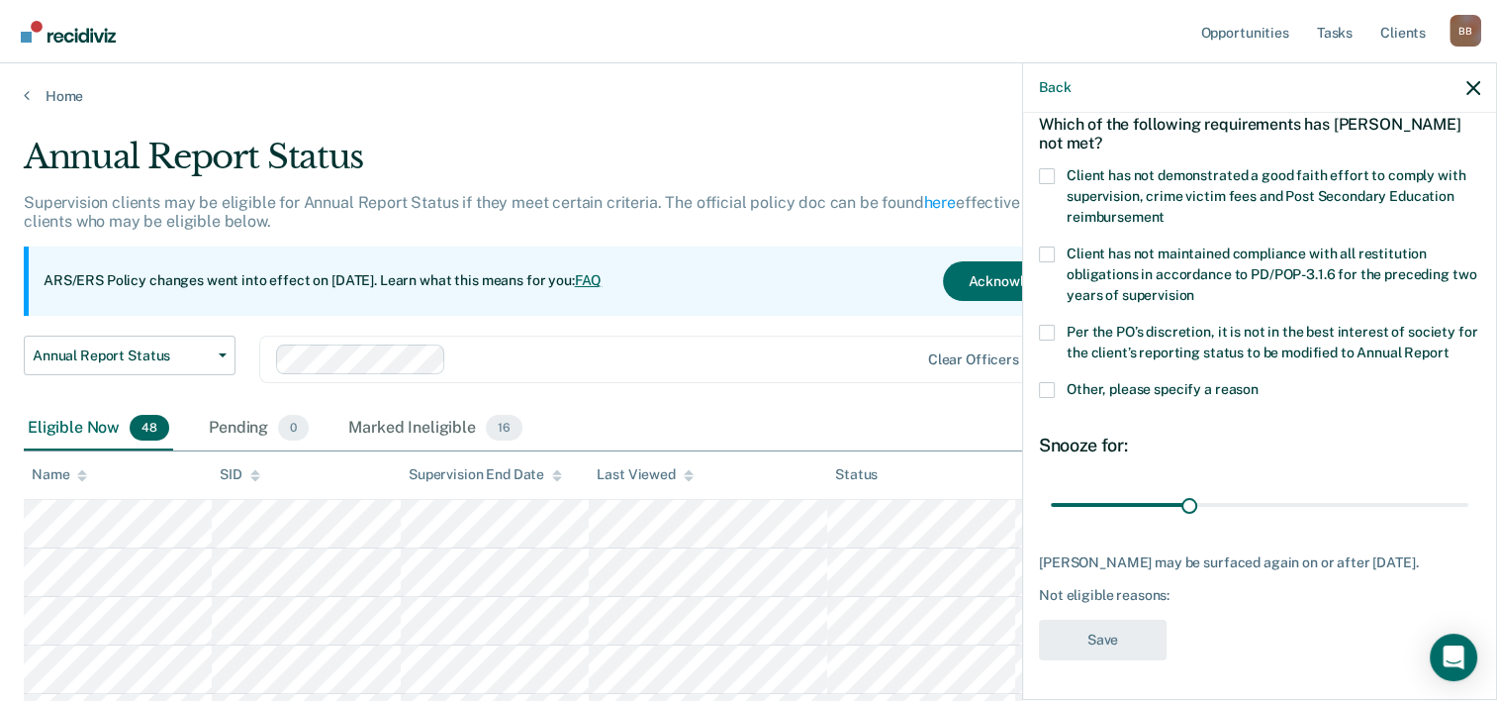
click at [1041, 389] on span at bounding box center [1047, 390] width 16 height 16
click at [1259, 382] on input "Other, please specify a reason" at bounding box center [1259, 382] width 0 height 0
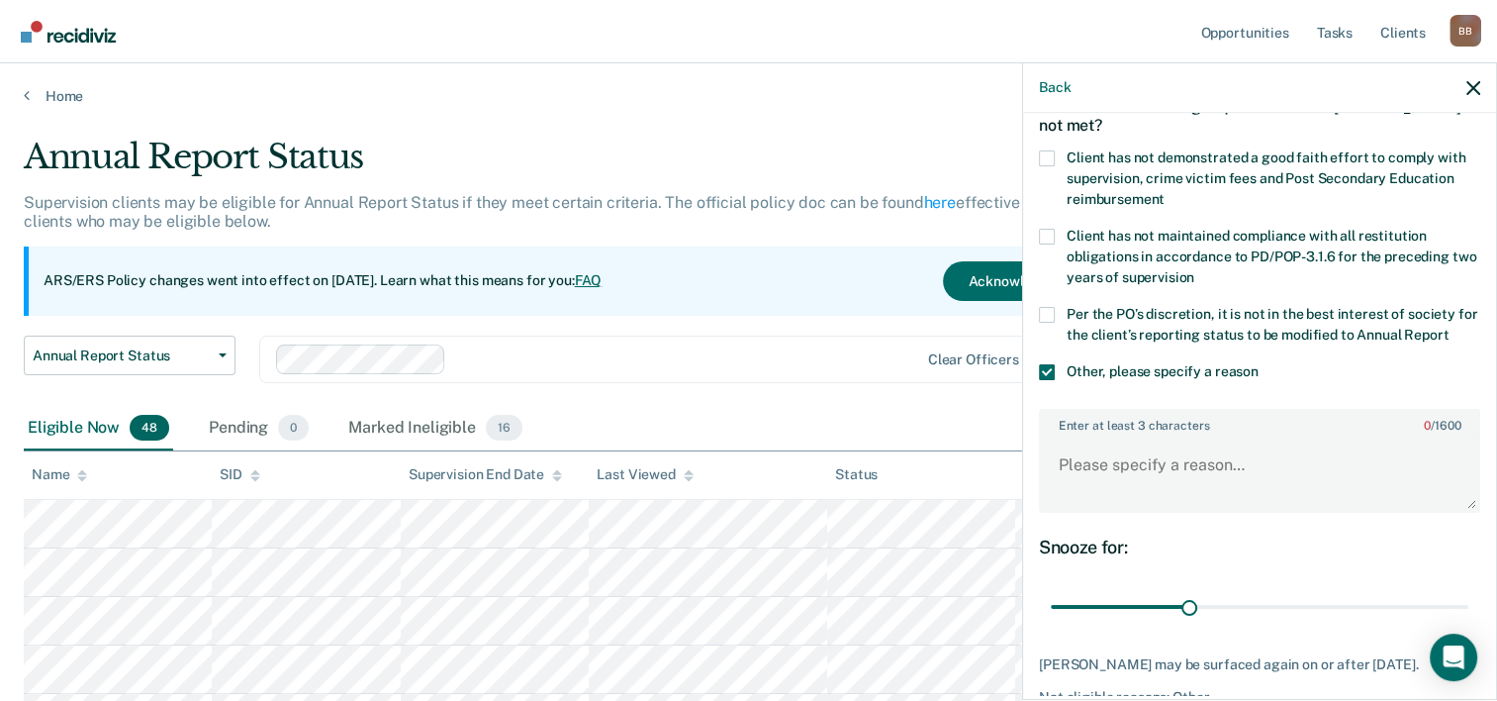
click at [1044, 309] on span at bounding box center [1047, 315] width 16 height 16
click at [1449, 328] on input "Per the PO’s discretion, it is not in the best interest of society for the clie…" at bounding box center [1449, 328] width 0 height 0
click at [1045, 156] on span at bounding box center [1047, 158] width 16 height 16
click at [1165, 192] on input "Client has not demonstrated a good faith effort to comply with supervision, cri…" at bounding box center [1165, 192] width 0 height 0
click at [1128, 478] on textarea "Enter at least 3 characters 0 / 1600" at bounding box center [1259, 473] width 437 height 73
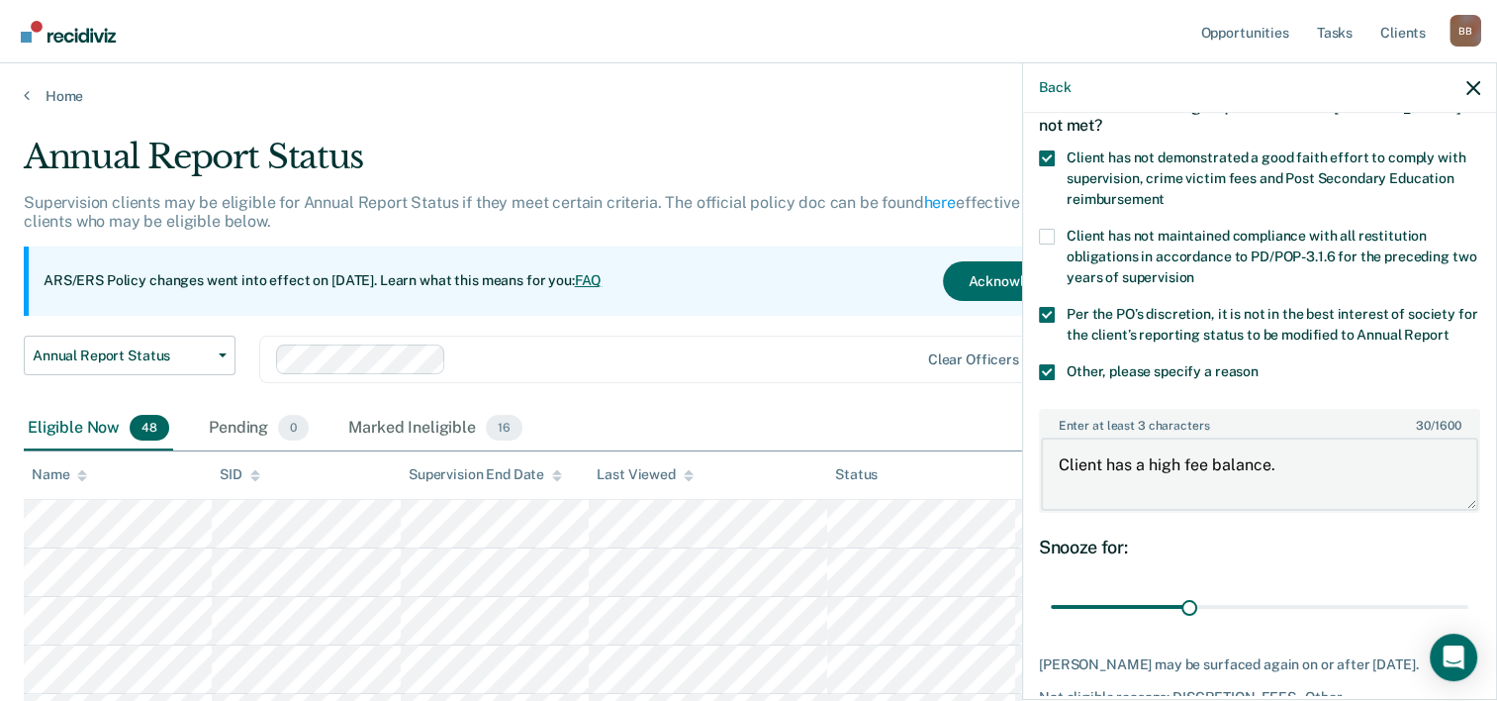
scroll to position [231, 0]
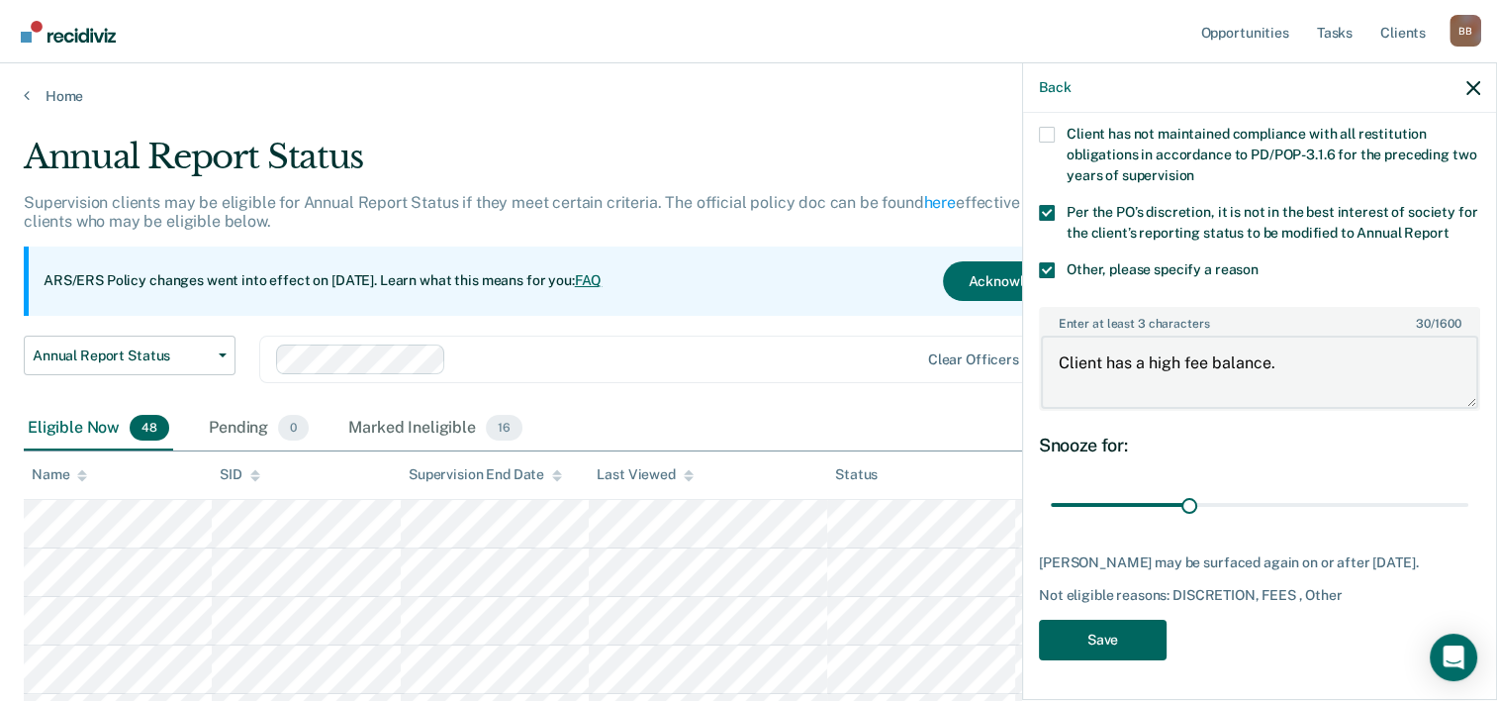
type textarea "Client has a high fee balance."
click at [1128, 637] on button "Save" at bounding box center [1103, 640] width 128 height 41
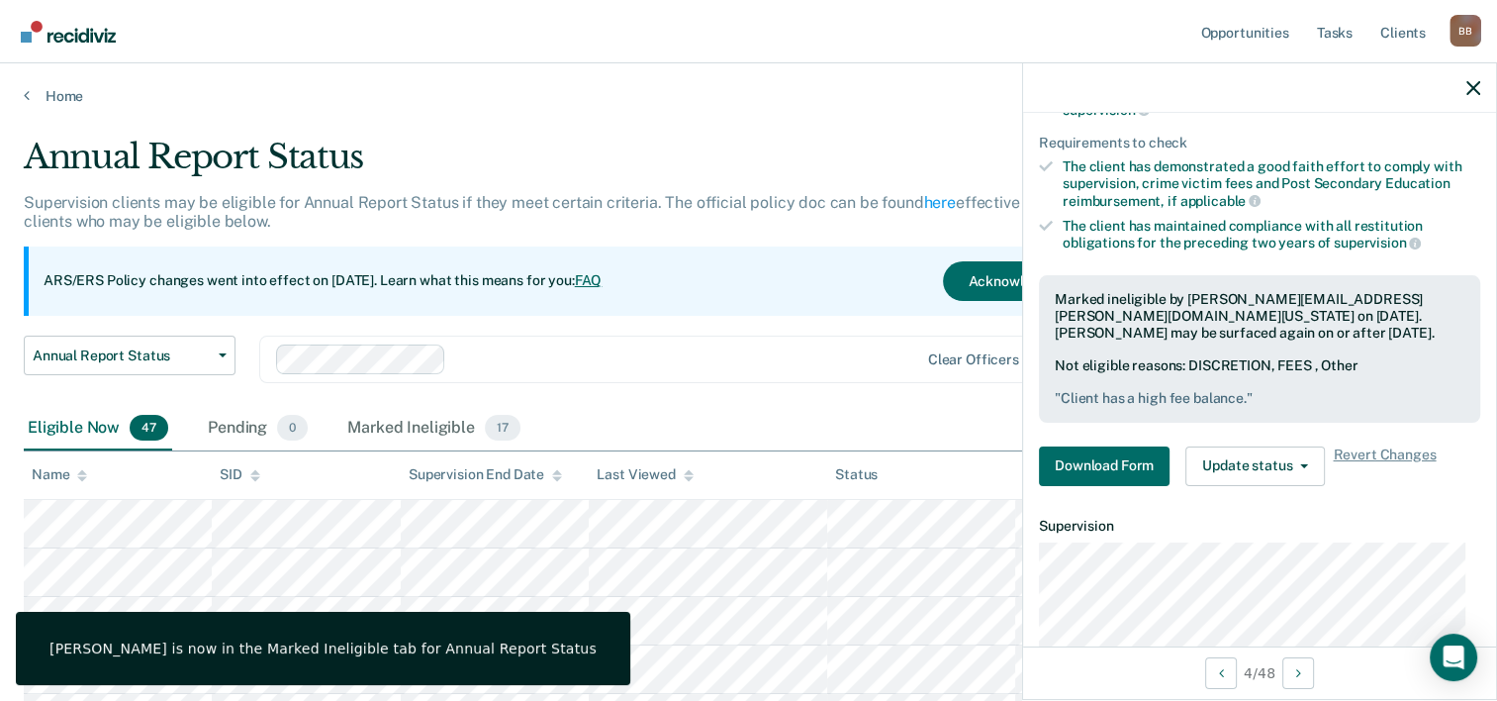
click at [1462, 91] on div at bounding box center [1259, 87] width 473 height 49
click at [1468, 91] on icon "button" at bounding box center [1474, 88] width 14 height 14
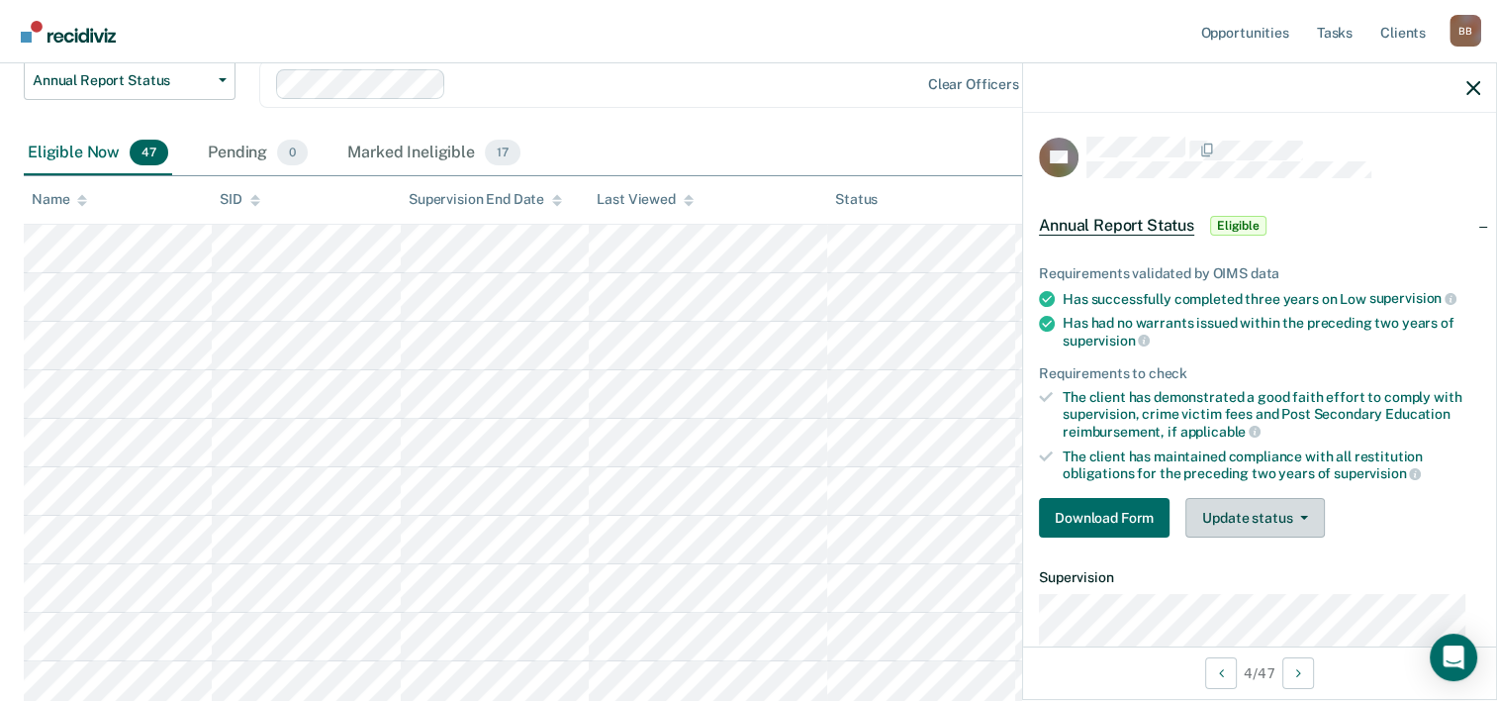
scroll to position [247, 0]
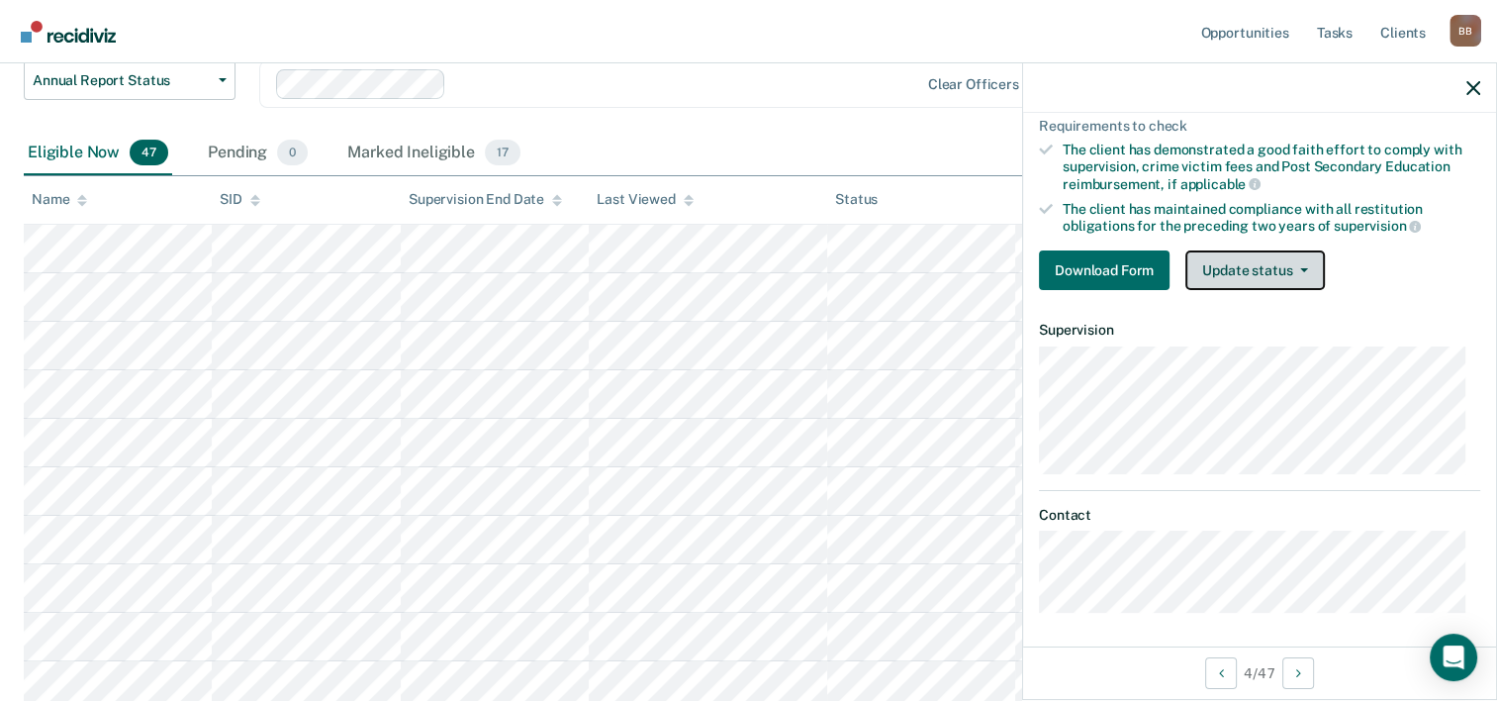
click at [1244, 273] on button "Update status" at bounding box center [1256, 270] width 140 height 40
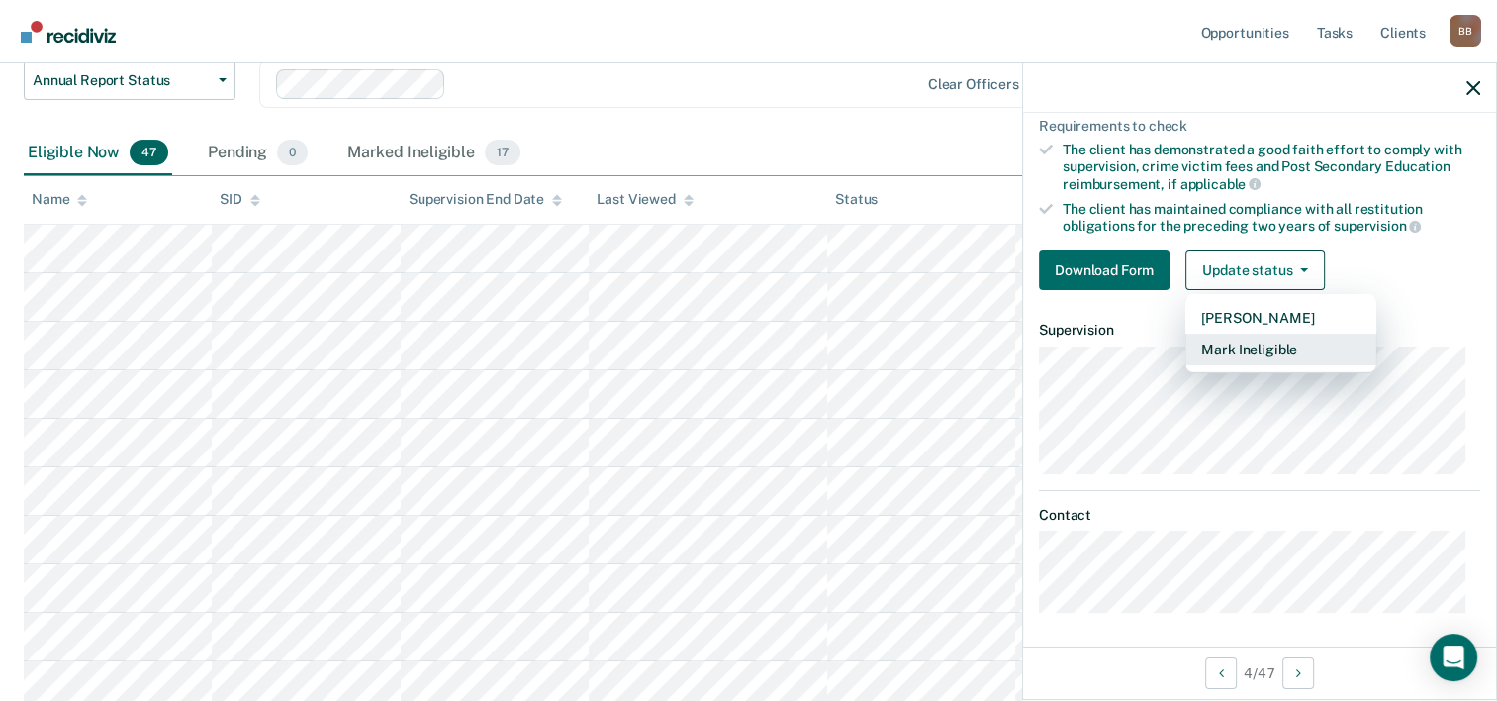
click at [1251, 338] on button "Mark Ineligible" at bounding box center [1281, 350] width 191 height 32
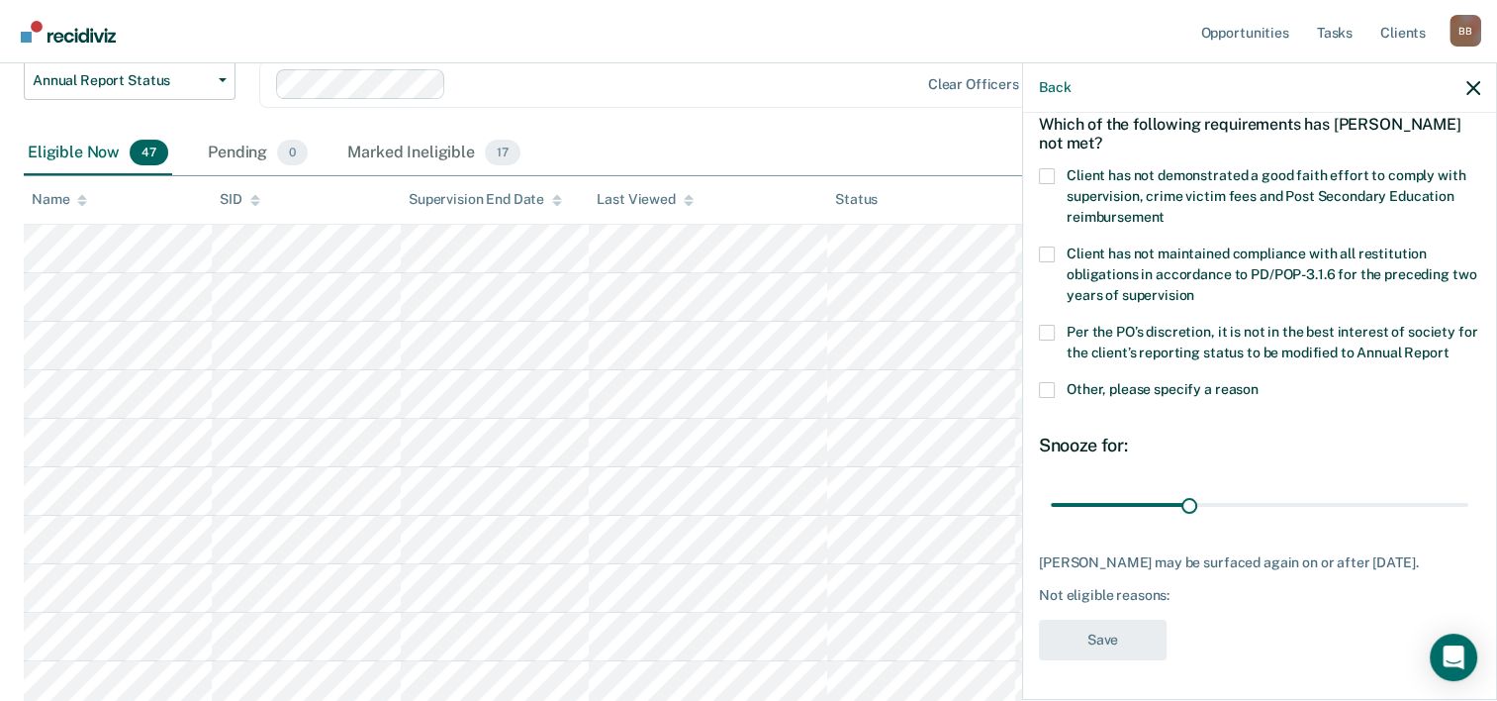
click at [1051, 390] on span at bounding box center [1047, 390] width 16 height 16
click at [1259, 382] on input "Other, please specify a reason" at bounding box center [1259, 382] width 0 height 0
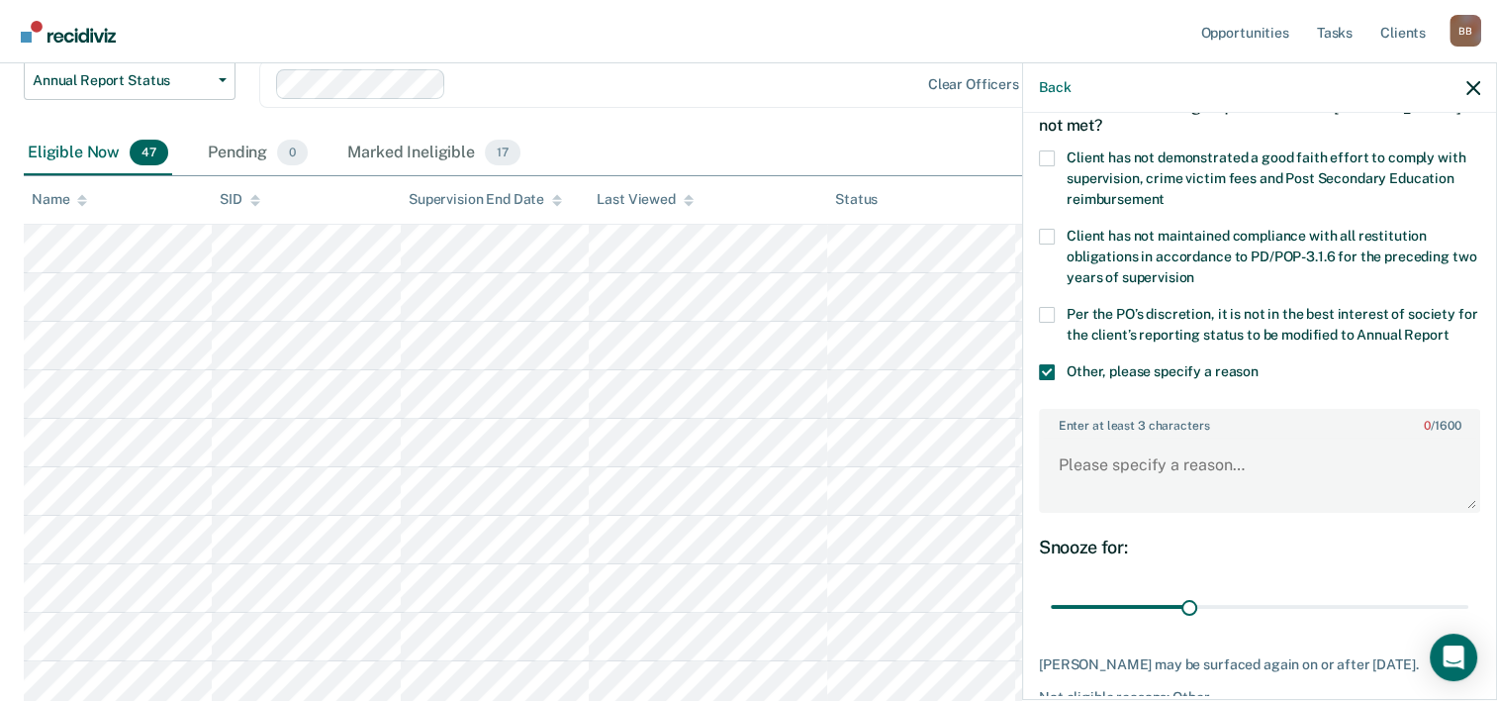
click at [1046, 310] on span at bounding box center [1047, 315] width 16 height 16
click at [1449, 328] on input "Per the PO’s discretion, it is not in the best interest of society for the clie…" at bounding box center [1449, 328] width 0 height 0
click at [1047, 156] on span at bounding box center [1047, 158] width 16 height 16
click at [1165, 192] on input "Client has not demonstrated a good faith effort to comply with supervision, cri…" at bounding box center [1165, 192] width 0 height 0
click at [1049, 240] on span at bounding box center [1047, 237] width 16 height 16
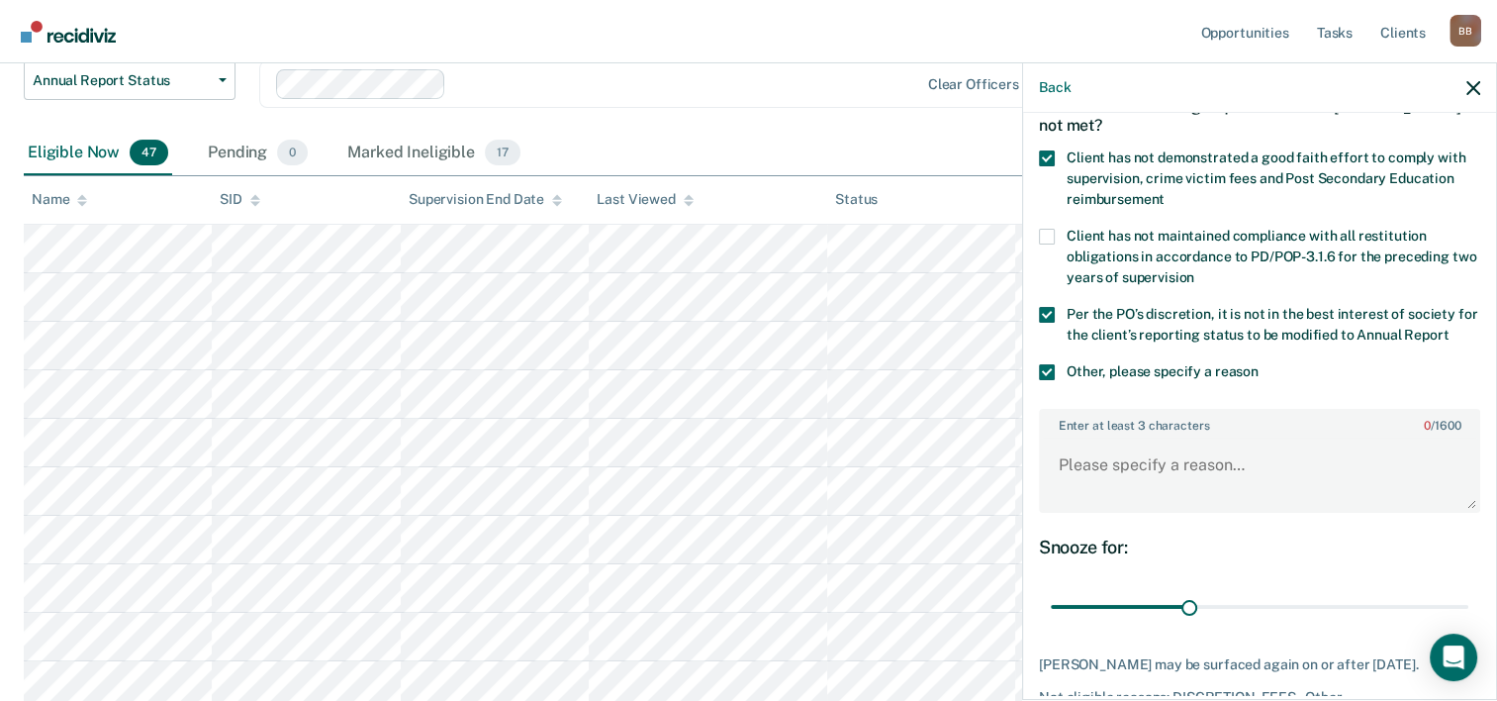
click at [1195, 270] on input "Client has not maintained compliance with all restitution obligations in accord…" at bounding box center [1195, 270] width 0 height 0
click at [1045, 231] on span at bounding box center [1047, 237] width 16 height 16
click at [1195, 270] on input "Client has not maintained compliance with all restitution obligations in accord…" at bounding box center [1195, 270] width 0 height 0
click at [1111, 486] on textarea "Enter at least 3 characters 0 / 1600" at bounding box center [1259, 473] width 437 height 73
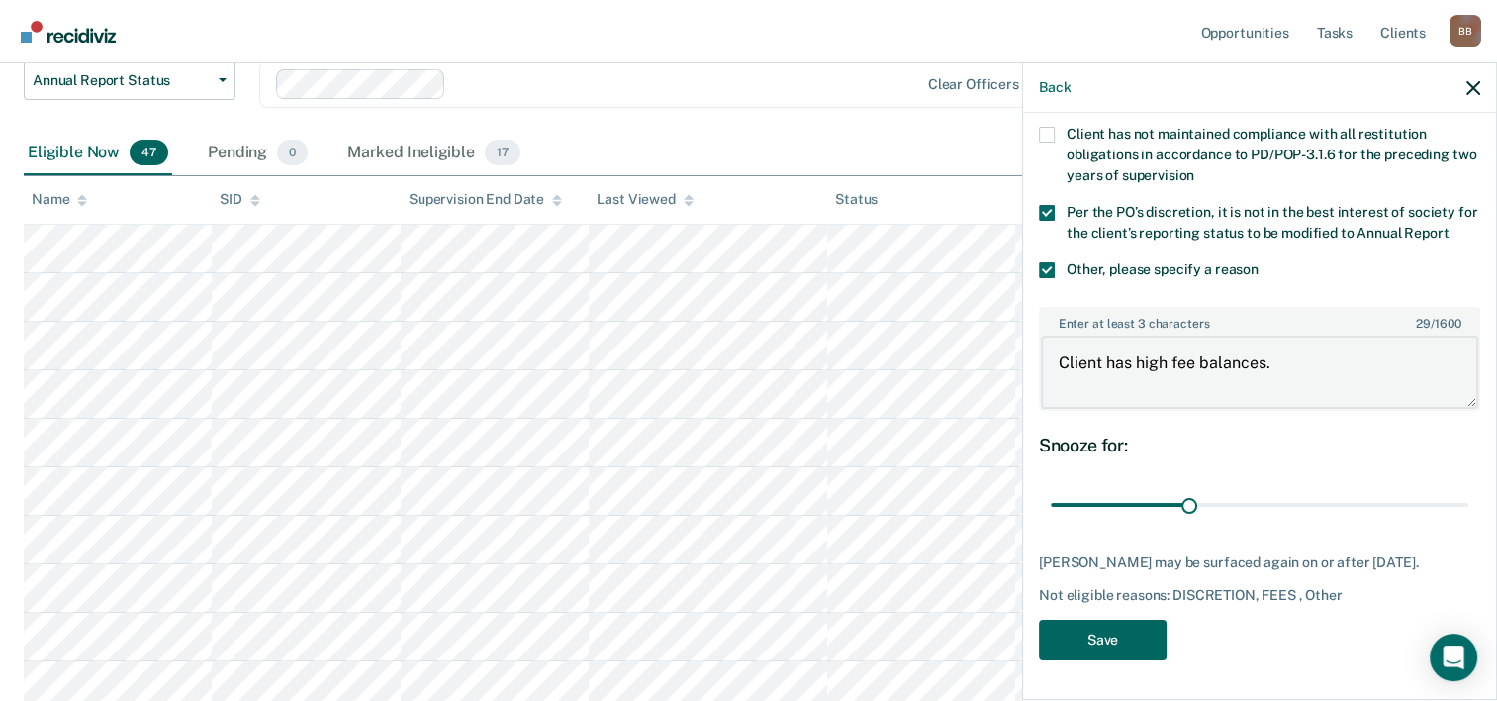
type textarea "Client has high fee balances."
click at [1117, 634] on button "Save" at bounding box center [1103, 640] width 128 height 41
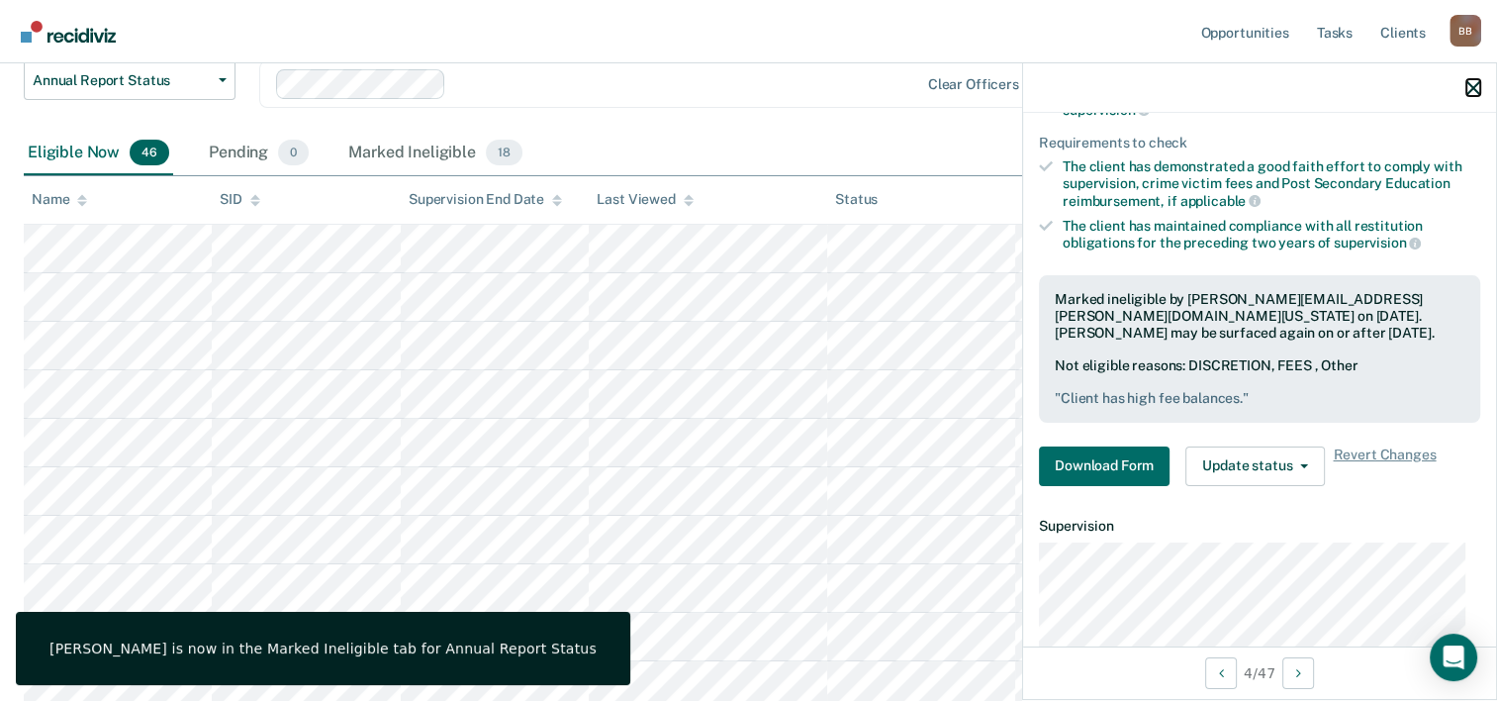
click at [1467, 91] on icon "button" at bounding box center [1474, 88] width 14 height 14
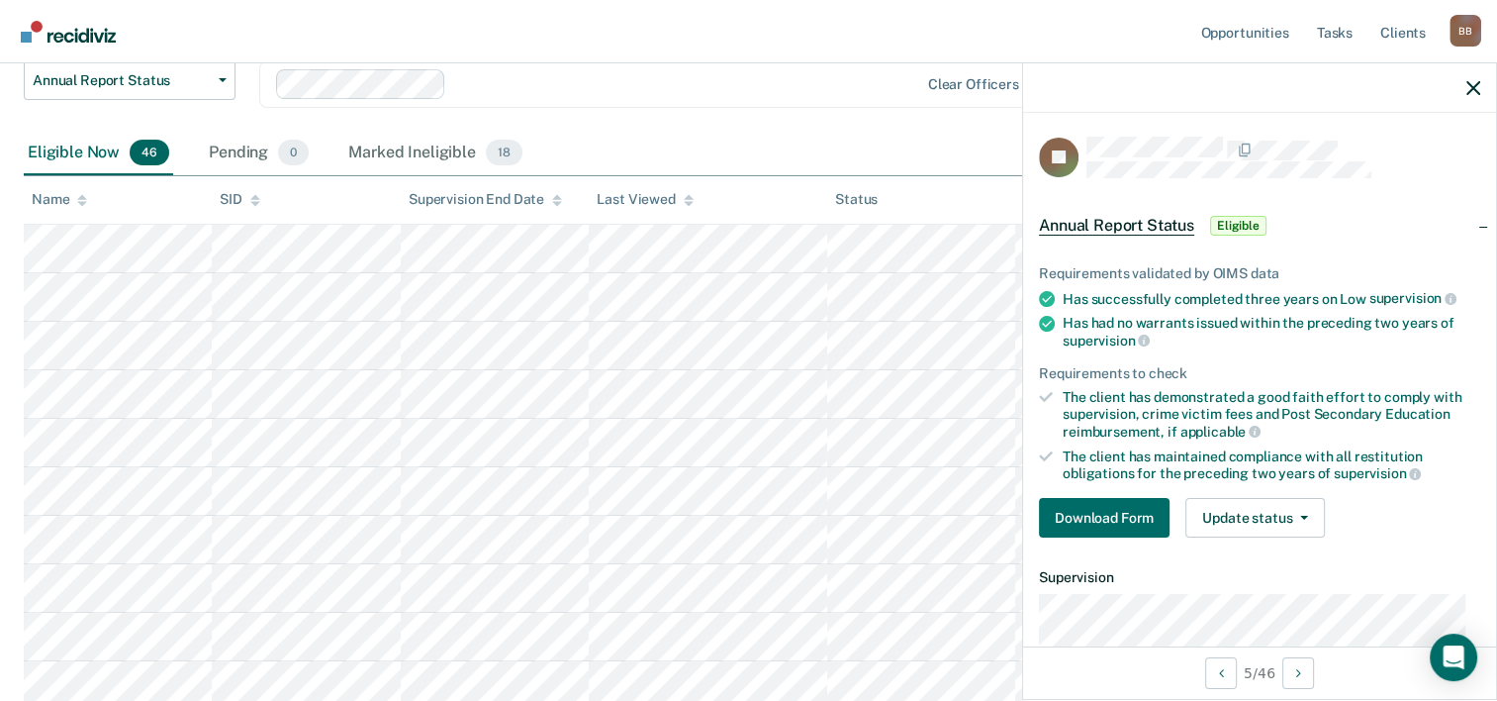
scroll to position [264, 0]
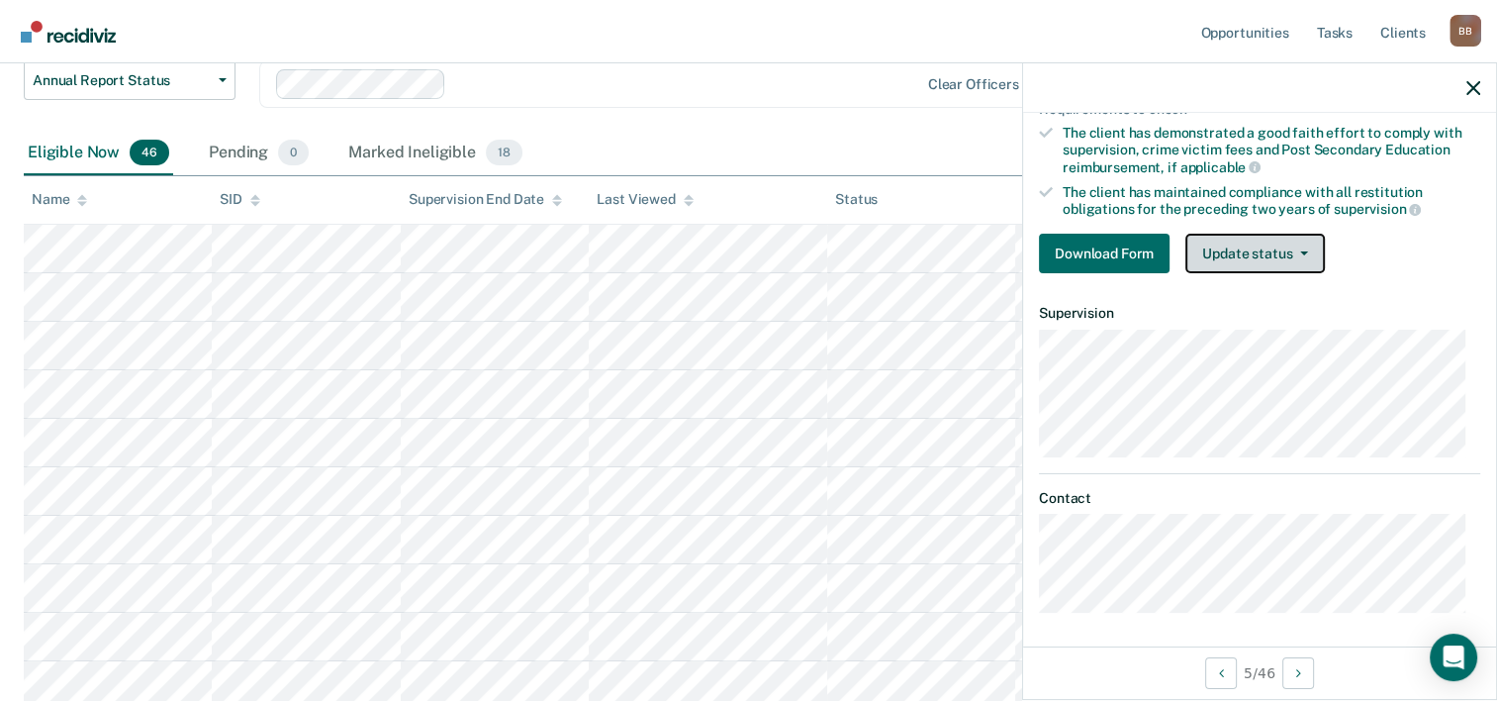
click at [1237, 254] on button "Update status" at bounding box center [1256, 254] width 140 height 40
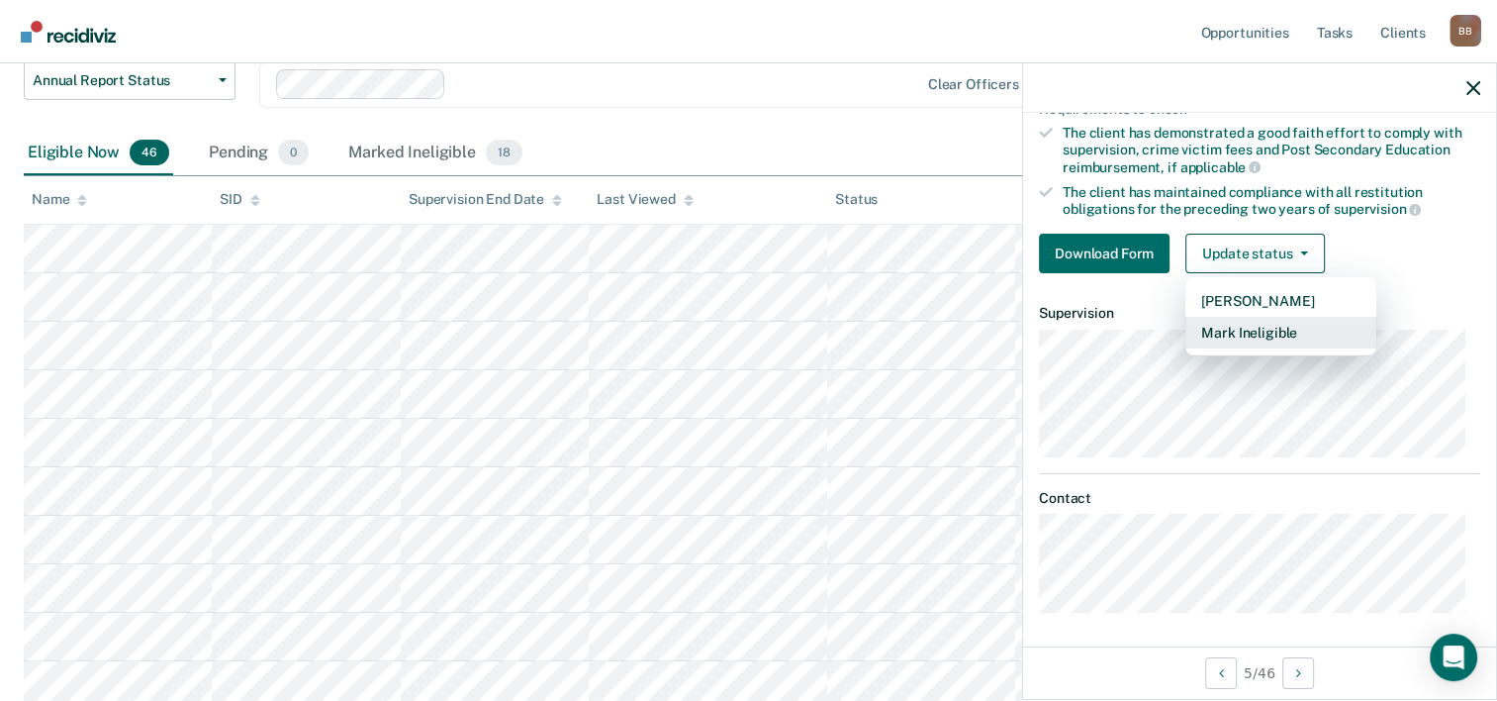
click at [1227, 325] on button "Mark Ineligible" at bounding box center [1281, 333] width 191 height 32
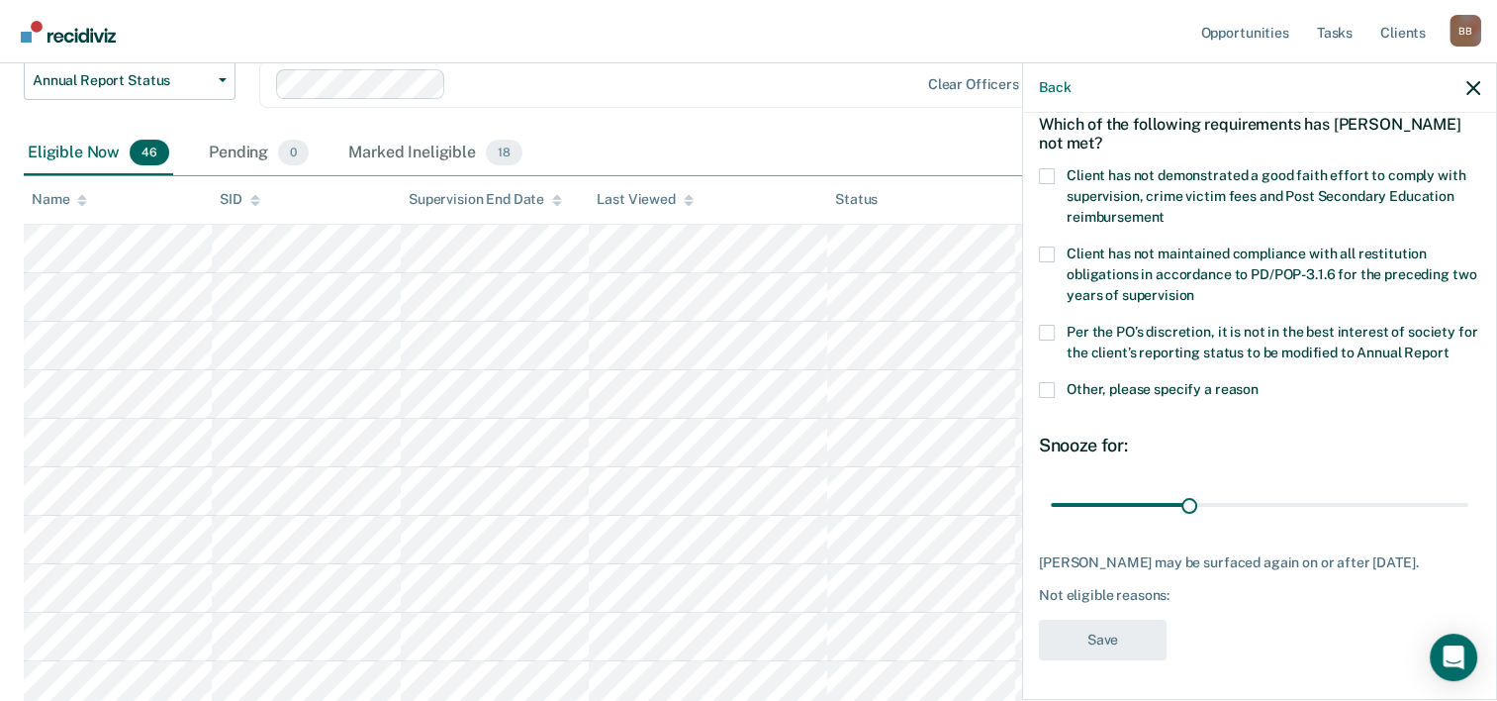
scroll to position [130, 0]
click at [1045, 382] on span at bounding box center [1047, 390] width 16 height 16
click at [1259, 382] on input "Other, please specify a reason" at bounding box center [1259, 382] width 0 height 0
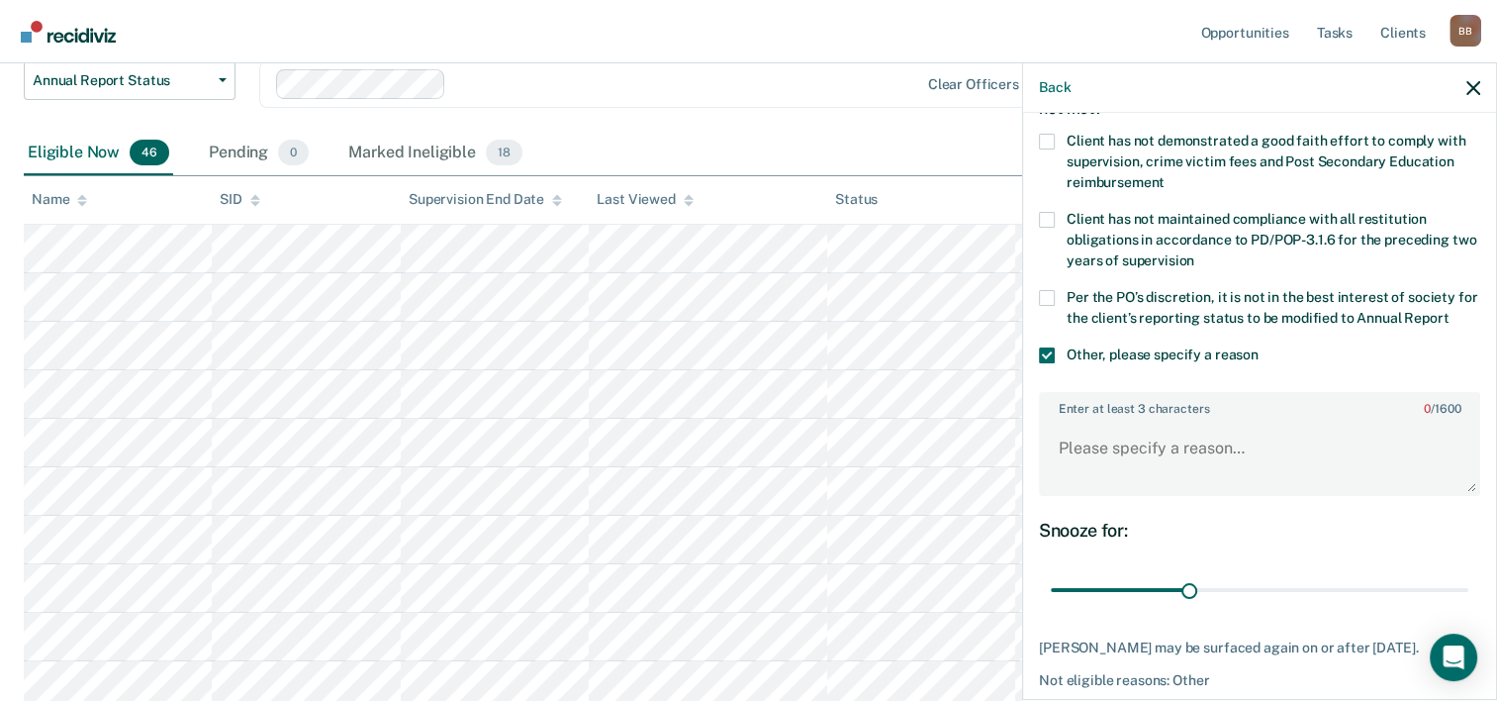
click at [1042, 296] on span at bounding box center [1047, 298] width 16 height 16
click at [1449, 311] on input "Per the PO’s discretion, it is not in the best interest of society for the clie…" at bounding box center [1449, 311] width 0 height 0
click at [1049, 135] on span at bounding box center [1047, 142] width 16 height 16
click at [1165, 175] on input "Client has not demonstrated a good faith effort to comply with supervision, cri…" at bounding box center [1165, 175] width 0 height 0
click at [1121, 480] on textarea "Enter at least 3 characters 0 / 1600" at bounding box center [1259, 457] width 437 height 73
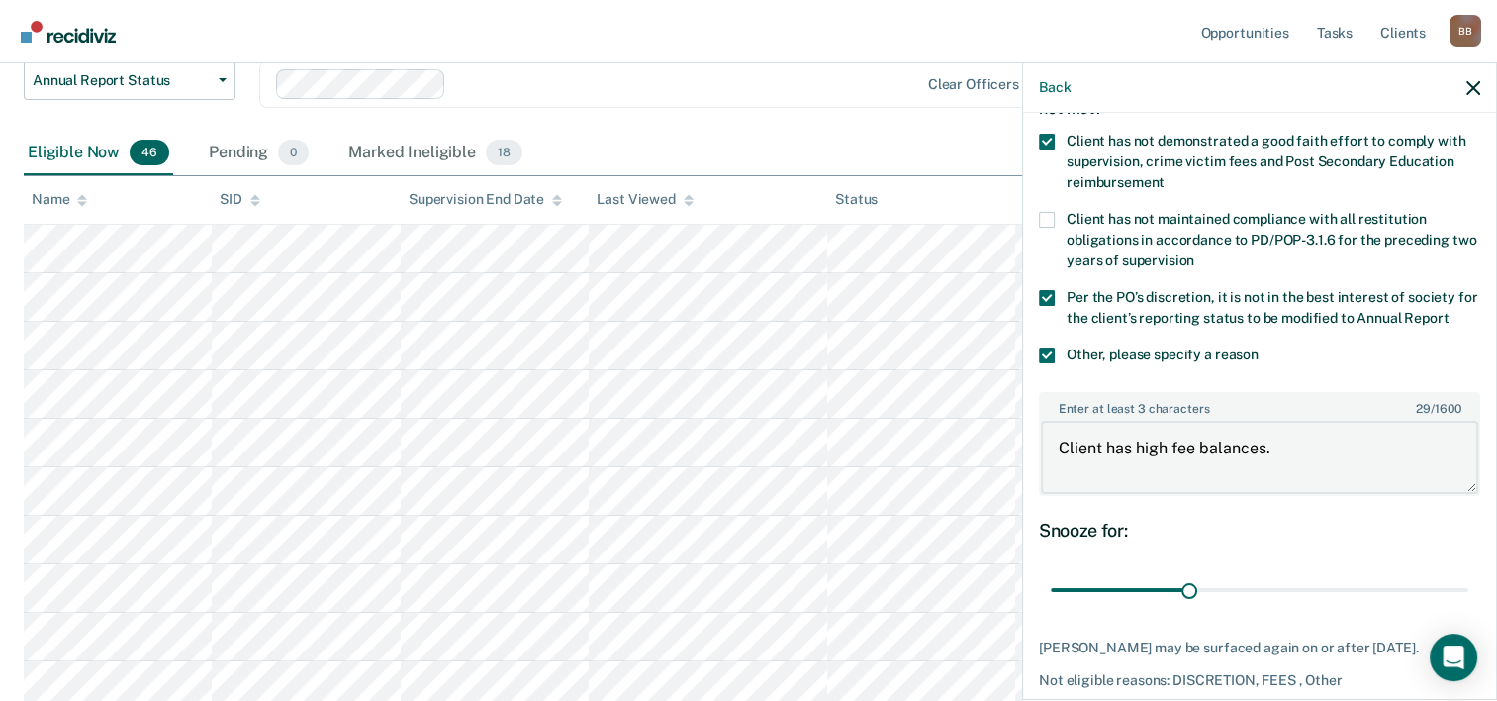
scroll to position [247, 0]
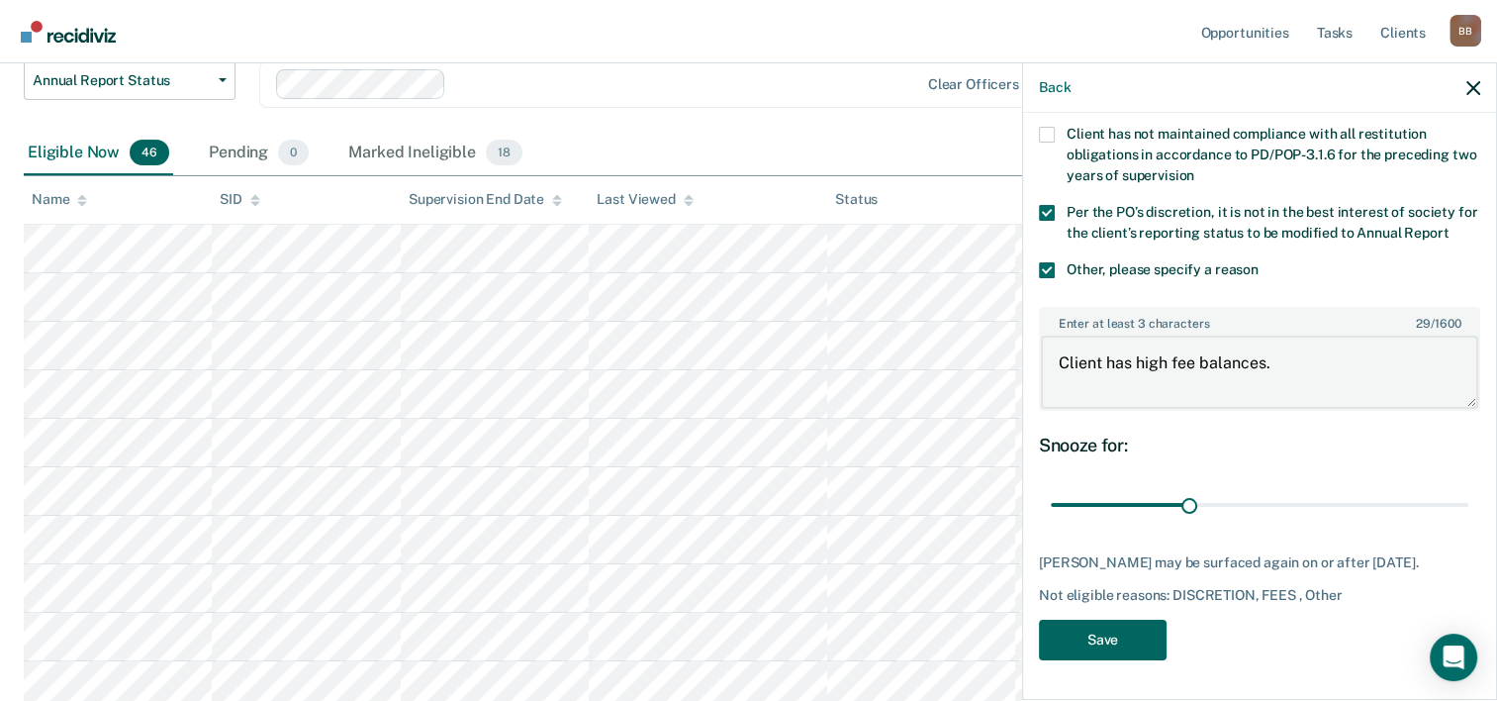
type textarea "Client has high fee balances."
click at [1121, 637] on button "Save" at bounding box center [1103, 640] width 128 height 41
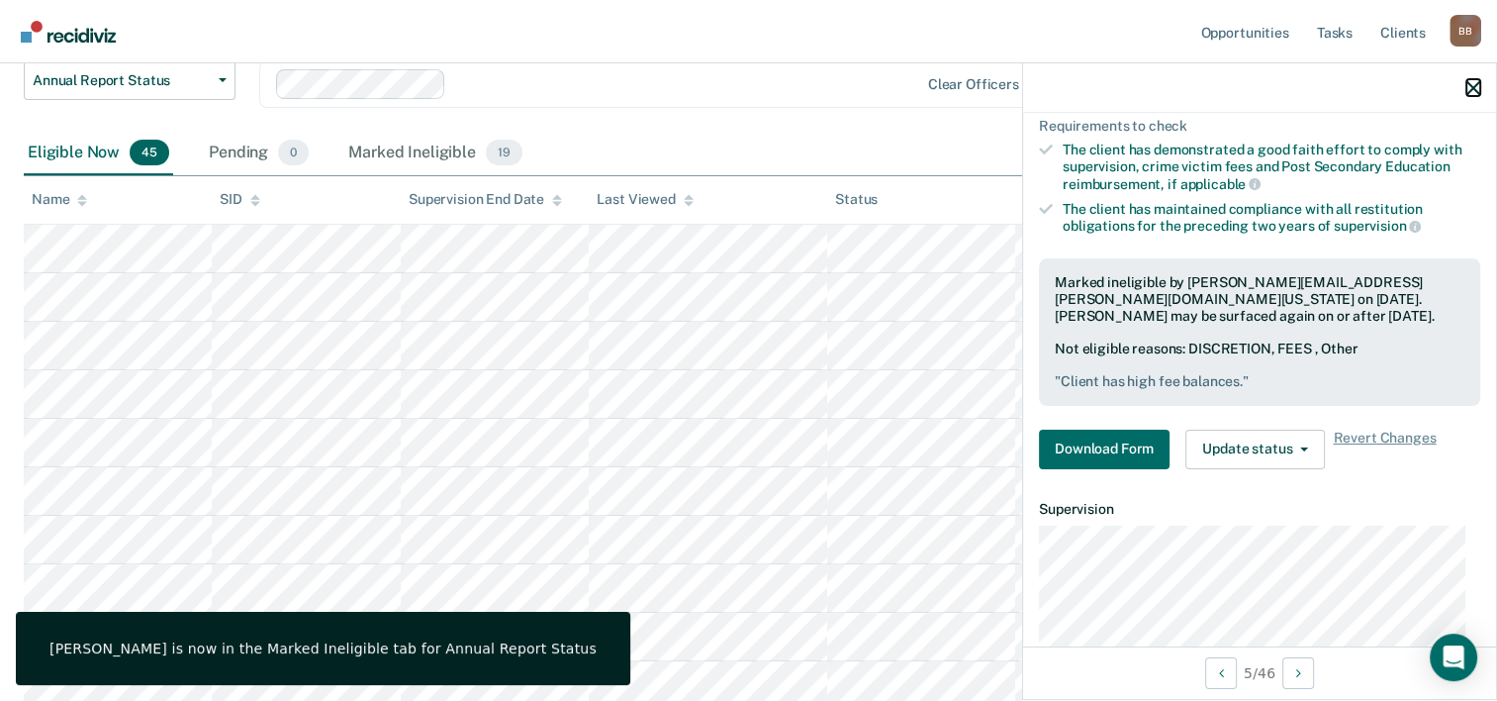
click at [1474, 88] on icon "button" at bounding box center [1474, 88] width 14 height 14
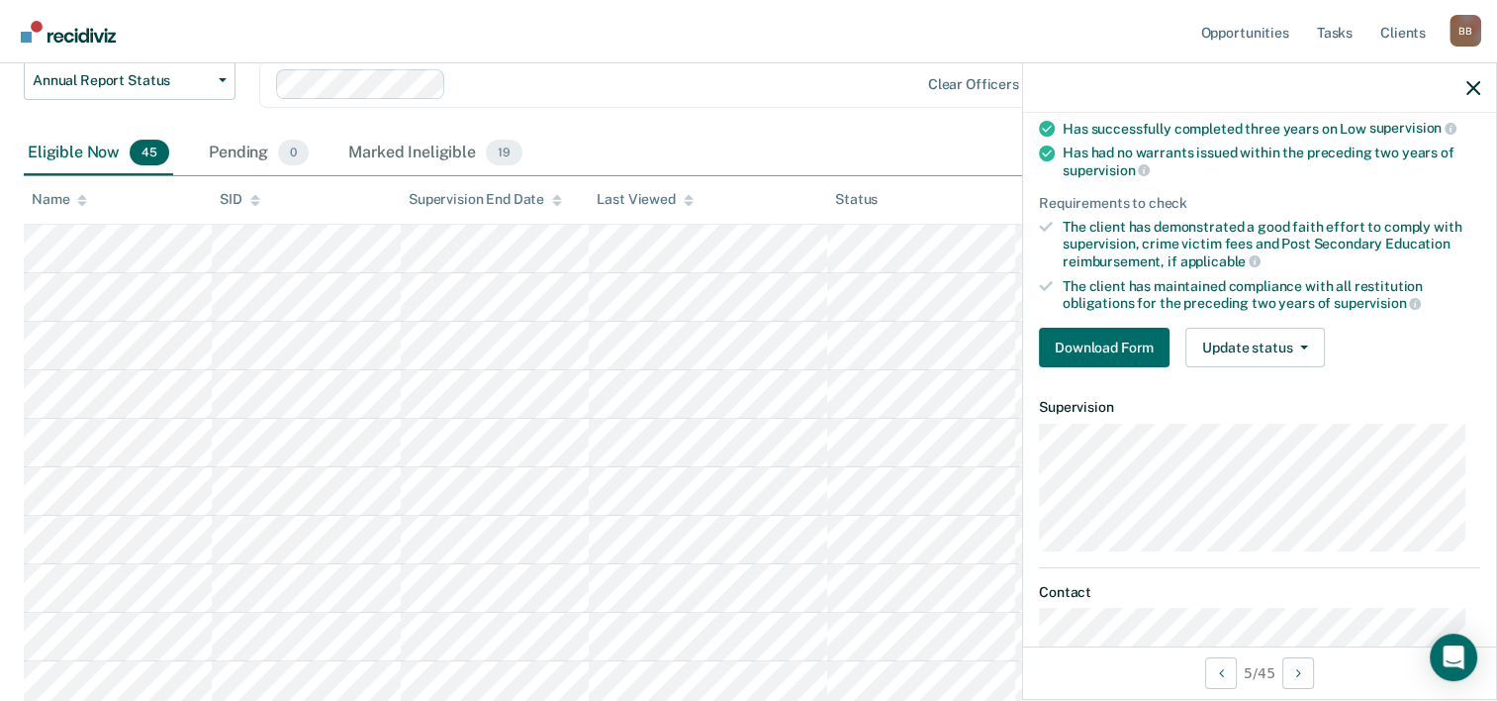
scroll to position [174, 0]
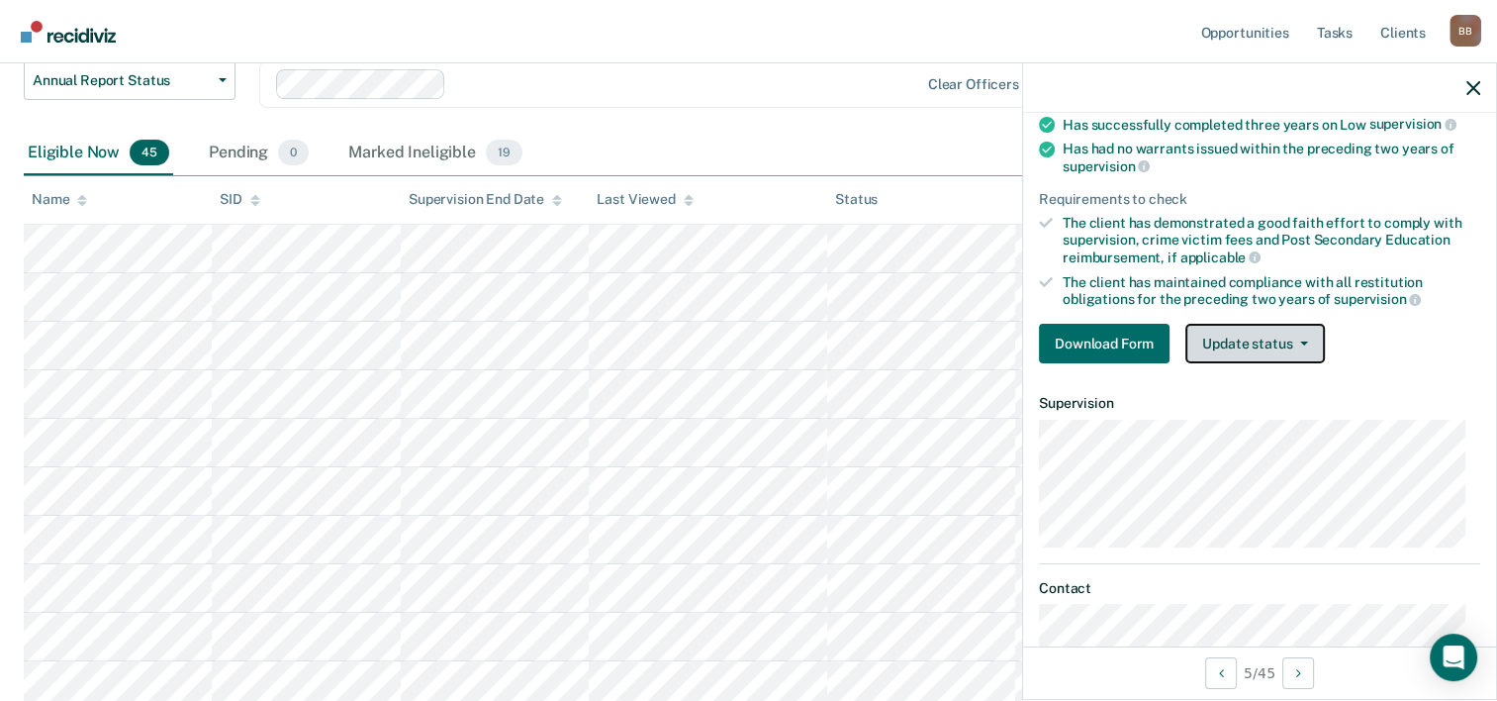
click at [1249, 344] on button "Update status" at bounding box center [1256, 344] width 140 height 40
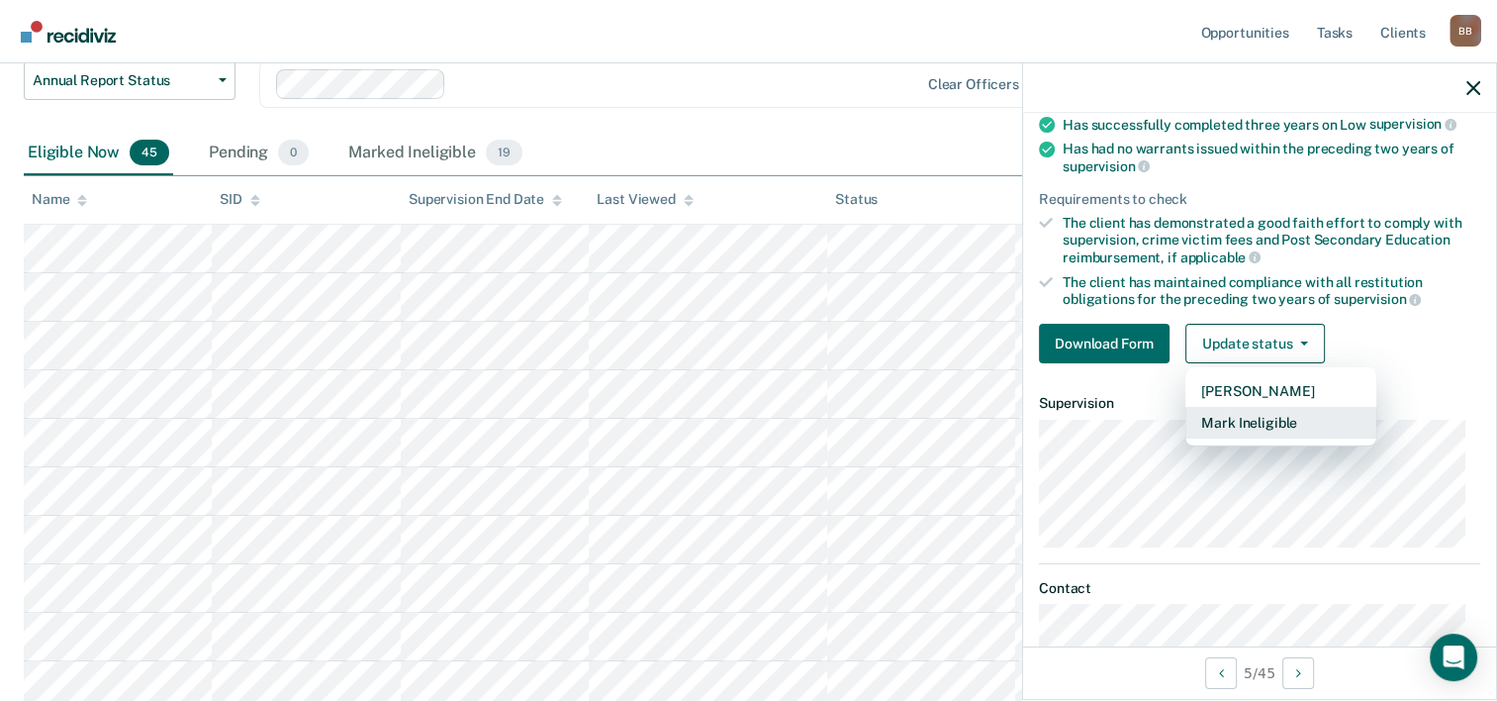
click at [1241, 411] on button "Mark Ineligible" at bounding box center [1281, 423] width 191 height 32
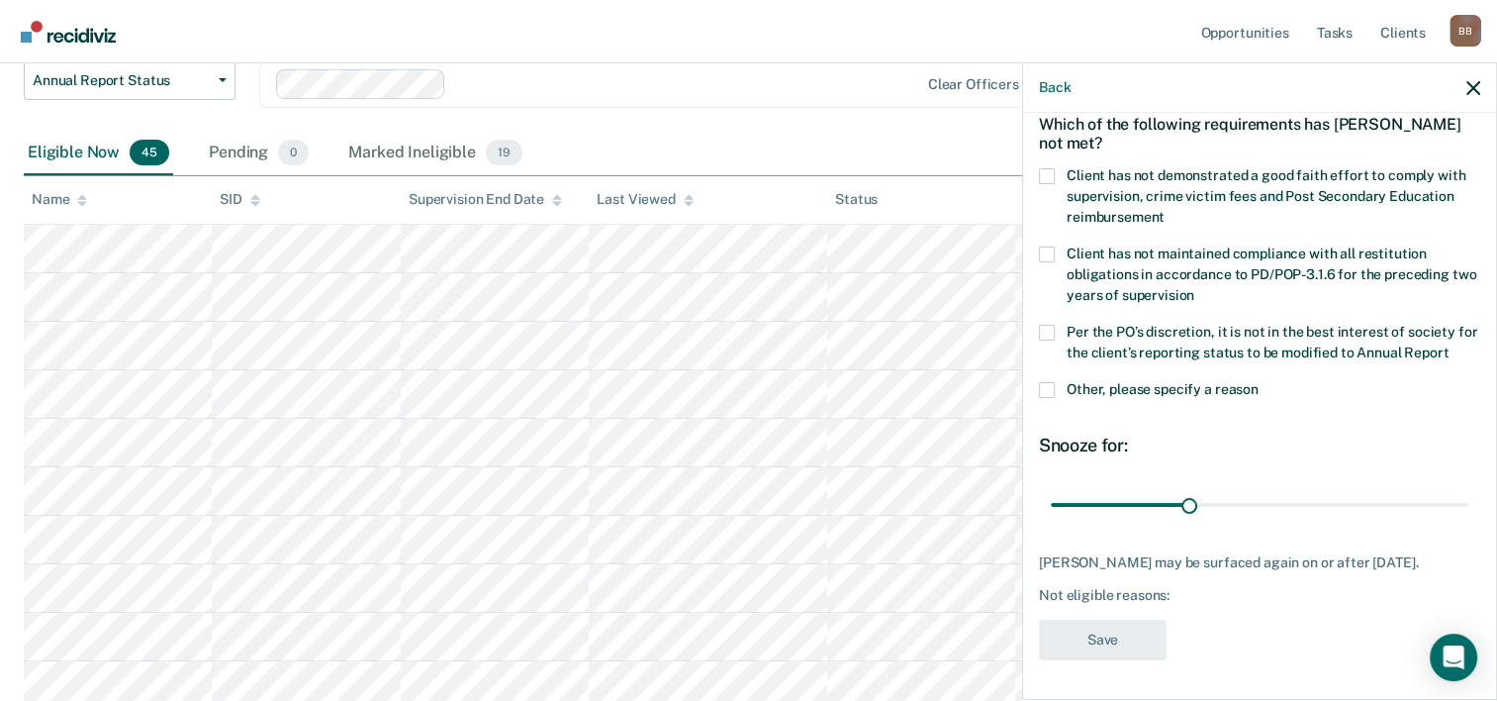
scroll to position [113, 0]
click at [1048, 392] on span at bounding box center [1047, 390] width 16 height 16
click at [1259, 382] on input "Other, please specify a reason" at bounding box center [1259, 382] width 0 height 0
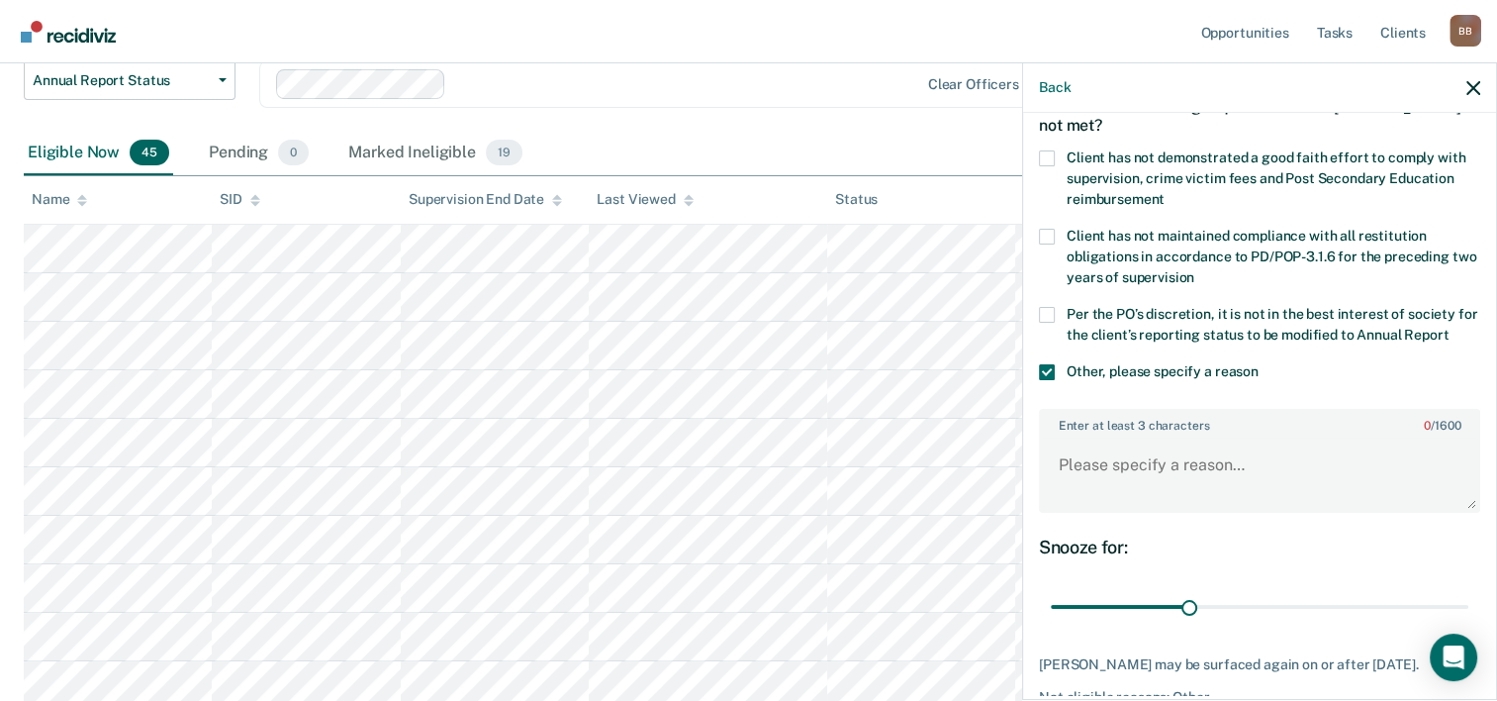
click at [1049, 158] on span at bounding box center [1047, 158] width 16 height 16
click at [1165, 192] on input "Client has not demonstrated a good faith effort to comply with supervision, cri…" at bounding box center [1165, 192] width 0 height 0
click at [1050, 310] on span at bounding box center [1047, 315] width 16 height 16
click at [1449, 328] on input "Per the PO’s discretion, it is not in the best interest of society for the clie…" at bounding box center [1449, 328] width 0 height 0
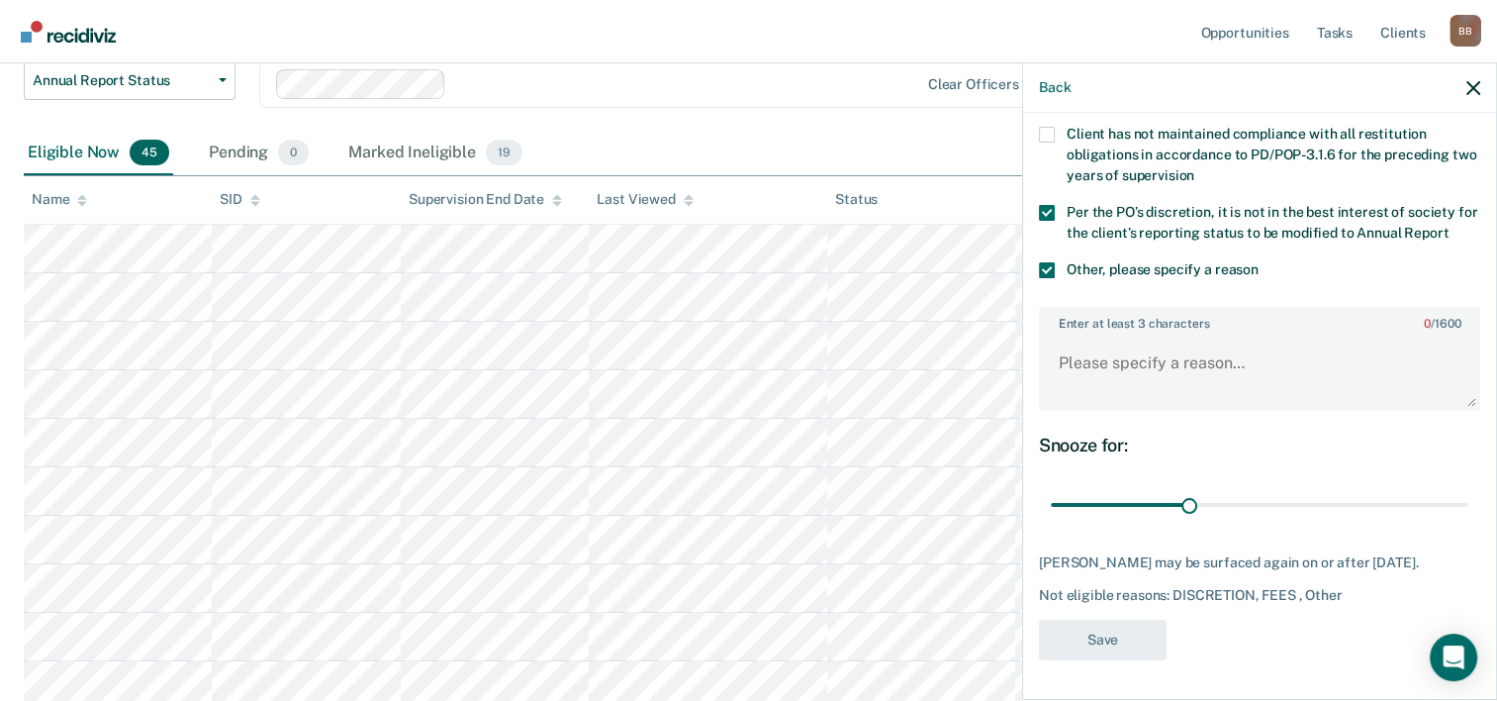
scroll to position [231, 0]
click at [1157, 364] on textarea "Enter at least 3 characters 0 / 1600" at bounding box center [1259, 372] width 437 height 73
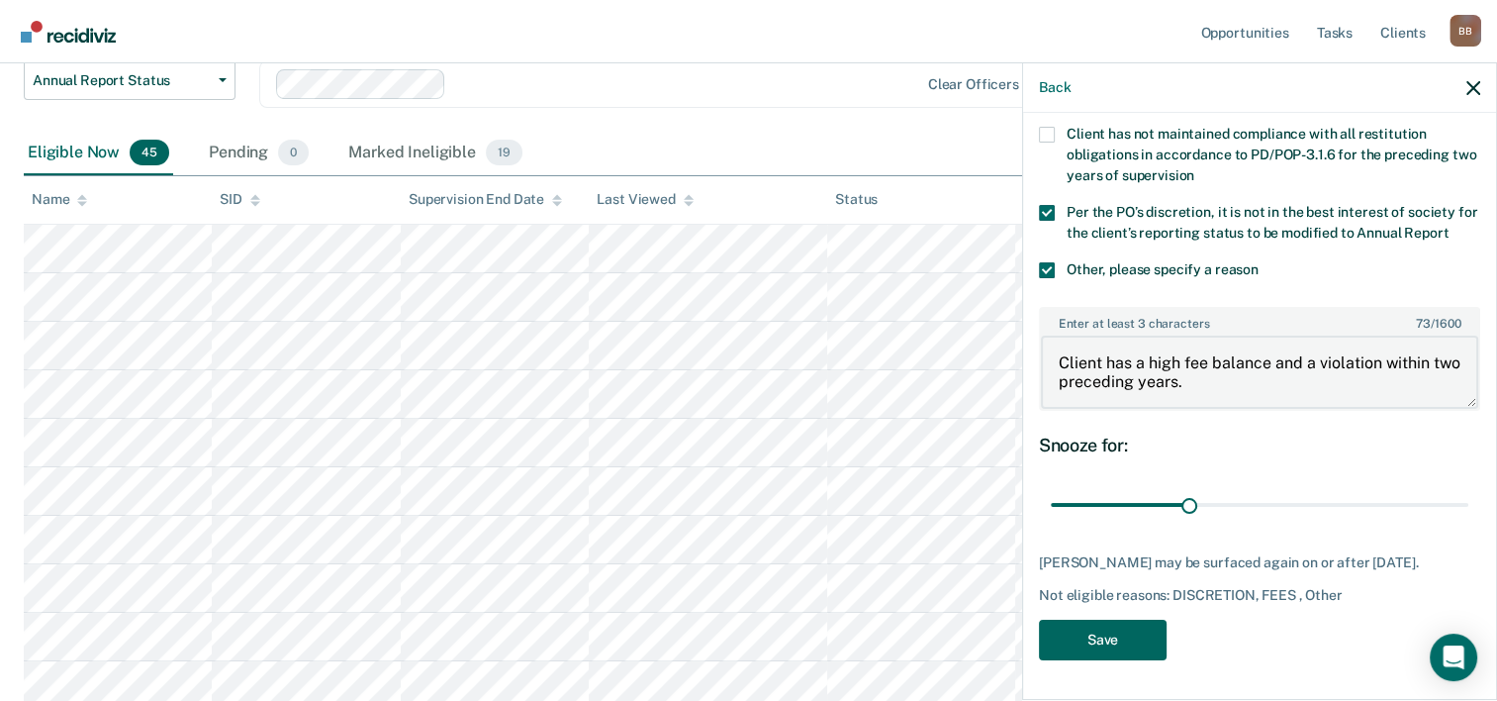
type textarea "Client has a high fee balance and a violation within two preceding years."
click at [1131, 651] on button "Save" at bounding box center [1103, 640] width 128 height 41
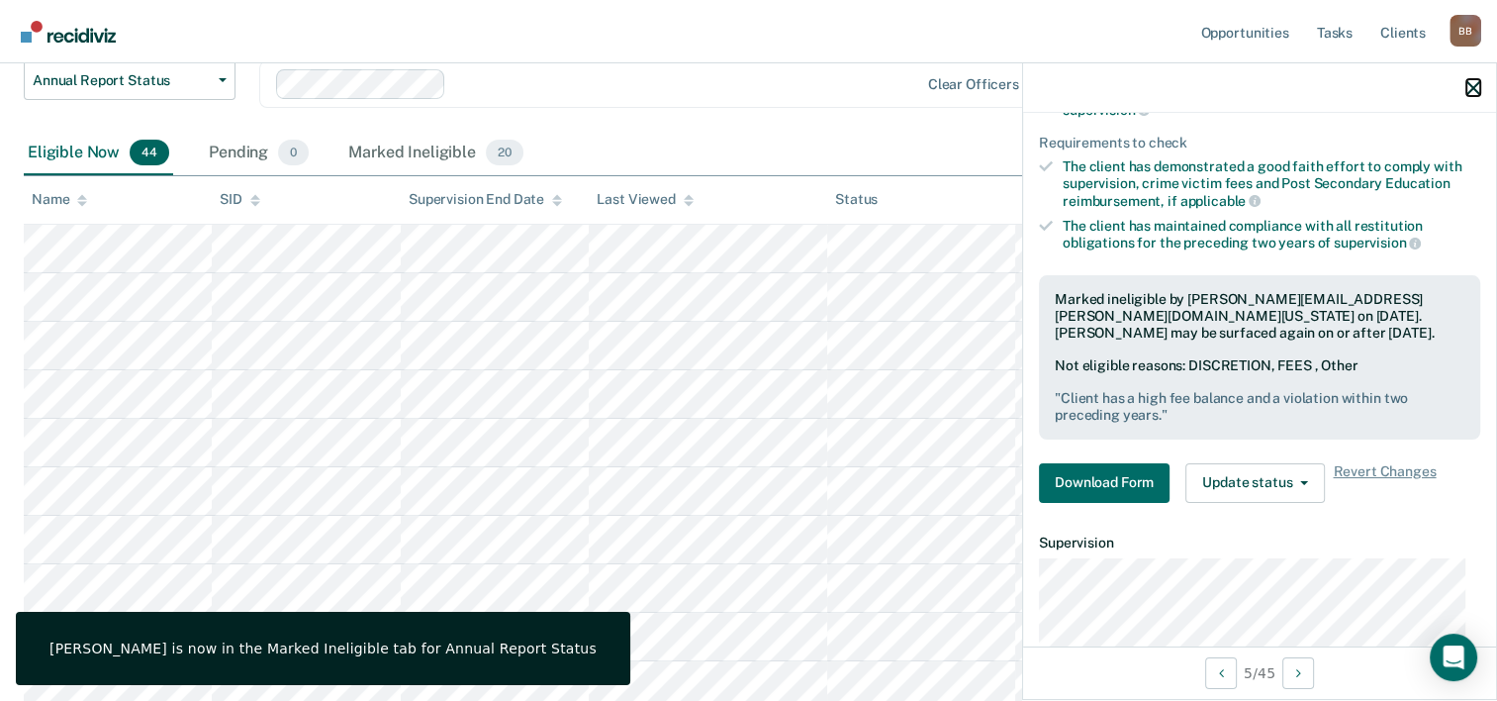
click at [1468, 87] on icon "button" at bounding box center [1474, 88] width 14 height 14
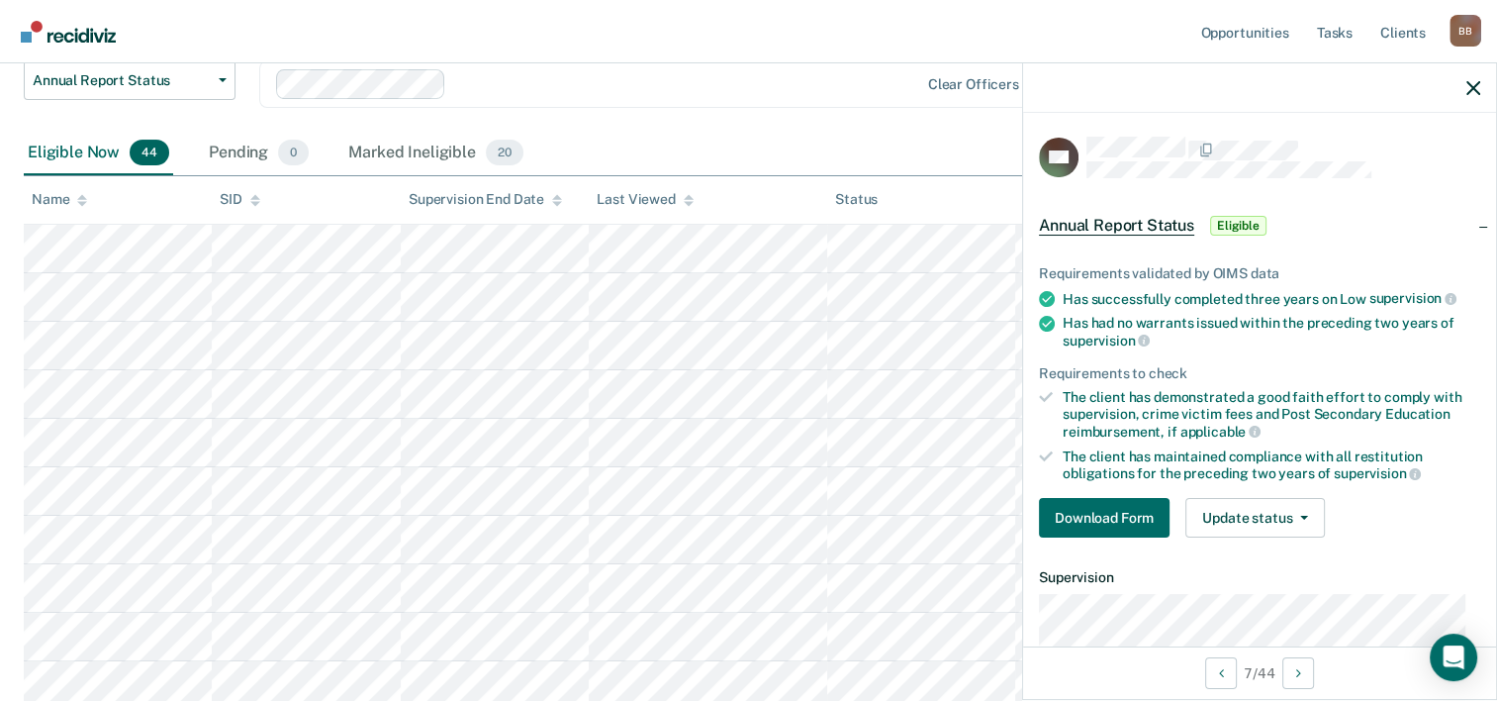
scroll to position [247, 0]
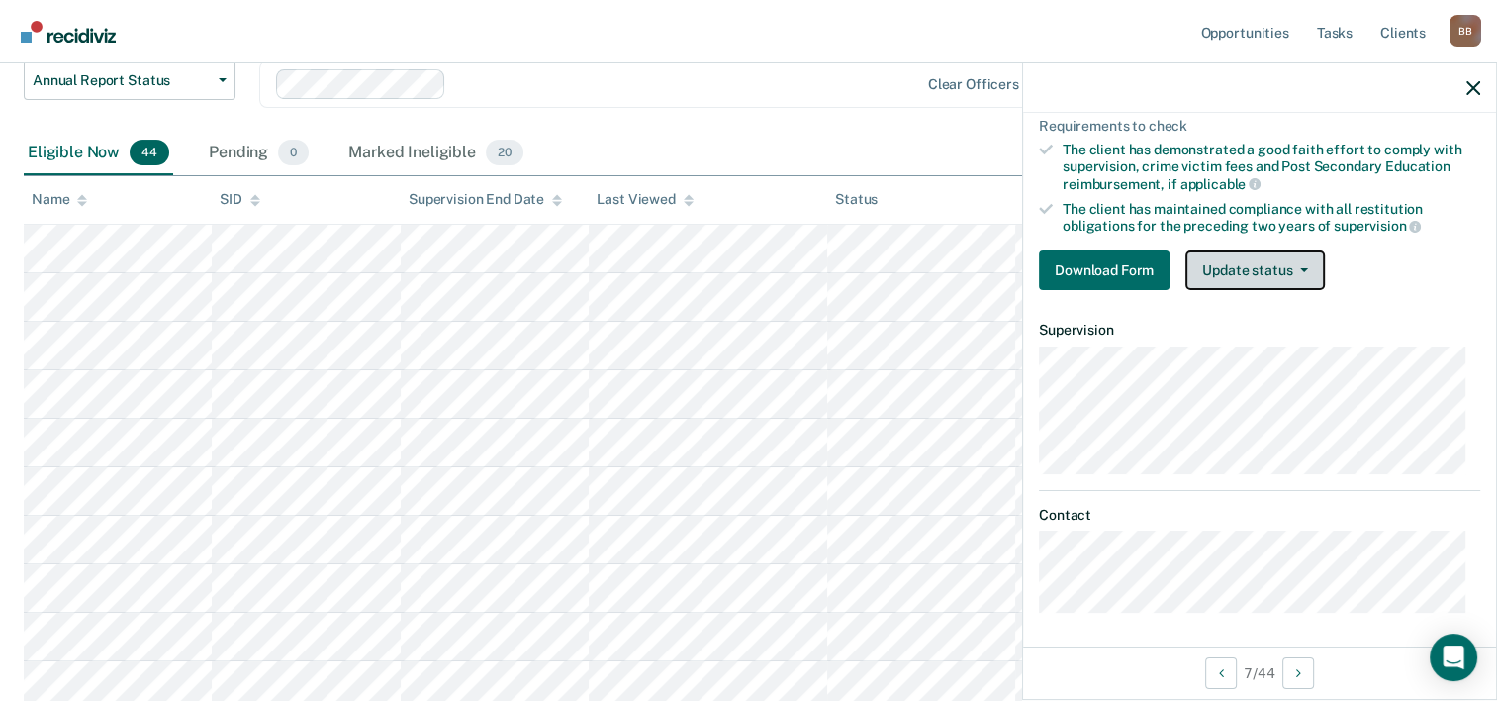
click at [1247, 272] on button "Update status" at bounding box center [1256, 270] width 140 height 40
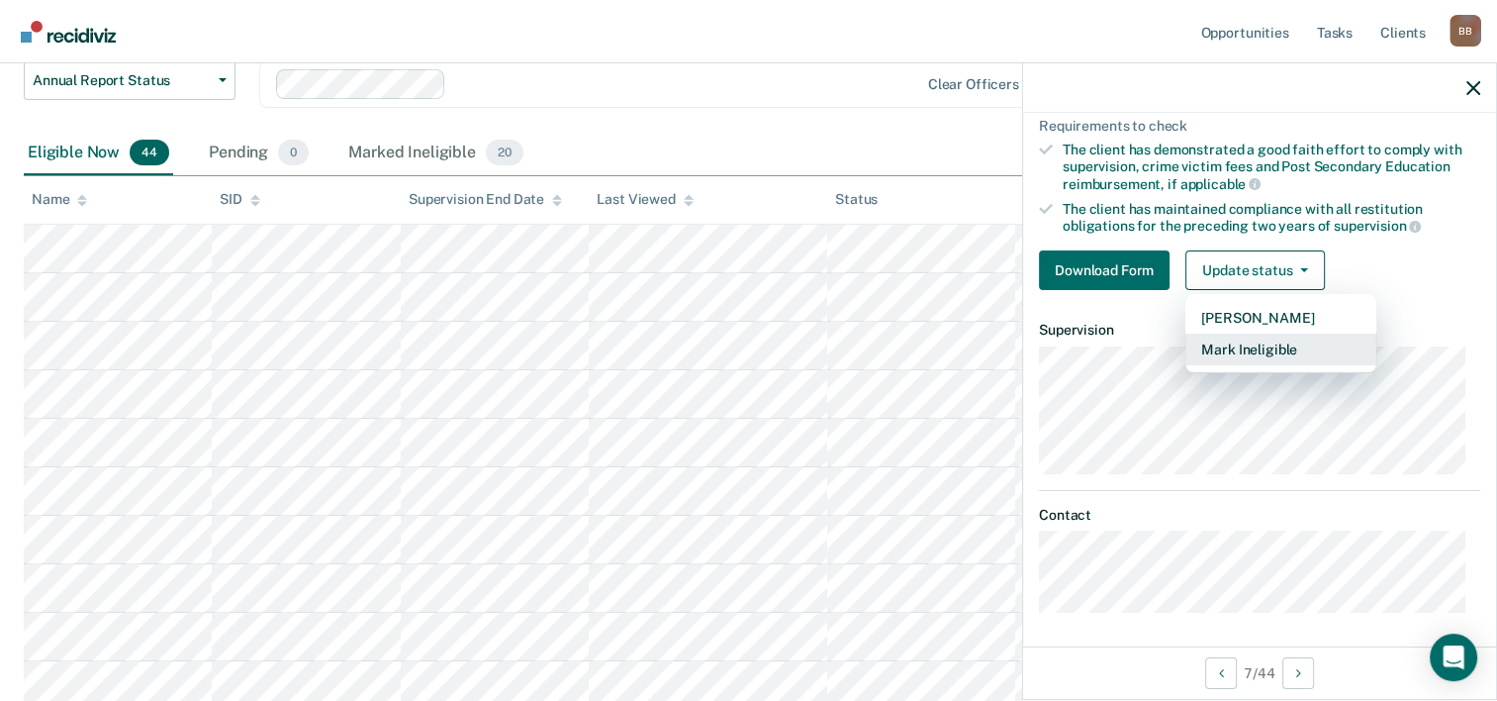
click at [1255, 344] on button "Mark Ineligible" at bounding box center [1281, 350] width 191 height 32
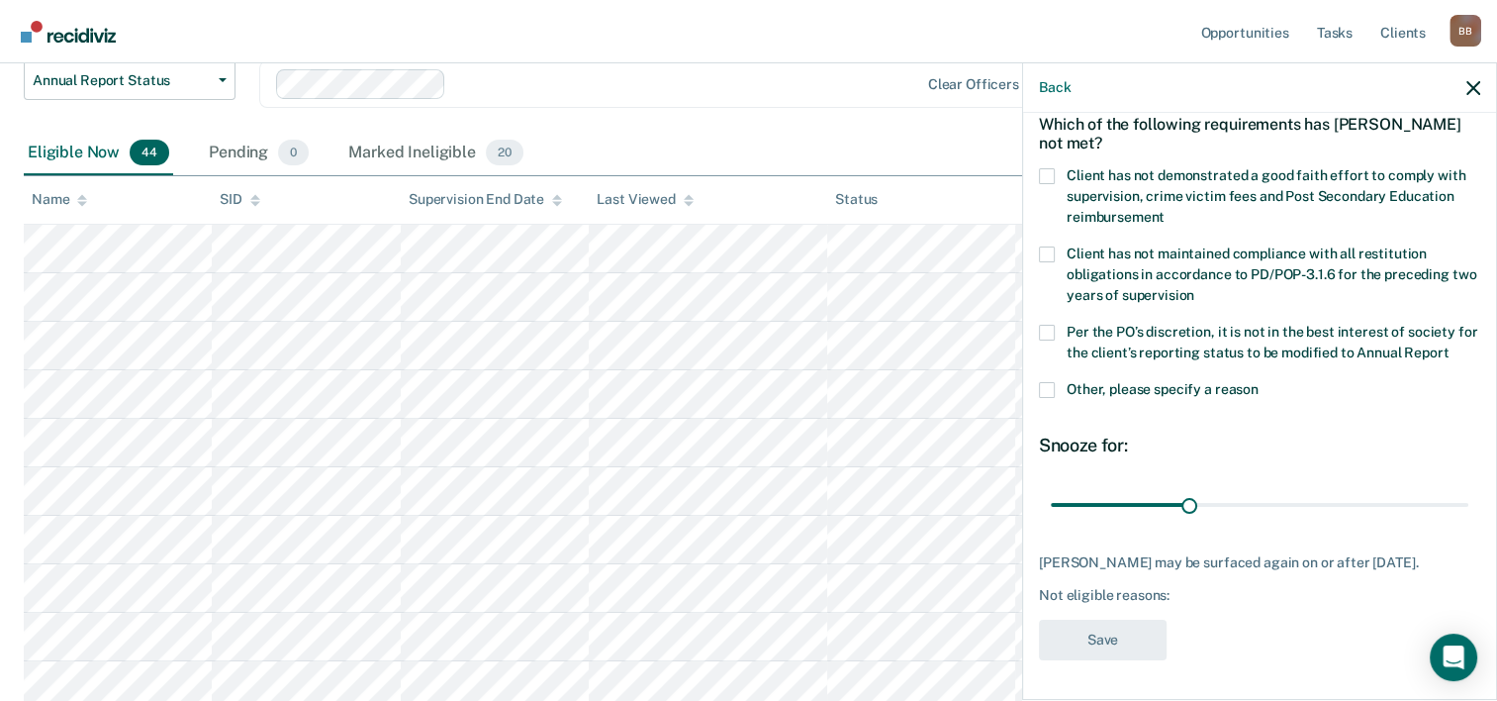
scroll to position [113, 0]
click at [1048, 388] on span at bounding box center [1047, 390] width 16 height 16
click at [1259, 382] on input "Other, please specify a reason" at bounding box center [1259, 382] width 0 height 0
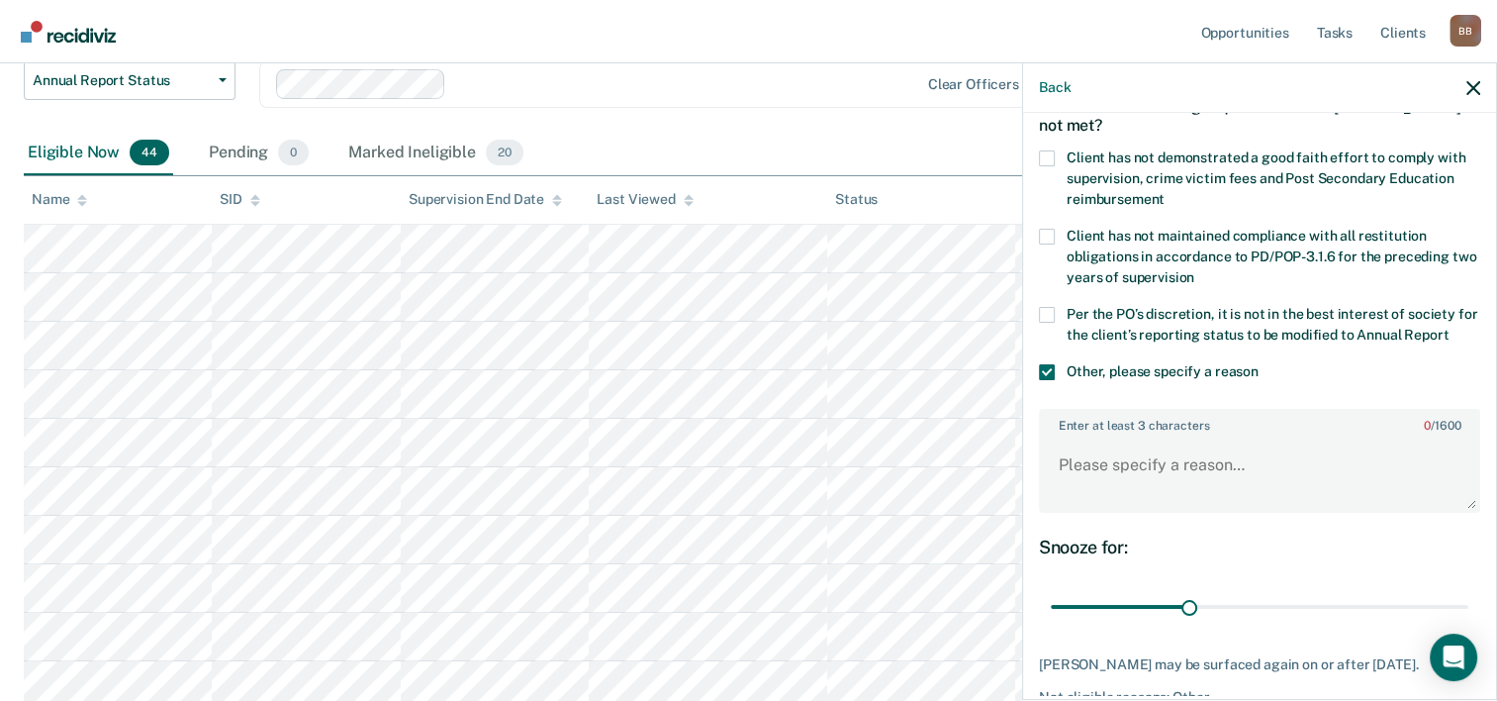
click at [1045, 313] on span at bounding box center [1047, 315] width 16 height 16
click at [1449, 328] on input "Per the PO’s discretion, it is not in the best interest of society for the clie…" at bounding box center [1449, 328] width 0 height 0
click at [1047, 150] on span at bounding box center [1047, 158] width 16 height 16
click at [1165, 192] on input "Client has not demonstrated a good faith effort to comply with supervision, cri…" at bounding box center [1165, 192] width 0 height 0
click at [1127, 478] on textarea "Enter at least 3 characters 0 / 1600" at bounding box center [1259, 473] width 437 height 73
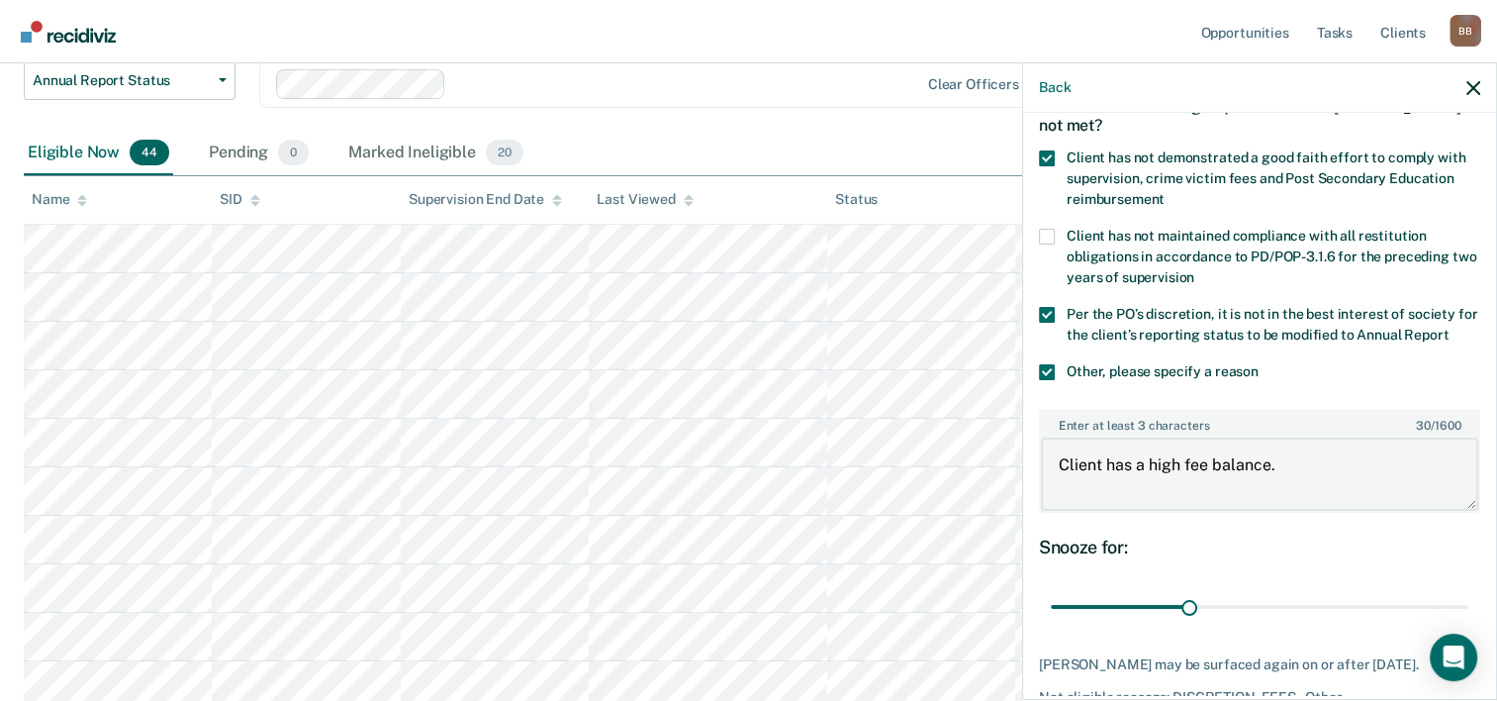
scroll to position [231, 0]
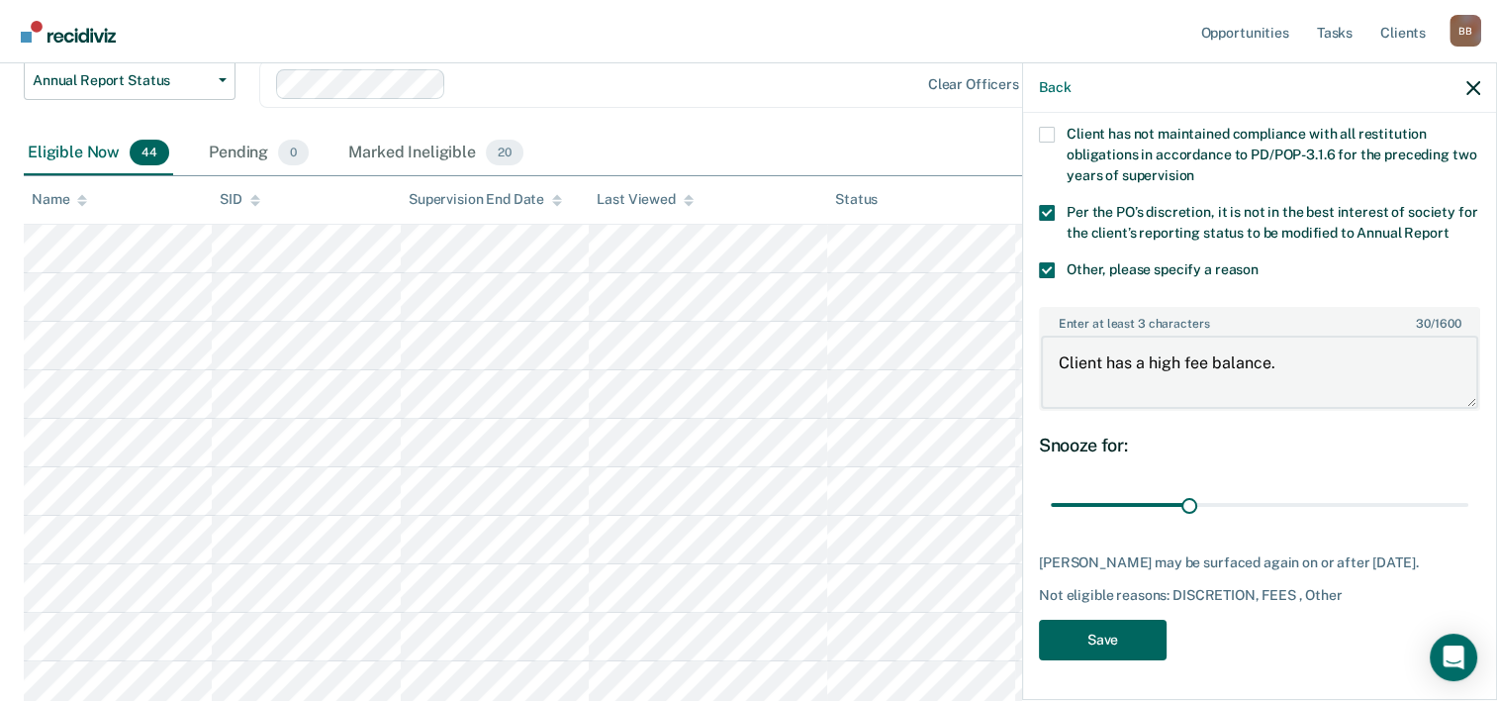
type textarea "Client has a high fee balance."
click at [1114, 652] on button "Save" at bounding box center [1103, 640] width 128 height 41
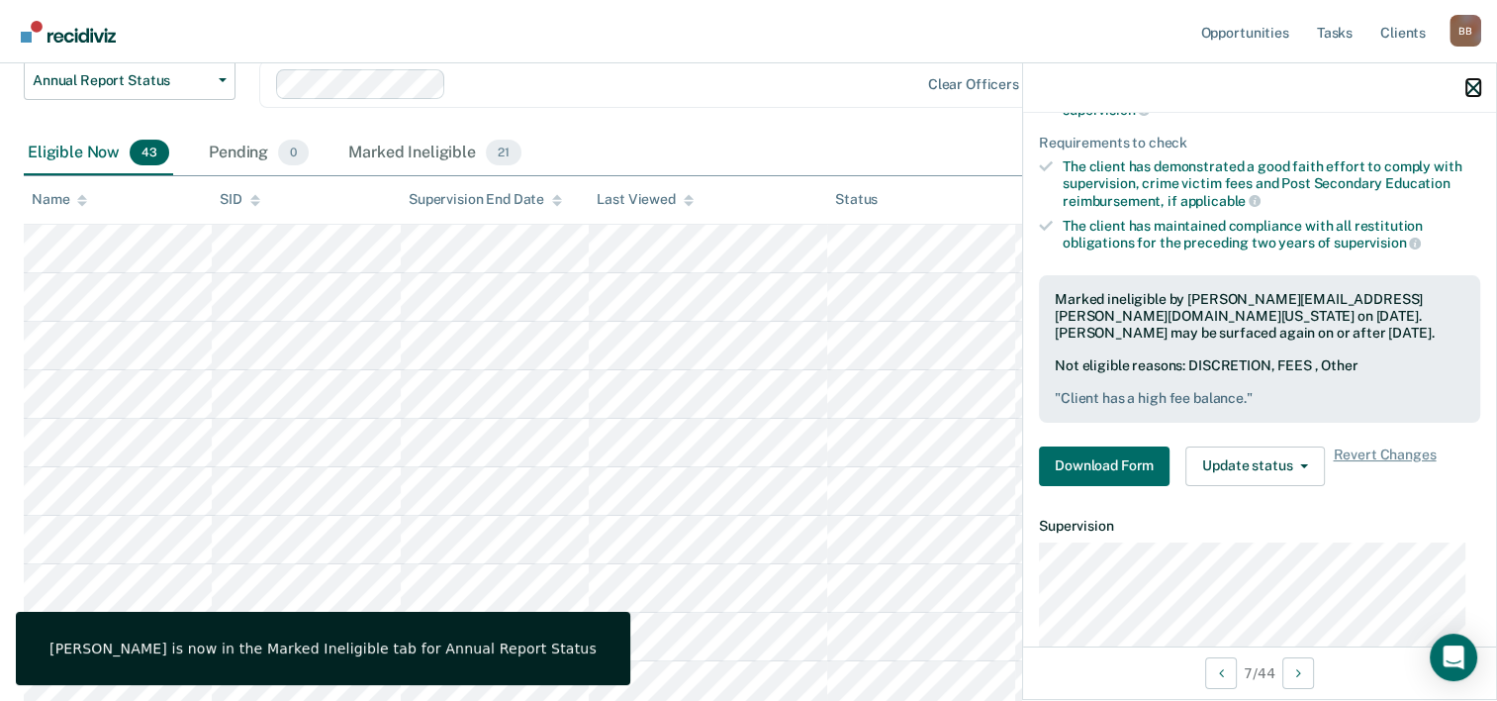
click at [1474, 89] on icon "button" at bounding box center [1474, 88] width 14 height 14
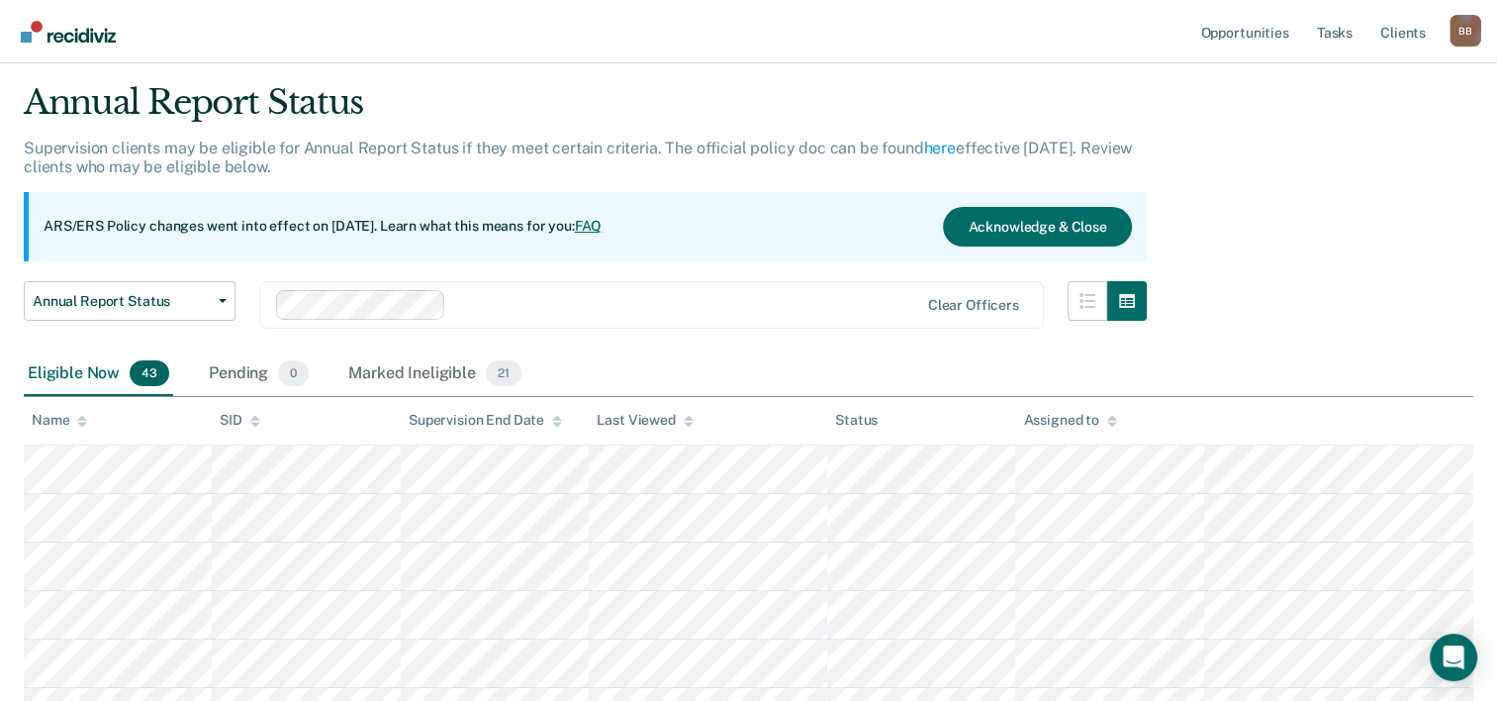
scroll to position [0, 0]
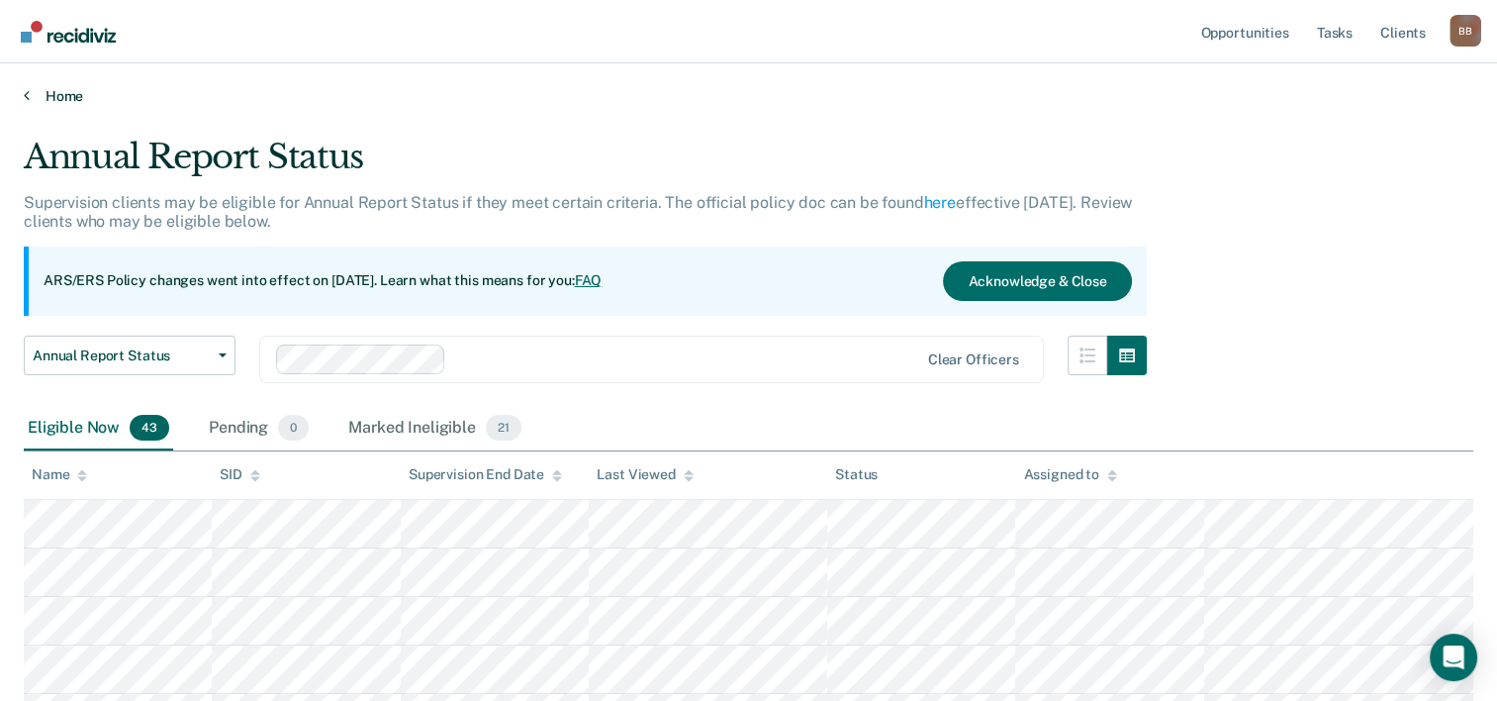
click at [57, 97] on link "Home" at bounding box center [749, 96] width 1450 height 18
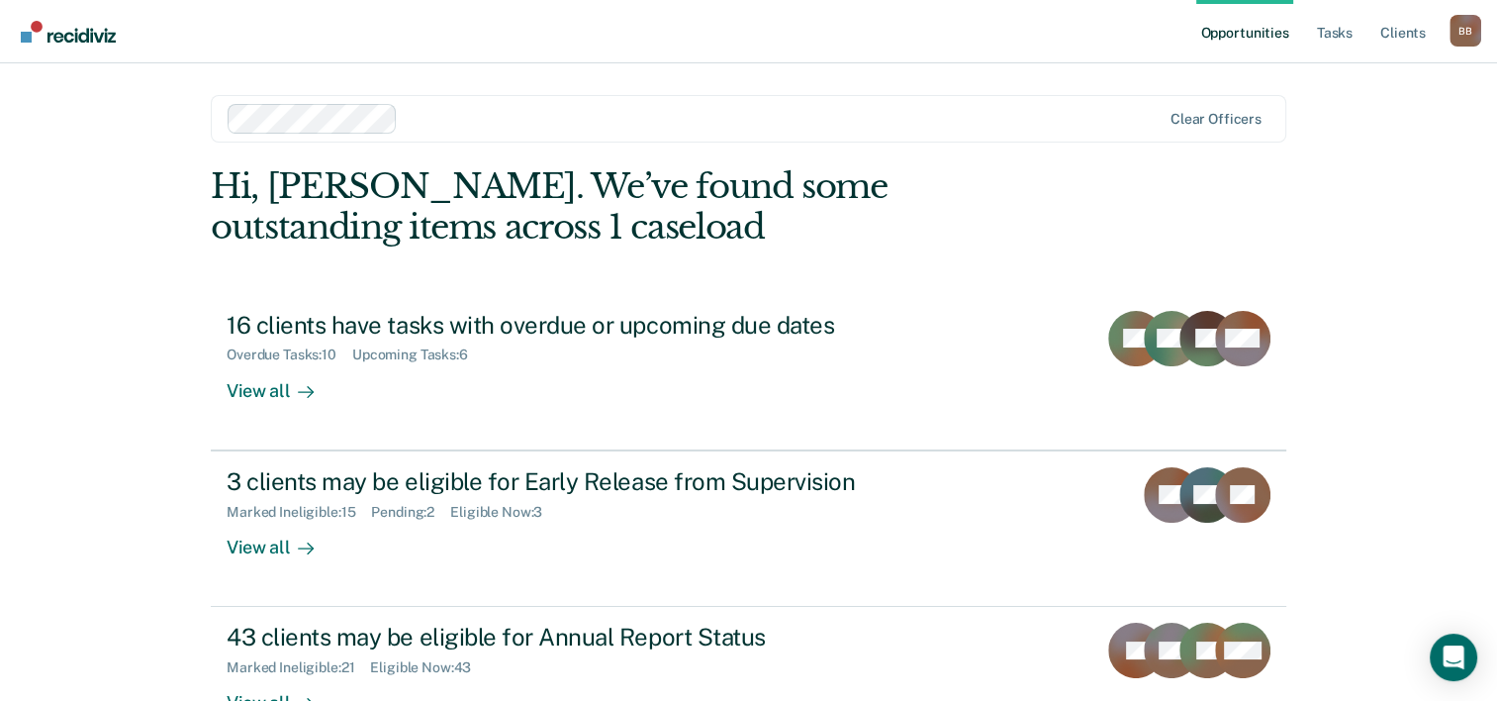
scroll to position [140, 0]
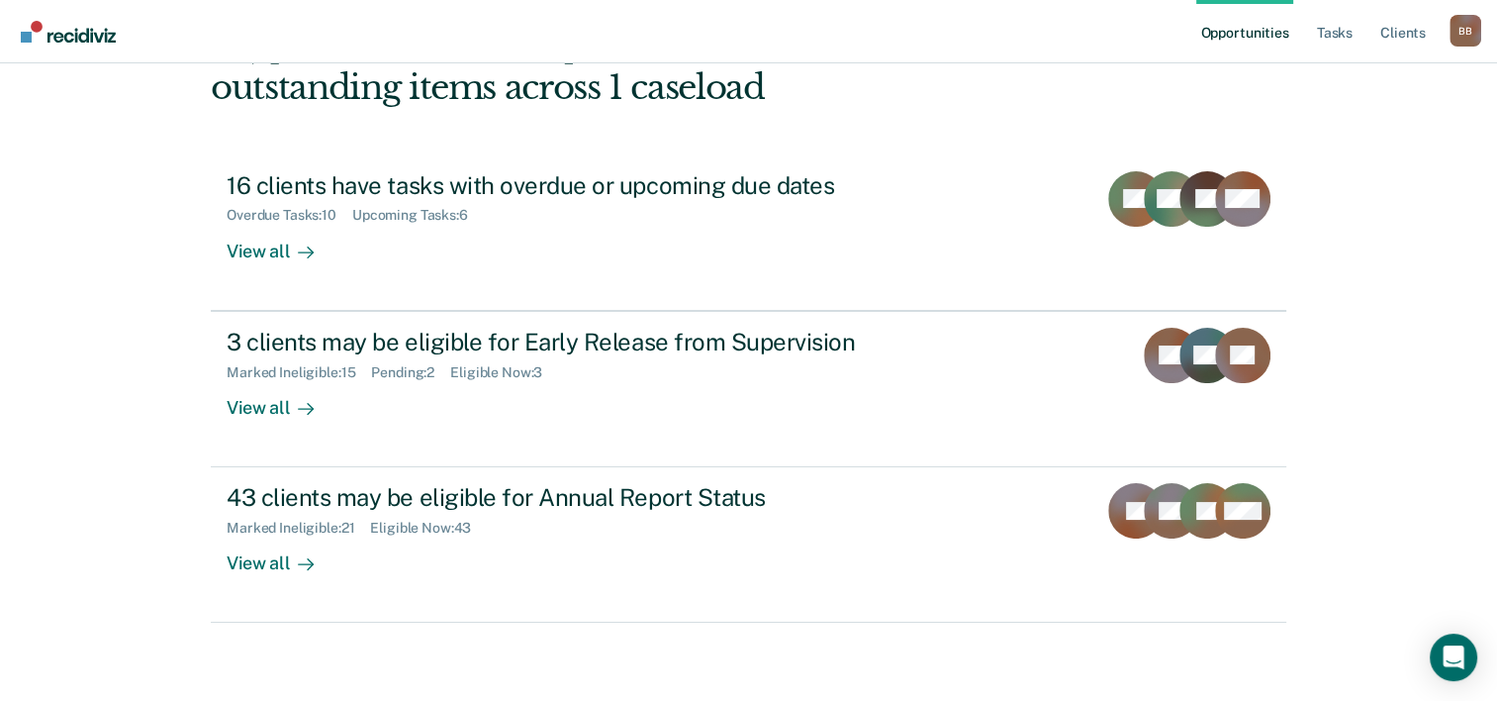
click at [158, 443] on div "Opportunities Tasks Client s [PERSON_NAME] B B Profile How it works Log Out Cle…" at bounding box center [748, 280] width 1497 height 841
